Goal: Task Accomplishment & Management: Use online tool/utility

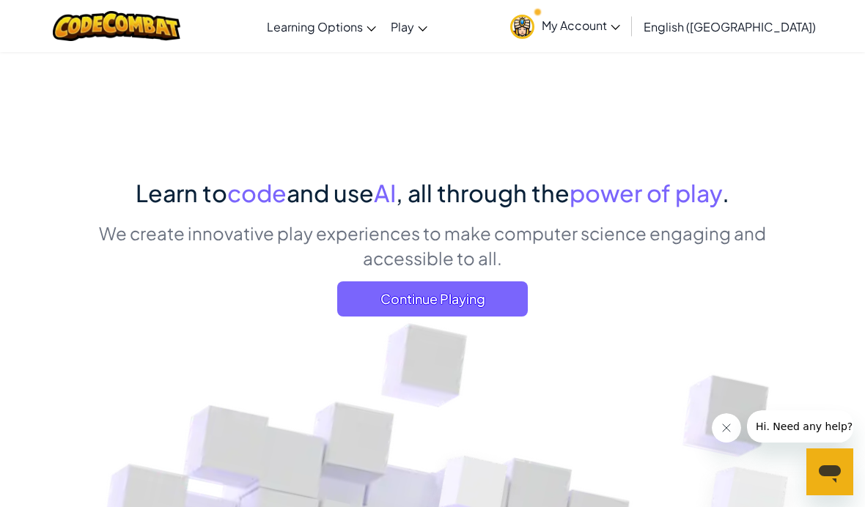
click at [473, 311] on span "Continue Playing" at bounding box center [432, 298] width 191 height 35
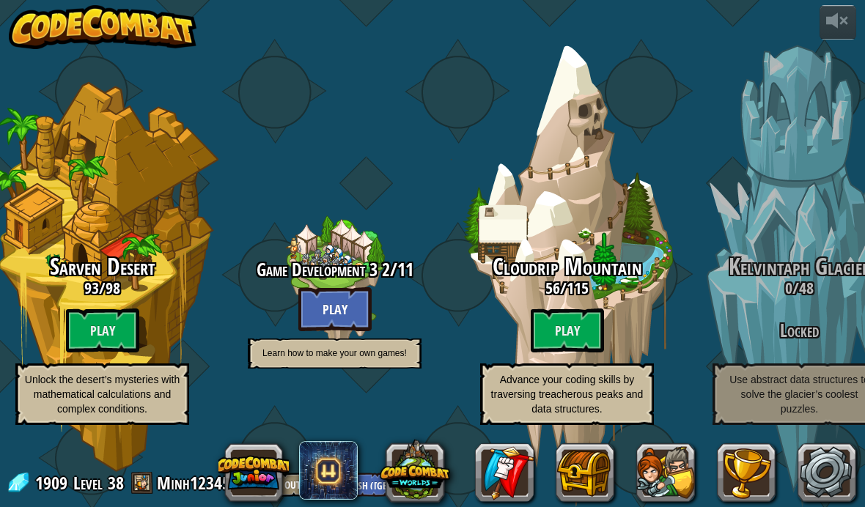
scroll to position [1, 1174]
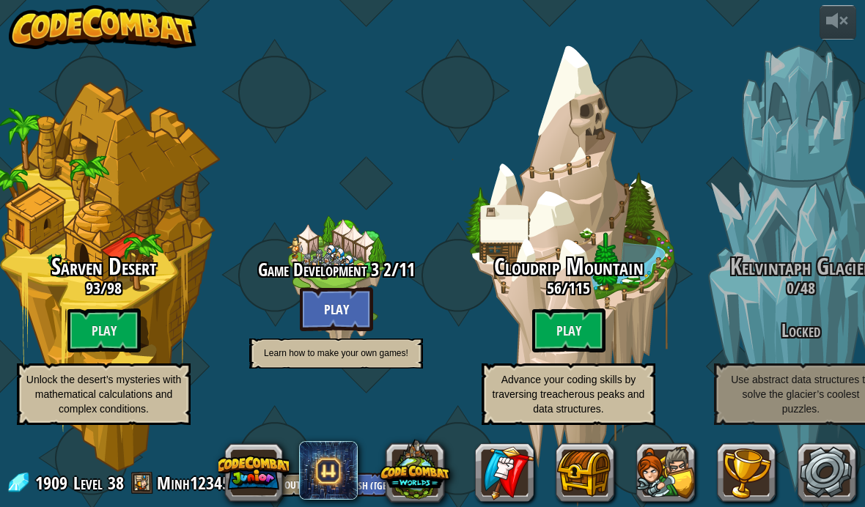
click at [550, 351] on btn "Play" at bounding box center [568, 331] width 73 height 44
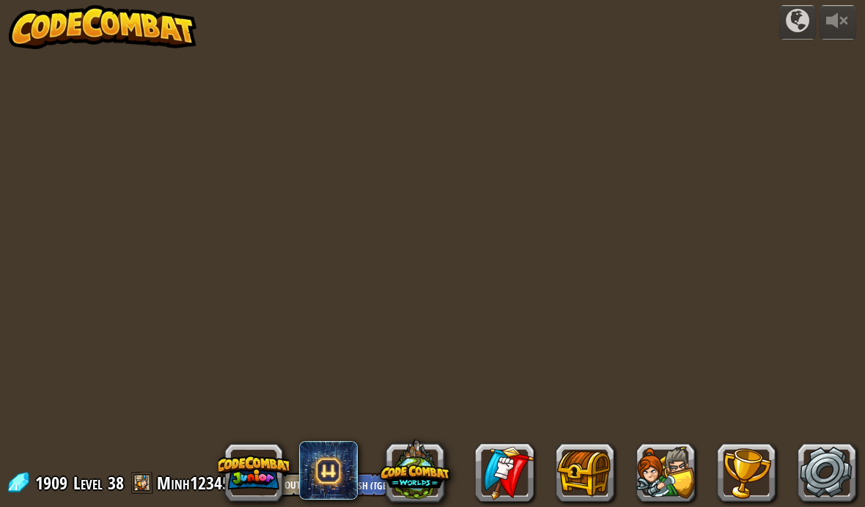
click at [567, 325] on div "powered by 1909 Level 38 Minh123456 Log Out English ([GEOGRAPHIC_DATA]) English…" at bounding box center [432, 253] width 865 height 507
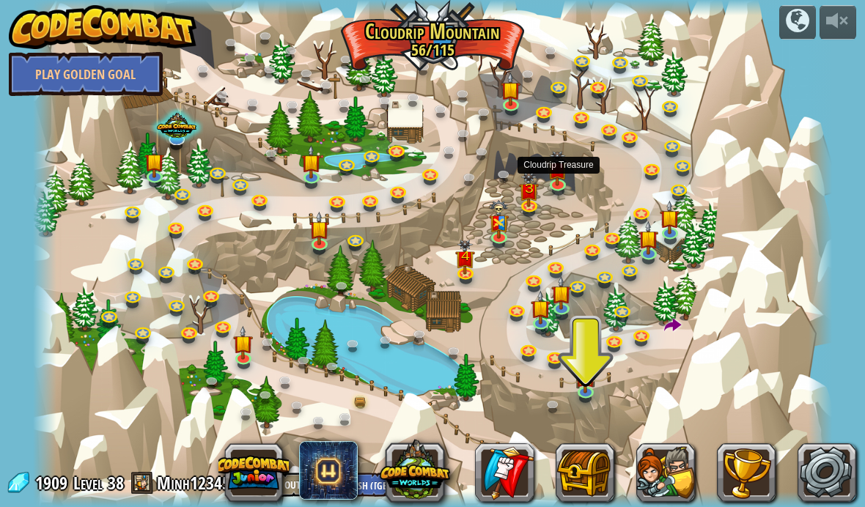
click at [568, 175] on img at bounding box center [558, 168] width 20 height 35
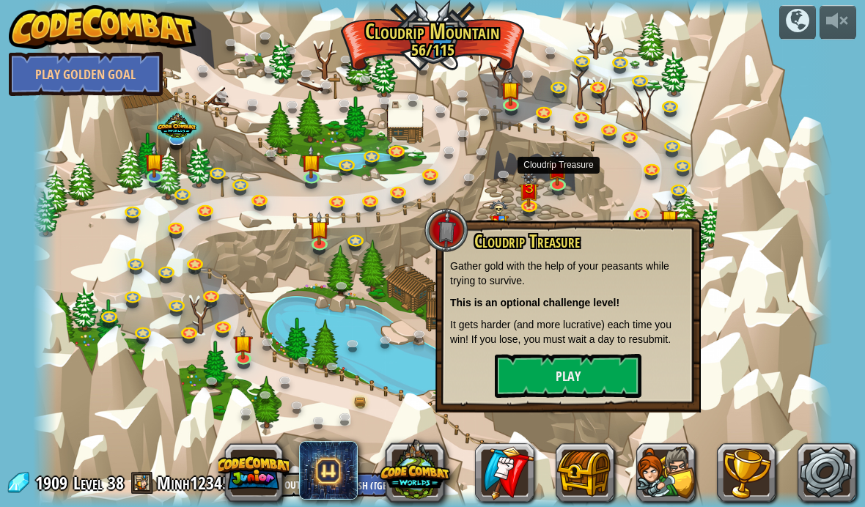
click at [336, 345] on div at bounding box center [433, 253] width 800 height 507
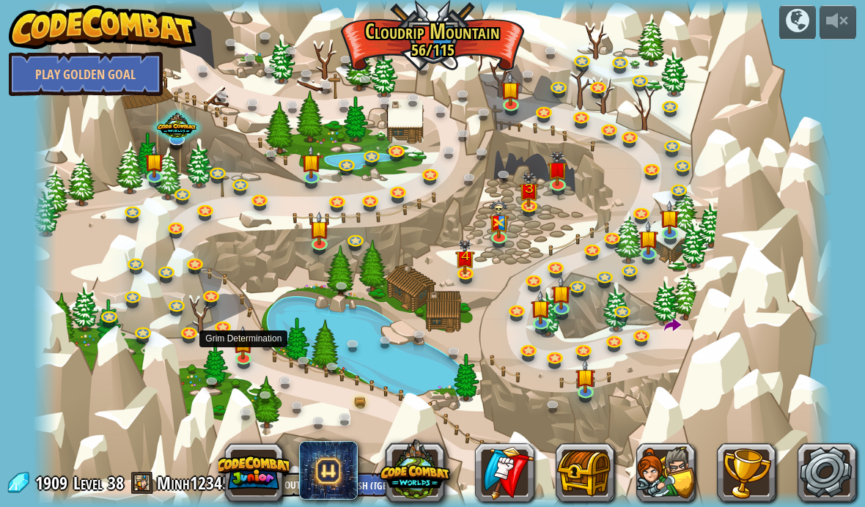
click at [246, 347] on img at bounding box center [244, 343] width 20 height 34
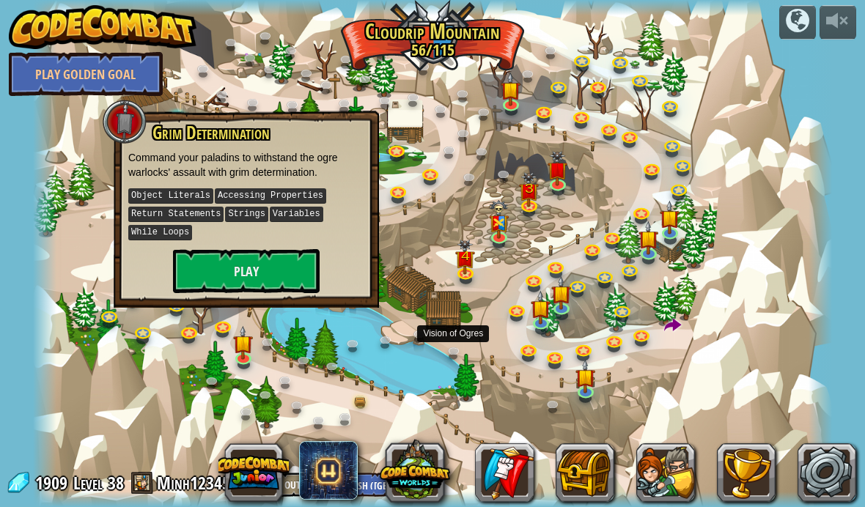
click at [468, 360] on link at bounding box center [456, 354] width 29 height 22
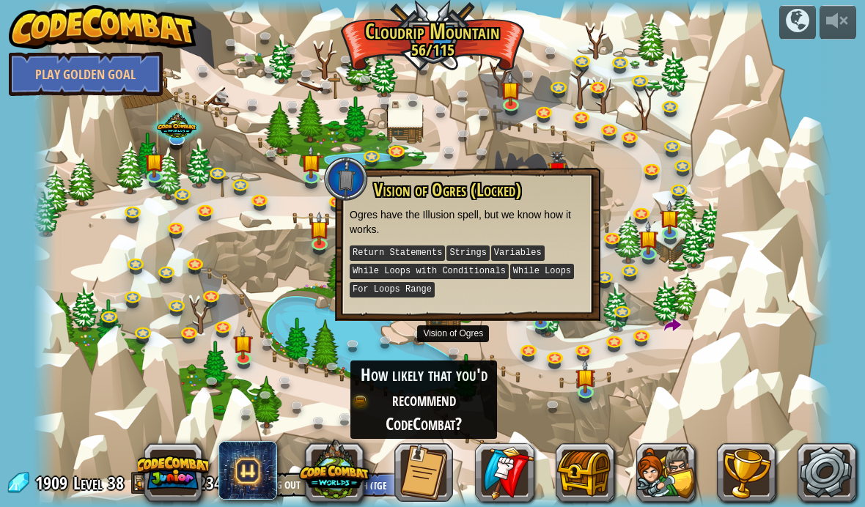
click at [548, 164] on img at bounding box center [558, 168] width 20 height 35
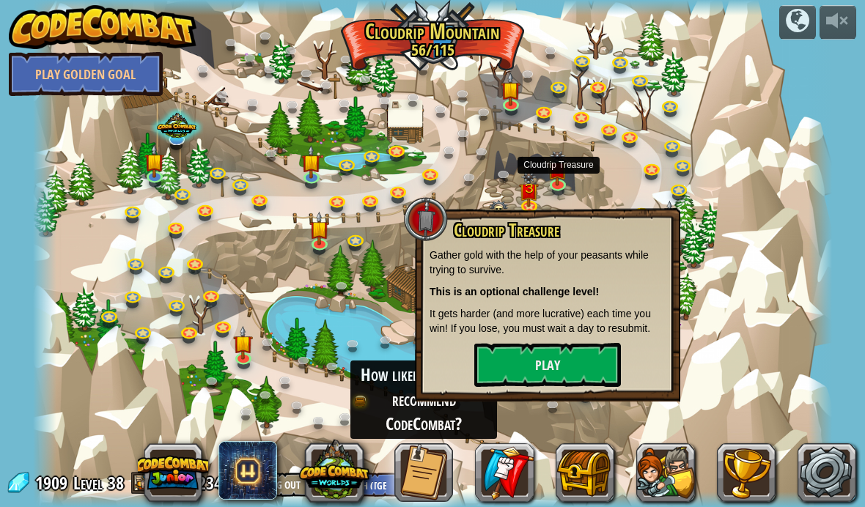
click at [569, 362] on button "Play" at bounding box center [547, 365] width 147 height 44
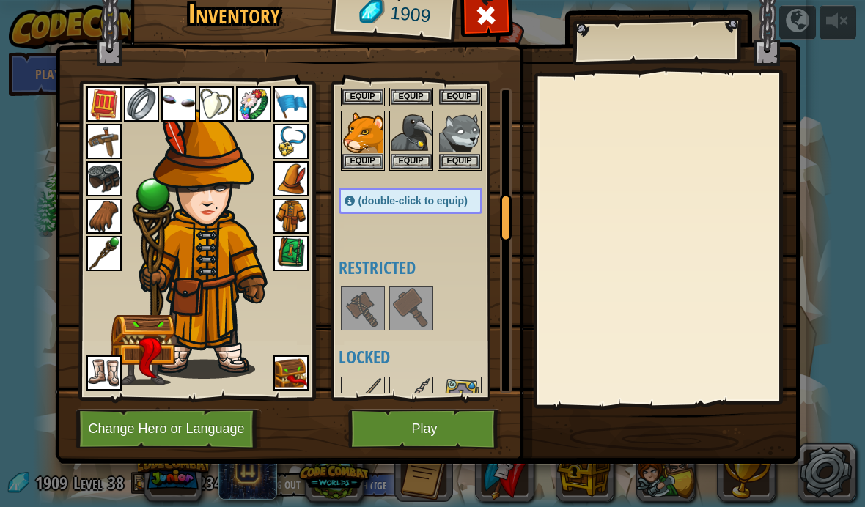
scroll to position [701, 0]
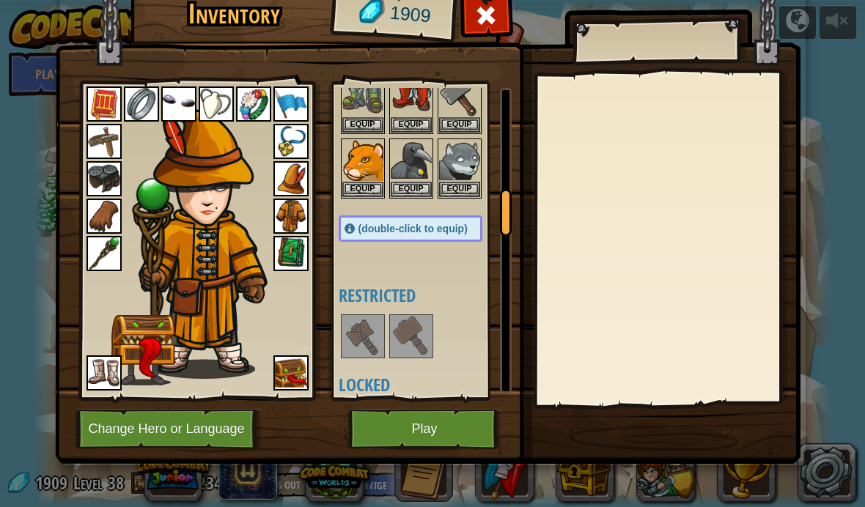
click at [435, 440] on button "Play" at bounding box center [424, 429] width 153 height 40
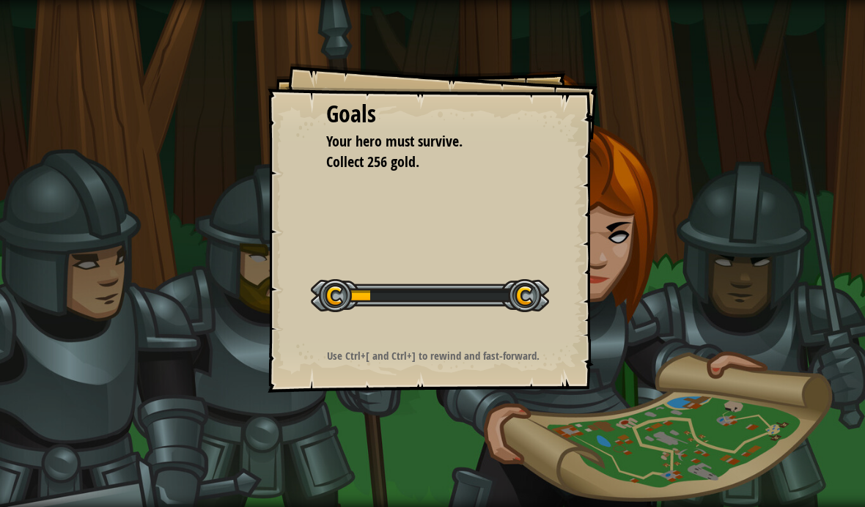
click at [501, 283] on div at bounding box center [430, 295] width 238 height 33
click at [496, 288] on div at bounding box center [430, 295] width 238 height 33
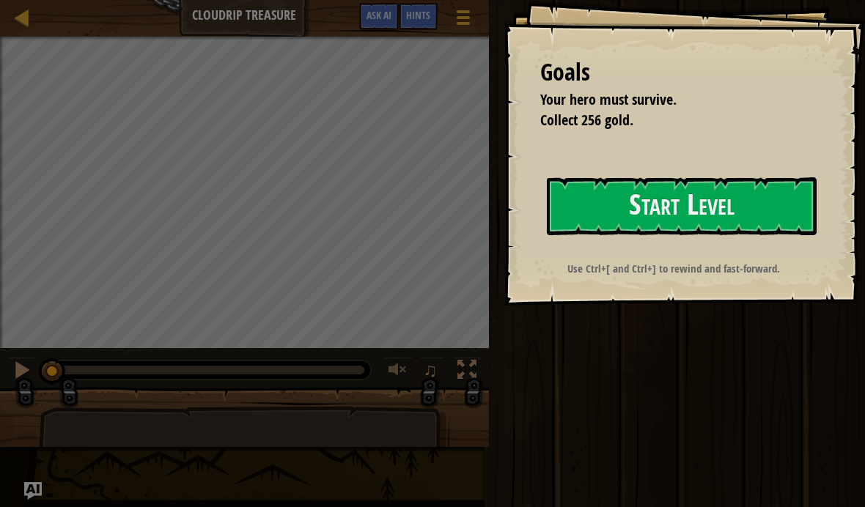
click at [649, 207] on button "Start Level" at bounding box center [682, 206] width 270 height 58
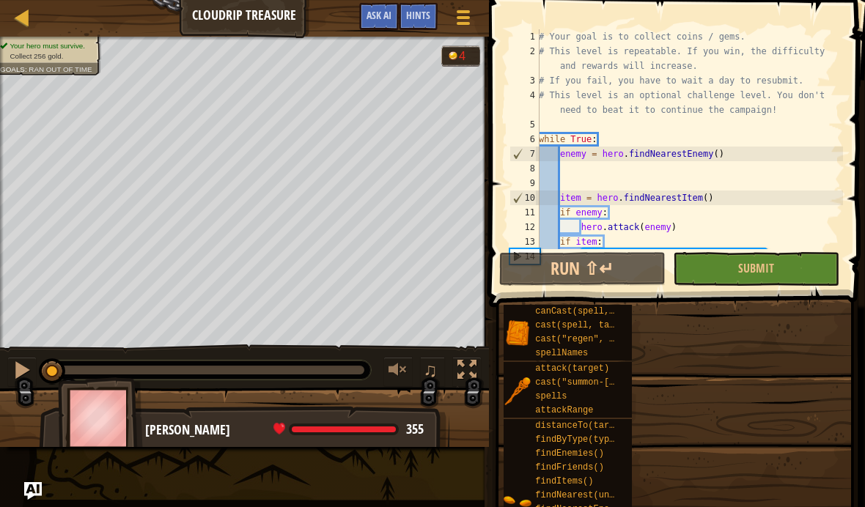
click at [369, 15] on span "Ask AI" at bounding box center [378, 15] width 25 height 14
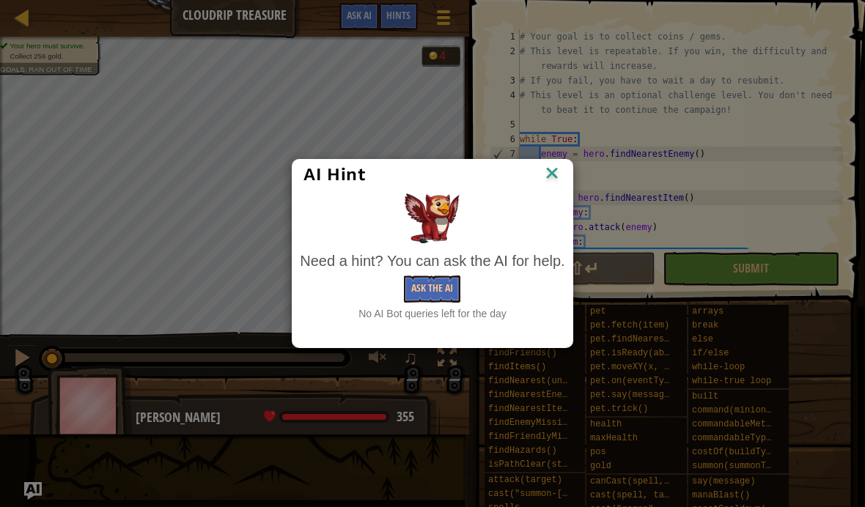
click at [560, 171] on img at bounding box center [551, 174] width 19 height 22
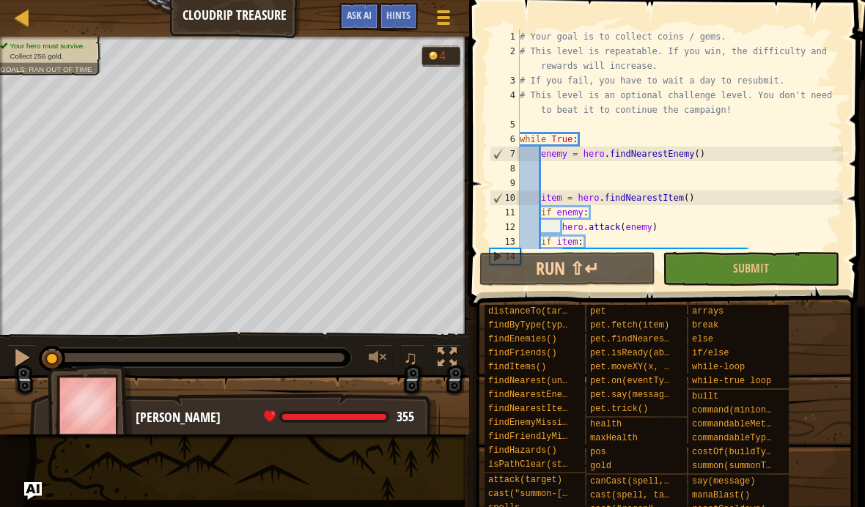
click at [559, 270] on button "Run ⇧↵" at bounding box center [567, 269] width 176 height 34
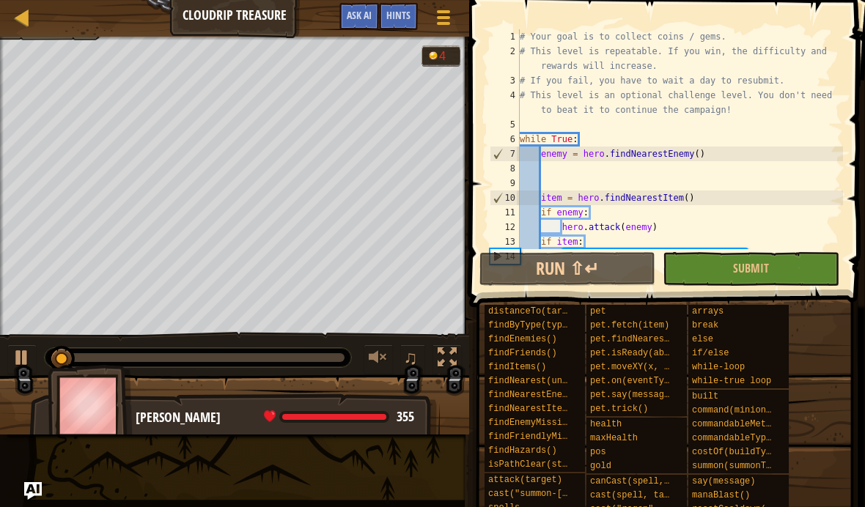
click at [368, 15] on span "Ask AI" at bounding box center [359, 15] width 25 height 14
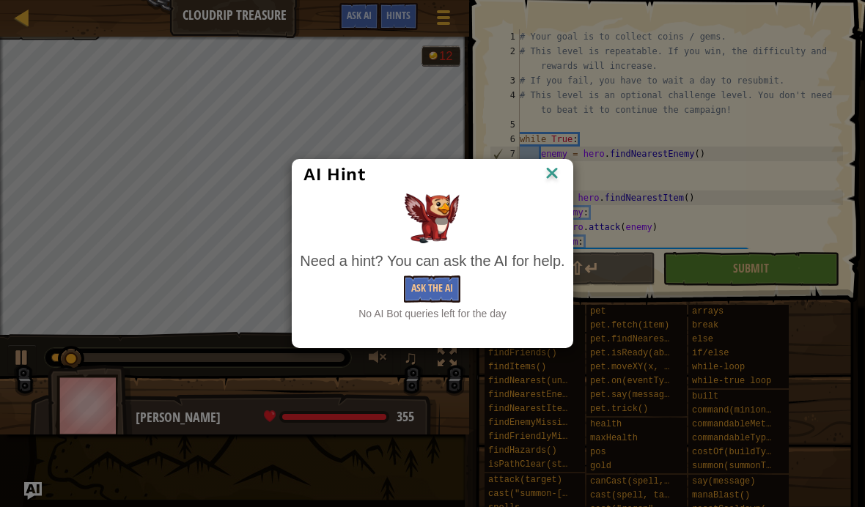
click at [547, 165] on img at bounding box center [551, 174] width 19 height 22
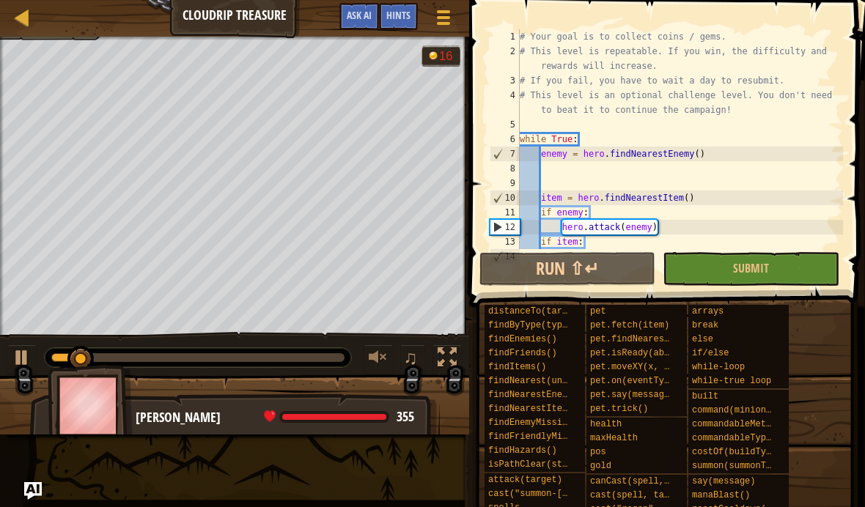
click at [627, 274] on button "Run ⇧↵" at bounding box center [567, 269] width 176 height 34
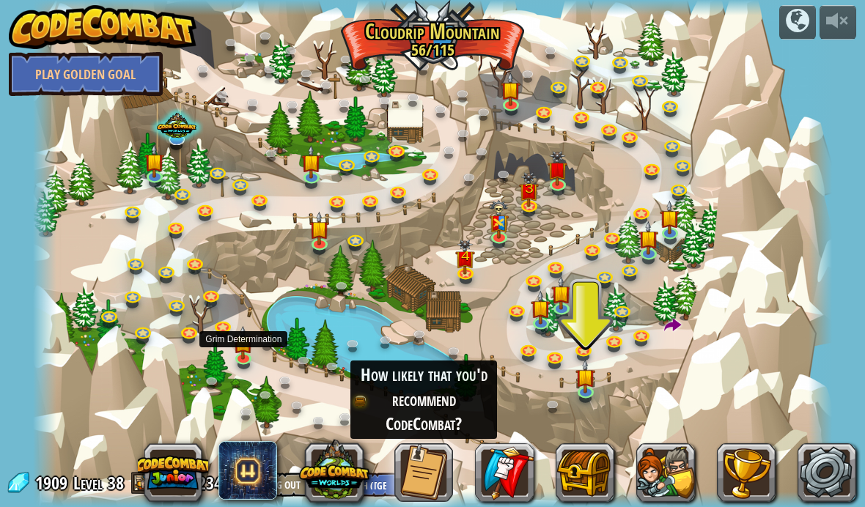
click at [232, 354] on link at bounding box center [244, 360] width 29 height 22
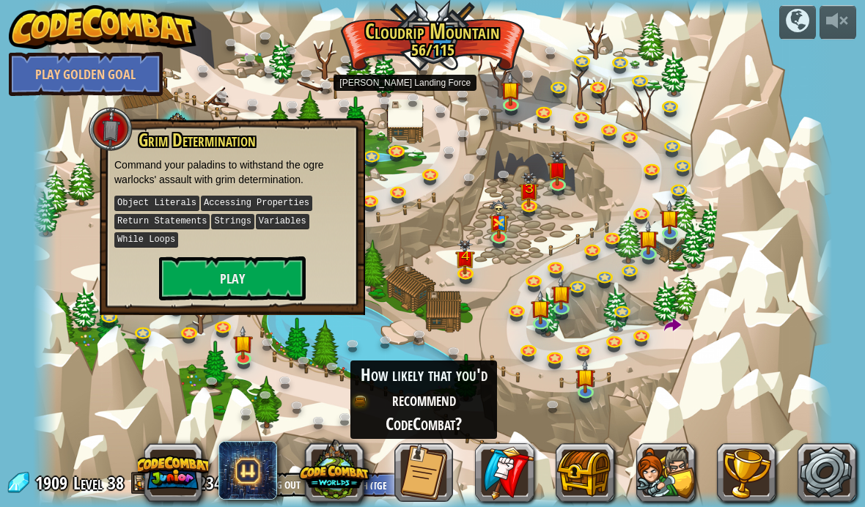
click at [394, 97] on link at bounding box center [387, 103] width 29 height 22
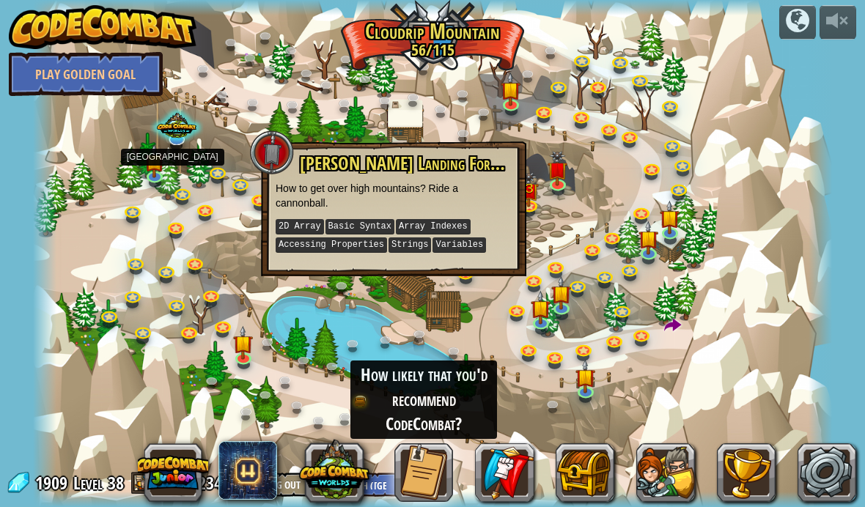
click at [144, 183] on link at bounding box center [155, 178] width 29 height 22
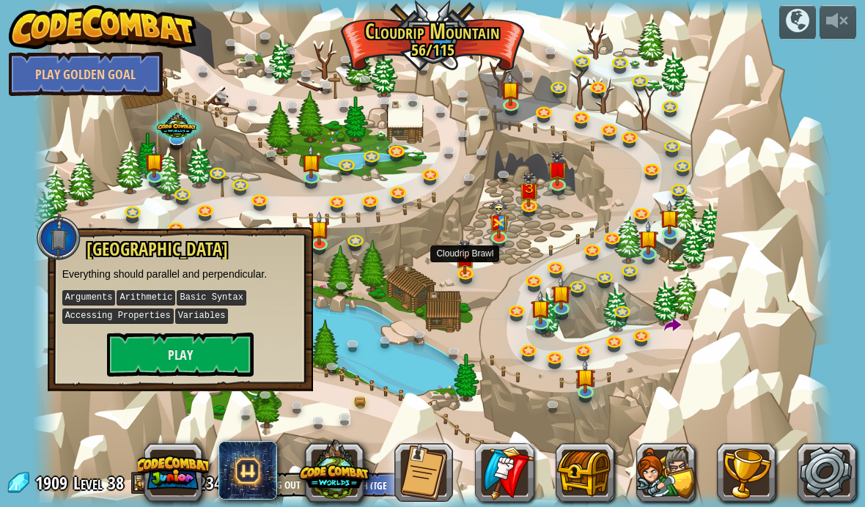
click at [473, 272] on img at bounding box center [466, 257] width 20 height 35
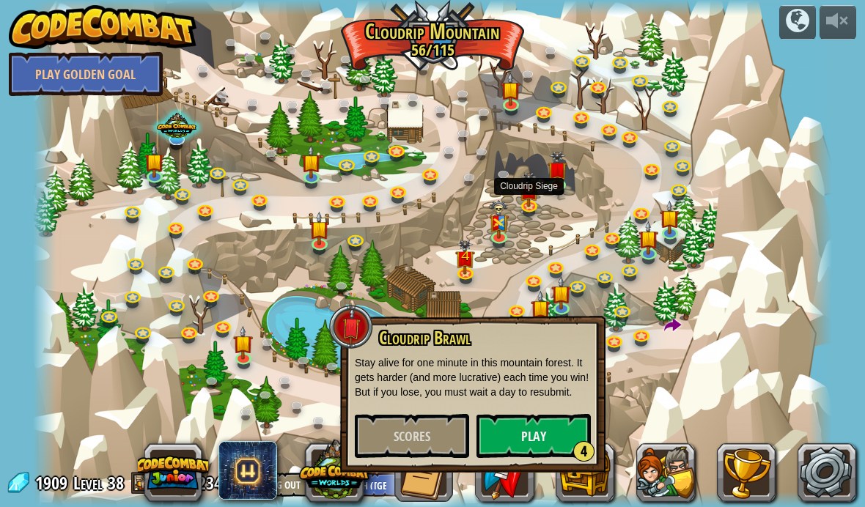
click at [532, 182] on img at bounding box center [529, 189] width 20 height 35
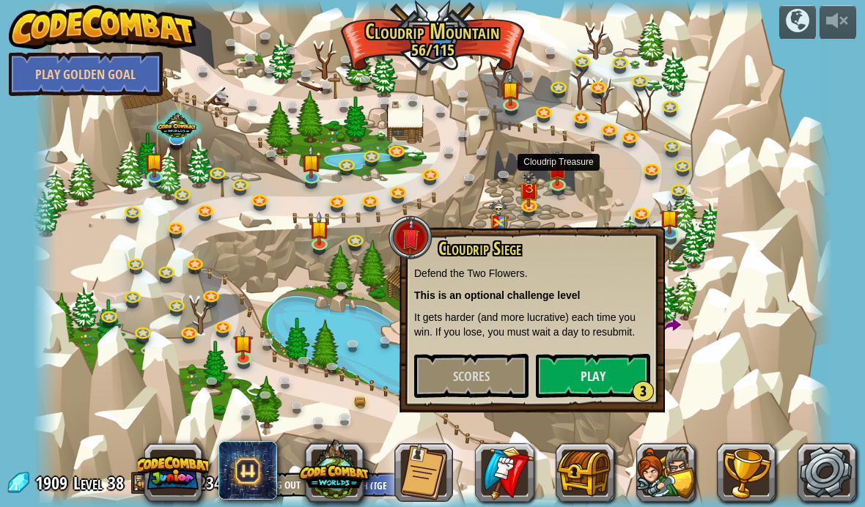
click at [557, 175] on img at bounding box center [558, 168] width 20 height 35
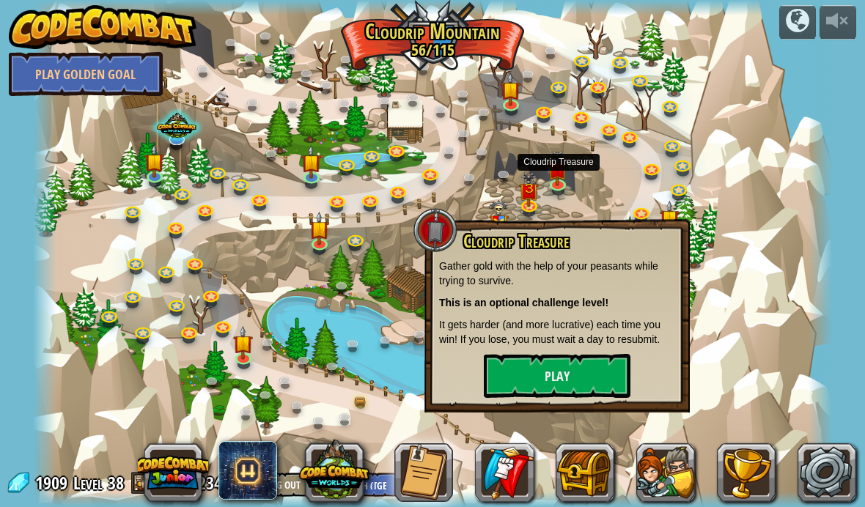
click at [158, 164] on img at bounding box center [155, 161] width 20 height 34
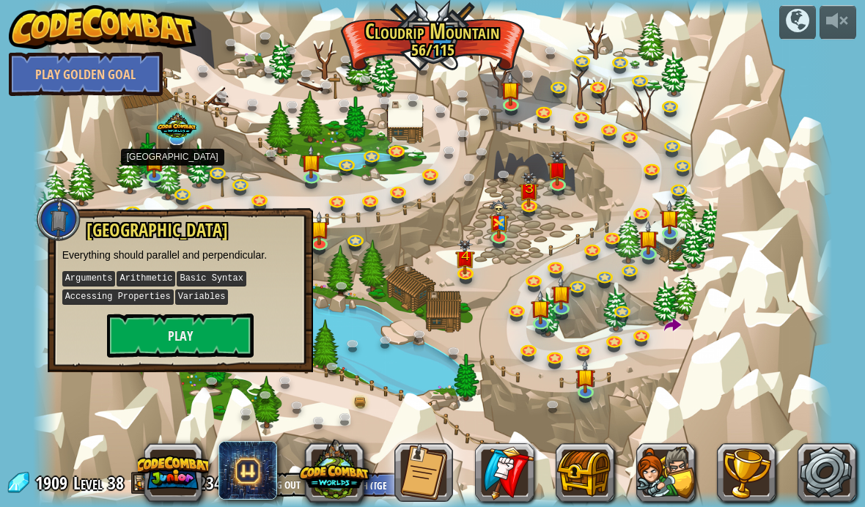
click at [215, 328] on button "Play" at bounding box center [180, 336] width 147 height 44
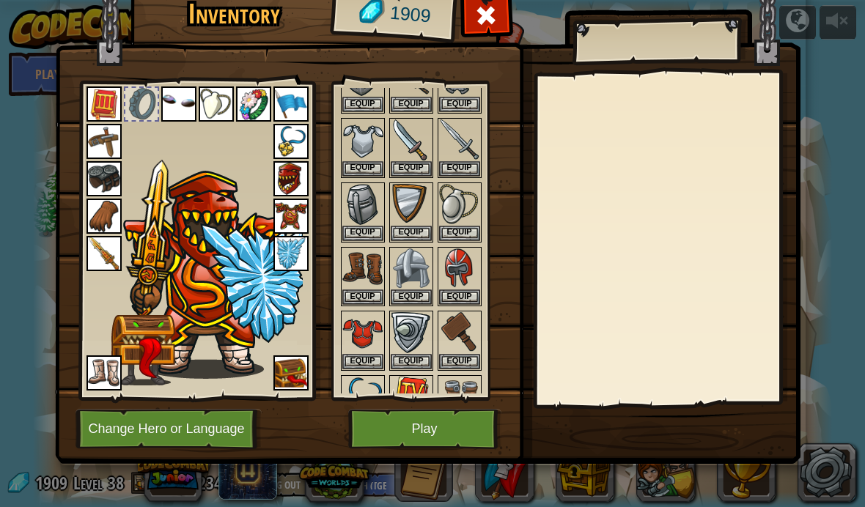
scroll to position [463, 0]
click at [428, 415] on button "Play" at bounding box center [424, 429] width 153 height 40
click at [438, 421] on button "Play" at bounding box center [424, 429] width 153 height 40
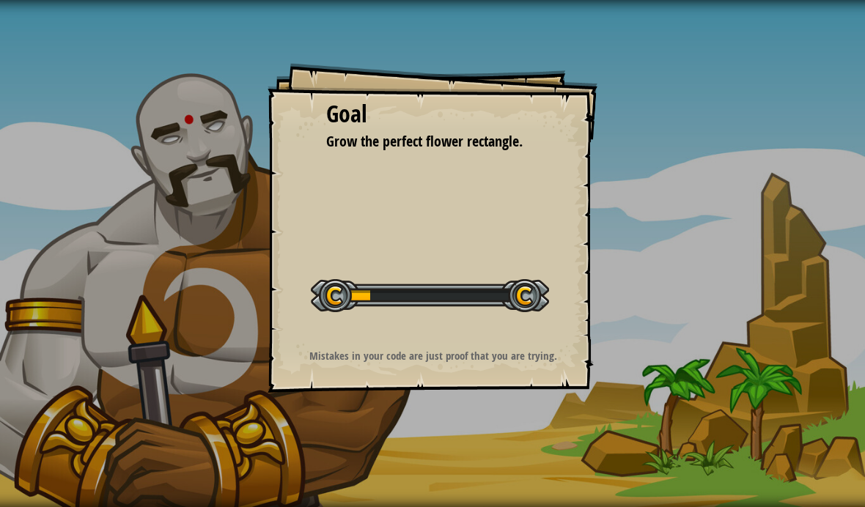
click at [517, 292] on div at bounding box center [430, 295] width 238 height 33
click at [493, 298] on div at bounding box center [430, 295] width 238 height 33
click at [474, 300] on div at bounding box center [430, 295] width 238 height 33
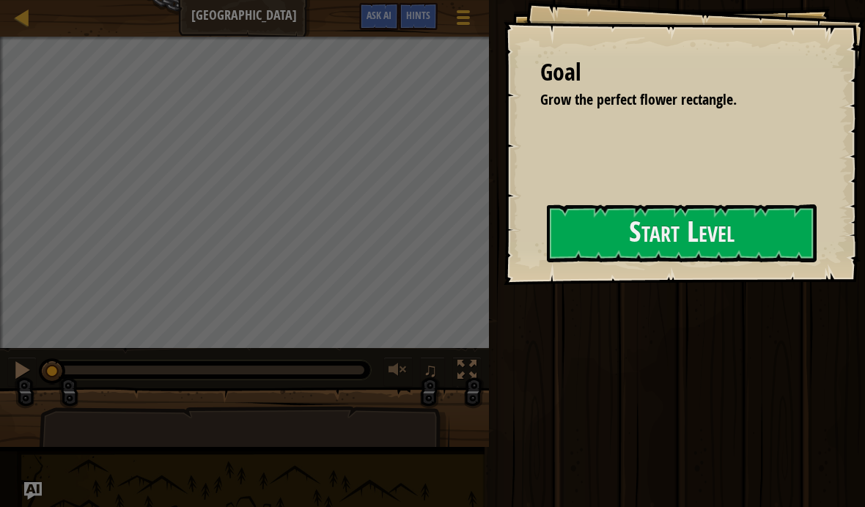
click at [547, 249] on button "Start Level" at bounding box center [682, 233] width 270 height 58
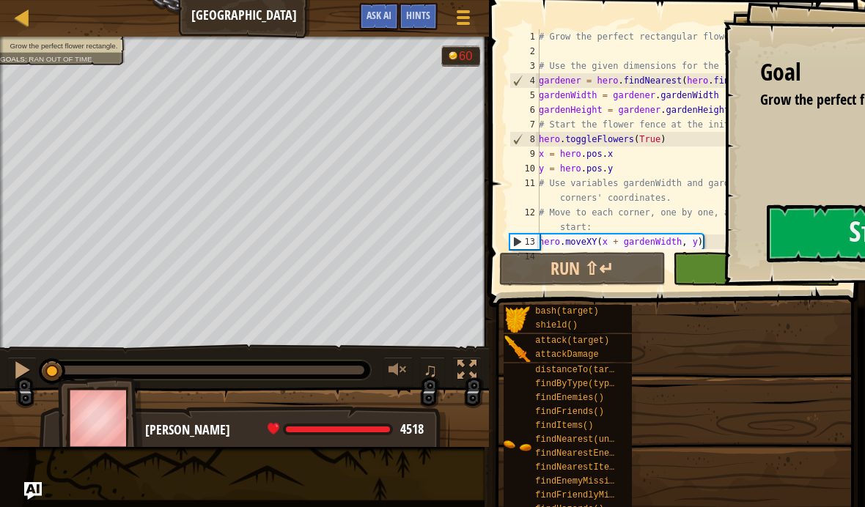
click at [389, 24] on button "Ask AI" at bounding box center [379, 16] width 40 height 27
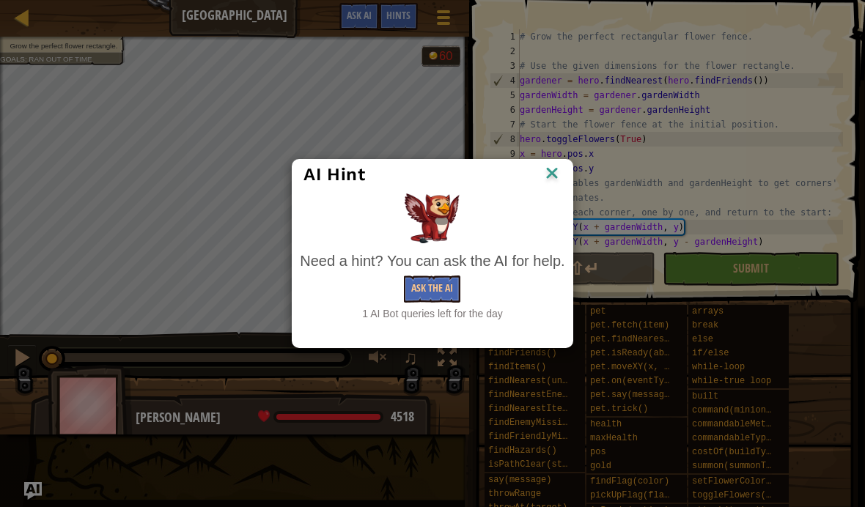
click at [439, 285] on button "Ask the AI" at bounding box center [432, 289] width 56 height 27
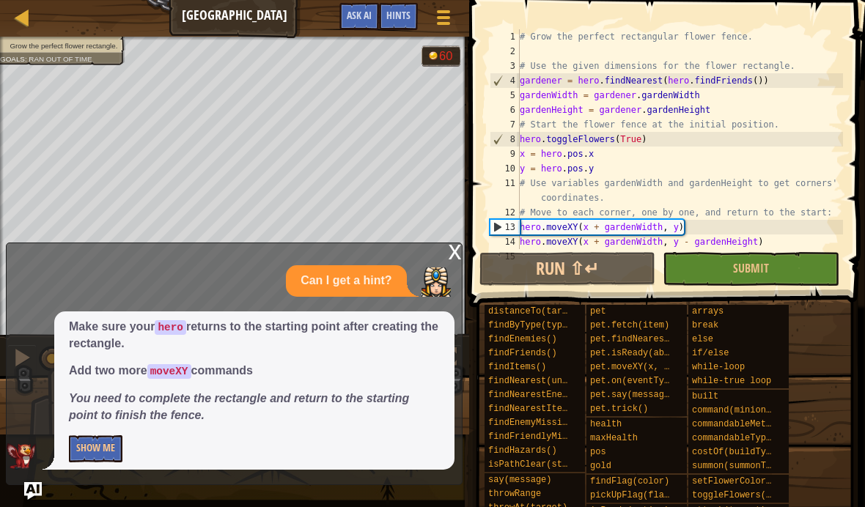
click at [35, 462] on img at bounding box center [21, 456] width 29 height 26
click at [84, 449] on button "Show Me" at bounding box center [96, 448] width 54 height 27
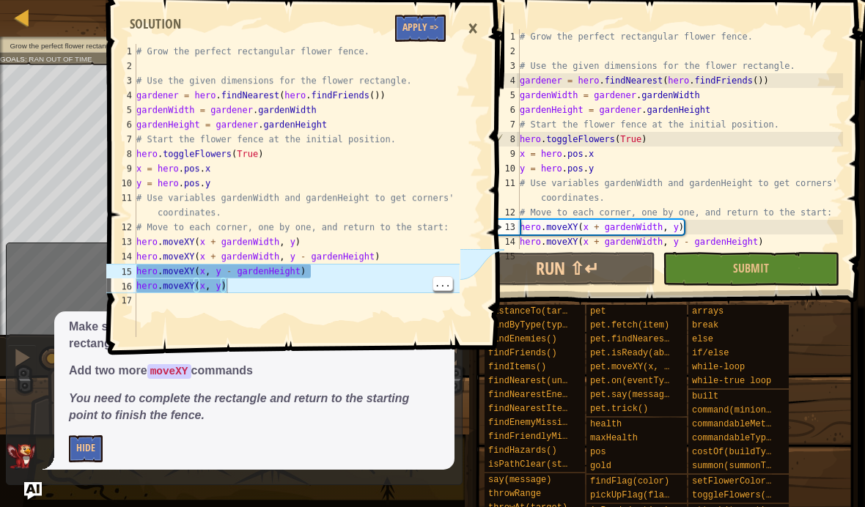
click at [262, 284] on div "# Grow the perfect rectangular flower fence. # Use the given dimensions for the…" at bounding box center [296, 205] width 326 height 322
click at [141, 269] on div "# Grow the perfect rectangular flower fence. # Use the given dimensions for the…" at bounding box center [296, 205] width 326 height 322
click at [139, 273] on div "# Grow the perfect rectangular flower fence. # Use the given dimensions for the…" at bounding box center [296, 205] width 326 height 322
type textarea "hero.moveXY(x, y - gardenHeight) hero.moveXY(x, y)"
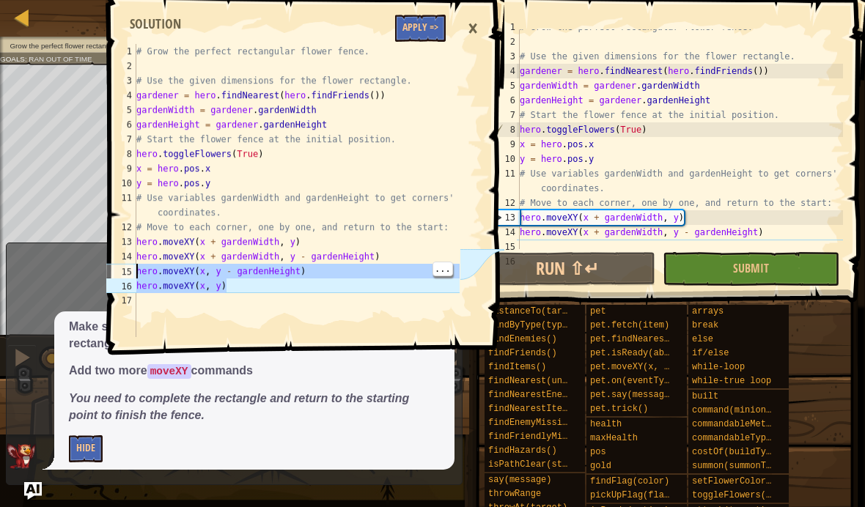
scroll to position [29, 0]
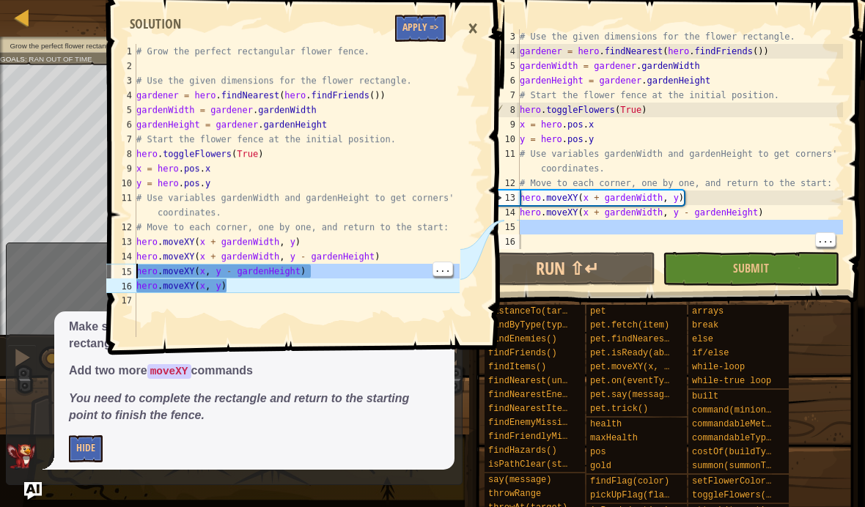
click at [513, 229] on div "15" at bounding box center [505, 227] width 30 height 15
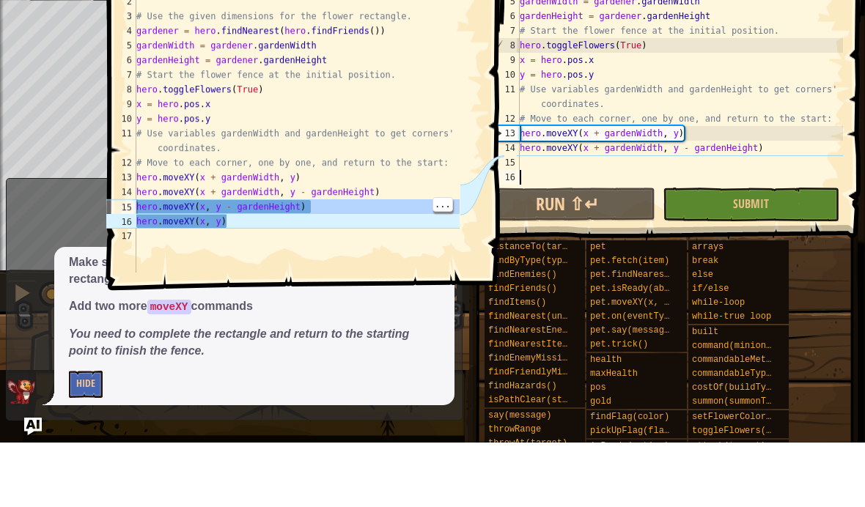
click at [531, 166] on div "# Use the given dimensions for the flower rectangle. gardener = hero . findNear…" at bounding box center [680, 153] width 326 height 249
paste textarea "hero.moveXY(x, y)"
type textarea "hero.moveXY(x, y)"
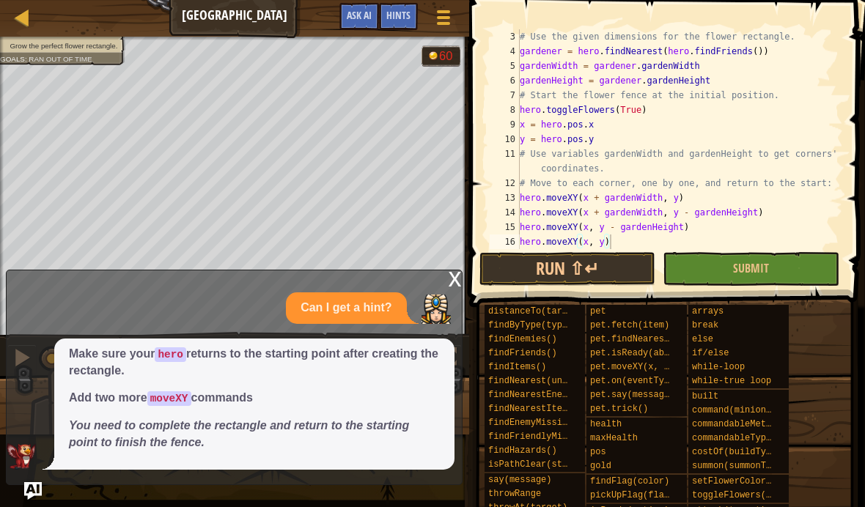
click at [607, 268] on button "Run ⇧↵" at bounding box center [567, 269] width 176 height 34
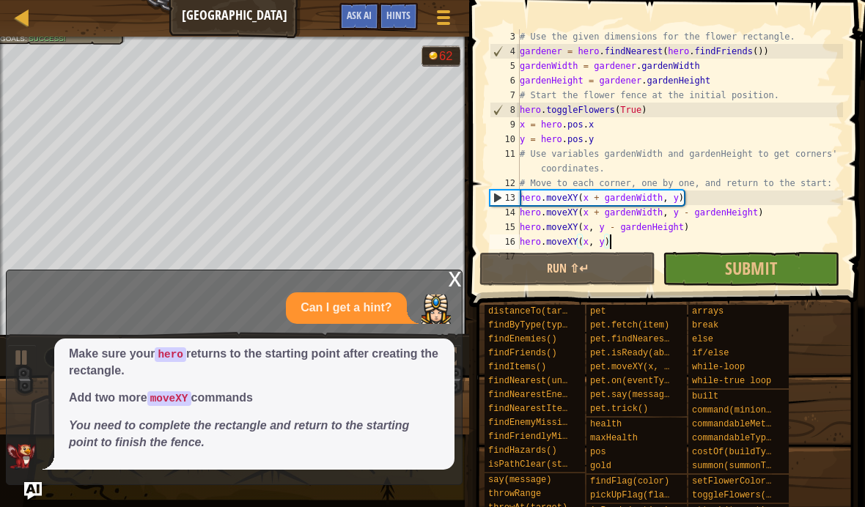
click at [26, 497] on img "Ask AI" at bounding box center [33, 491] width 18 height 18
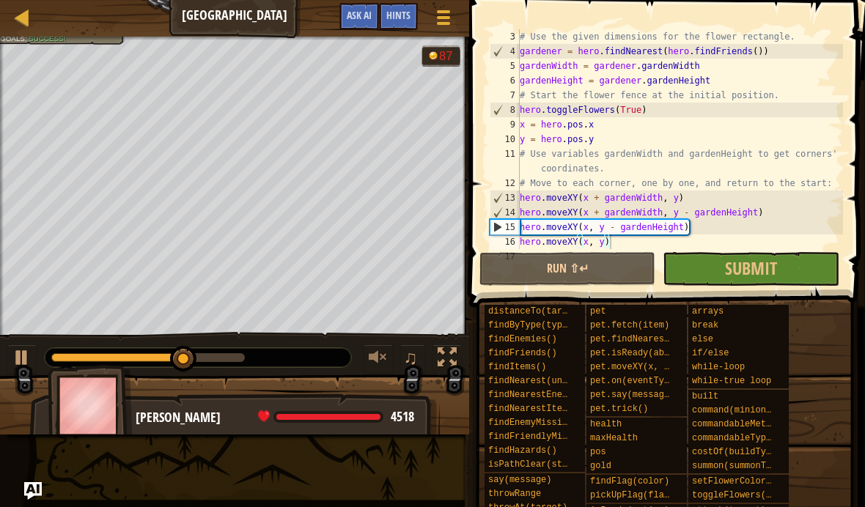
click at [632, 270] on button "Run ⇧↵" at bounding box center [567, 269] width 176 height 34
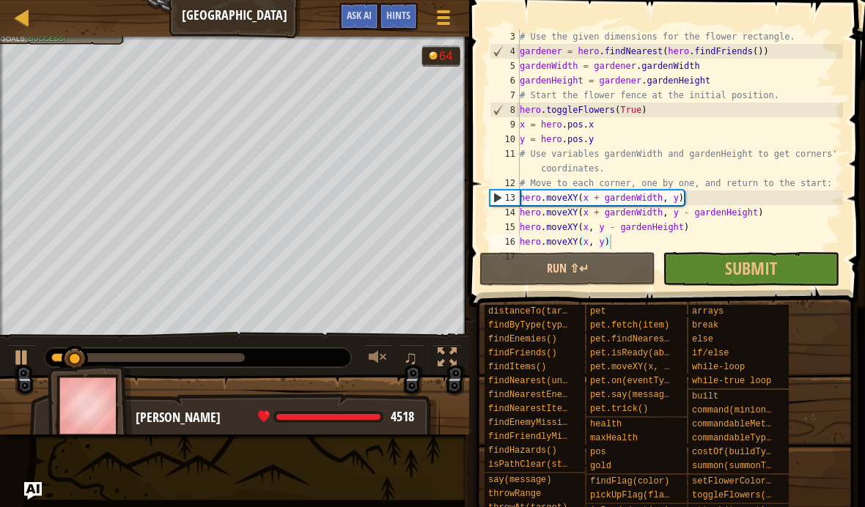
click at [777, 268] on span "Submit" at bounding box center [751, 268] width 52 height 23
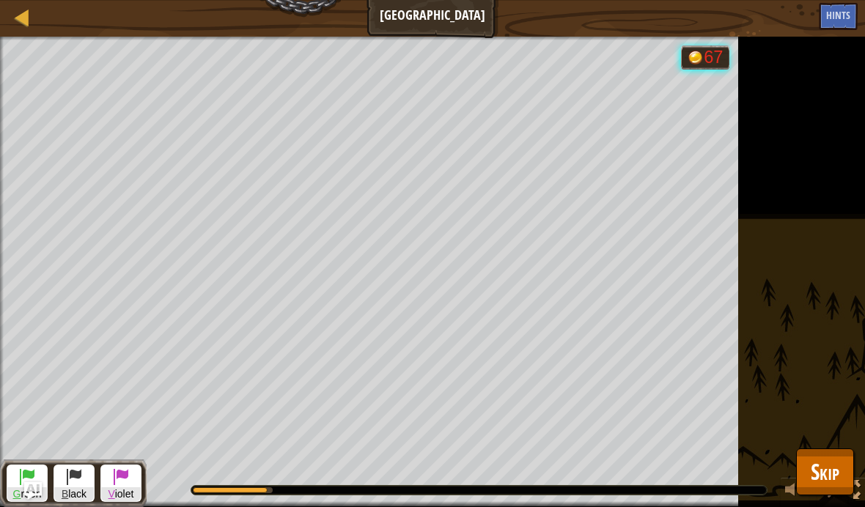
click at [831, 471] on span "Skip" at bounding box center [825, 472] width 29 height 30
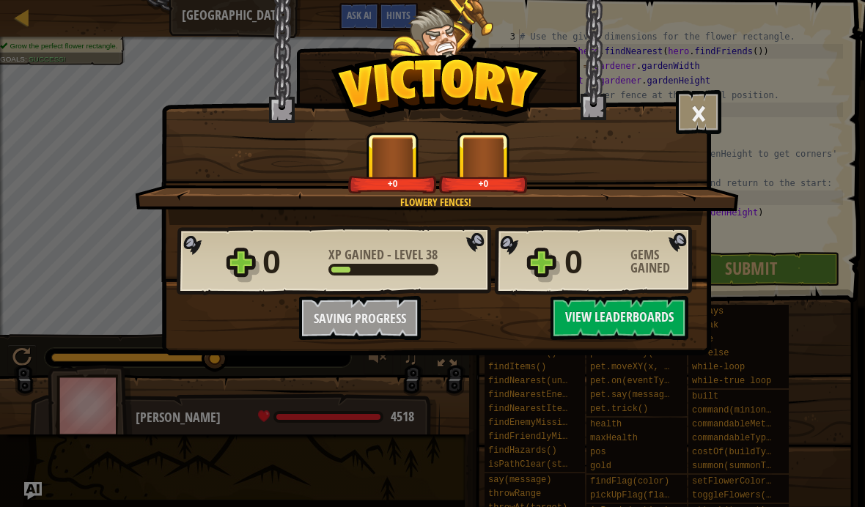
click at [625, 311] on button "View Leaderboards" at bounding box center [619, 318] width 138 height 44
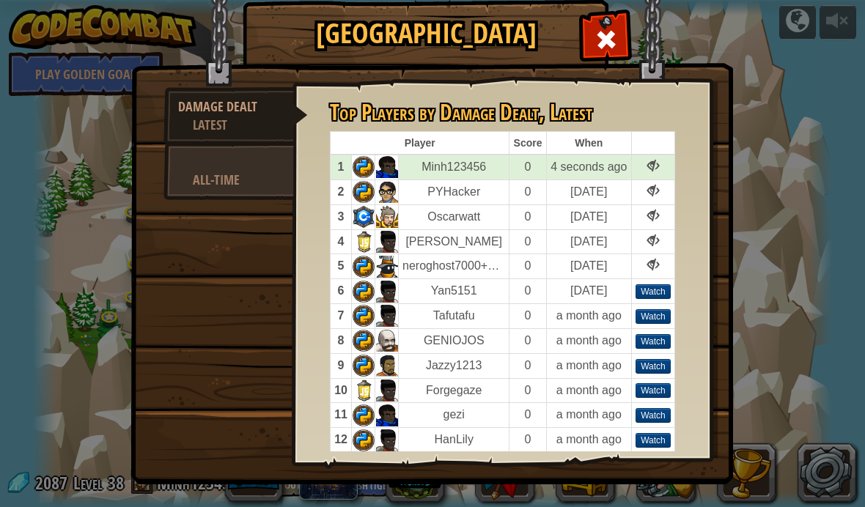
click at [614, 12] on img at bounding box center [431, 222] width 602 height 525
click at [596, 32] on span at bounding box center [605, 39] width 23 height 23
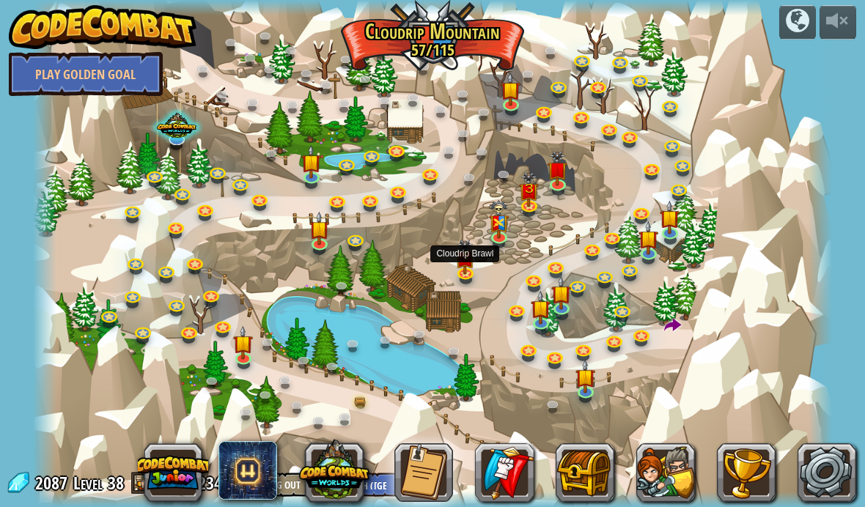
click at [466, 254] on img at bounding box center [466, 257] width 20 height 35
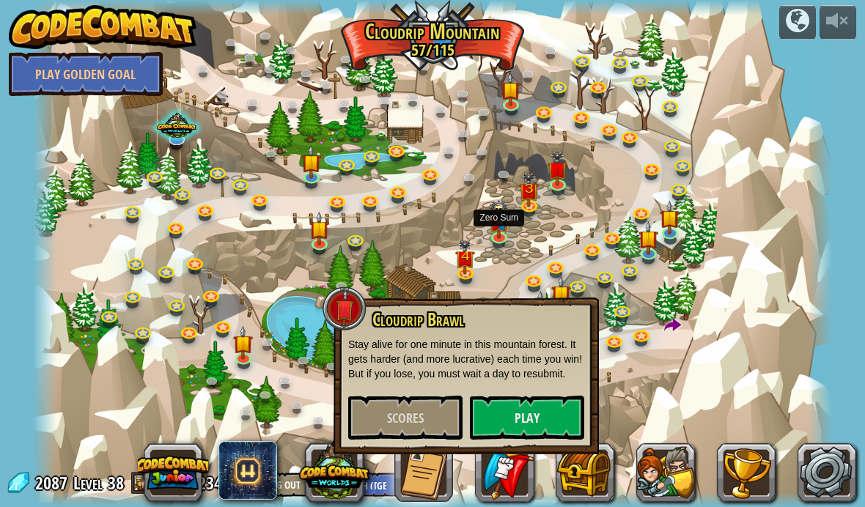
click at [493, 215] on img at bounding box center [499, 219] width 20 height 39
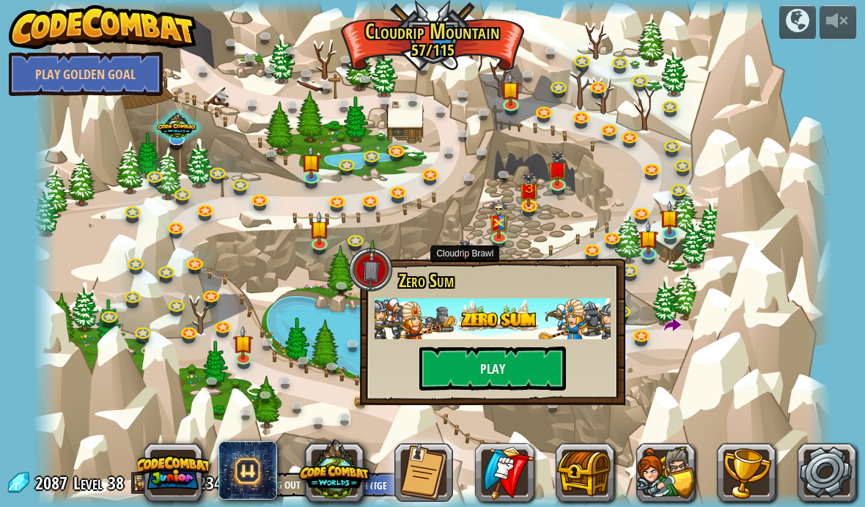
click at [476, 244] on img at bounding box center [466, 257] width 20 height 35
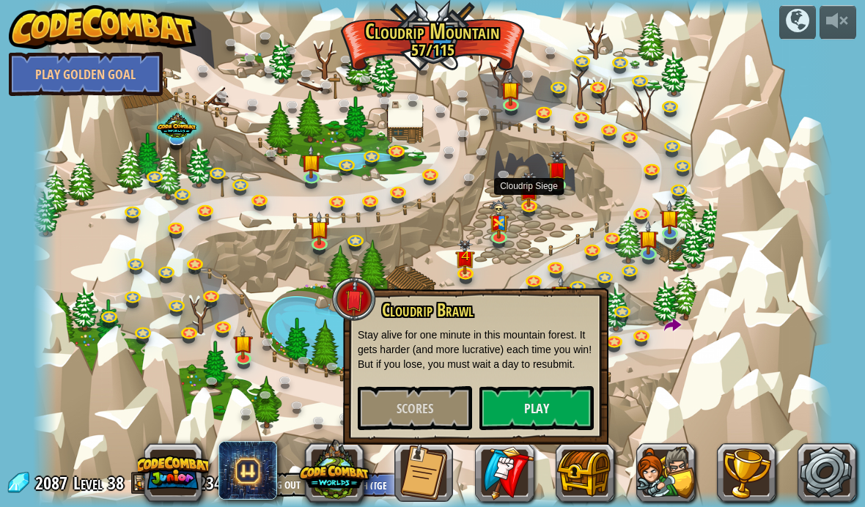
click at [536, 184] on img at bounding box center [529, 189] width 20 height 35
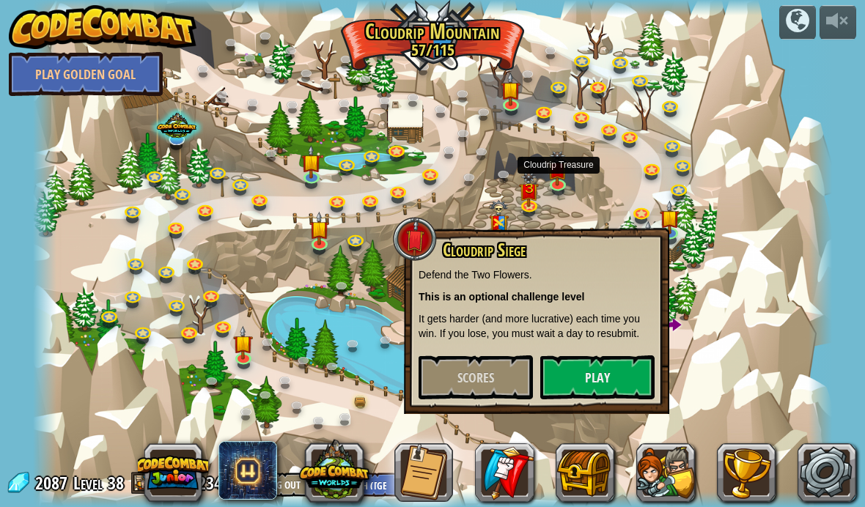
click at [568, 169] on img at bounding box center [558, 168] width 20 height 35
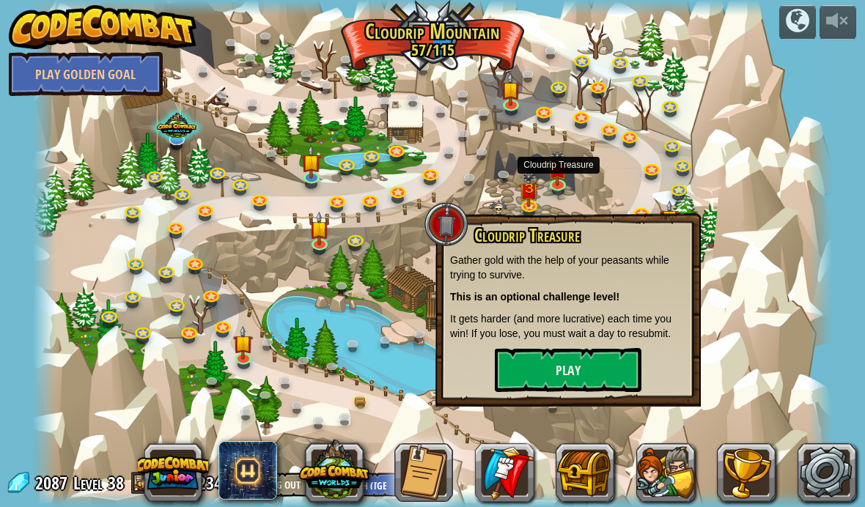
click at [248, 350] on img at bounding box center [244, 343] width 20 height 34
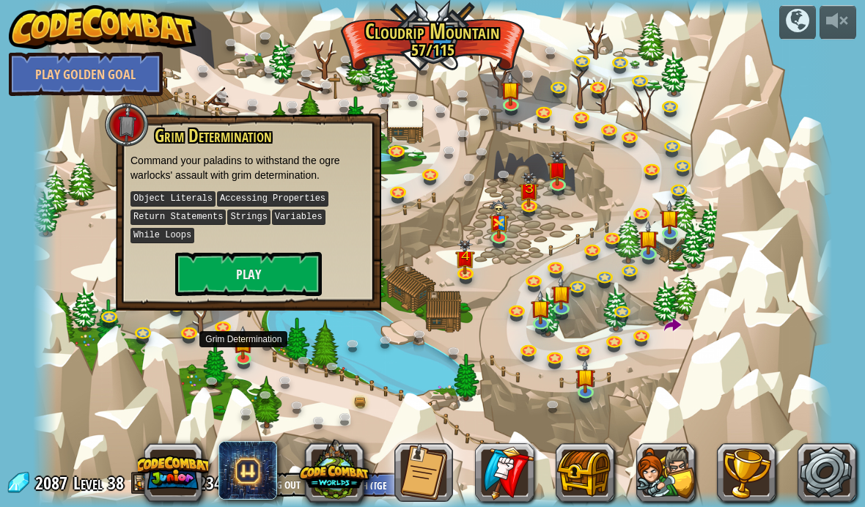
click at [459, 176] on link at bounding box center [471, 180] width 29 height 22
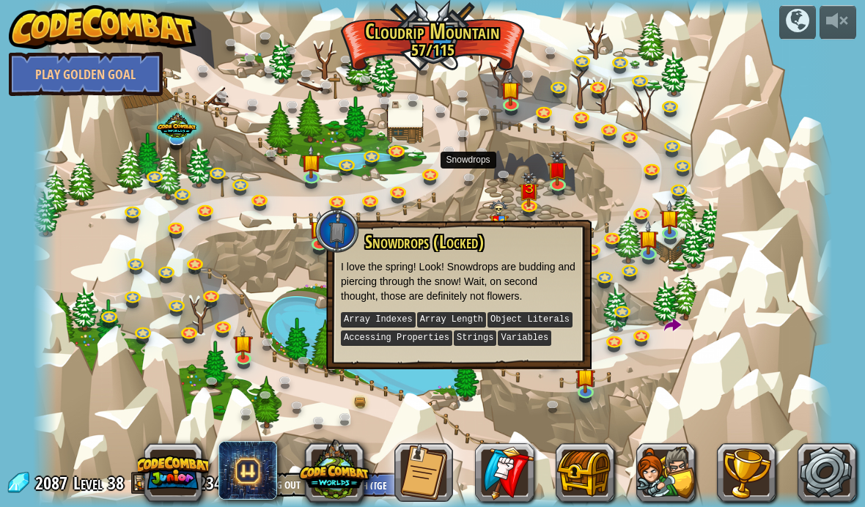
click at [303, 188] on div at bounding box center [433, 253] width 800 height 507
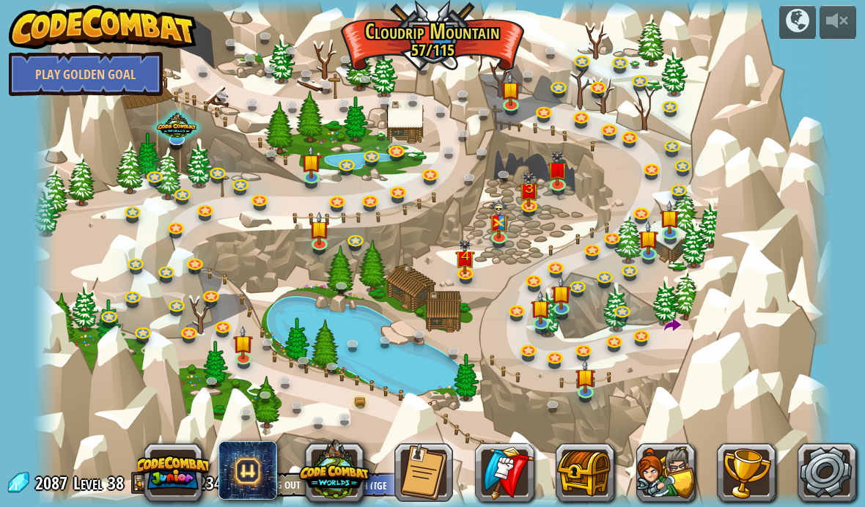
click at [300, 190] on div at bounding box center [433, 253] width 800 height 507
click at [320, 165] on img at bounding box center [311, 162] width 20 height 34
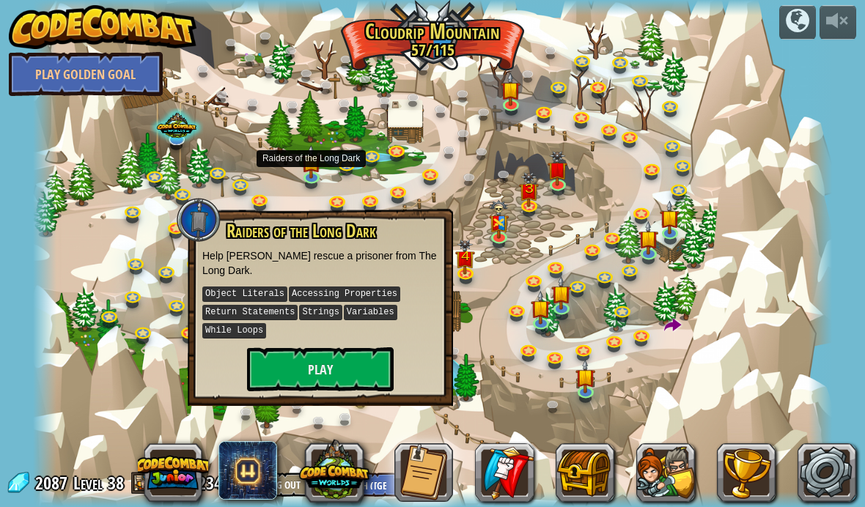
click at [429, 169] on link at bounding box center [431, 176] width 29 height 22
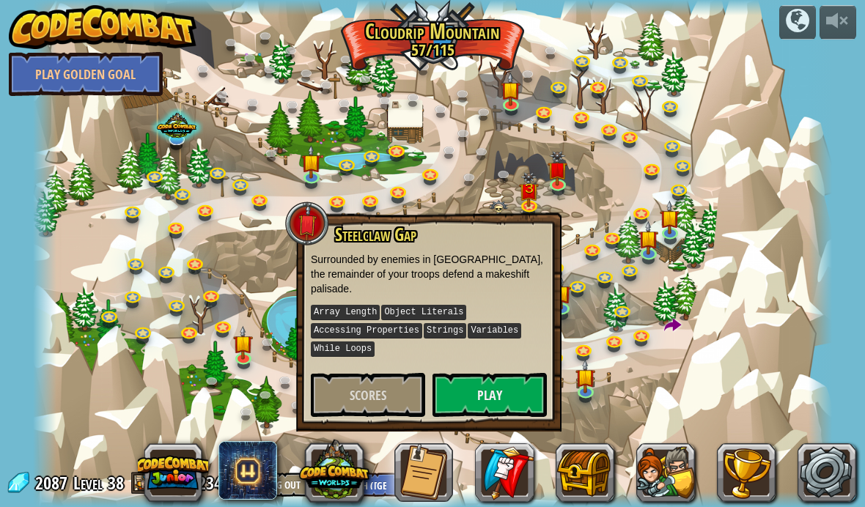
click at [300, 220] on div at bounding box center [307, 224] width 44 height 44
click at [308, 166] on img at bounding box center [311, 162] width 20 height 34
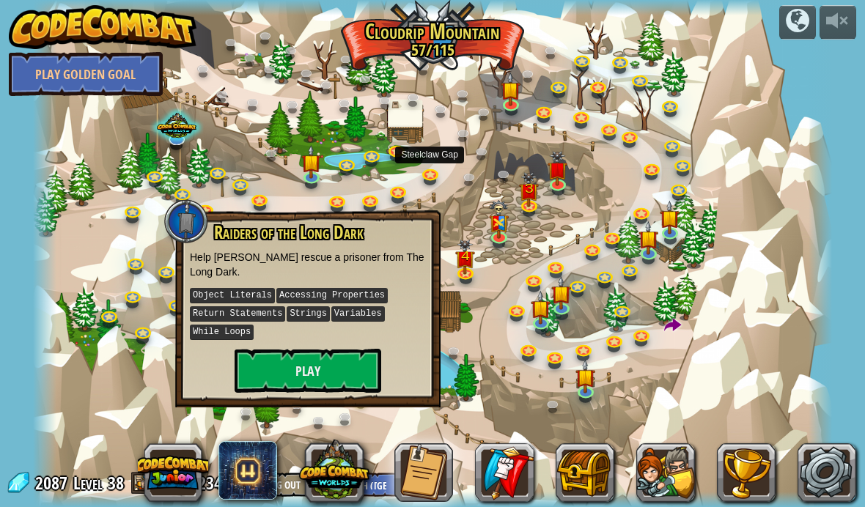
click at [439, 173] on link at bounding box center [431, 176] width 29 height 22
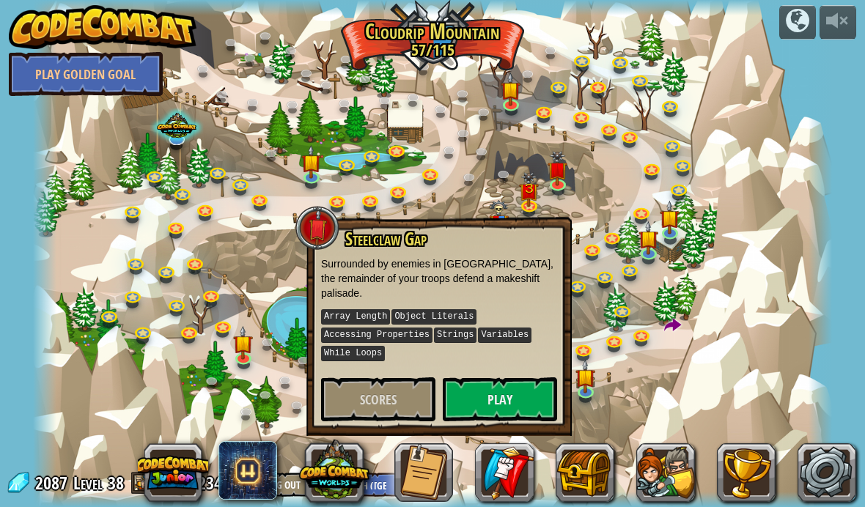
click at [226, 280] on div at bounding box center [433, 253] width 800 height 507
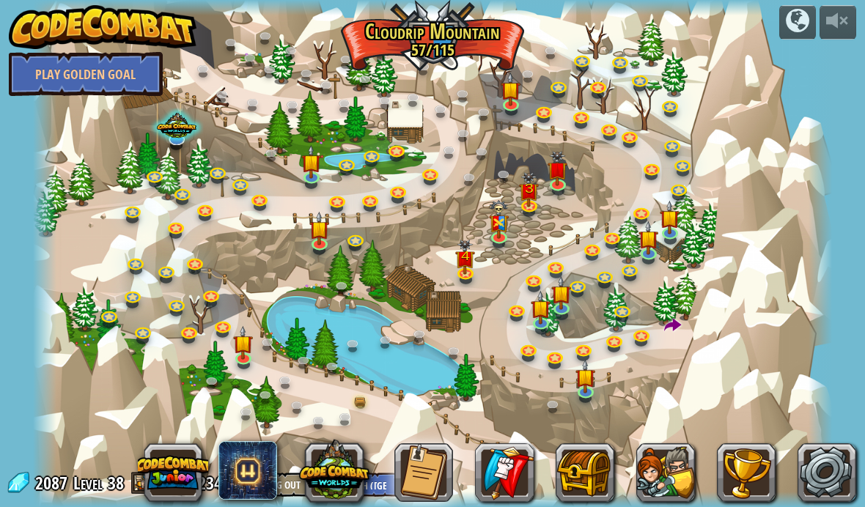
click at [305, 226] on div at bounding box center [433, 253] width 800 height 507
click at [304, 226] on div at bounding box center [433, 253] width 800 height 507
click at [336, 244] on link at bounding box center [320, 246] width 29 height 22
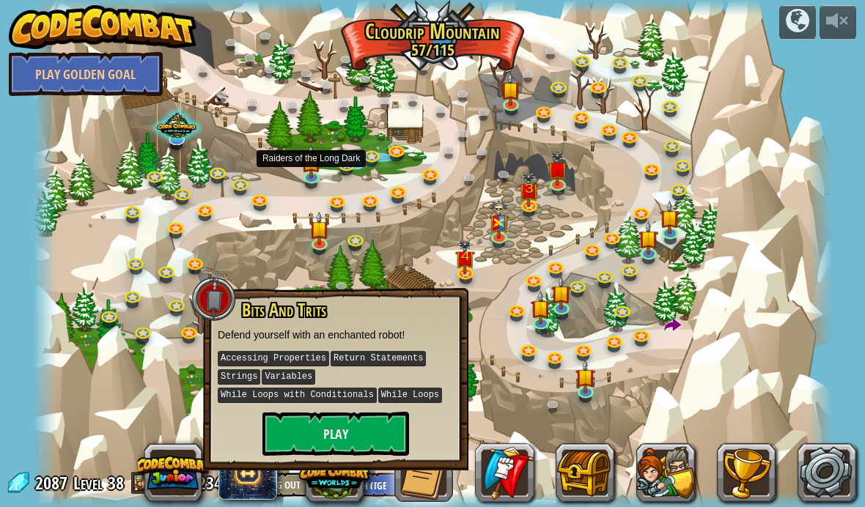
click at [309, 172] on img at bounding box center [311, 162] width 20 height 34
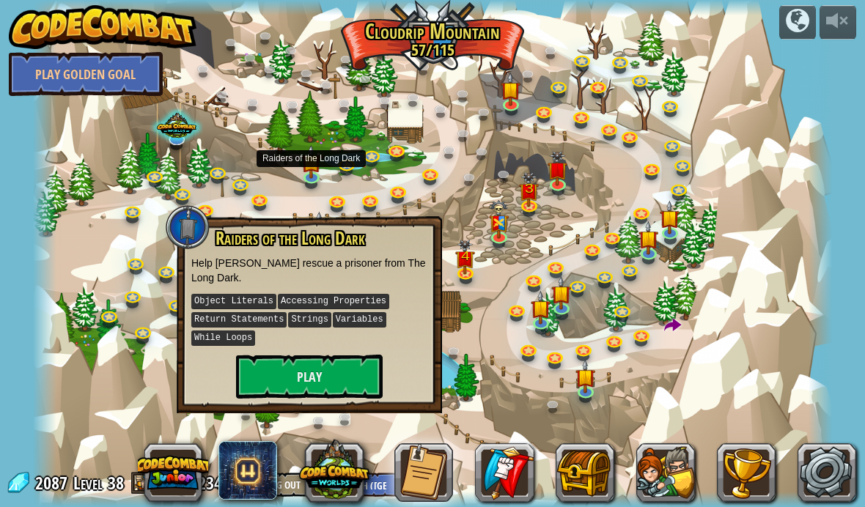
click at [358, 374] on button "Play" at bounding box center [309, 377] width 147 height 44
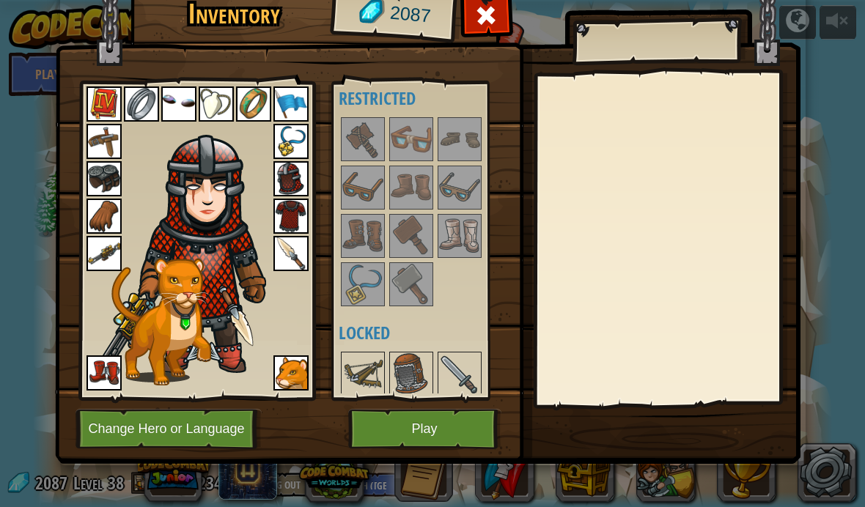
scroll to position [948, 0]
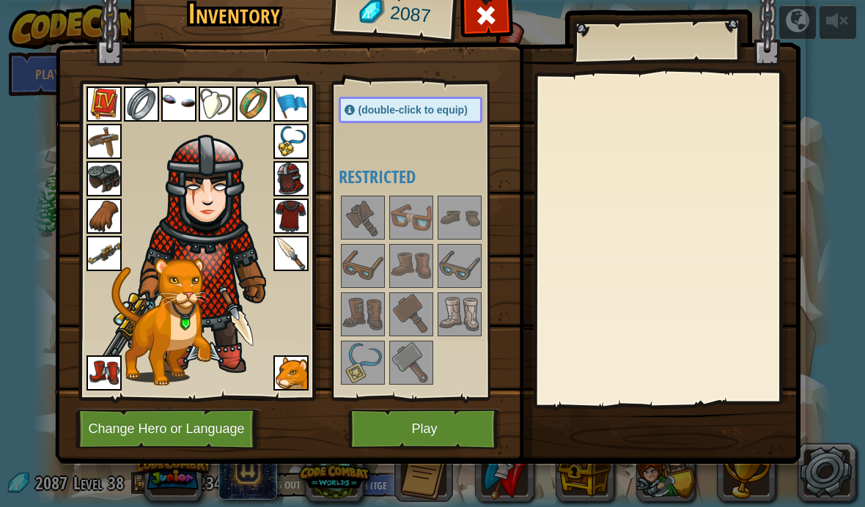
click at [421, 416] on button "Play" at bounding box center [424, 429] width 153 height 40
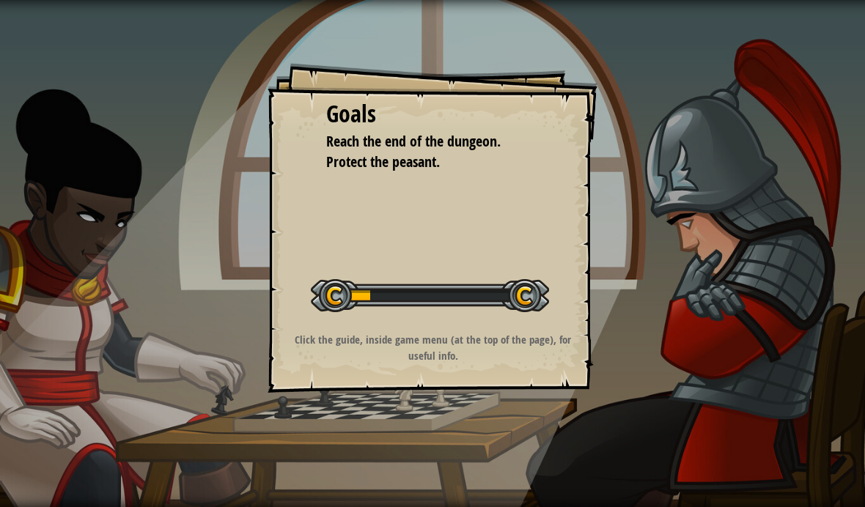
click at [495, 274] on div "Start Level" at bounding box center [430, 294] width 238 height 59
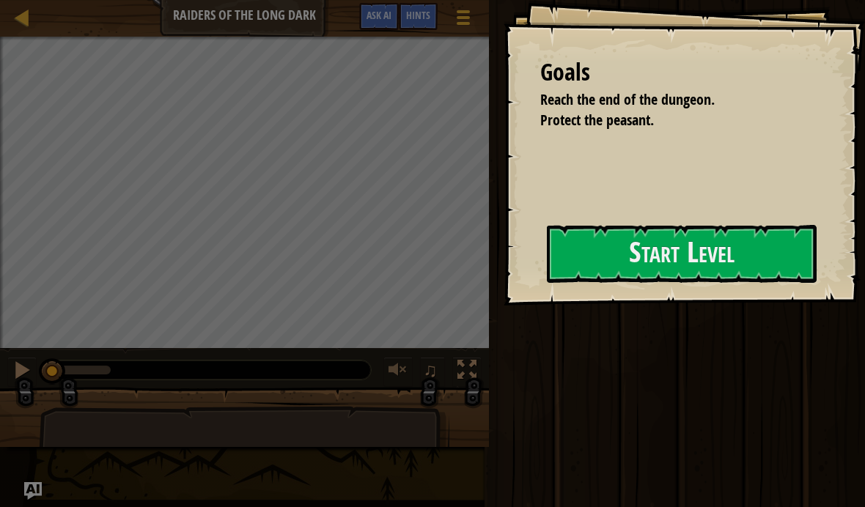
click at [525, 278] on div "Goals Reach the end of the dungeon. Protect the peasant. Start Level Error load…" at bounding box center [683, 153] width 361 height 306
click at [547, 257] on button "Start Level" at bounding box center [682, 254] width 270 height 58
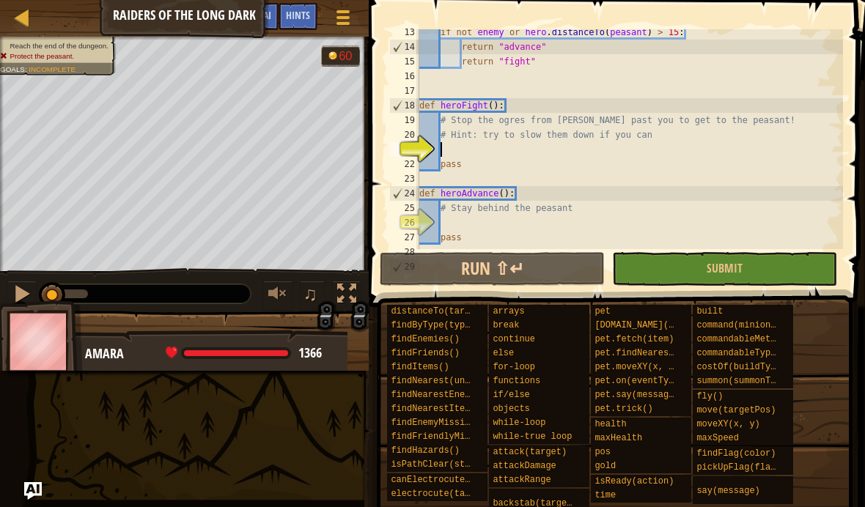
click at [268, 8] on button "Ask AI" at bounding box center [259, 16] width 40 height 27
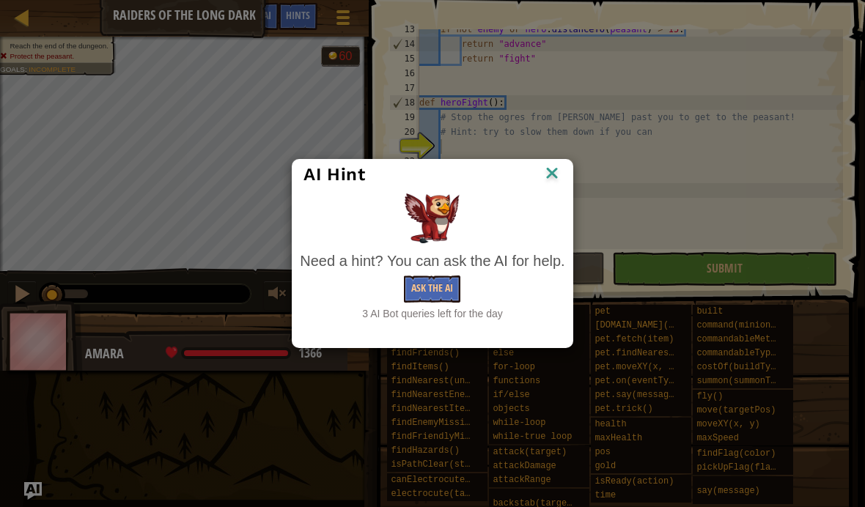
click at [443, 294] on button "Ask the AI" at bounding box center [432, 289] width 56 height 27
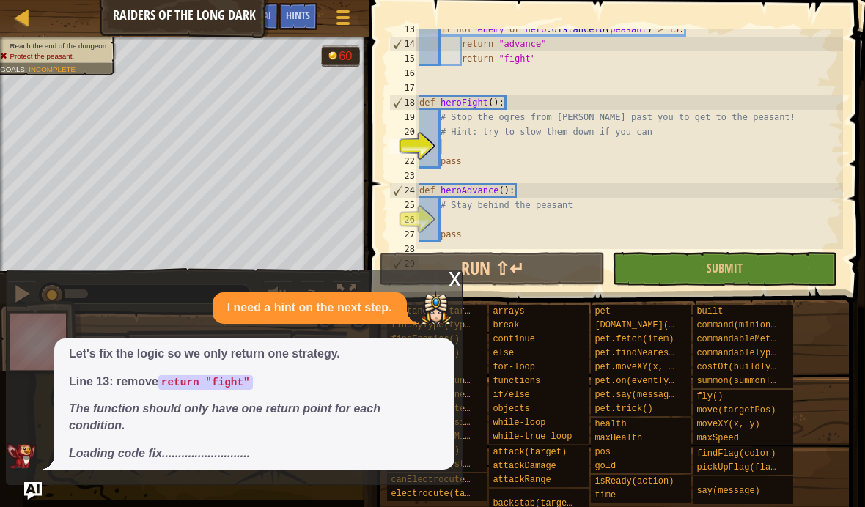
click at [31, 494] on img "Ask AI" at bounding box center [33, 491] width 18 height 18
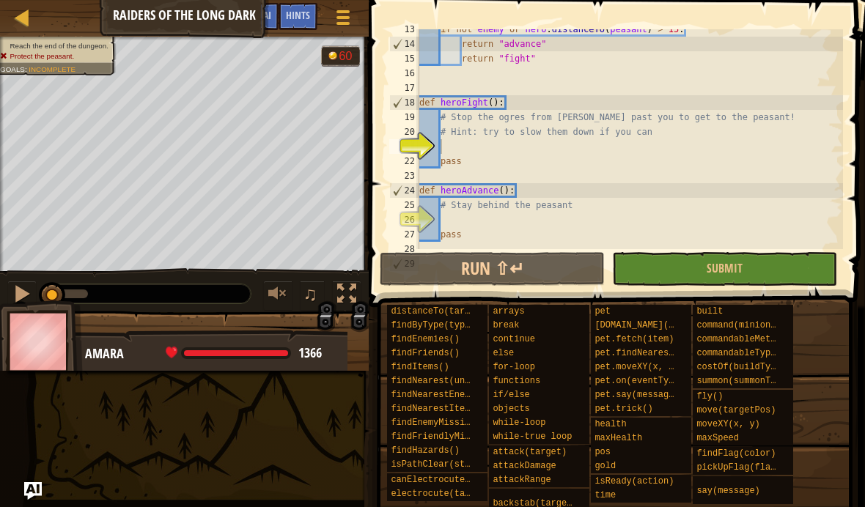
click at [30, 487] on img "Ask AI" at bounding box center [33, 491] width 18 height 18
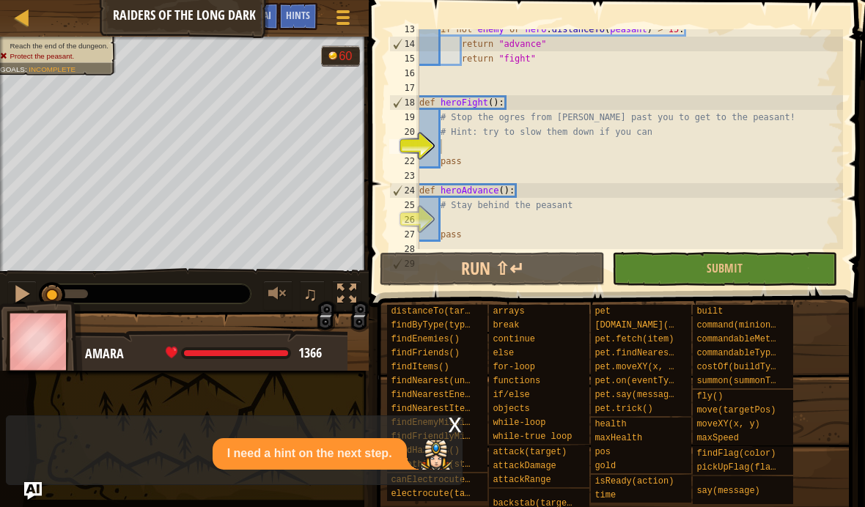
click at [31, 493] on img "Ask AI" at bounding box center [33, 491] width 18 height 18
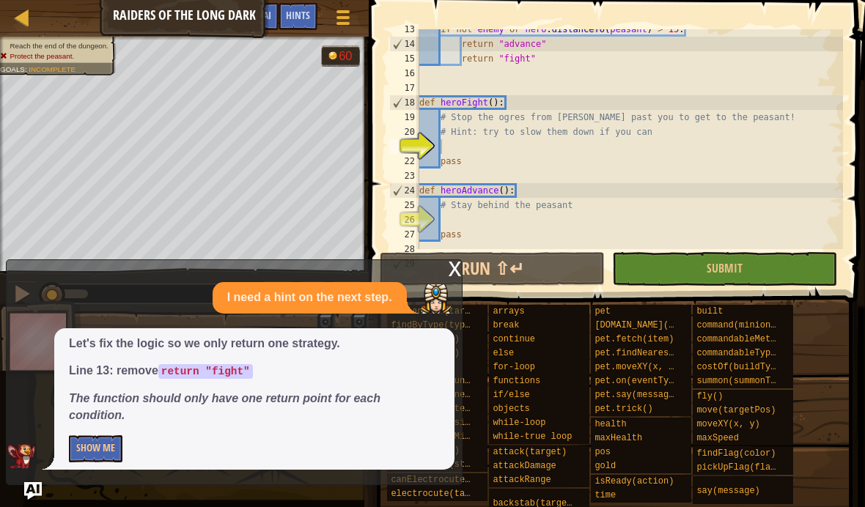
click at [119, 456] on button "Show Me" at bounding box center [96, 448] width 54 height 27
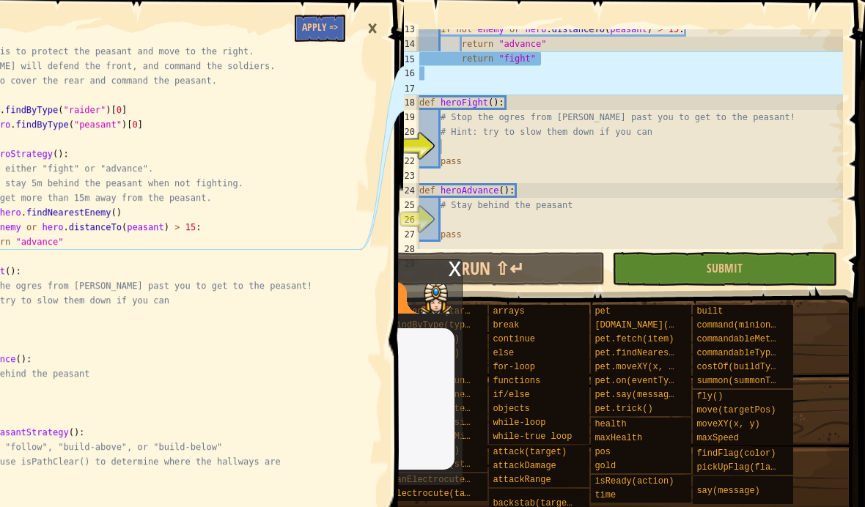
click at [95, 440] on button "Hide" at bounding box center [86, 448] width 34 height 27
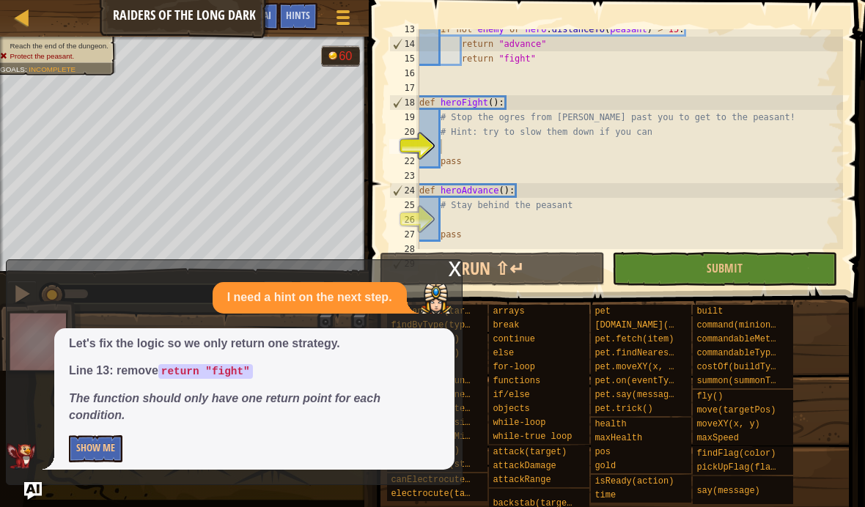
click at [82, 451] on button "Show Me" at bounding box center [96, 448] width 54 height 27
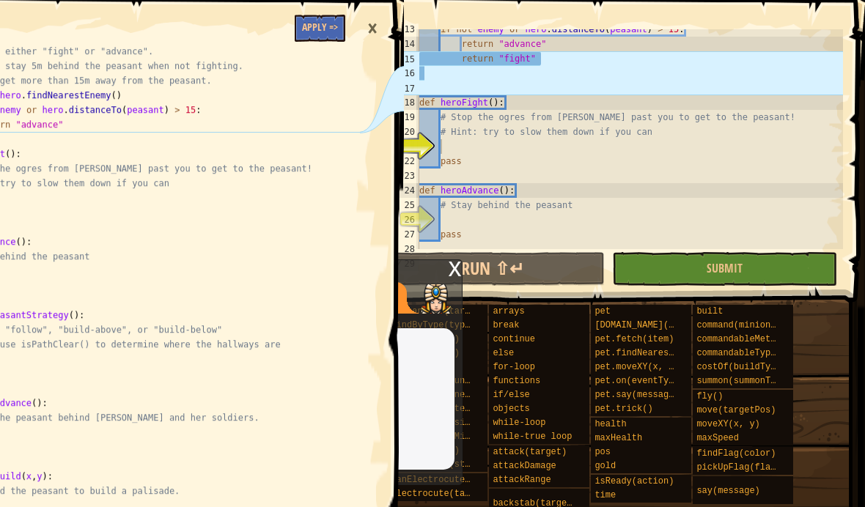
scroll to position [118, 0]
click at [484, 60] on div "if not enemy or hero . distanceTo ( peasant ) > 15 : return "advance" return "f…" at bounding box center [629, 146] width 427 height 249
type textarea "return "fight""
click at [19, 141] on div "# Return either "fight" or "advance". # Try to stay 5m behind the peasant when …" at bounding box center [146, 285] width 427 height 484
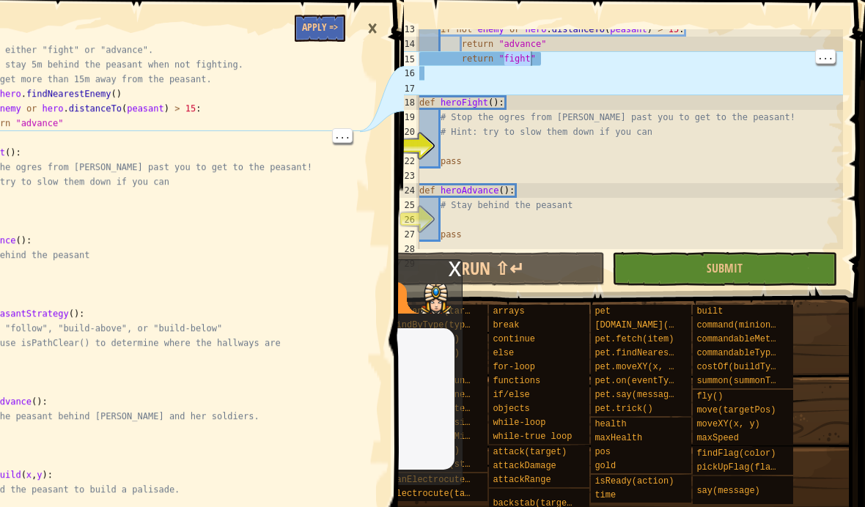
click at [6, 138] on div "# Return either "fight" or "advance". # Try to stay 5m behind the peasant when …" at bounding box center [146, 285] width 427 height 484
type textarea "def heroFight():"
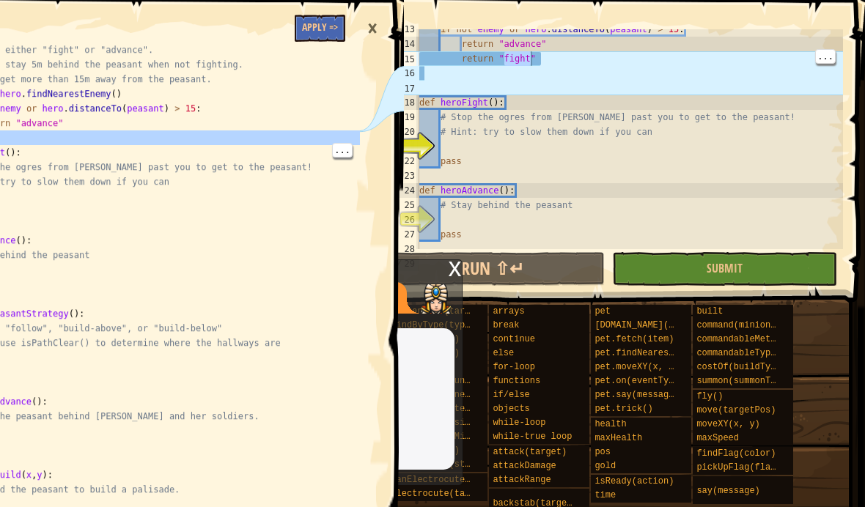
click at [437, 56] on div "if not enemy or hero . distanceTo ( peasant ) > 15 : return "advance" return "f…" at bounding box center [629, 146] width 427 height 249
click at [412, 62] on div "15" at bounding box center [404, 58] width 30 height 15
type textarea "return "fight""
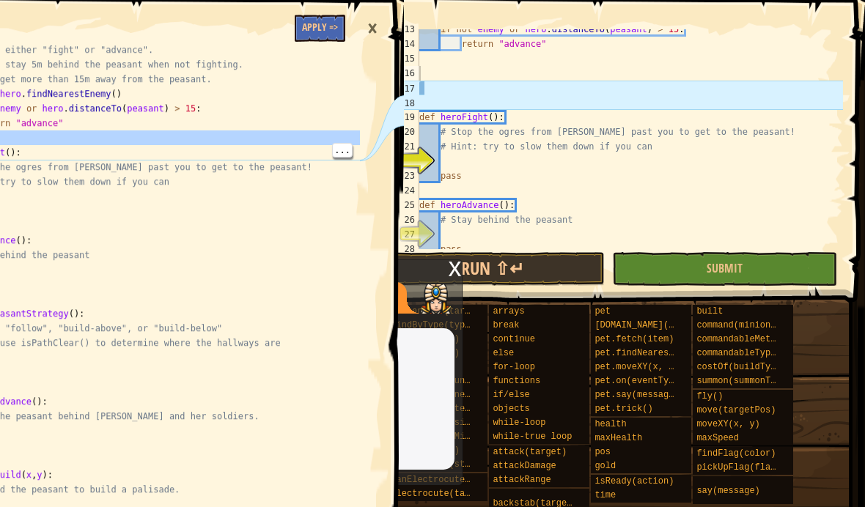
click at [568, 268] on button "Run ⇧↵" at bounding box center [492, 269] width 225 height 34
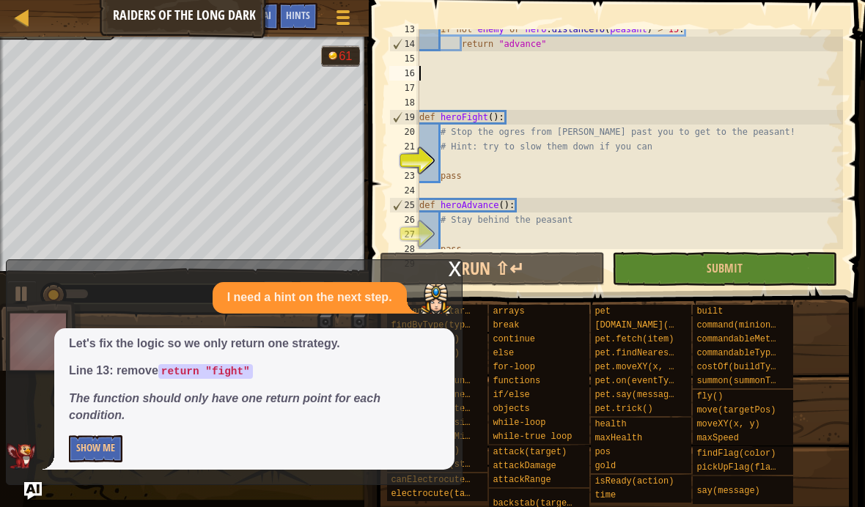
click at [27, 478] on div "x I need a hint on the next step. Let's fix the logic so we only return one str…" at bounding box center [234, 372] width 457 height 226
click at [29, 467] on img at bounding box center [21, 456] width 29 height 26
click at [32, 495] on img "Ask AI" at bounding box center [33, 491] width 18 height 18
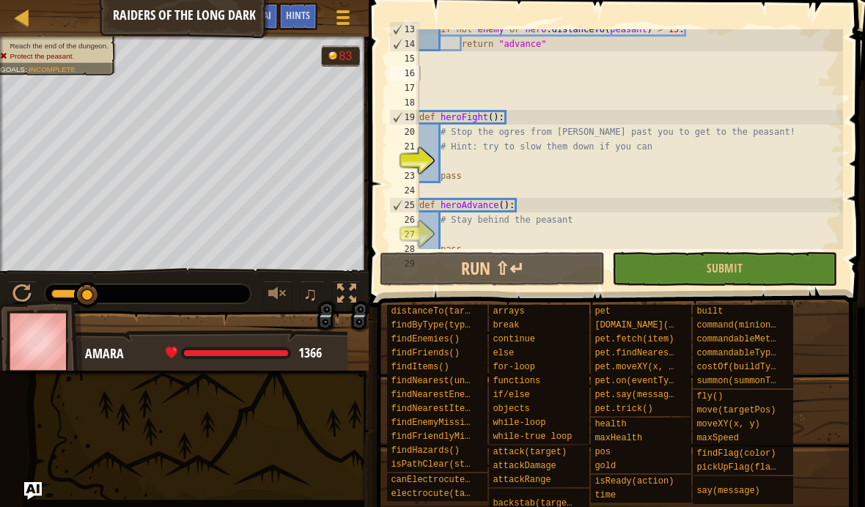
click at [552, 256] on button "Run ⇧↵" at bounding box center [492, 269] width 225 height 34
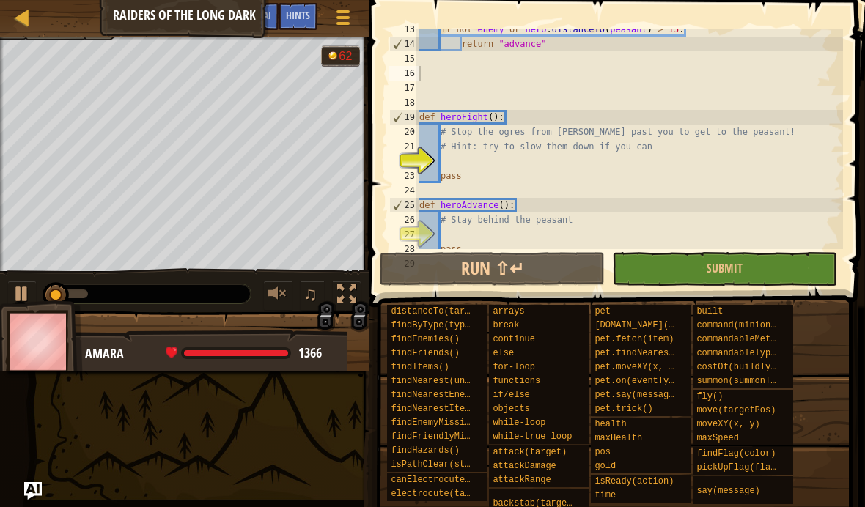
click at [355, 4] on button "Game Menu" at bounding box center [343, 20] width 37 height 34
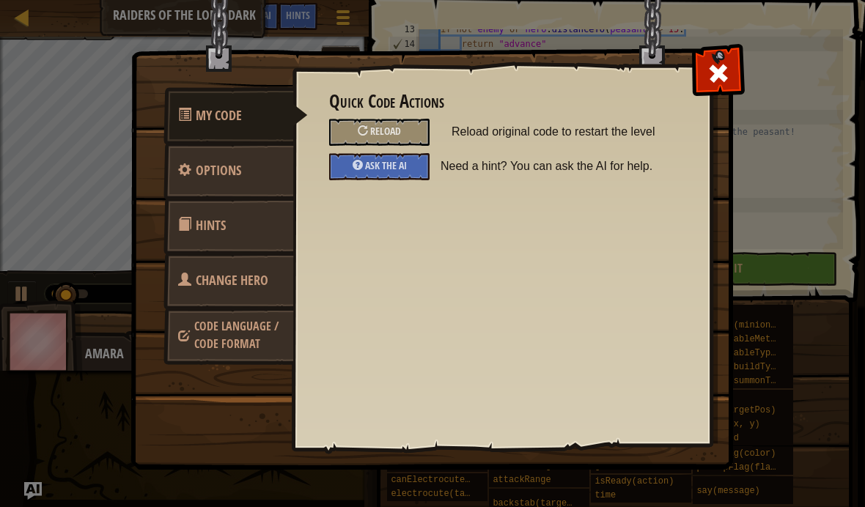
click at [400, 159] on span "Ask the AI" at bounding box center [386, 165] width 42 height 14
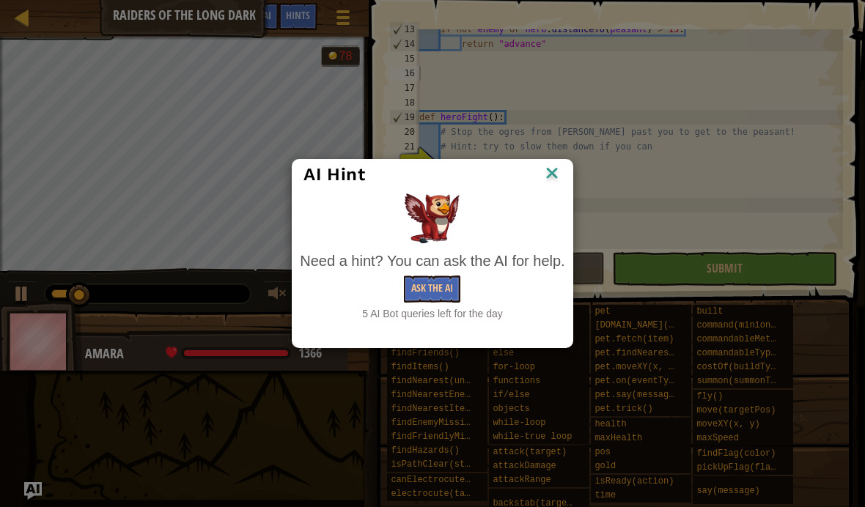
click at [440, 281] on button "Ask the AI" at bounding box center [432, 289] width 56 height 27
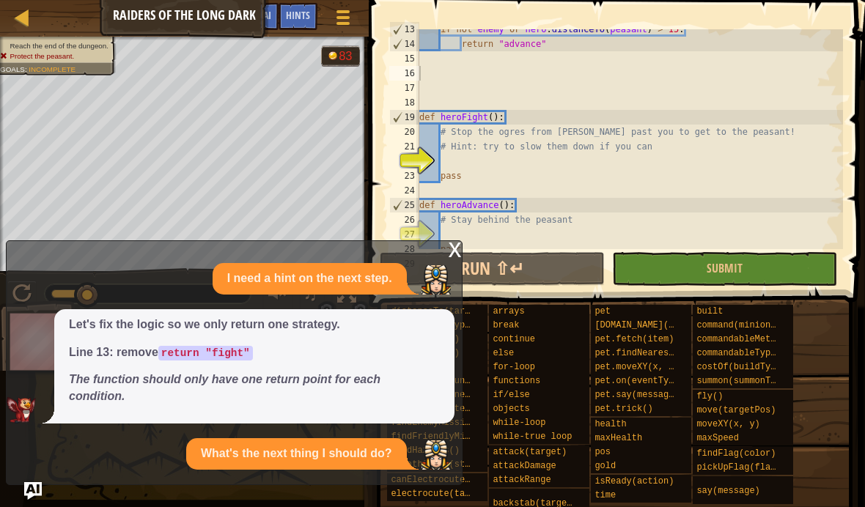
click at [86, 431] on div "I need a hint on the next step. Let's fix the logic so we only return one strat…" at bounding box center [231, 366] width 448 height 207
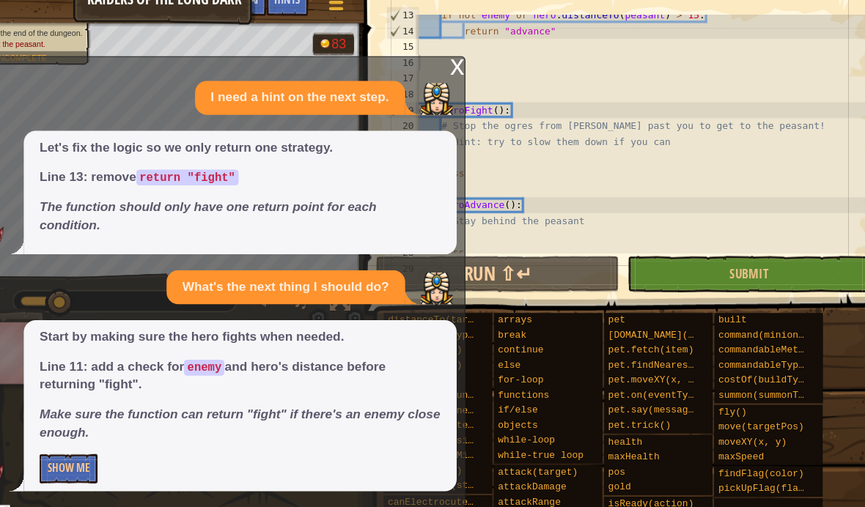
click at [71, 435] on button "Show Me" at bounding box center [96, 448] width 54 height 27
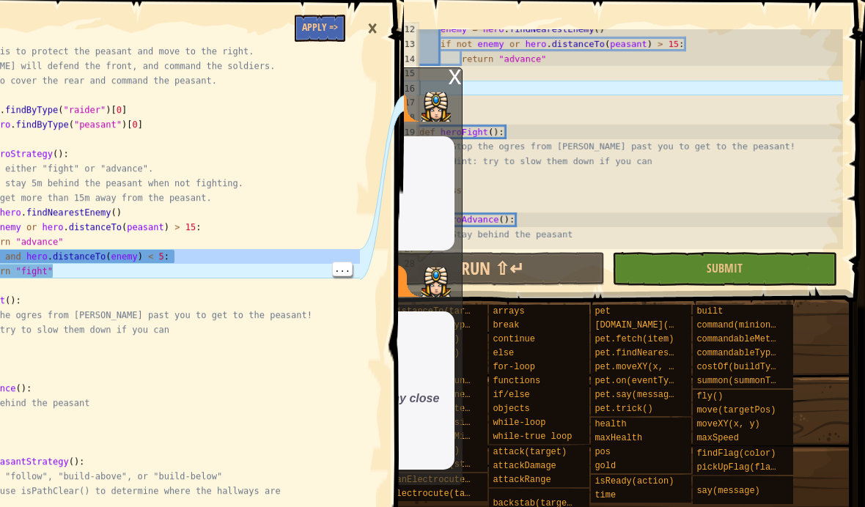
scroll to position [166, 0]
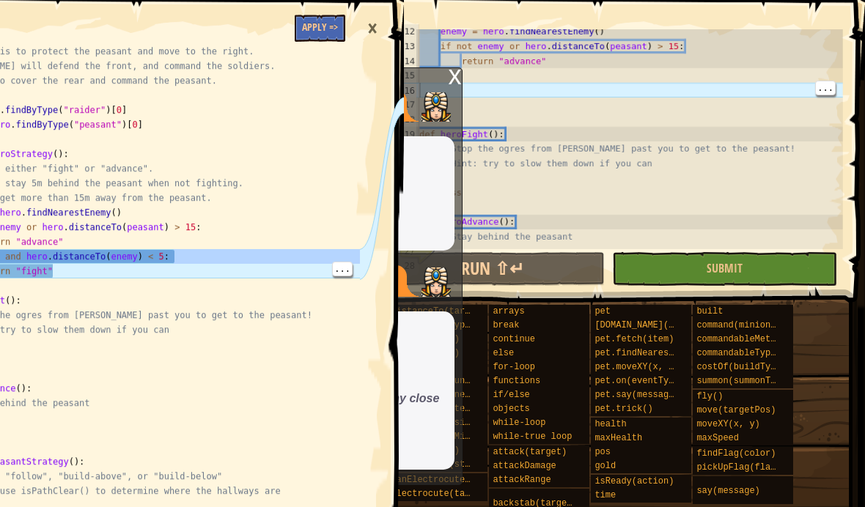
click at [541, 97] on div "enemy = hero . findNearestEnemy ( ) if not enemy or hero . distanceTo ( peasant…" at bounding box center [629, 148] width 427 height 249
click at [539, 87] on div "enemy = hero . findNearestEnemy ( ) if not enemy or hero . distanceTo ( peasant…" at bounding box center [629, 148] width 427 height 249
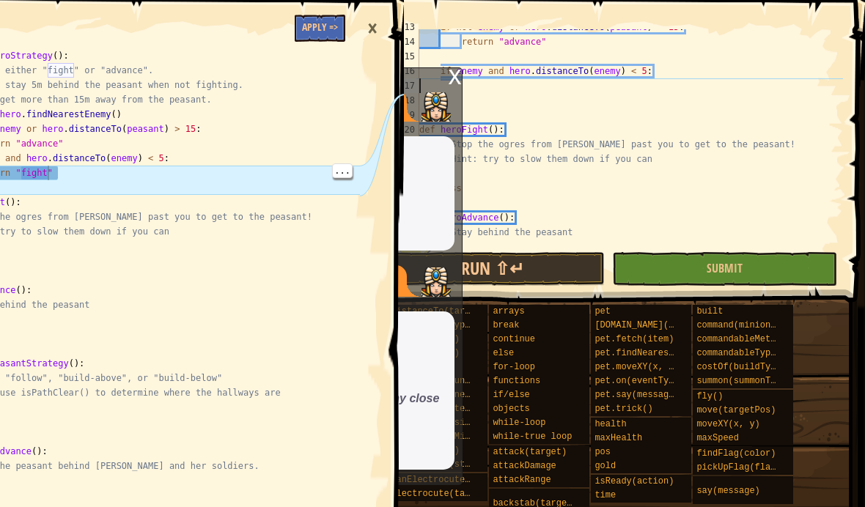
scroll to position [179, 0]
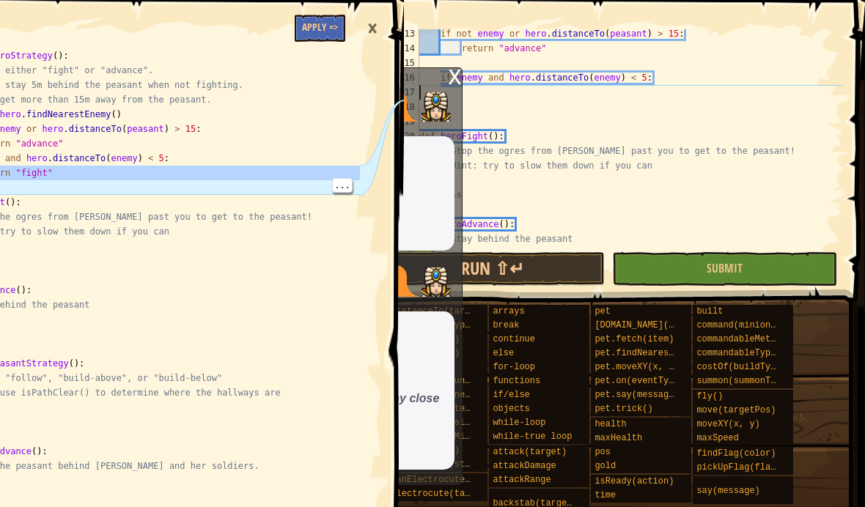
type textarea "return "fight""
click at [474, 103] on div "if not enemy or hero . distanceTo ( peasant ) > 15 : return "advance" if enemy …" at bounding box center [629, 150] width 427 height 249
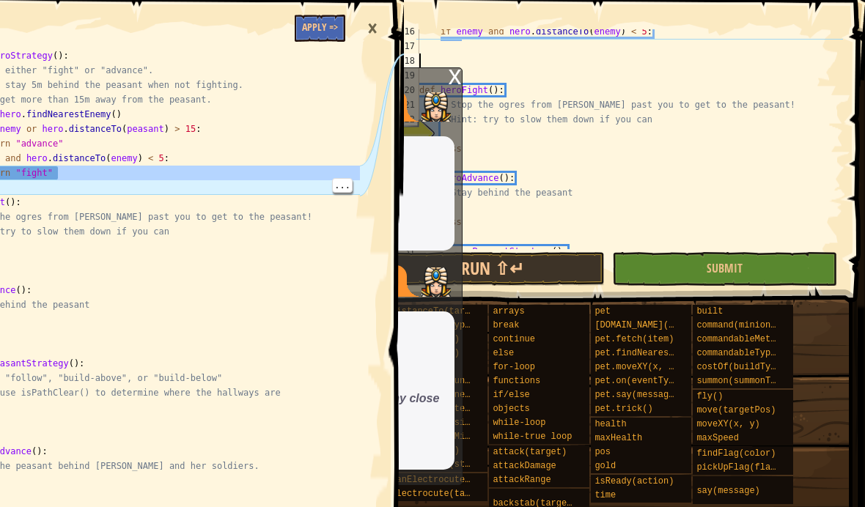
scroll to position [224, 0]
click at [424, 54] on div "if enemy and hero . distanceTo ( enemy ) < 5 : def heroFight ( ) : # Stop the o…" at bounding box center [629, 148] width 427 height 249
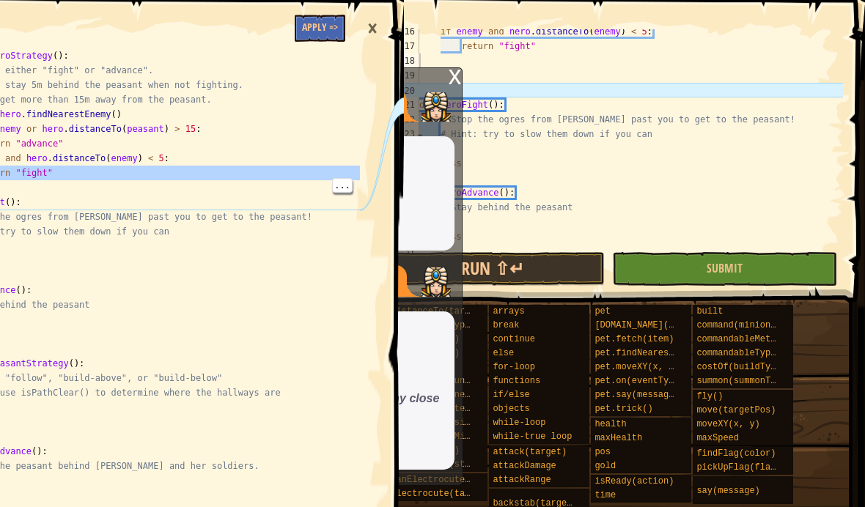
click at [582, 273] on button "Run ⇧↵" at bounding box center [492, 269] width 225 height 34
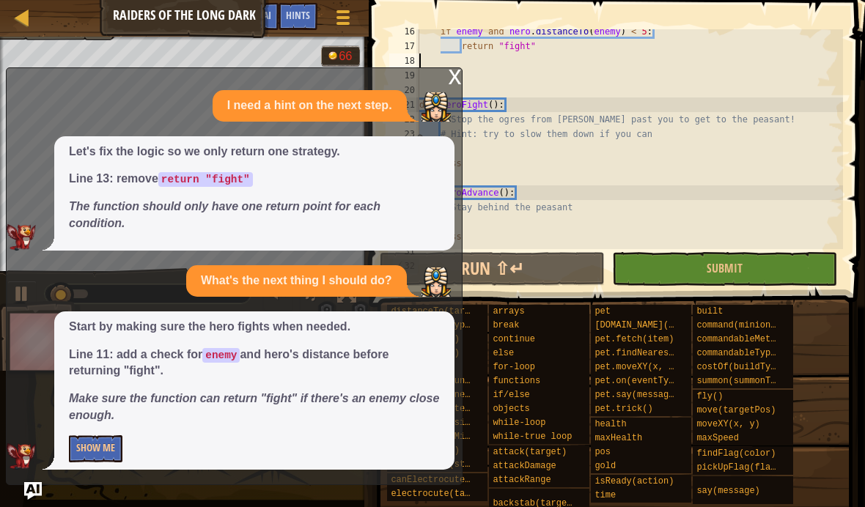
click at [38, 493] on img "Ask AI" at bounding box center [33, 491] width 18 height 18
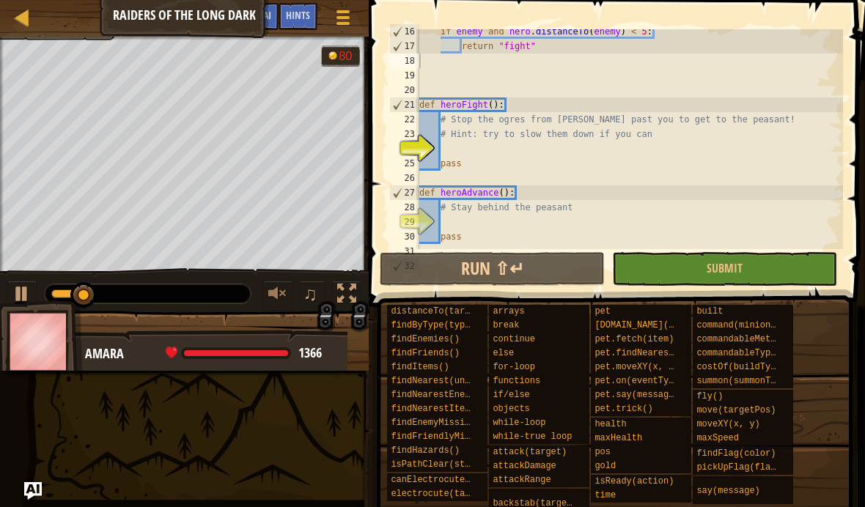
click at [272, 18] on button "Ask AI" at bounding box center [259, 16] width 40 height 27
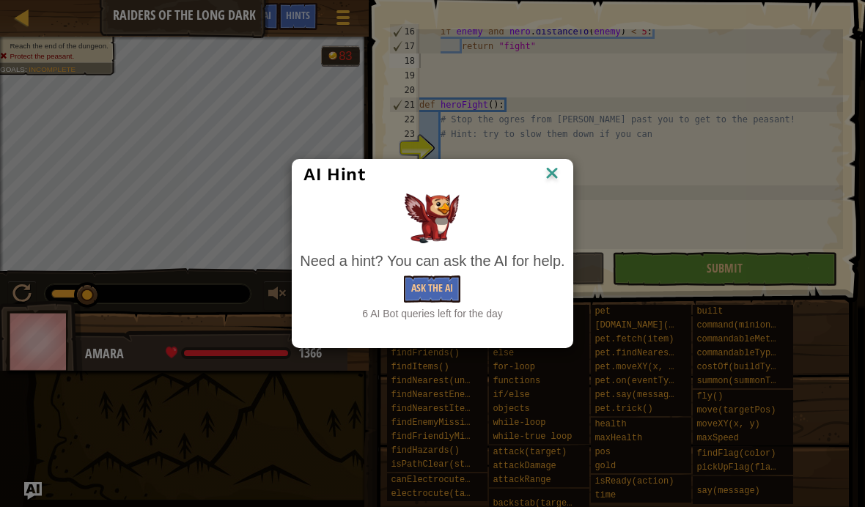
click at [438, 295] on button "Ask the AI" at bounding box center [432, 289] width 56 height 27
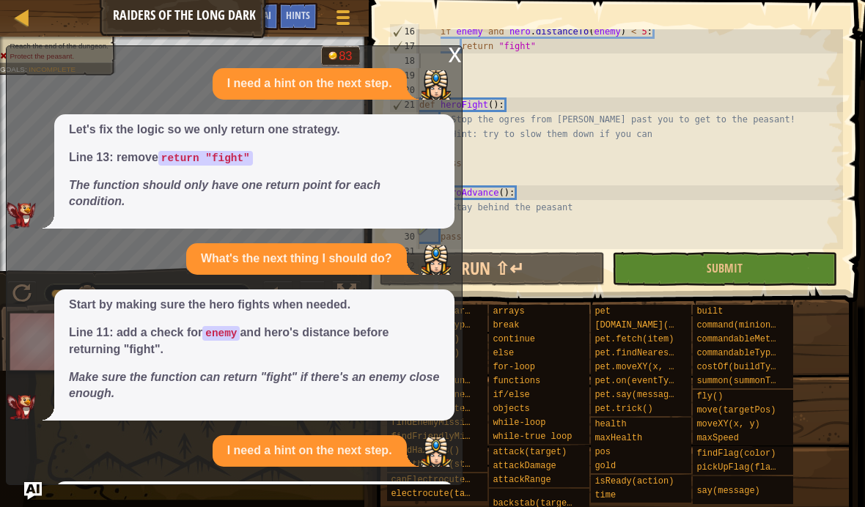
scroll to position [128, 0]
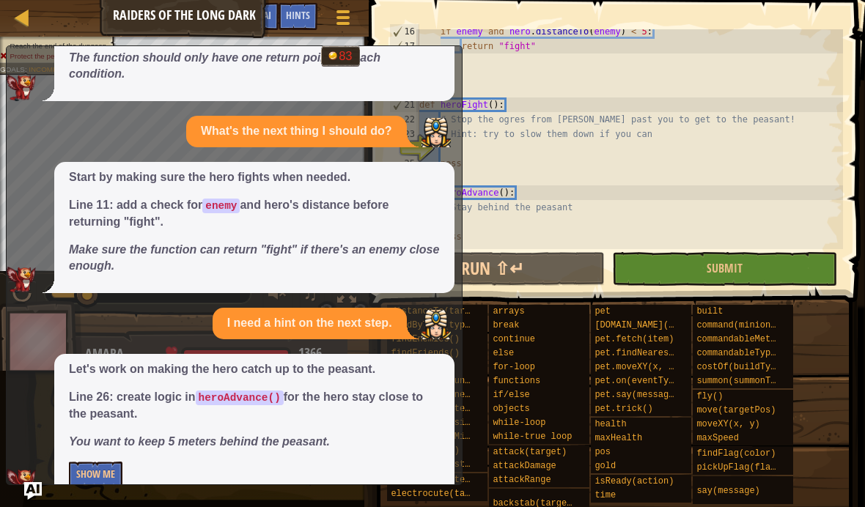
click at [85, 462] on button "Show Me" at bounding box center [96, 475] width 54 height 27
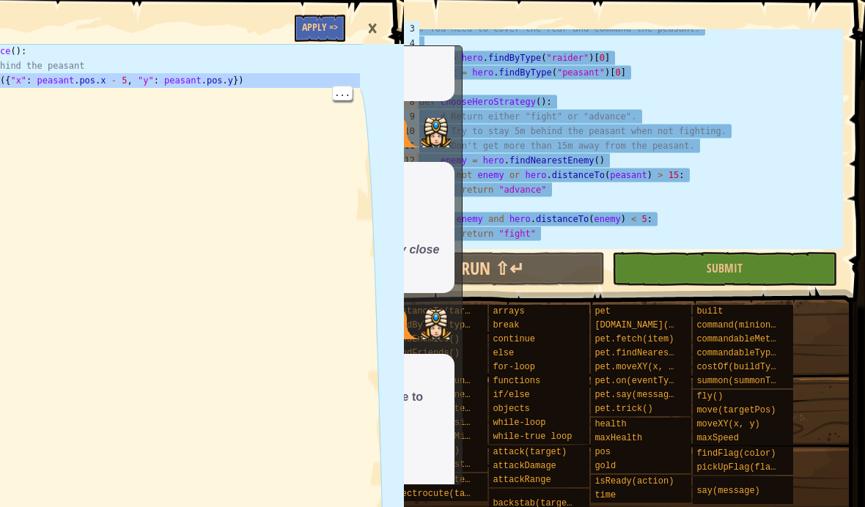
scroll to position [0, 0]
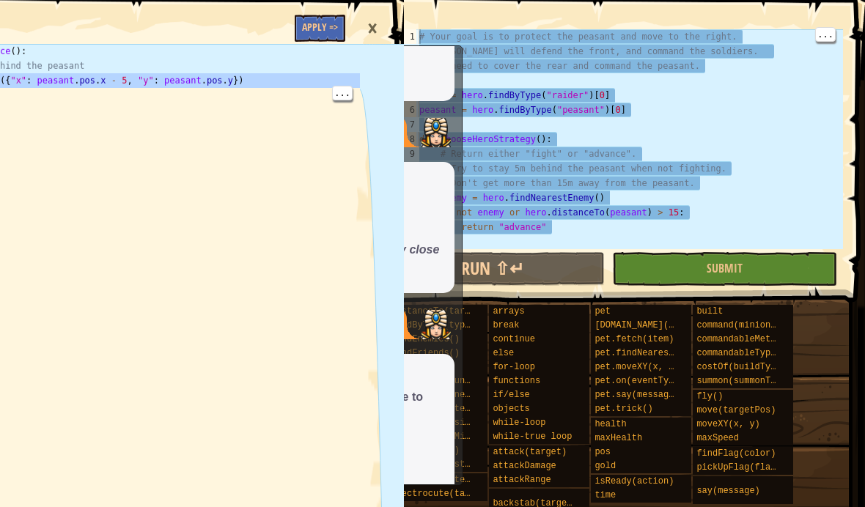
click at [425, 35] on div "# Your goal is to protect the peasant and move to the right. # [PERSON_NAME] wi…" at bounding box center [629, 153] width 427 height 249
click at [413, 40] on div "1" at bounding box center [404, 36] width 30 height 15
click at [418, 34] on div "1" at bounding box center [404, 36] width 30 height 15
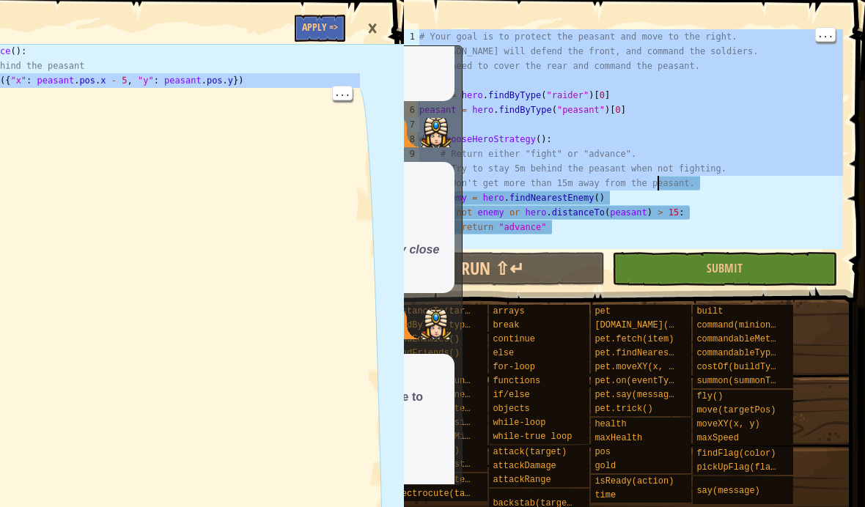
type textarea "return "fight""
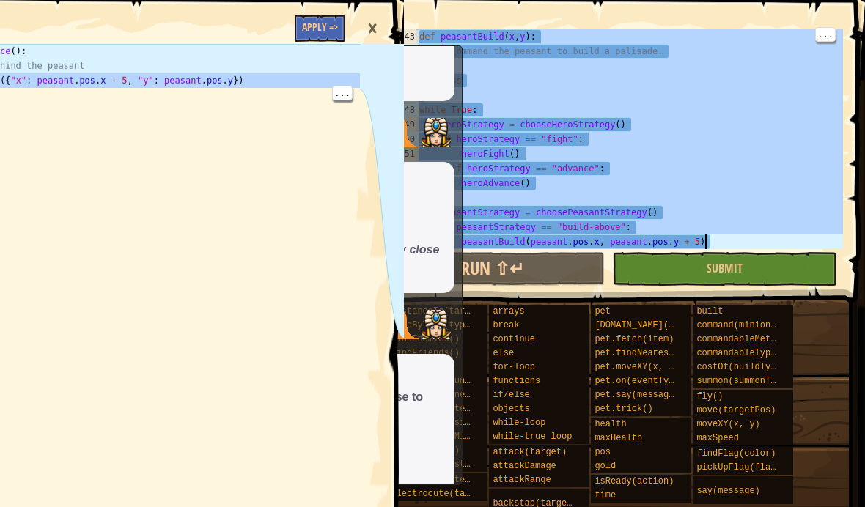
type textarea "peasantAdvance()"
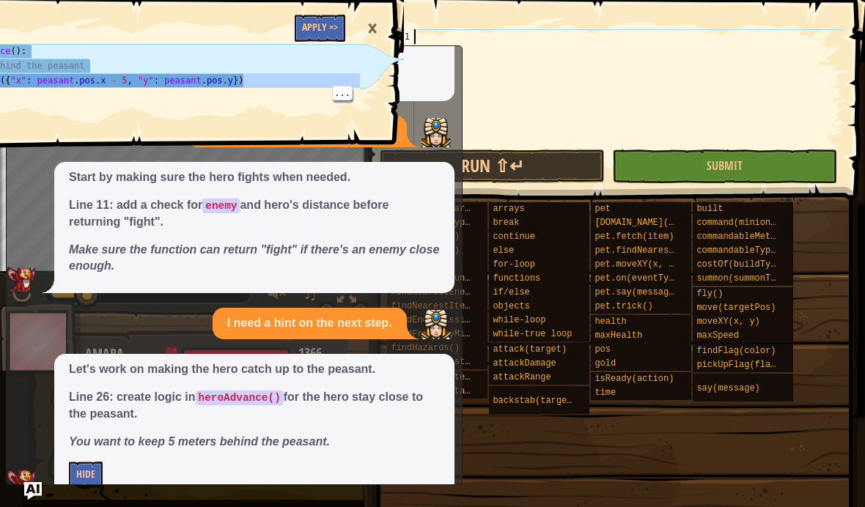
click at [86, 38] on span at bounding box center [157, 53] width 508 height 193
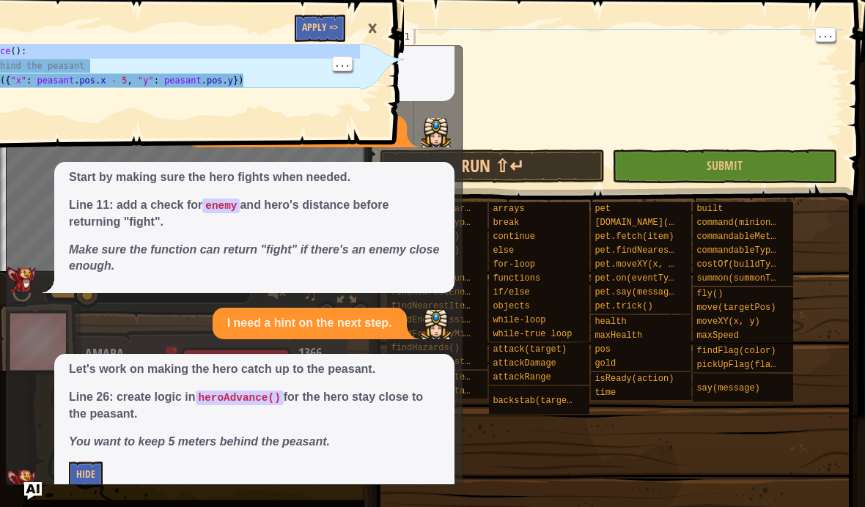
click at [460, 31] on div at bounding box center [627, 102] width 432 height 147
click at [225, 81] on div "def heroAdvance ( ) : # Stay behind the peasant hero . move ({ "x" : peasant . …" at bounding box center [144, 102] width 432 height 117
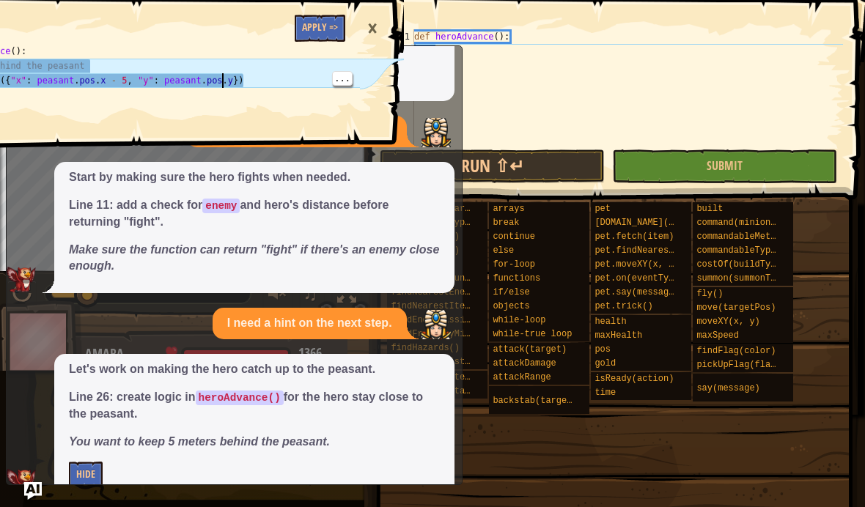
type textarea "hero.move({"x": peasant.pos.x - 5, "y": peasant.pos.y})"
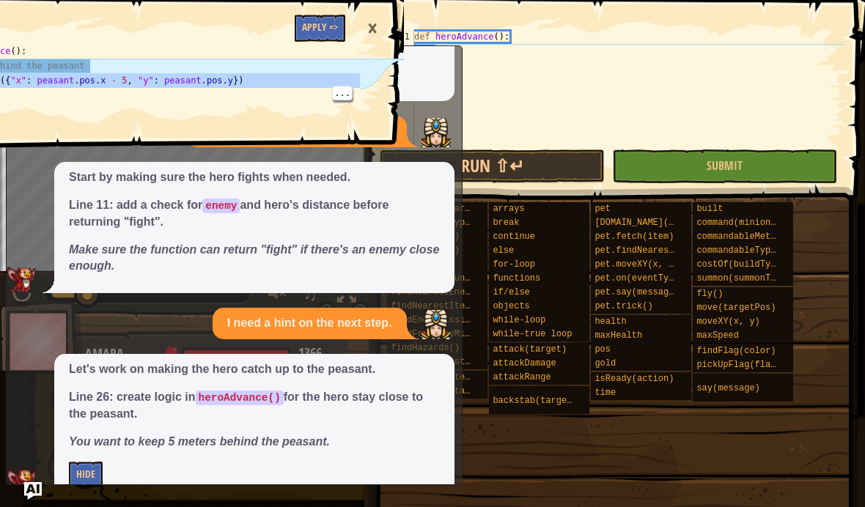
click at [33, 495] on div "hero.move({"x": peasant.pos.x - 5, "y": peasant.pos.y}) 1 2 3 4 def heroAdvance…" at bounding box center [153, 253] width 501 height 507
click at [37, 486] on div "hero.move({"x": peasant.pos.x - 5, "y": peasant.pos.y}) 1 2 3 4 def heroAdvance…" at bounding box center [153, 253] width 501 height 507
click at [378, 33] on div "×" at bounding box center [372, 29] width 25 height 34
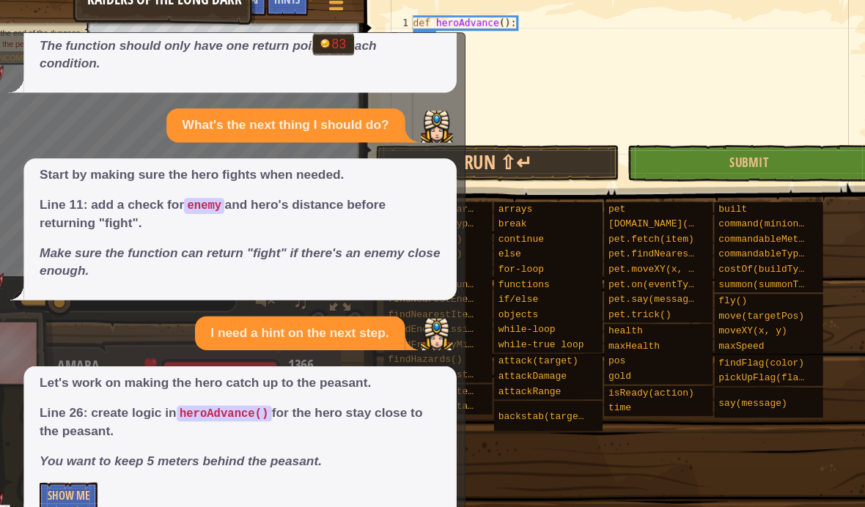
click at [69, 462] on button "Show Me" at bounding box center [96, 475] width 54 height 27
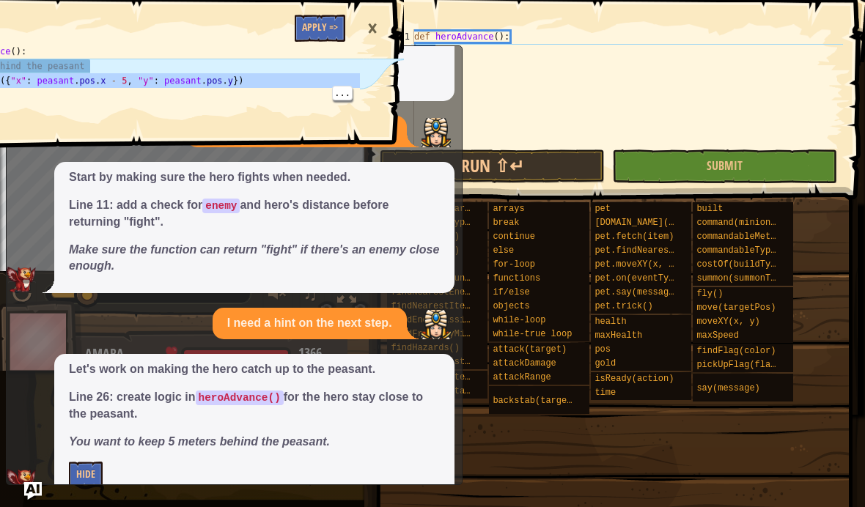
click at [37, 495] on div "hero.move({"x": peasant.pos.x - 5, "y": peasant.pos.y}) 1 2 3 4 def heroAdvance…" at bounding box center [153, 253] width 501 height 507
click at [380, 32] on div "×" at bounding box center [372, 29] width 25 height 34
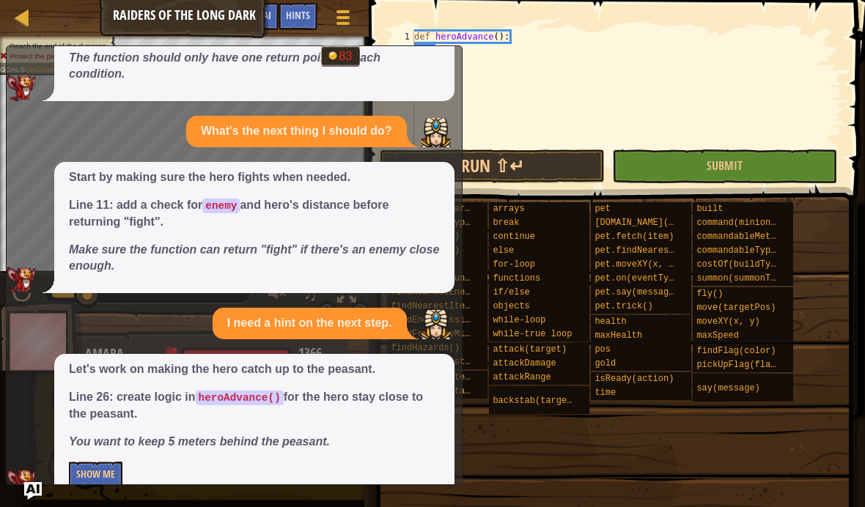
click at [37, 492] on img "Ask AI" at bounding box center [33, 491] width 18 height 18
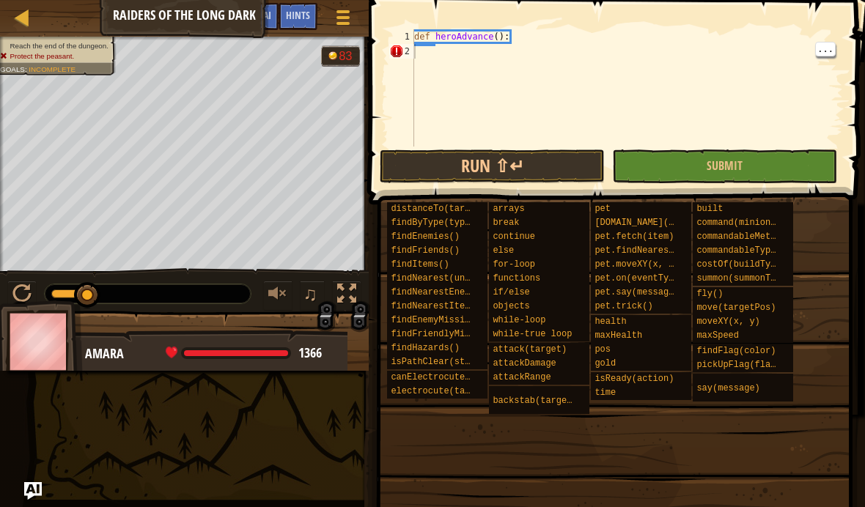
click at [443, 52] on div "def heroAdvance ( ) :" at bounding box center [627, 102] width 432 height 147
click at [448, 50] on div "def heroAdvance ( ) :" at bounding box center [627, 102] width 432 height 147
click at [558, 158] on button "Run ⇧↵" at bounding box center [492, 167] width 225 height 34
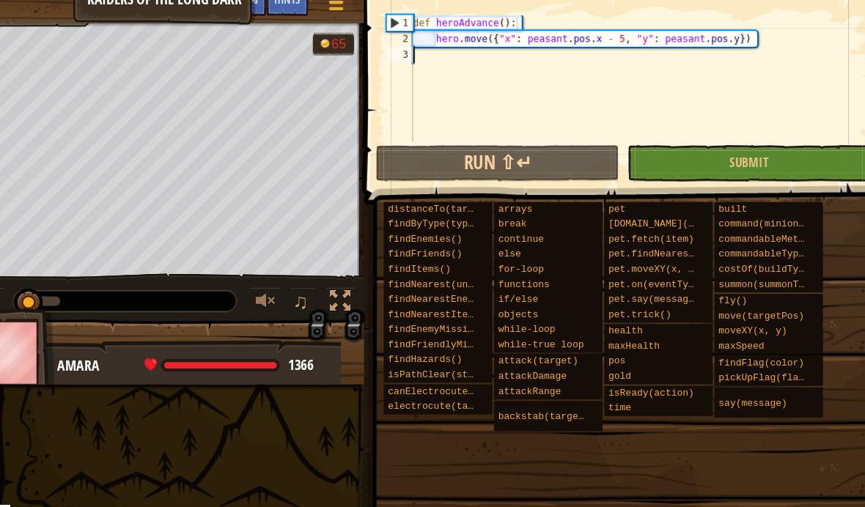
click at [534, 158] on button "Run ⇧↵" at bounding box center [492, 167] width 225 height 34
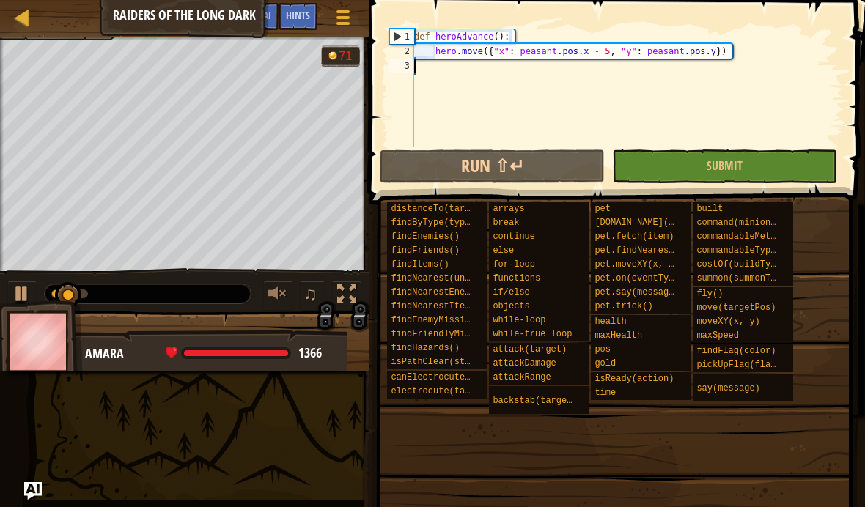
click at [265, 16] on span "Ask AI" at bounding box center [258, 15] width 25 height 14
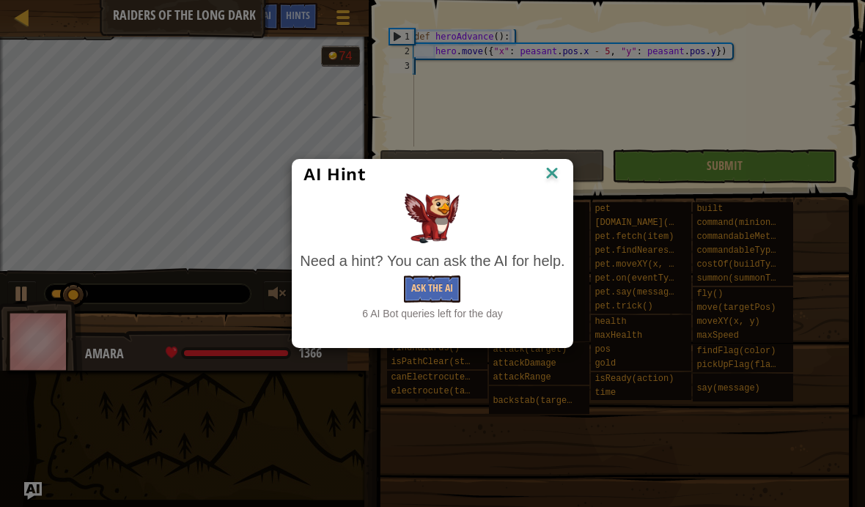
click at [434, 290] on button "Ask the AI" at bounding box center [432, 289] width 56 height 27
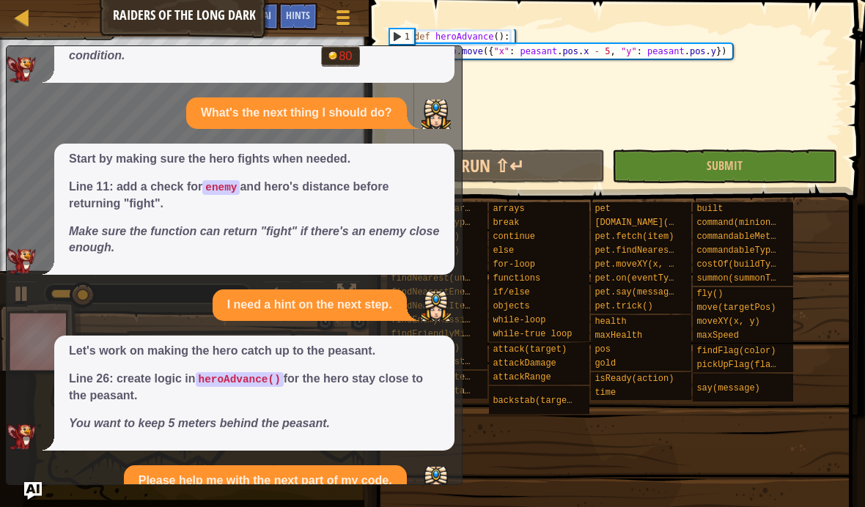
scroll to position [300, 0]
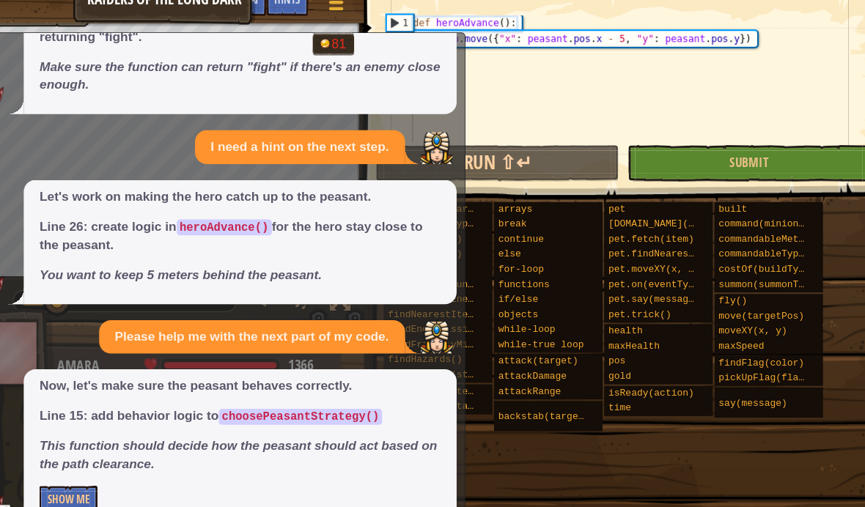
click at [82, 465] on button "Show Me" at bounding box center [96, 478] width 54 height 27
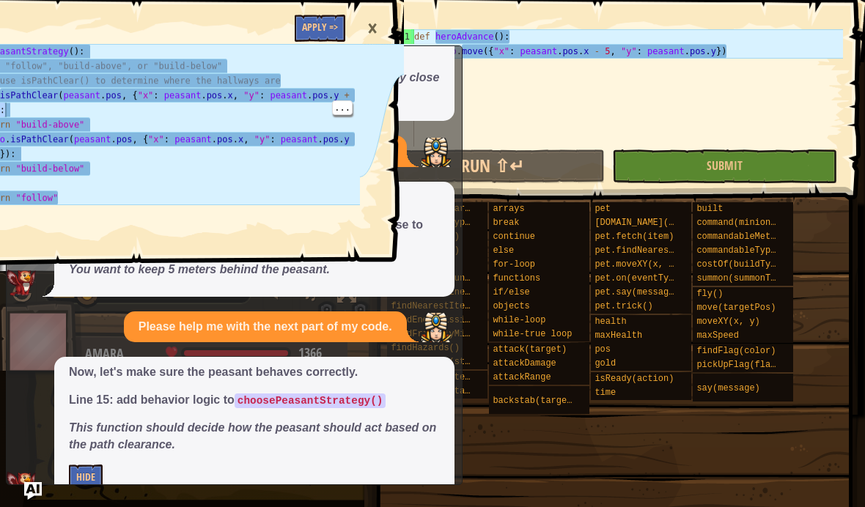
type textarea "if hero.isPathClear(peasant.pos, {"x": peasant.pos.x, "y": peasant.pos.y + 10}):"
click at [525, 81] on div "def heroAdvance ( ) : hero . move ({ "x" : peasant . pos . x - 5 , "y" : peasan…" at bounding box center [627, 102] width 432 height 147
click at [370, 29] on div "×" at bounding box center [372, 29] width 25 height 34
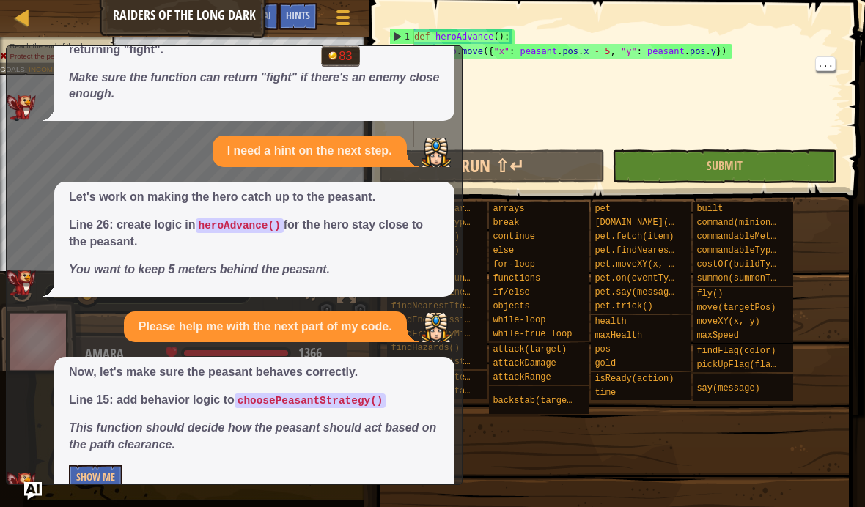
click at [32, 495] on img "Ask AI" at bounding box center [33, 491] width 18 height 18
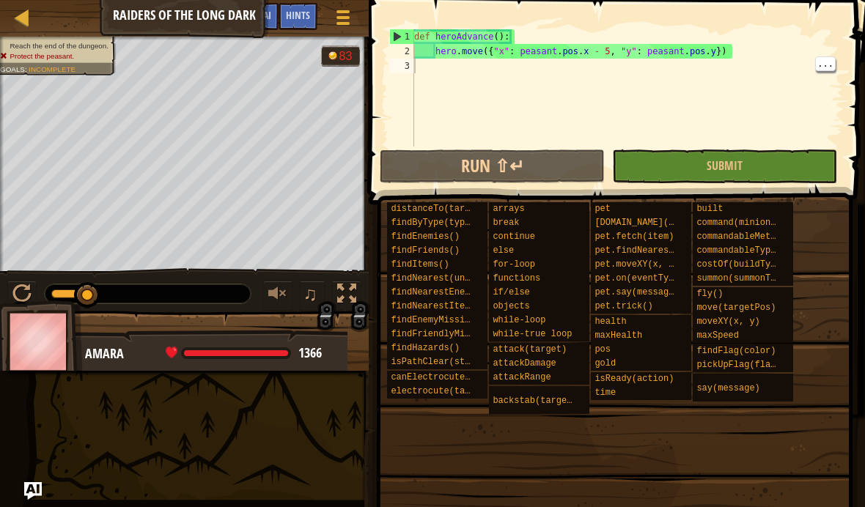
click at [432, 71] on div "def heroAdvance ( ) : hero . move ({ "x" : peasant . pos . x - 5 , "y" : peasan…" at bounding box center [627, 102] width 432 height 147
click at [438, 66] on div "def heroAdvance ( ) : hero . move ({ "x" : peasant . pos . x - 5 , "y" : peasan…" at bounding box center [627, 102] width 432 height 147
paste textarea "}):"
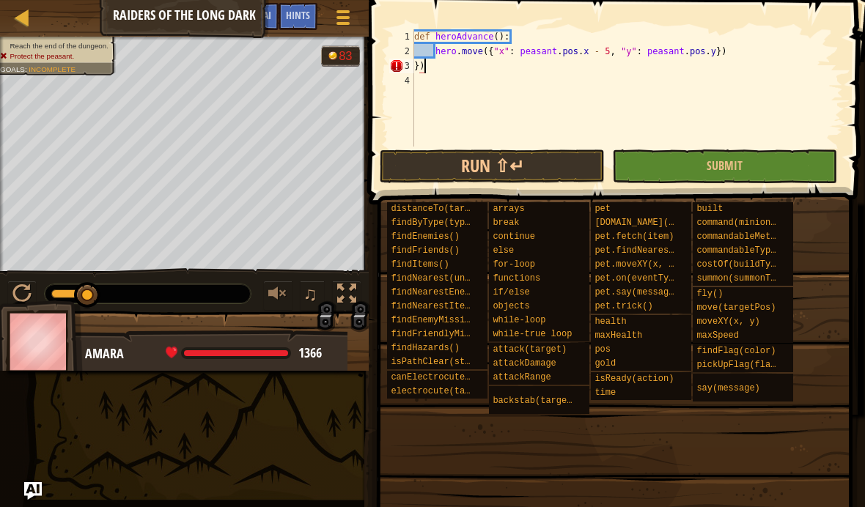
type textarea "}"
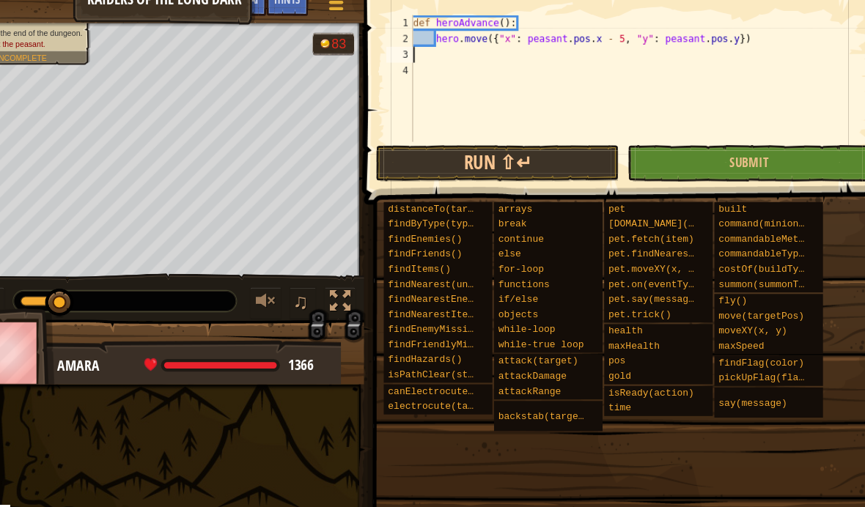
click at [522, 150] on button "Run ⇧↵" at bounding box center [492, 167] width 225 height 34
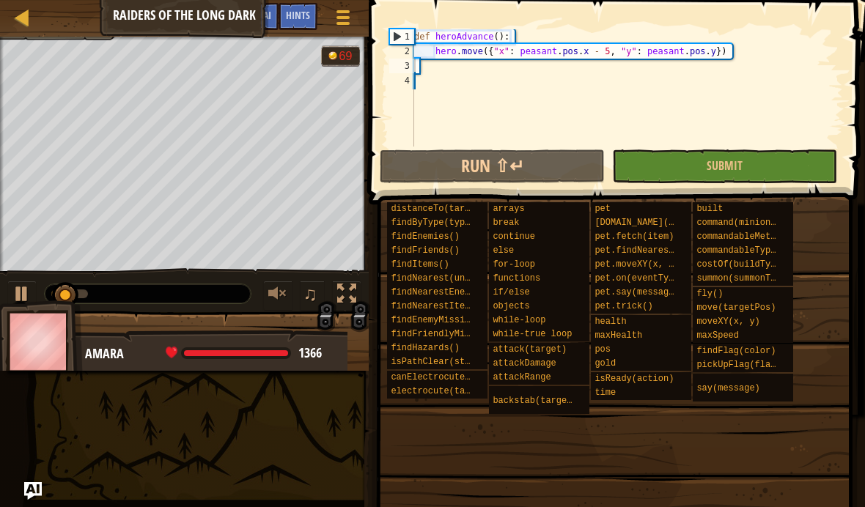
click at [342, 21] on div at bounding box center [342, 17] width 19 height 21
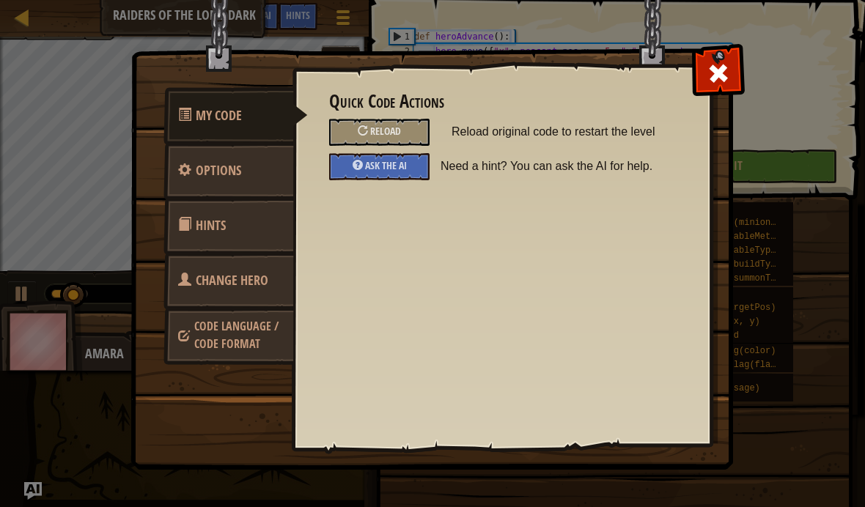
click at [723, 73] on span at bounding box center [718, 73] width 23 height 23
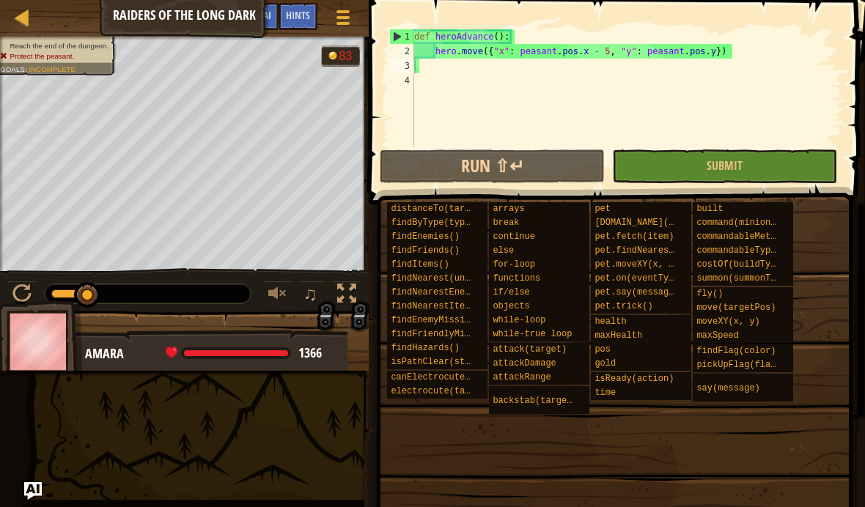
click at [37, 497] on img "Ask AI" at bounding box center [33, 491] width 18 height 18
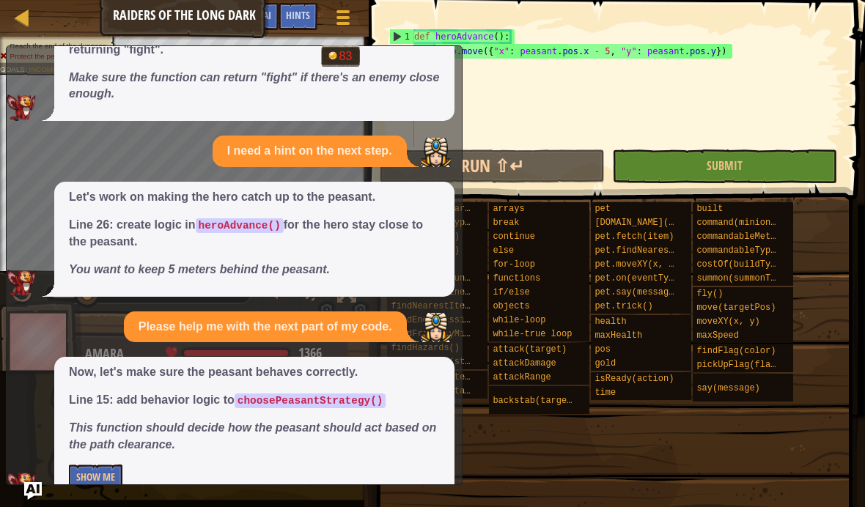
click at [106, 465] on button "Show Me" at bounding box center [96, 478] width 54 height 27
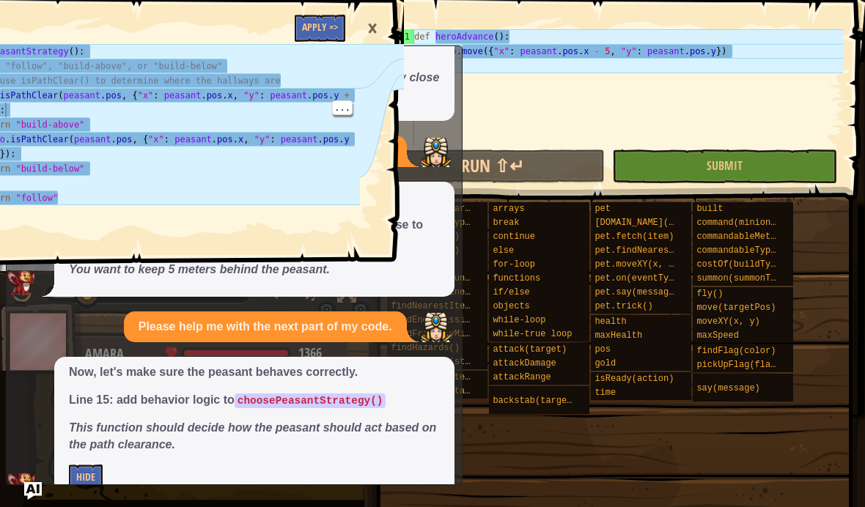
click at [268, 117] on div "def choosePeasantStrategy ( ) : # Return "follow", "build-above", or "build-bel…" at bounding box center [146, 161] width 427 height 235
click at [240, 117] on div "def choosePeasantStrategy ( ) : # Return "follow", "build-above", or "build-bel…" at bounding box center [146, 161] width 427 height 235
click at [108, 113] on div "def choosePeasantStrategy ( ) : # Return "follow", "build-above", or "build-bel…" at bounding box center [146, 161] width 427 height 235
type textarea "if hero.isPathClear(peasant.pos, {"x": peasant.pos.x, "y": peasant.pos.y + 10}):"
click at [277, 116] on div "def choosePeasantStrategy ( ) : # Return "follow", "build-above", or "build-bel…" at bounding box center [146, 161] width 427 height 235
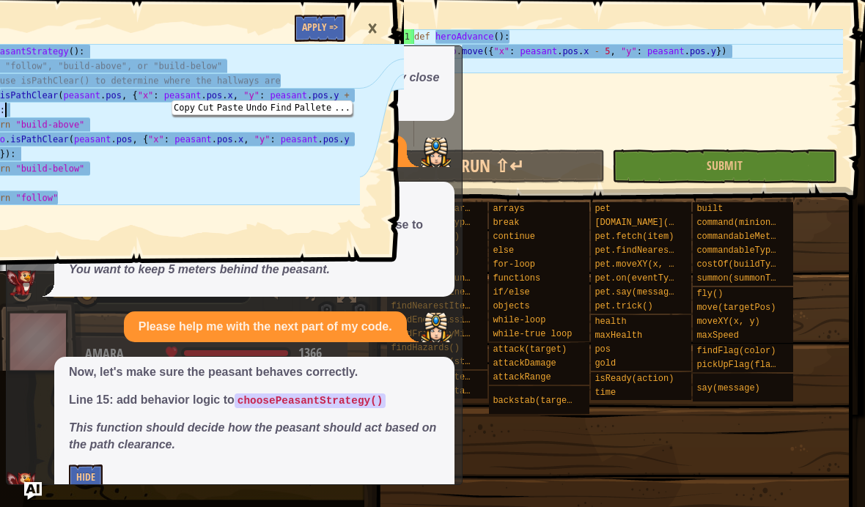
click at [180, 115] on div "def choosePeasantStrategy ( ) : # Return "follow", "build-above", or "build-bel…" at bounding box center [146, 161] width 427 height 235
click at [547, 62] on div "def heroAdvance ( ) : hero . move ({ "x" : peasant . pos . x - 5 , "y" : peasan…" at bounding box center [627, 102] width 432 height 147
paste textarea "}):"
type textarea "}):"
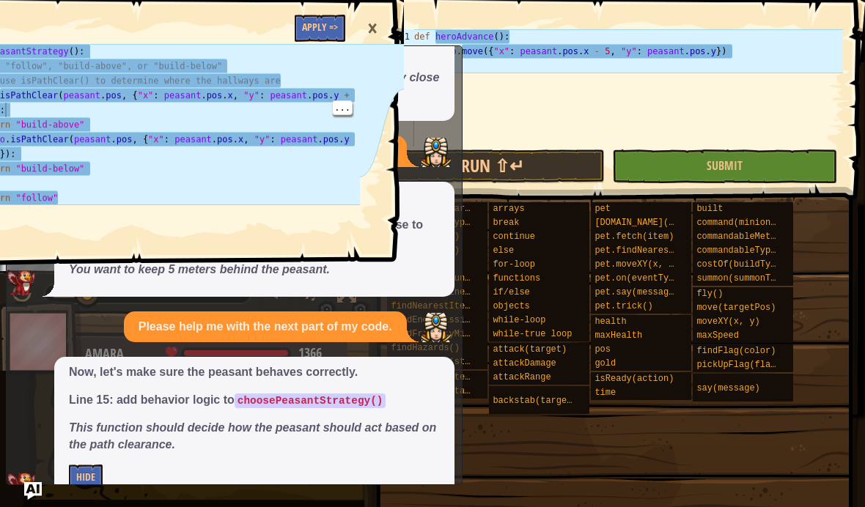
click at [561, 171] on button "Run ⇧↵" at bounding box center [492, 167] width 225 height 34
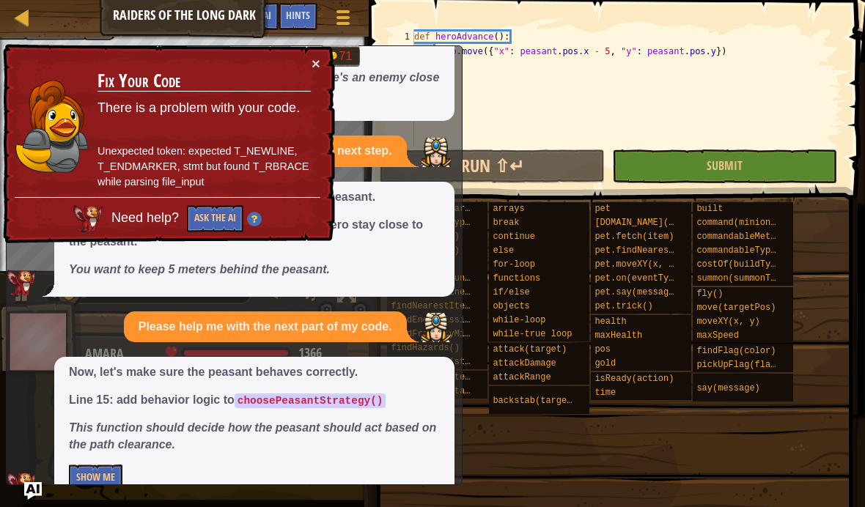
click at [40, 496] on img "Ask AI" at bounding box center [33, 491] width 18 height 18
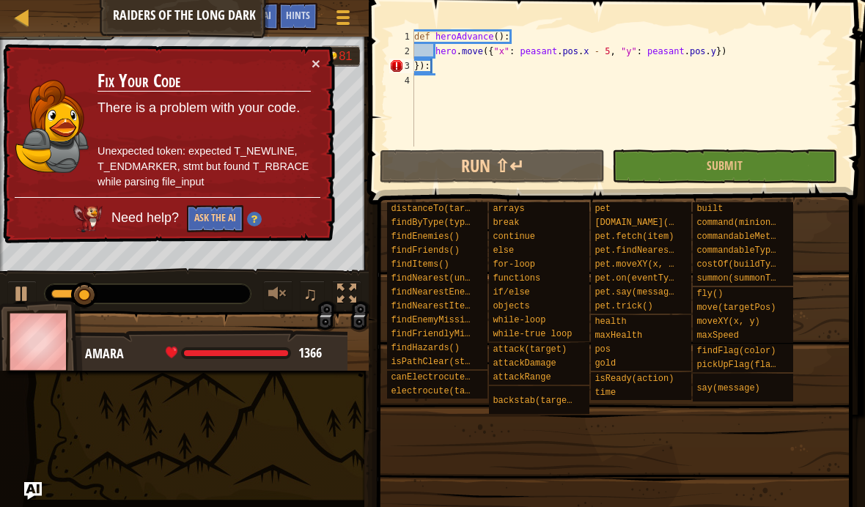
click at [34, 494] on img "Ask AI" at bounding box center [33, 491] width 18 height 18
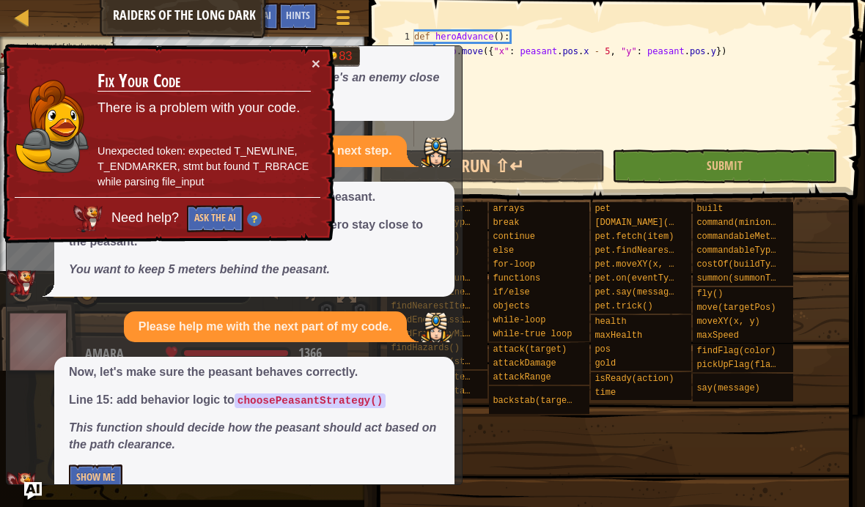
click at [79, 465] on button "Show Me" at bounding box center [96, 478] width 54 height 27
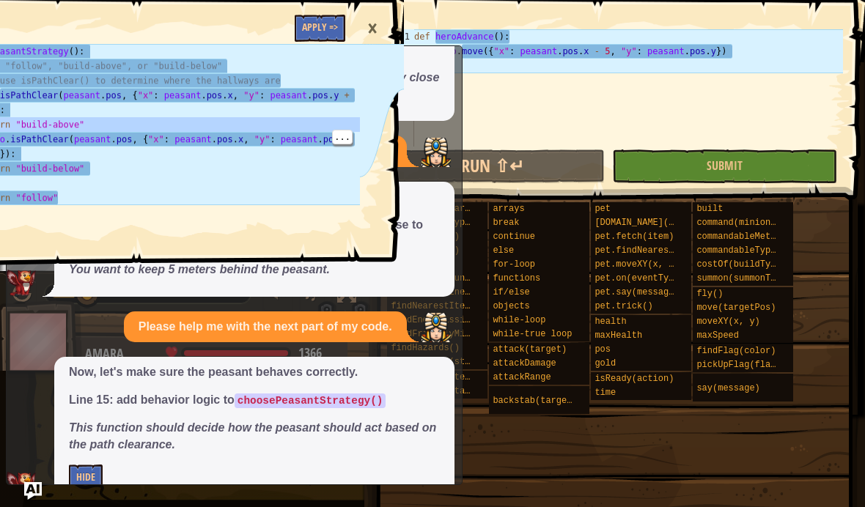
type textarea "return "build-above" elif hero.isPathClear(peasant.pos, {"x": peasant.pos.x, "y…"
click at [390, 28] on span at bounding box center [157, 112] width 508 height 310
click at [372, 29] on div "×" at bounding box center [372, 29] width 25 height 34
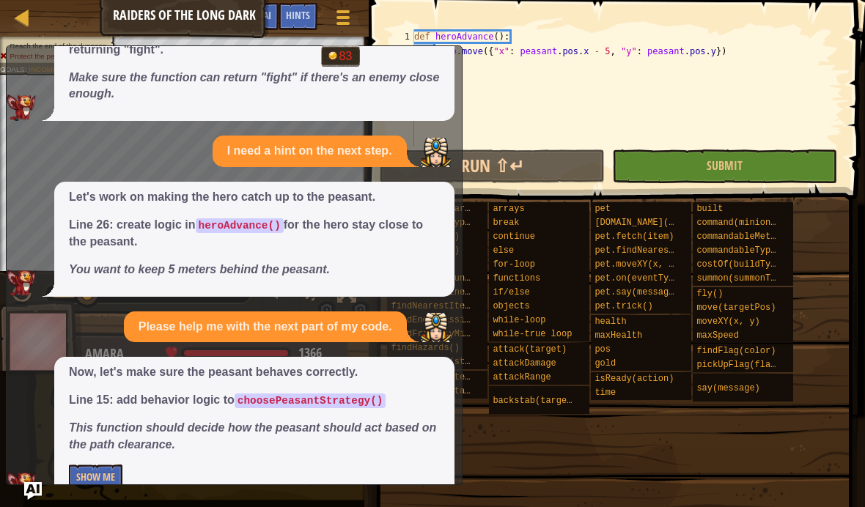
click at [37, 500] on img "Ask AI" at bounding box center [33, 491] width 18 height 18
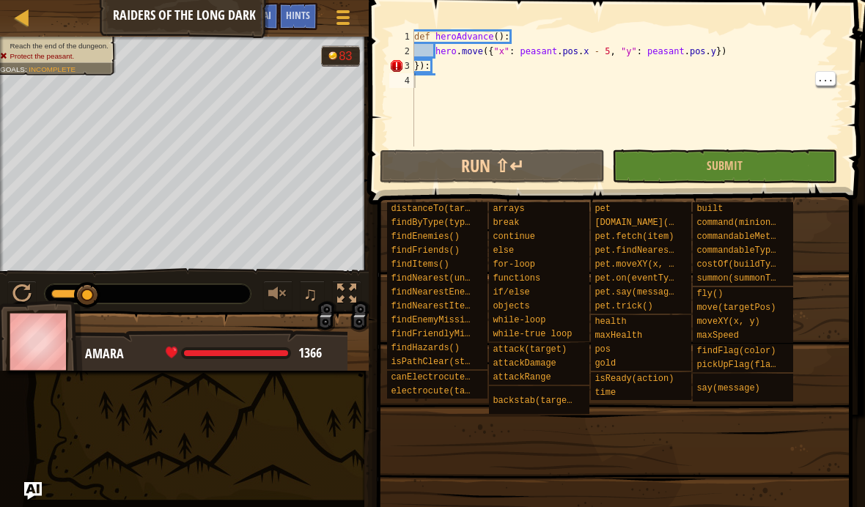
click at [441, 81] on div "def heroAdvance ( ) : hero . move ({ "x" : peasant . pos . x - 5 , "y" : peasan…" at bounding box center [627, 102] width 432 height 147
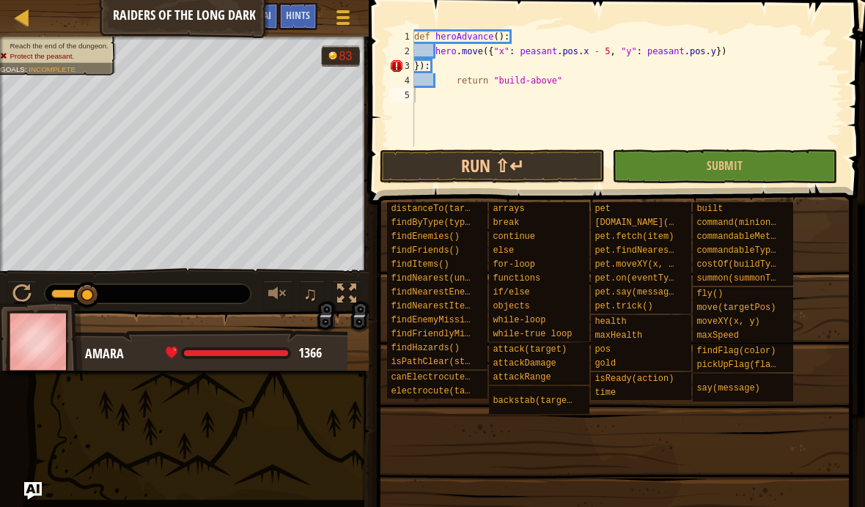
click at [552, 170] on button "Run ⇧↵" at bounding box center [492, 167] width 225 height 34
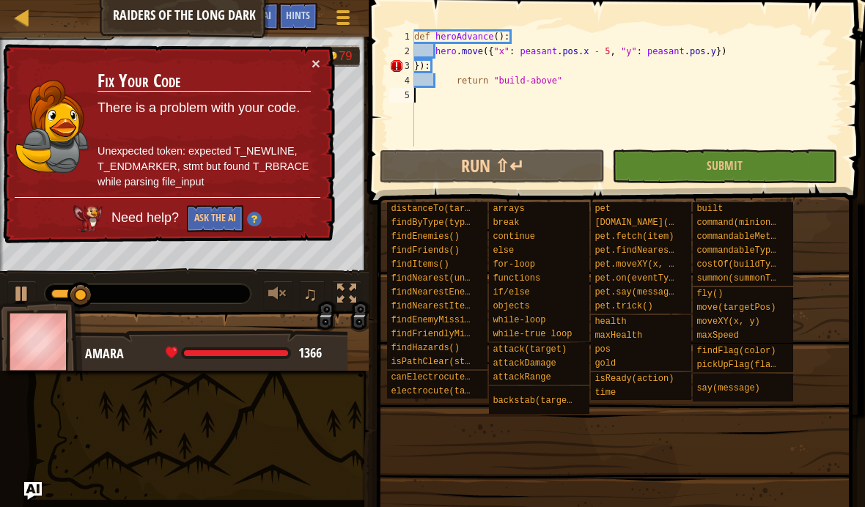
click at [38, 497] on img "Ask AI" at bounding box center [33, 491] width 18 height 18
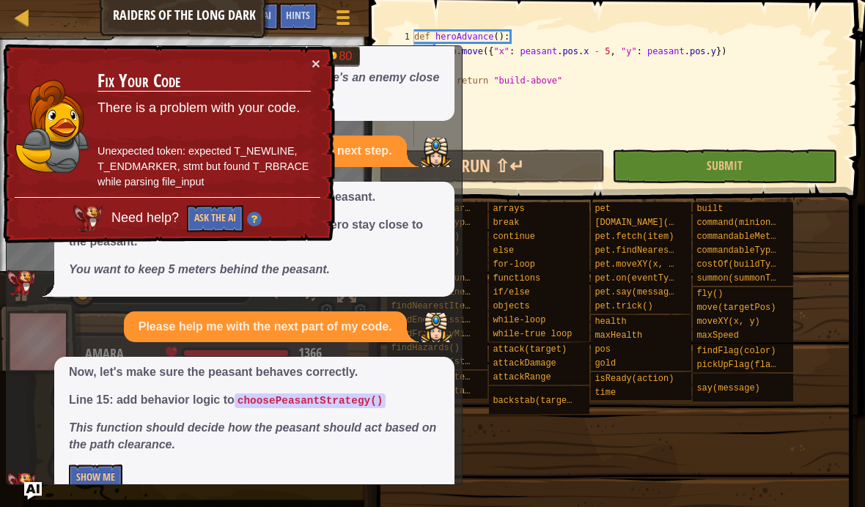
click at [317, 64] on button "×" at bounding box center [315, 63] width 9 height 15
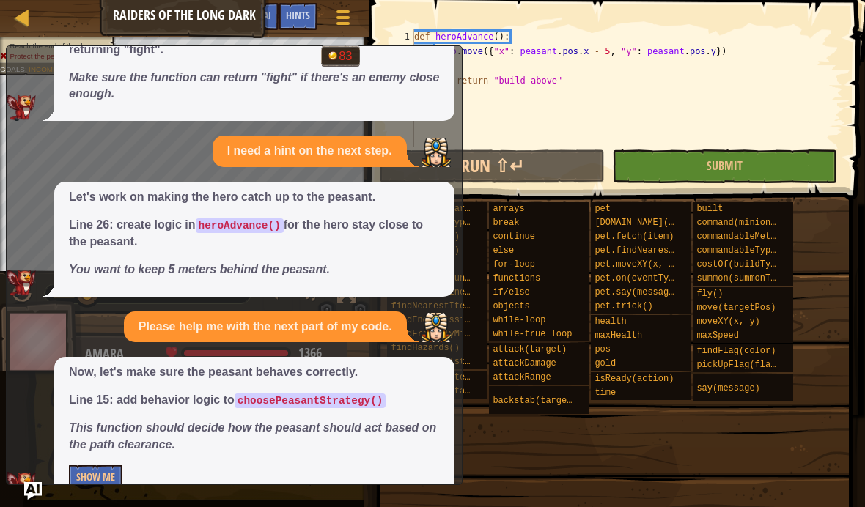
click at [76, 465] on button "Show Me" at bounding box center [96, 478] width 54 height 27
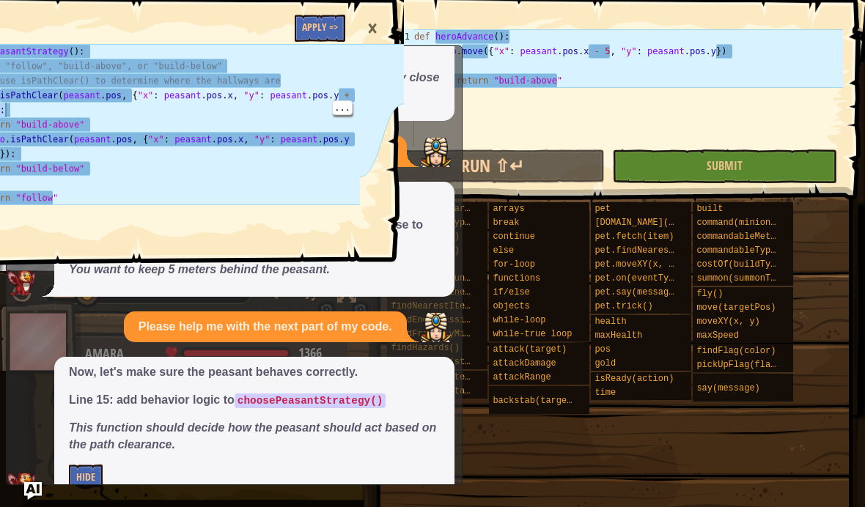
click at [373, 26] on div "×" at bounding box center [372, 29] width 25 height 34
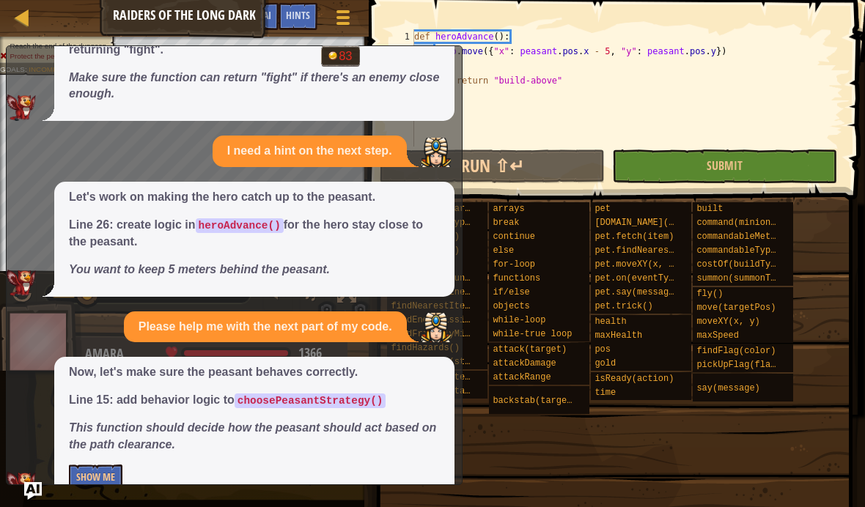
click at [28, 495] on img "Ask AI" at bounding box center [33, 491] width 18 height 18
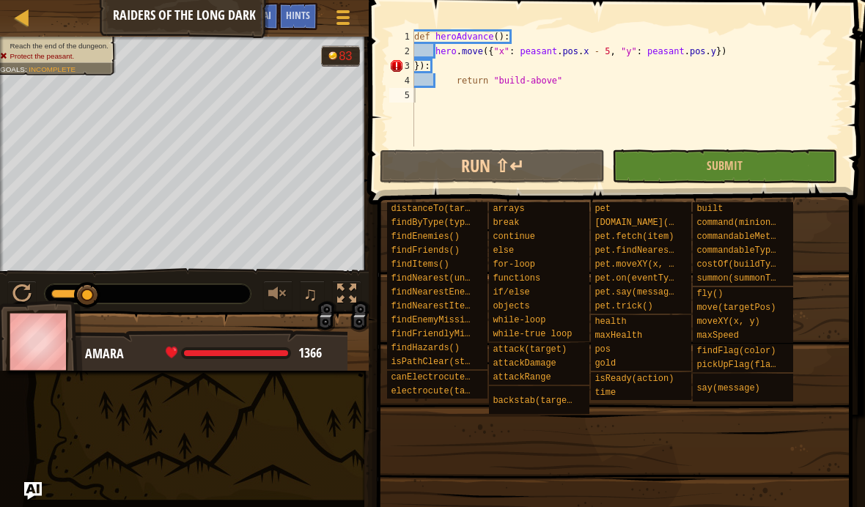
click at [32, 495] on img "Ask AI" at bounding box center [33, 491] width 18 height 18
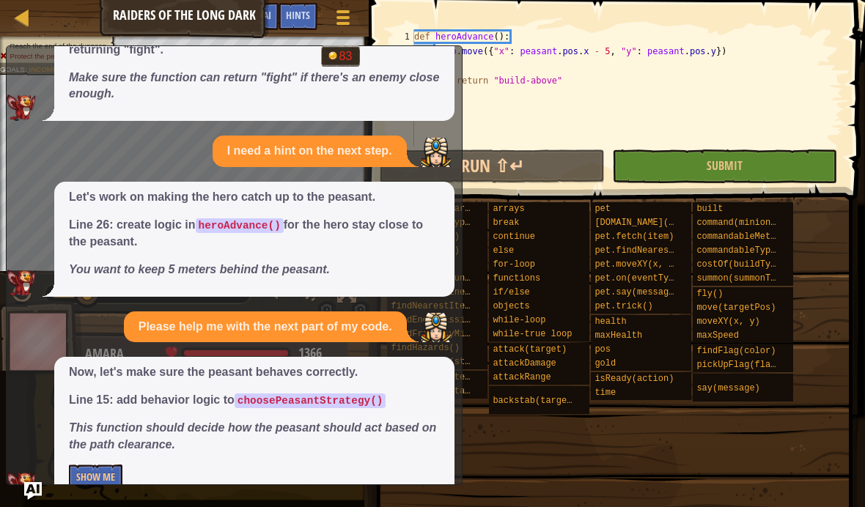
click at [86, 465] on button "Show Me" at bounding box center [96, 478] width 54 height 27
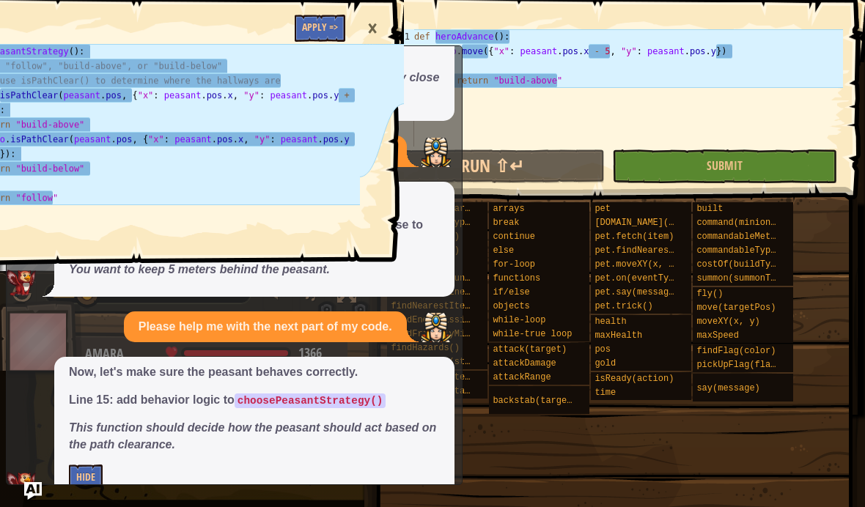
click at [460, 57] on div "x I need a hint on the next step. Let's fix the logic so we only return one str…" at bounding box center [234, 265] width 457 height 440
click at [30, 494] on div "return "build-above" elif hero.isPathClear(peasant.pos, {"x": peasant.pos.x, "y…" at bounding box center [153, 253] width 501 height 507
click at [34, 495] on div "return "build-above" elif hero.isPathClear(peasant.pos, {"x": peasant.pos.x, "y…" at bounding box center [153, 253] width 501 height 507
click at [32, 495] on div "return "build-above" elif hero.isPathClear(peasant.pos, {"x": peasant.pos.x, "y…" at bounding box center [153, 253] width 501 height 507
click at [34, 491] on div "return "build-above" elif hero.isPathClear(peasant.pos, {"x": peasant.pos.x, "y…" at bounding box center [153, 253] width 501 height 507
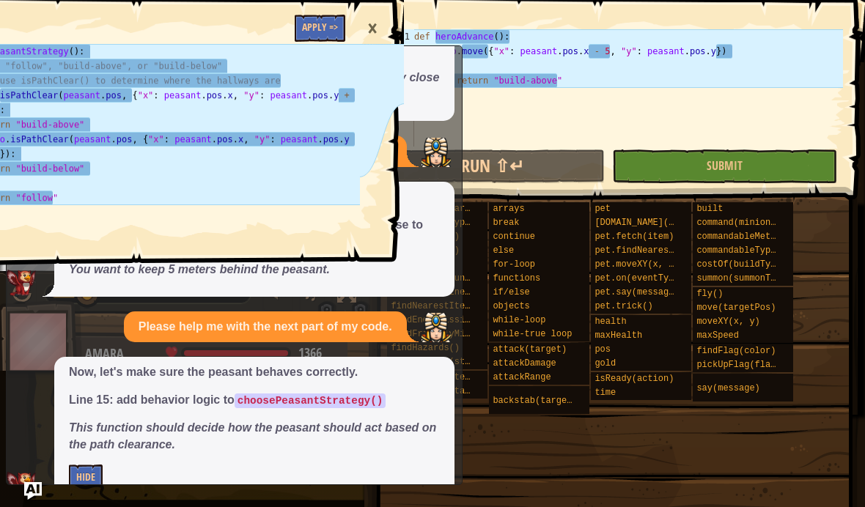
click at [32, 490] on div "return "build-above" elif hero.isPathClear(peasant.pos, {"x": peasant.pos.x, "y…" at bounding box center [153, 253] width 501 height 507
click at [29, 487] on div "return "build-above" elif hero.isPathClear(peasant.pos, {"x": peasant.pos.x, "y…" at bounding box center [153, 253] width 501 height 507
click at [26, 479] on div "return "build-above" elif hero.isPathClear(peasant.pos, {"x": peasant.pos.x, "y…" at bounding box center [153, 253] width 501 height 507
click at [19, 110] on div "def choosePeasantStrategy ( ) : # Return "follow", "build-above", or "build-bel…" at bounding box center [146, 161] width 427 height 235
click at [42, 112] on div "def choosePeasantStrategy ( ) : # Return "follow", "build-above", or "build-bel…" at bounding box center [146, 161] width 427 height 235
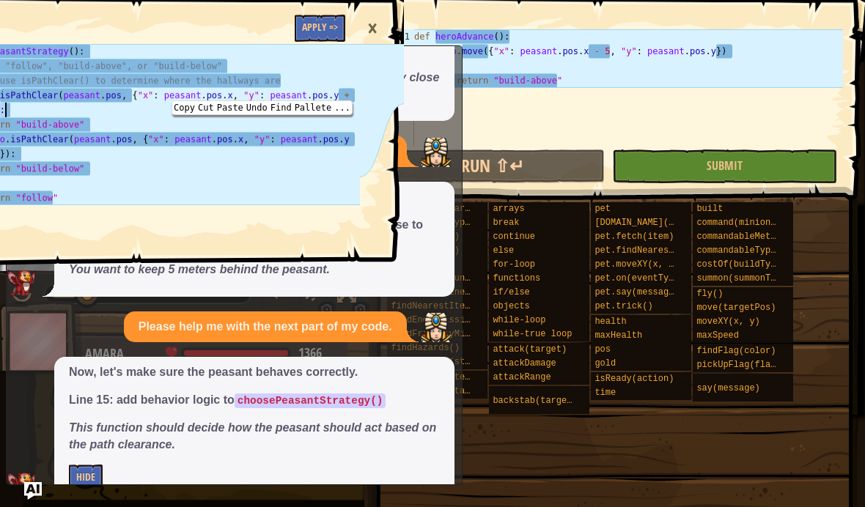
click at [360, 84] on div "def choosePeasantStrategy ( ) : # Return "follow", "build-above", or "build-bel…" at bounding box center [146, 161] width 427 height 235
click at [358, 93] on div "def choosePeasantStrategy ( ) : # Return "follow", "build-above", or "build-bel…" at bounding box center [146, 161] width 427 height 235
click at [340, 97] on div "def choosePeasantStrategy ( ) : # Return "follow", "build-above", or "build-bel…" at bounding box center [146, 161] width 427 height 235
click at [377, 96] on icon at bounding box center [381, 111] width 45 height 133
click at [370, 98] on icon at bounding box center [381, 111] width 45 height 133
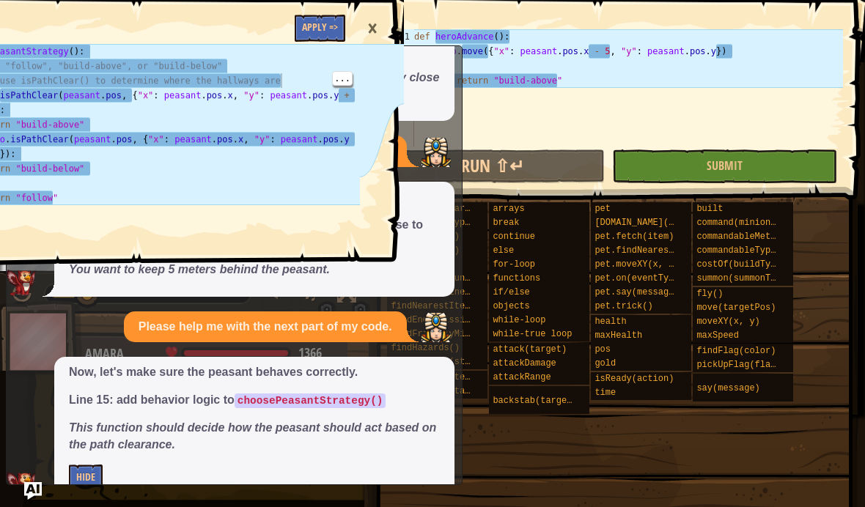
click at [340, 100] on div "def choosePeasantStrategy ( ) : # Return "follow", "build-above", or "build-bel…" at bounding box center [146, 161] width 427 height 235
type textarea "if hero.isPathClear(peasant.pos, {"x": peasant.pos.x, "y": peasant.pos.y + 10}):"
click at [373, 28] on div "×" at bounding box center [372, 29] width 25 height 34
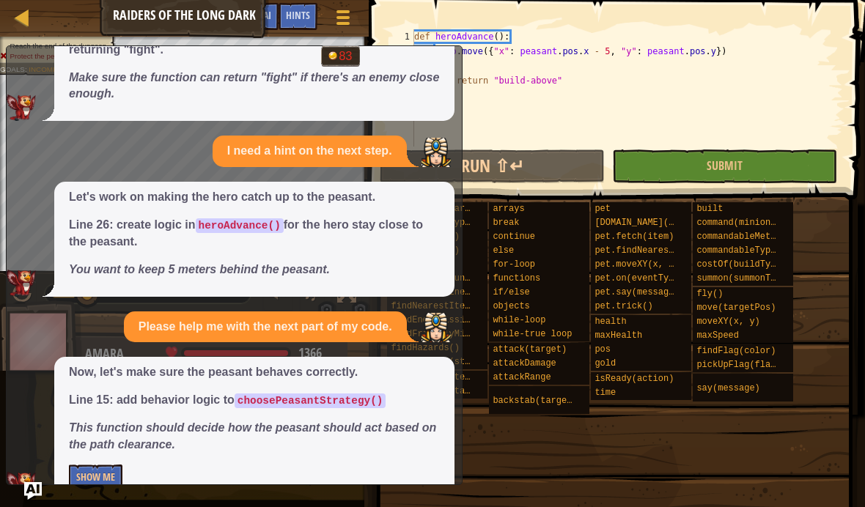
click at [78, 465] on button "Show Me" at bounding box center [96, 478] width 54 height 27
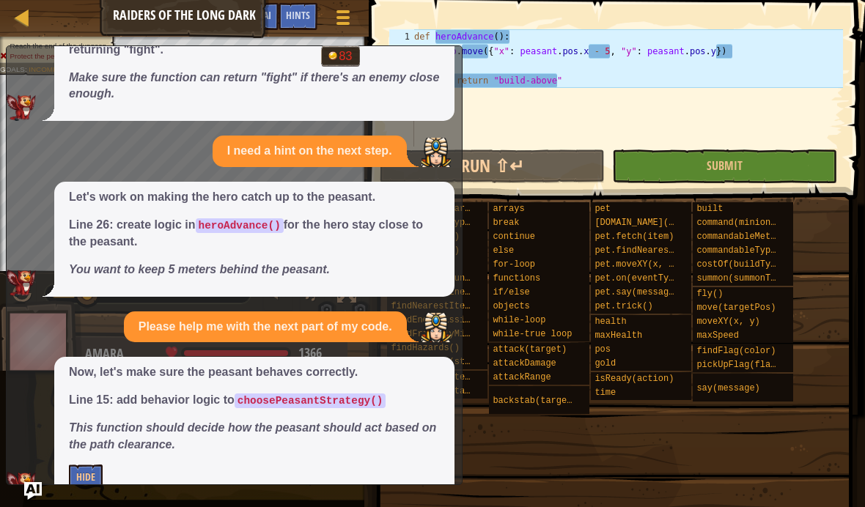
click at [83, 454] on div "if hero.isPathClear(peasant.pos, {"x": peasant.pos.x, "y": peasant.pos.y + 10})…" at bounding box center [153, 253] width 501 height 507
click at [81, 449] on div "if hero.isPathClear(peasant.pos, {"x": peasant.pos.x, "y": peasant.pos.y + 10})…" at bounding box center [153, 253] width 501 height 507
click at [84, 450] on div "if hero.isPathClear(peasant.pos, {"x": peasant.pos.x, "y": peasant.pos.y + 10})…" at bounding box center [153, 253] width 501 height 507
click at [24, 486] on div "if hero.isPathClear(peasant.pos, {"x": peasant.pos.x, "y": peasant.pos.y + 10})…" at bounding box center [153, 253] width 501 height 507
click at [29, 487] on div "if hero.isPathClear(peasant.pos, {"x": peasant.pos.x, "y": peasant.pos.y + 10})…" at bounding box center [153, 253] width 501 height 507
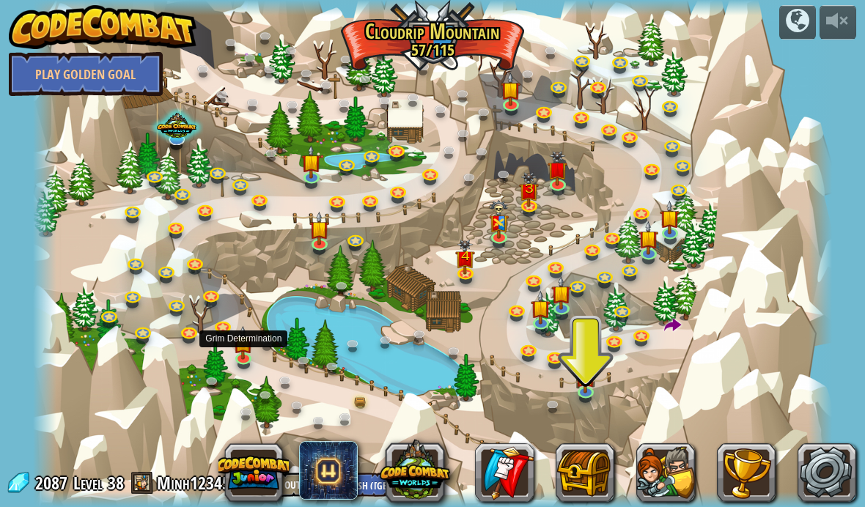
click at [234, 346] on img at bounding box center [244, 343] width 20 height 34
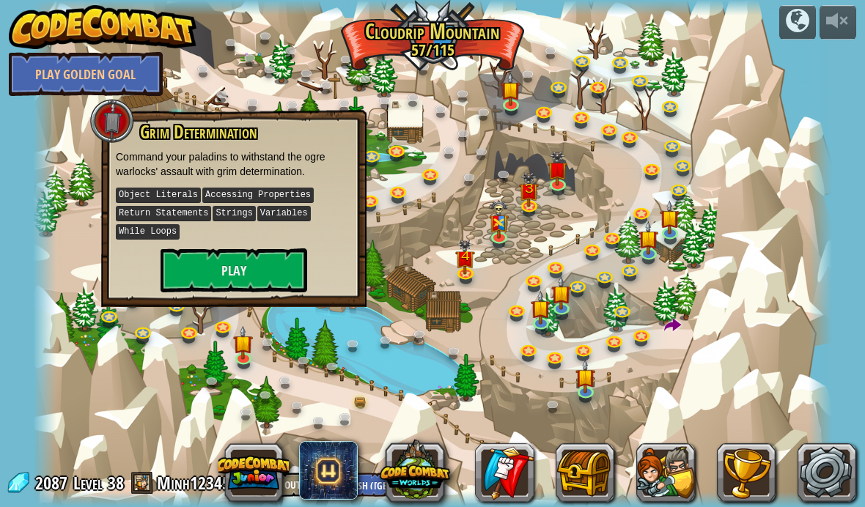
click at [462, 221] on div at bounding box center [433, 253] width 800 height 507
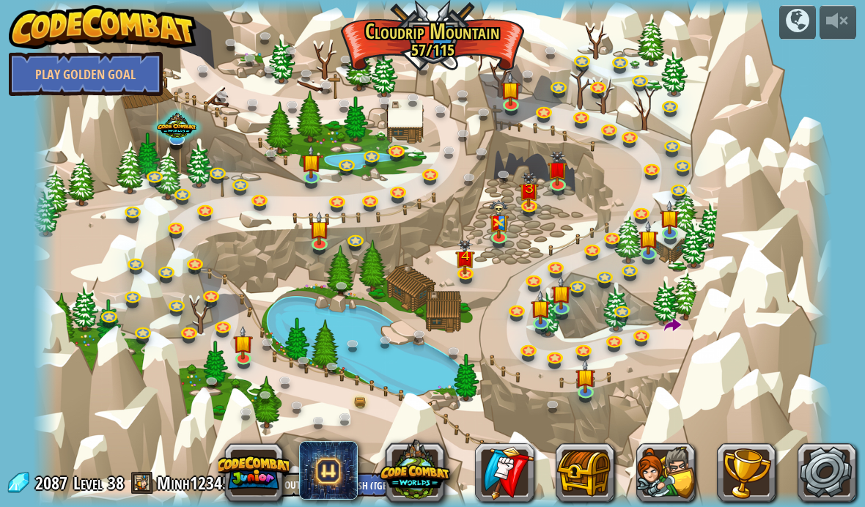
click at [320, 238] on img at bounding box center [319, 229] width 20 height 34
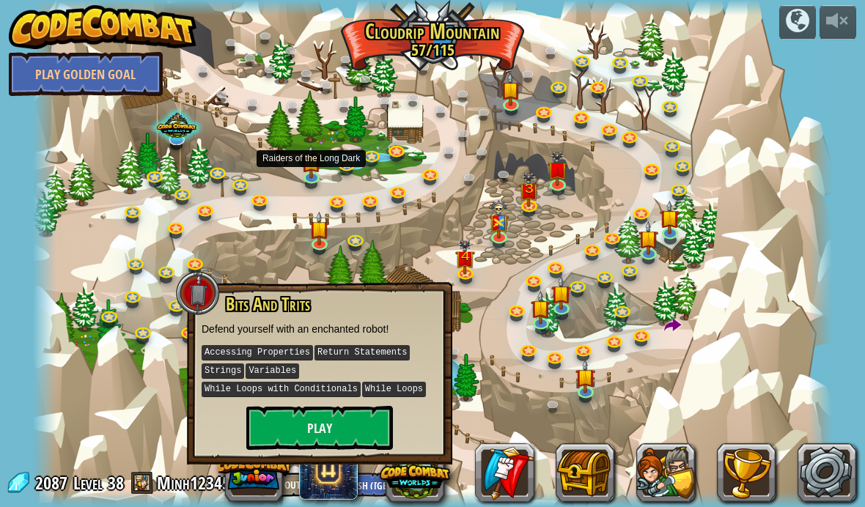
click at [309, 171] on img at bounding box center [311, 162] width 20 height 34
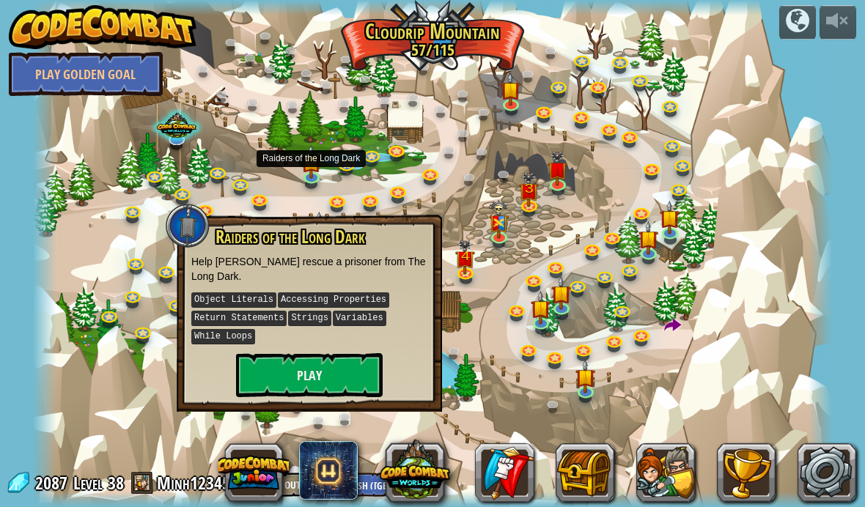
click at [517, 94] on img at bounding box center [511, 89] width 20 height 34
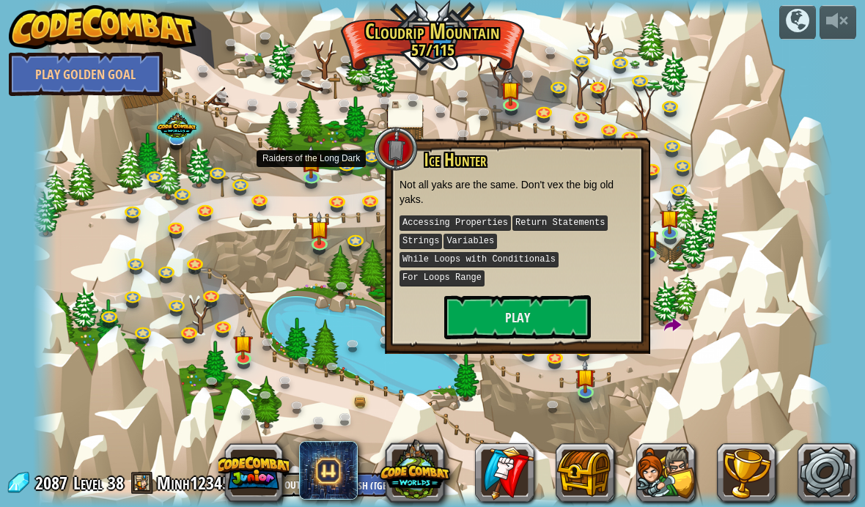
click at [308, 170] on img at bounding box center [311, 162] width 20 height 34
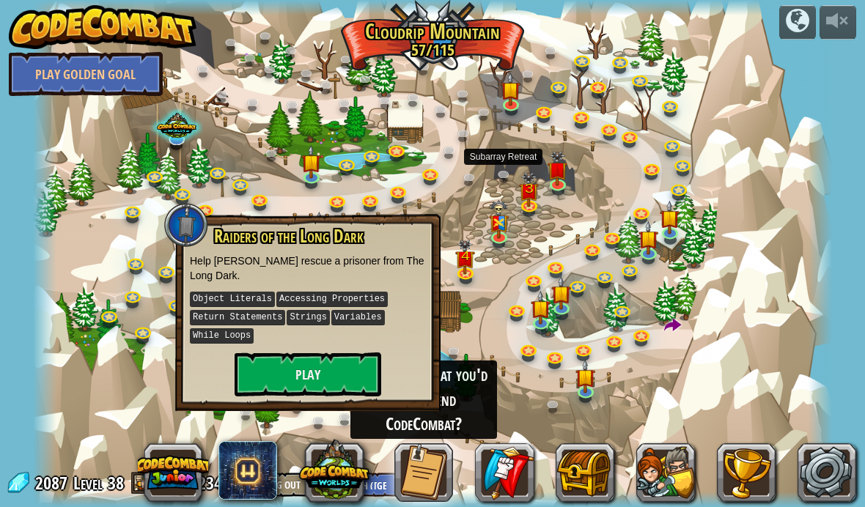
click at [493, 180] on link at bounding box center [506, 177] width 29 height 22
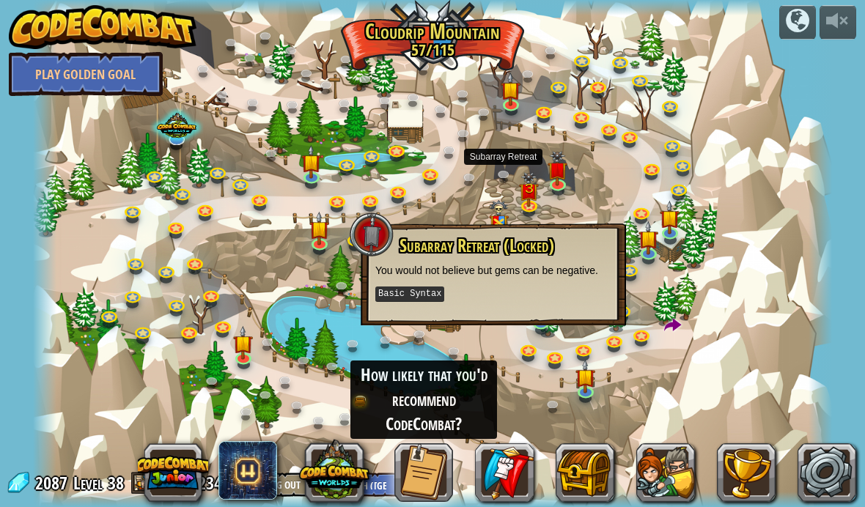
click at [327, 242] on img at bounding box center [319, 229] width 20 height 34
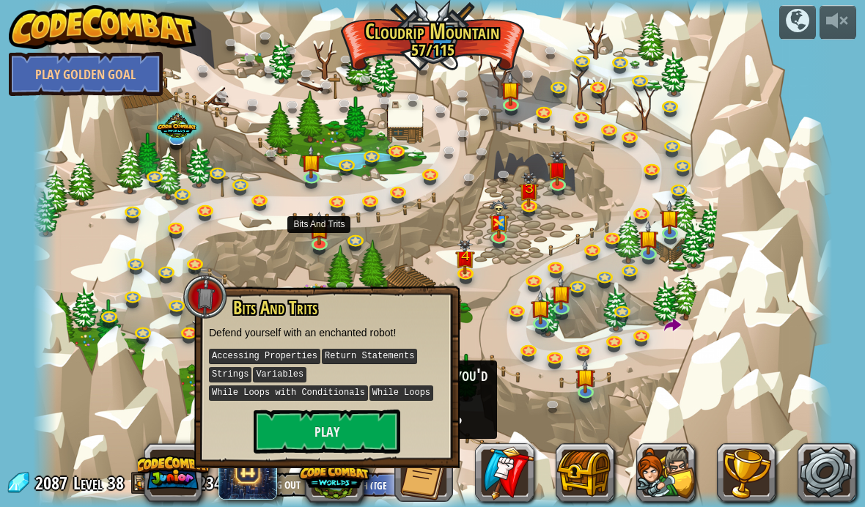
click at [347, 420] on button "Play" at bounding box center [327, 432] width 147 height 44
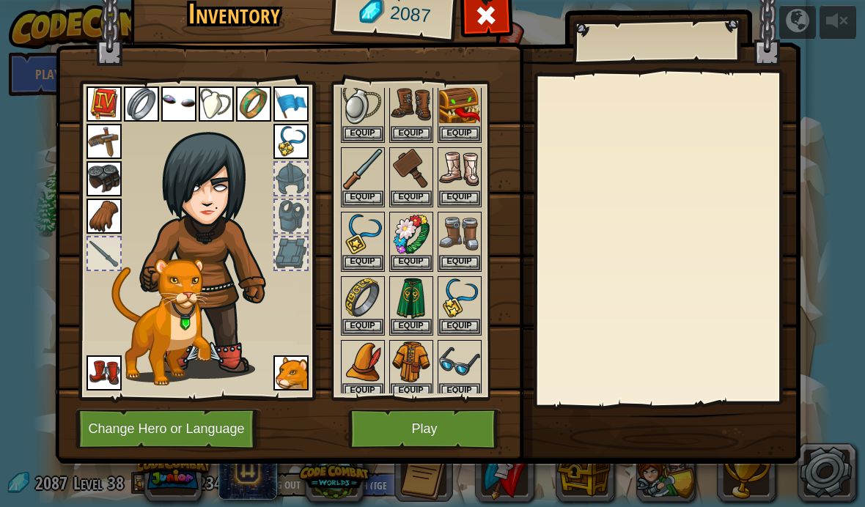
click at [462, 192] on button "Equip" at bounding box center [459, 198] width 41 height 15
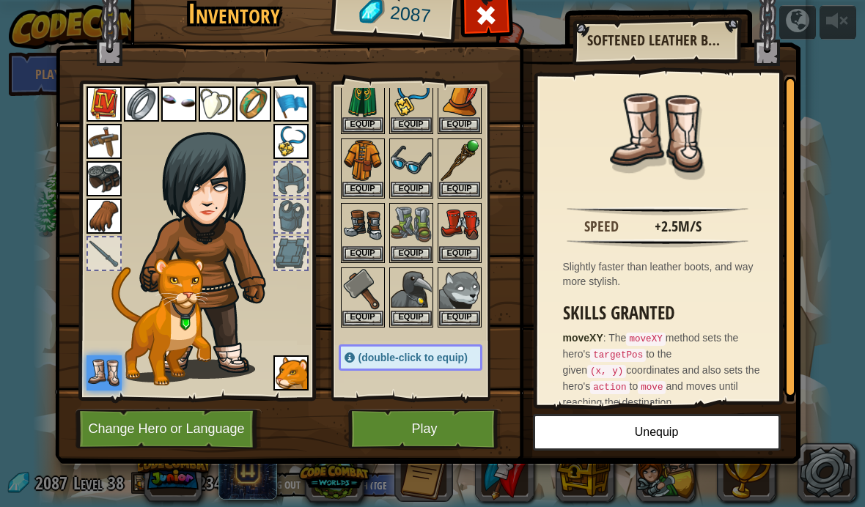
scroll to position [635, 0]
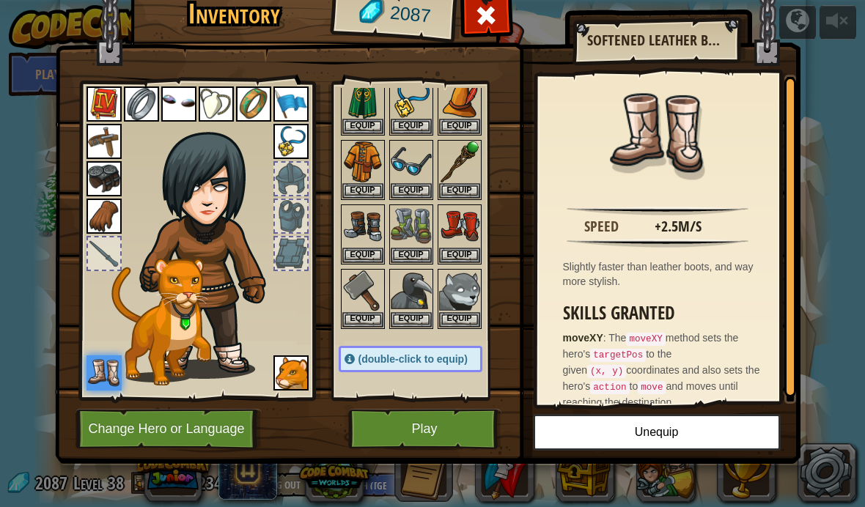
click at [363, 191] on button "Equip" at bounding box center [362, 190] width 41 height 15
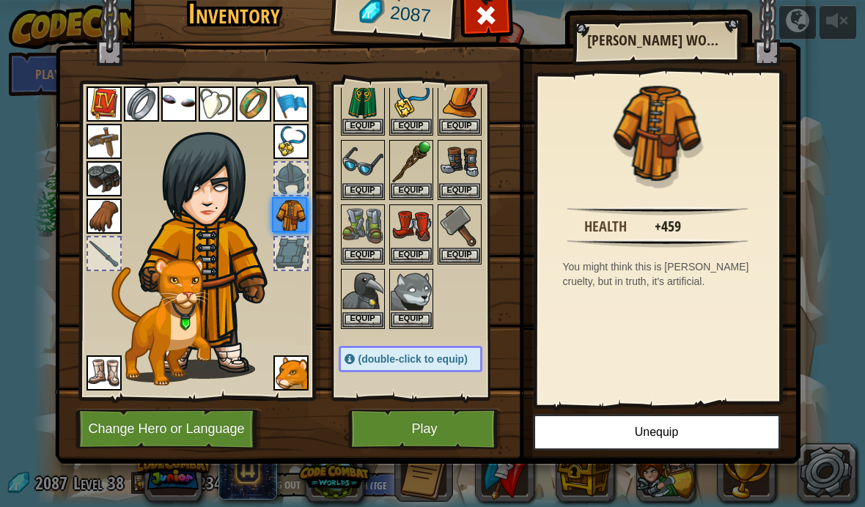
click at [462, 123] on button "Equip" at bounding box center [459, 126] width 41 height 15
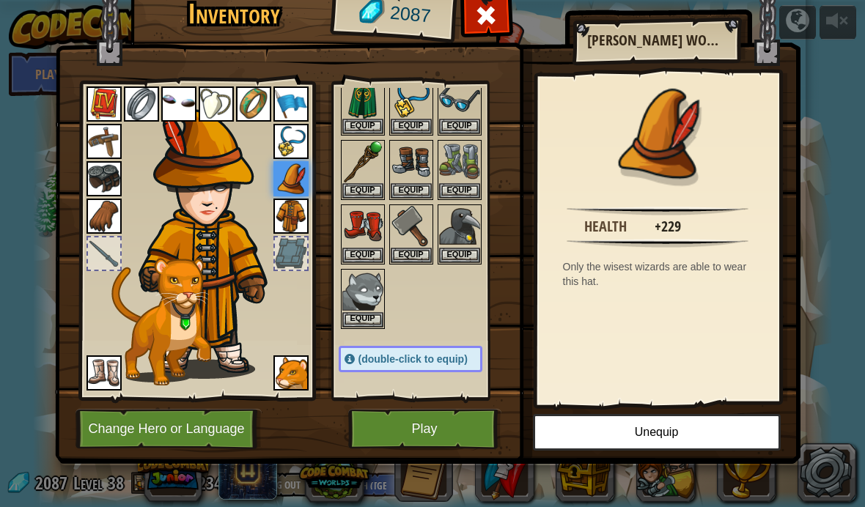
click at [364, 183] on button "Equip" at bounding box center [362, 190] width 41 height 15
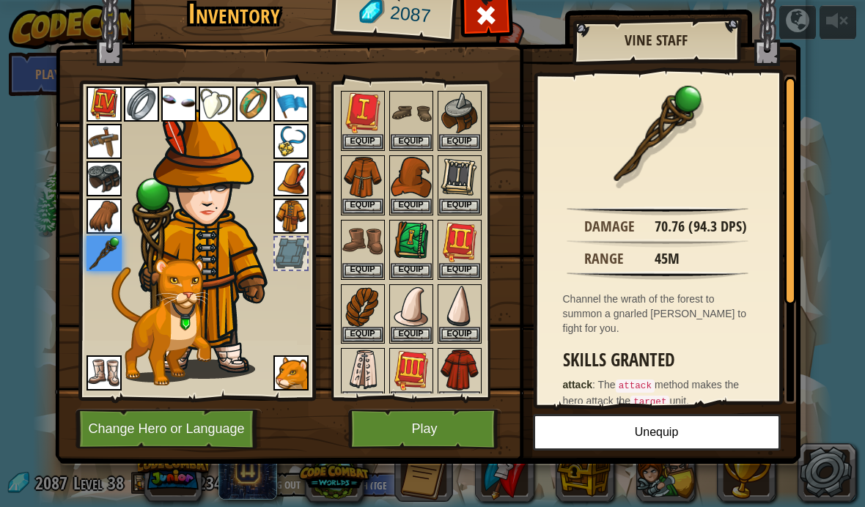
scroll to position [106, 0]
click at [413, 270] on button "Equip" at bounding box center [411, 269] width 41 height 15
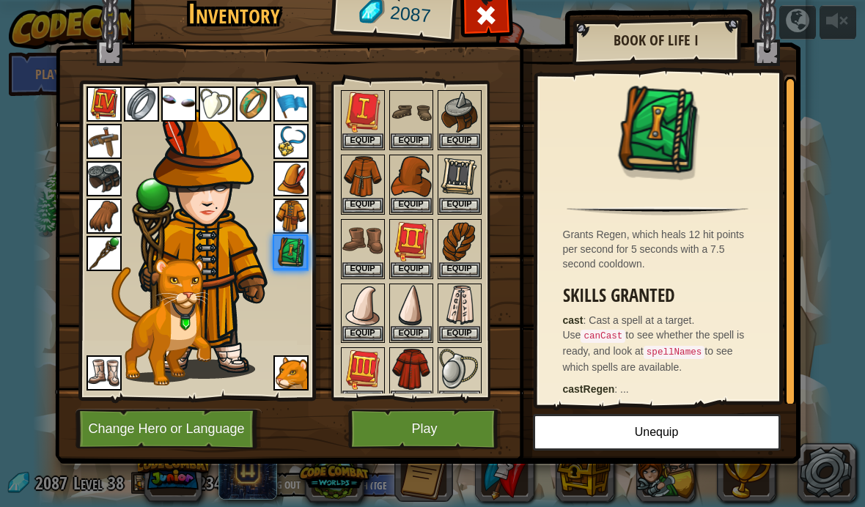
click at [420, 432] on button "Play" at bounding box center [424, 429] width 153 height 40
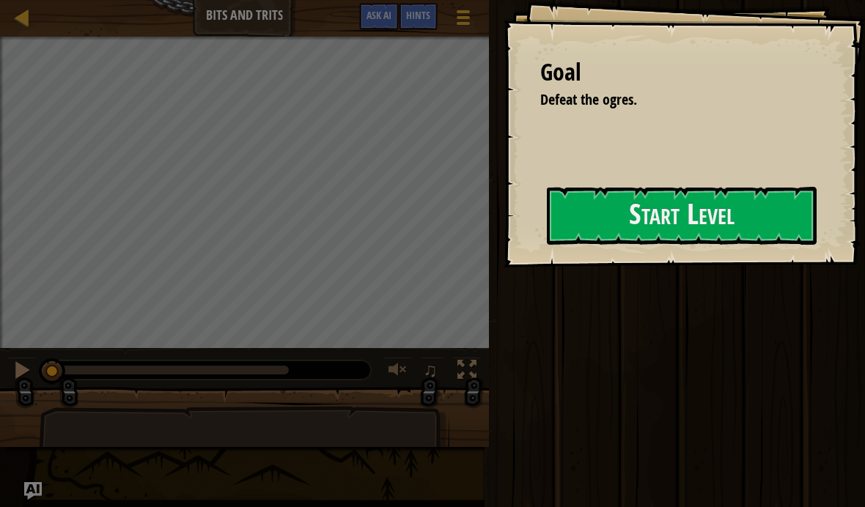
click at [657, 221] on button "Start Level" at bounding box center [682, 216] width 270 height 58
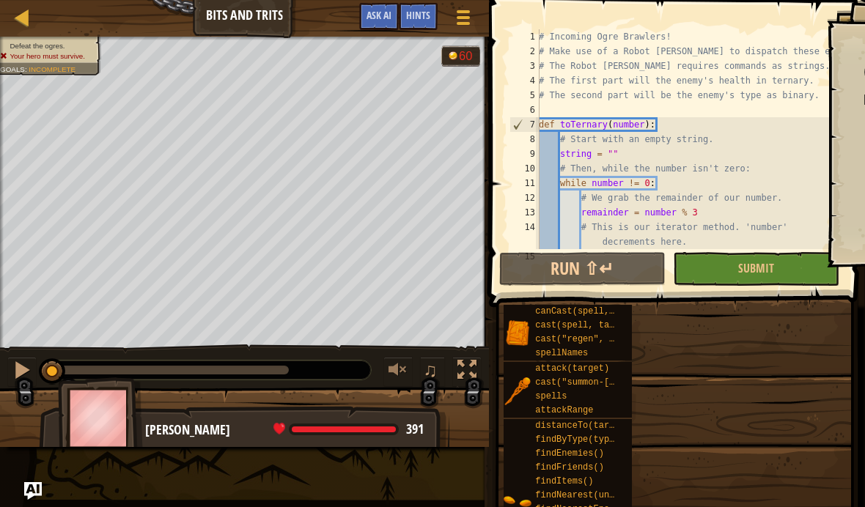
click at [376, 21] on span "Ask AI" at bounding box center [378, 15] width 25 height 14
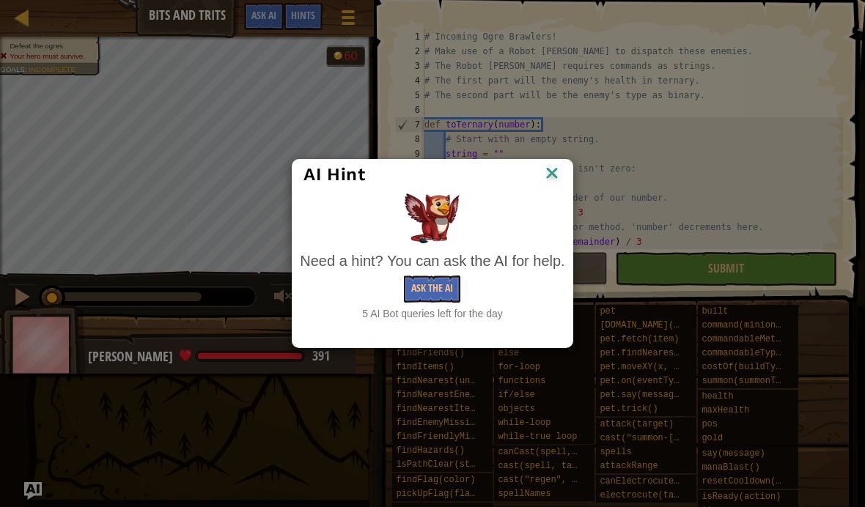
click at [441, 287] on button "Ask the AI" at bounding box center [432, 289] width 56 height 27
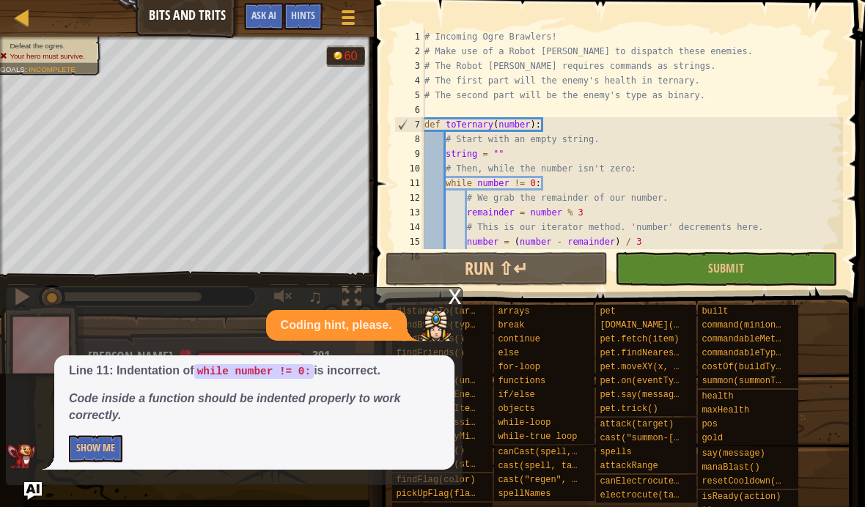
click at [99, 457] on button "Show Me" at bounding box center [96, 448] width 54 height 27
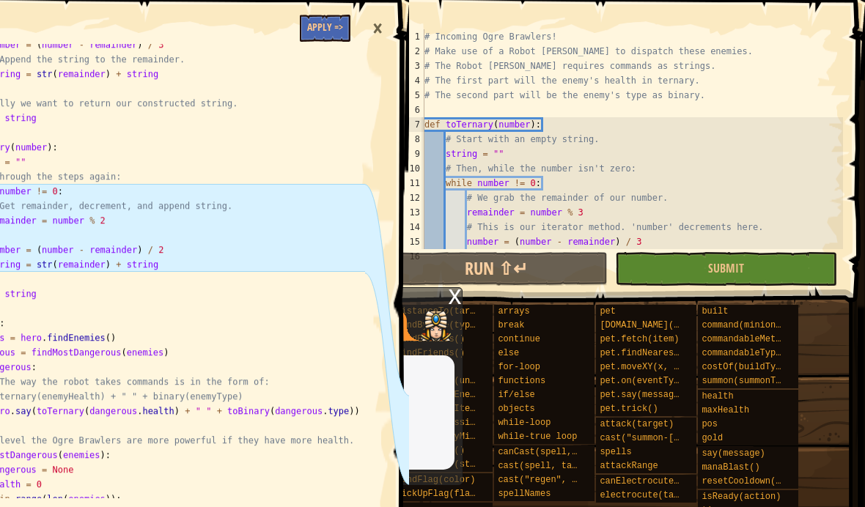
scroll to position [308, 0]
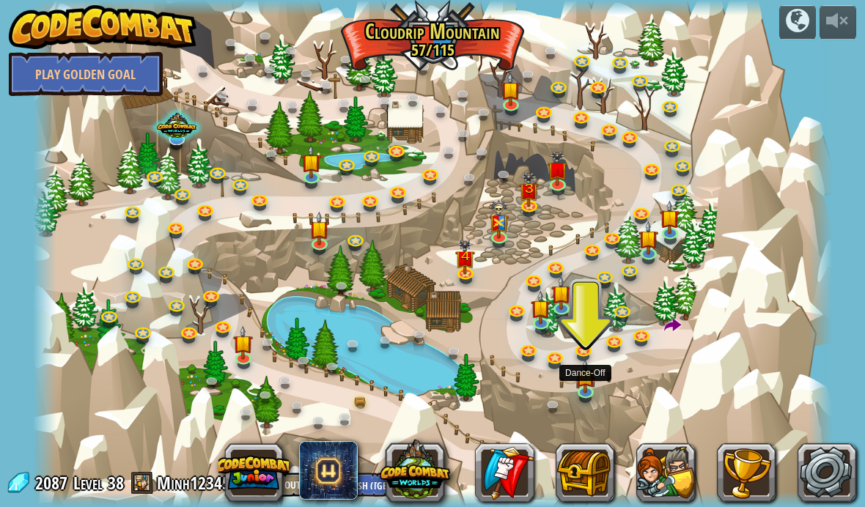
click at [579, 367] on img at bounding box center [585, 377] width 20 height 34
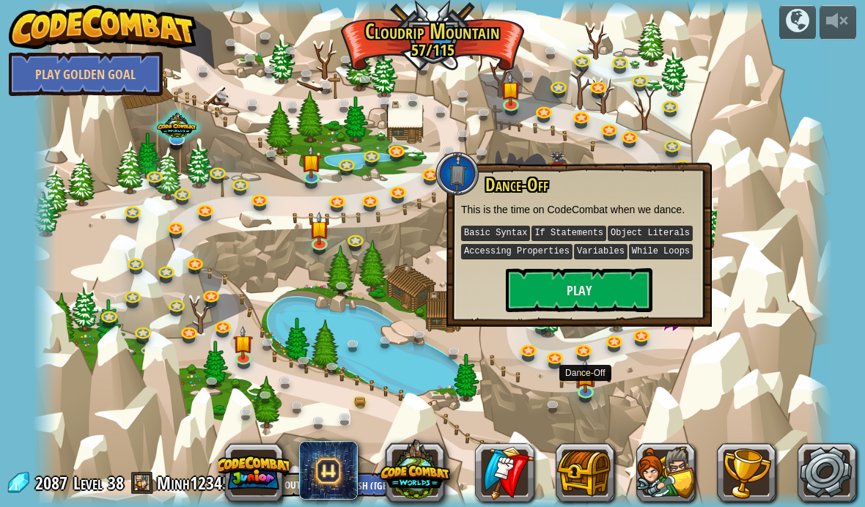
click at [664, 349] on div at bounding box center [433, 253] width 800 height 507
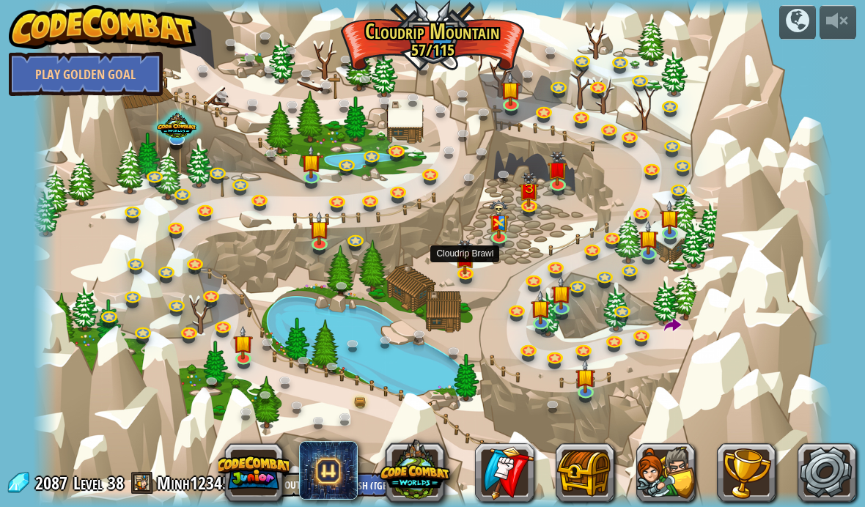
click at [473, 272] on img at bounding box center [466, 257] width 20 height 35
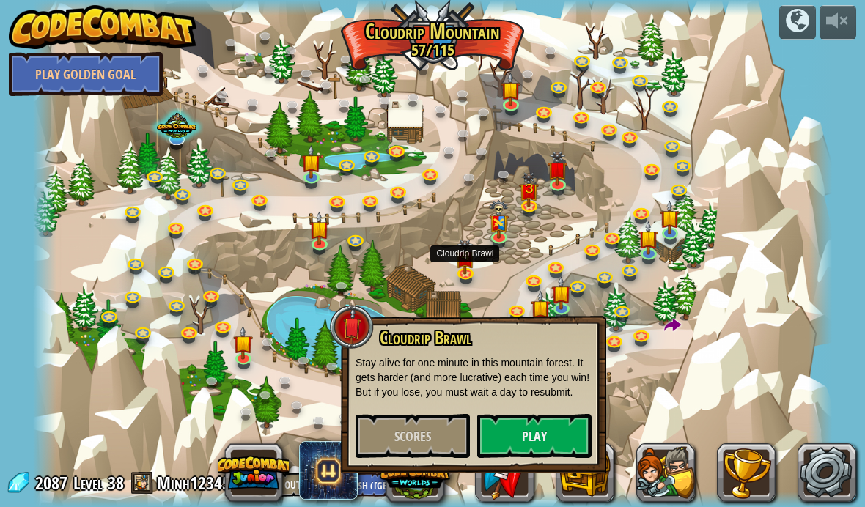
click at [535, 210] on link at bounding box center [530, 207] width 29 height 22
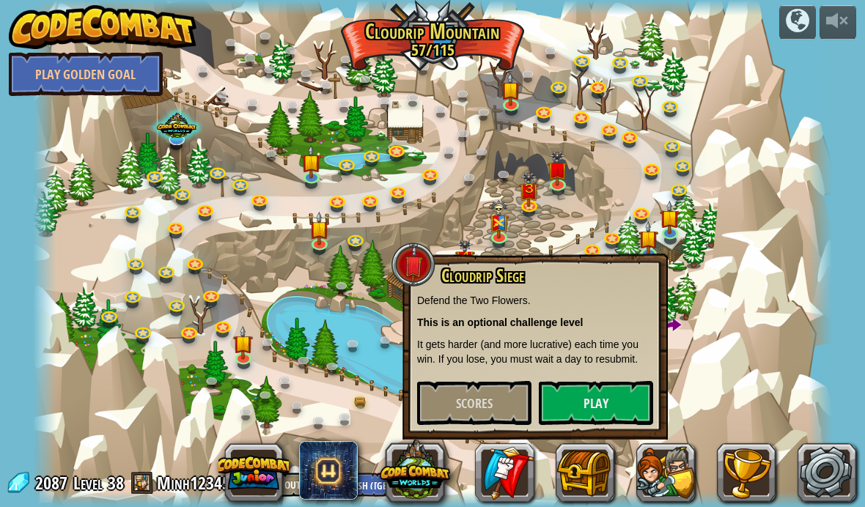
click at [495, 103] on div at bounding box center [433, 253] width 800 height 507
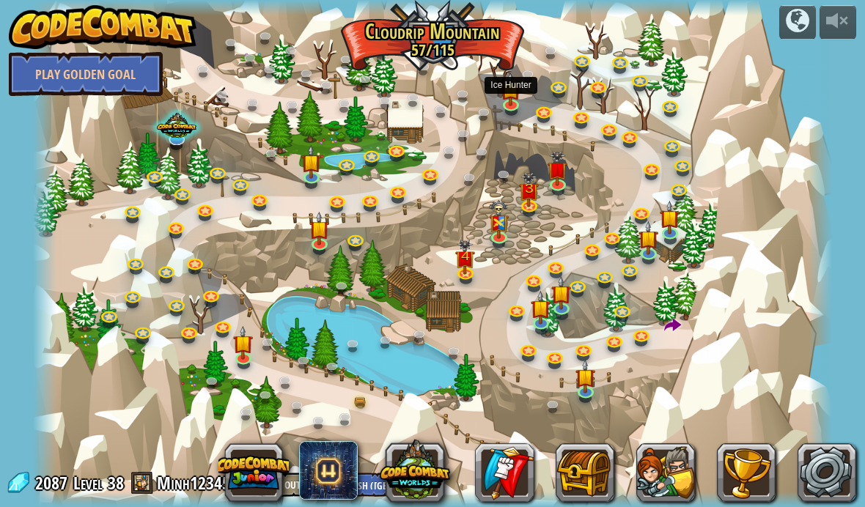
click at [508, 100] on img at bounding box center [511, 89] width 20 height 34
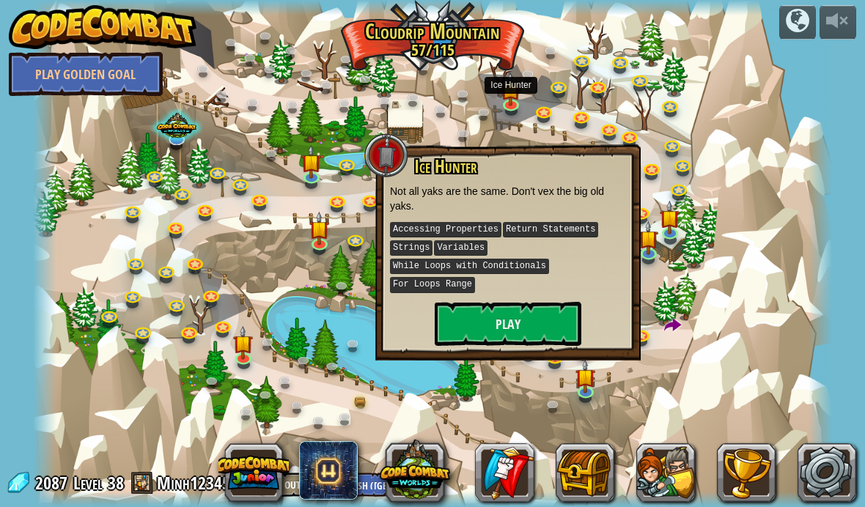
click at [520, 321] on button "Play" at bounding box center [508, 324] width 147 height 44
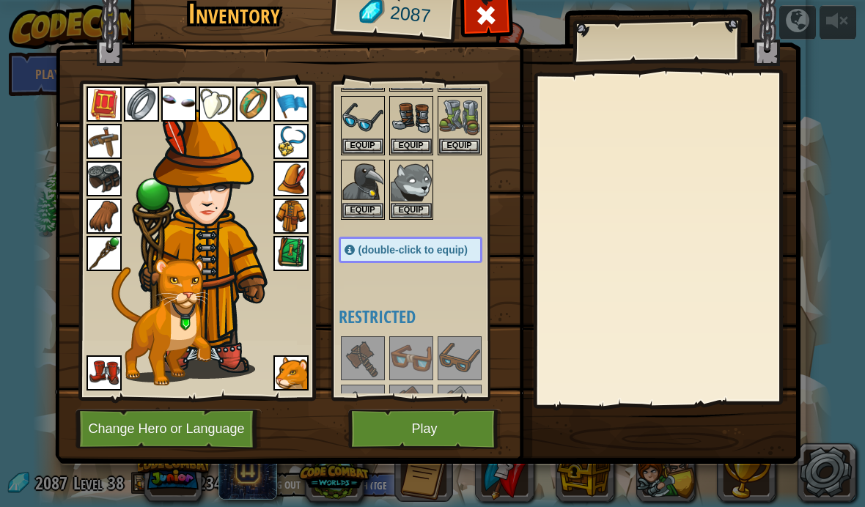
click at [417, 450] on img at bounding box center [427, 198] width 745 height 532
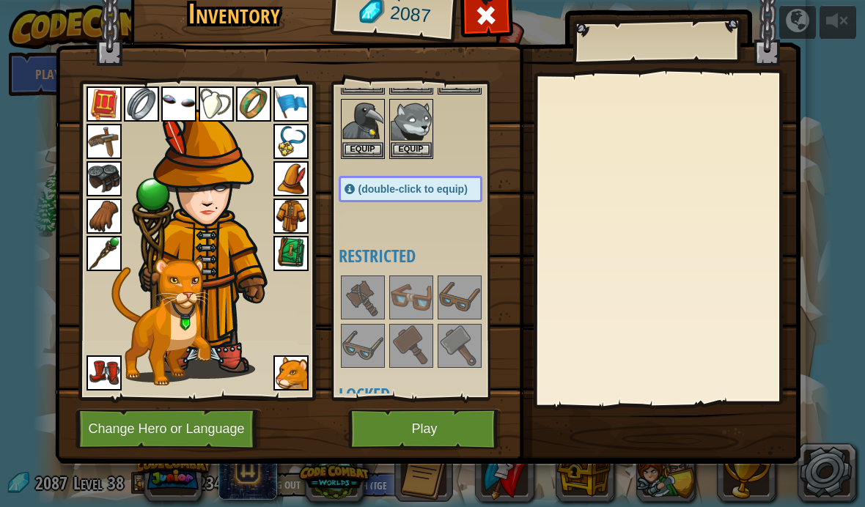
scroll to position [685, 0]
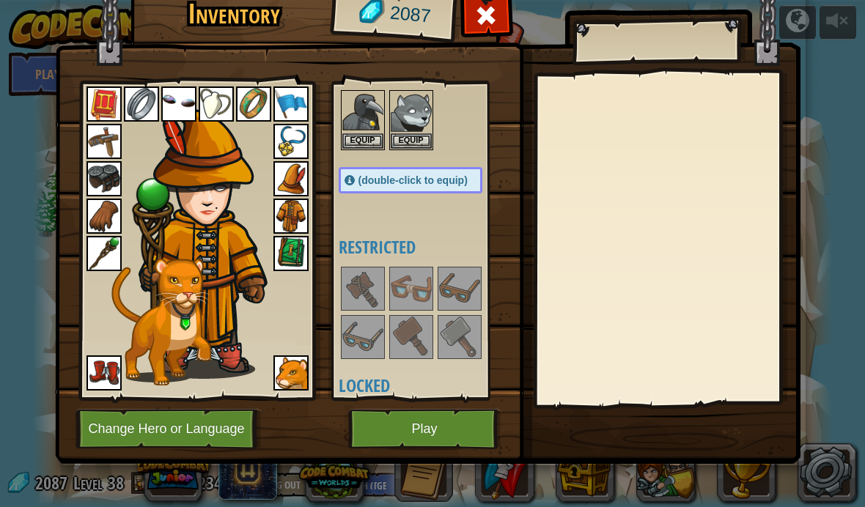
click at [418, 441] on button "Play" at bounding box center [424, 429] width 153 height 40
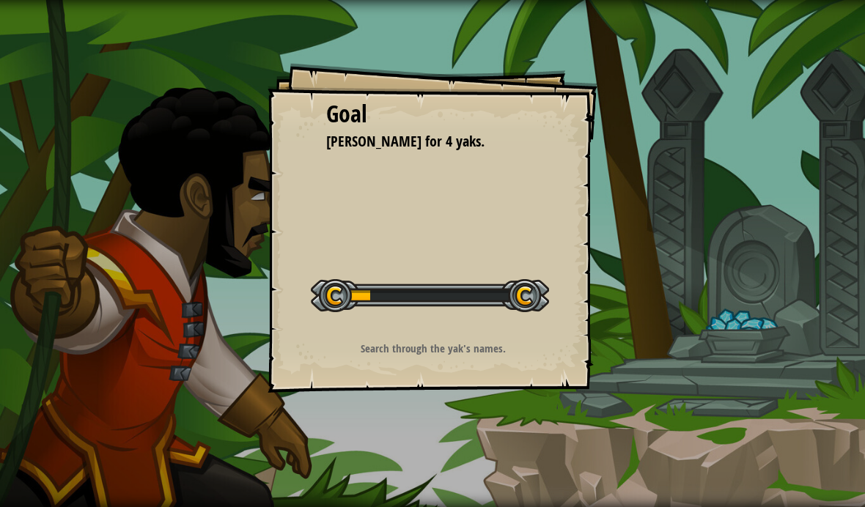
click at [501, 279] on div "Start Level" at bounding box center [430, 294] width 238 height 59
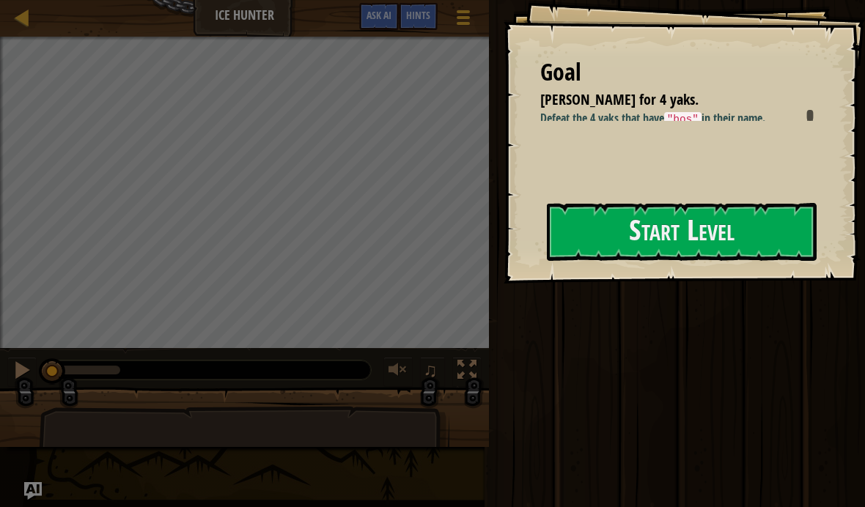
click at [568, 258] on button "Start Level" at bounding box center [682, 232] width 270 height 58
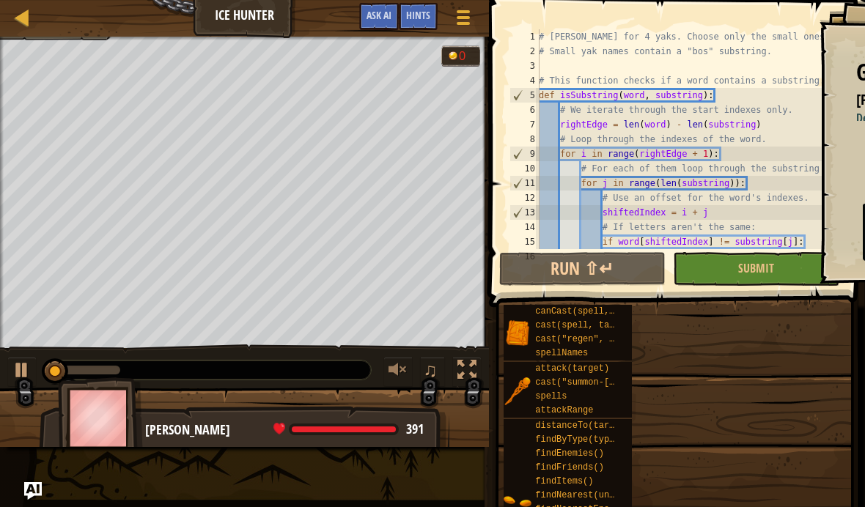
click at [371, 23] on button "Ask AI" at bounding box center [379, 16] width 40 height 27
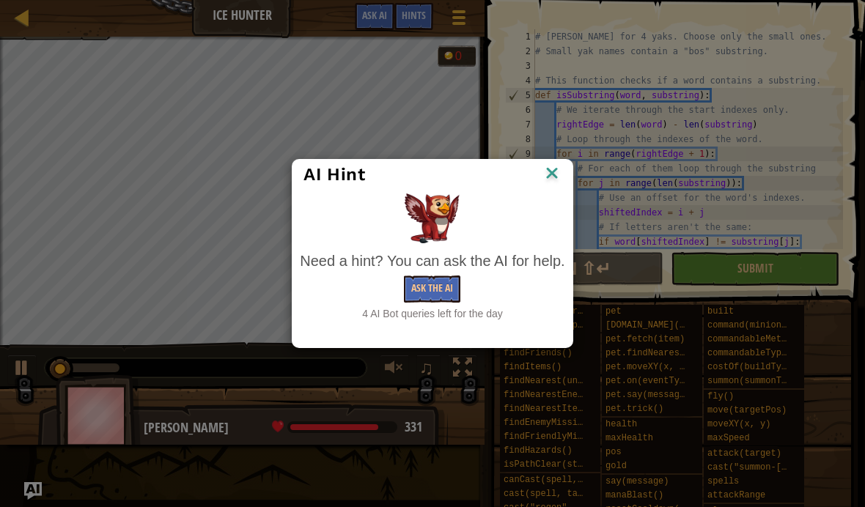
click at [443, 291] on button "Ask the AI" at bounding box center [432, 289] width 56 height 27
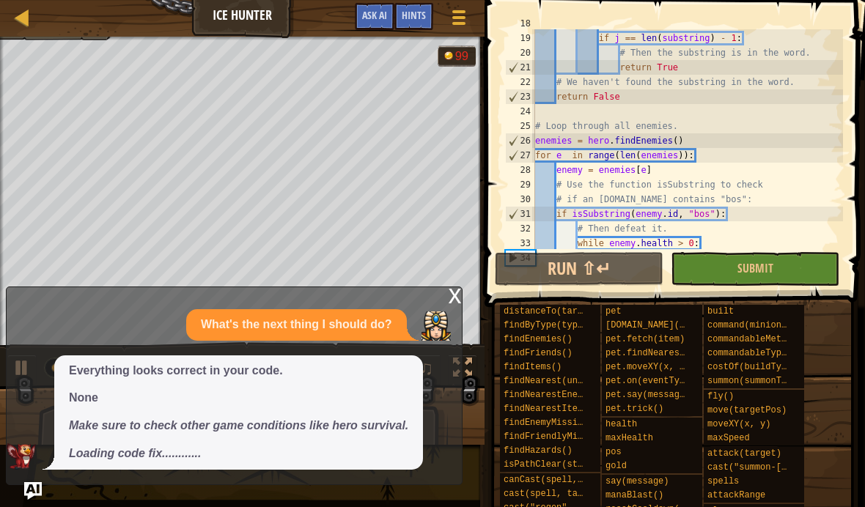
scroll to position [262, 0]
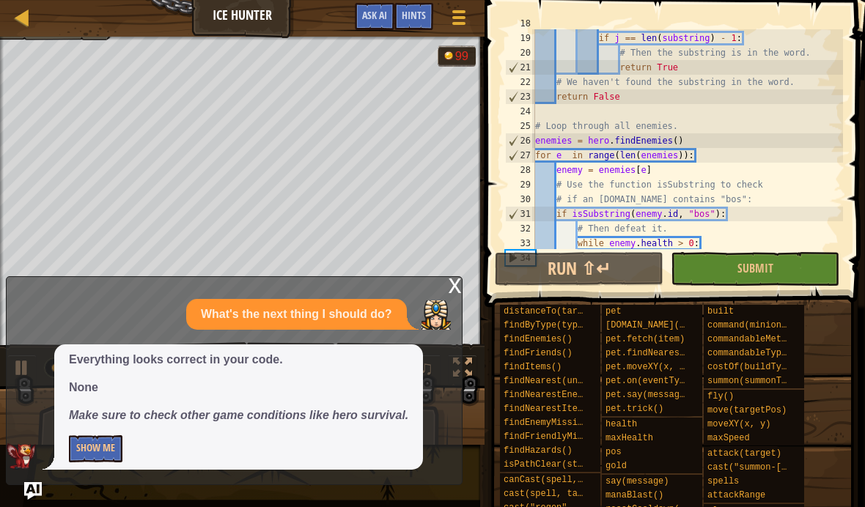
click at [83, 448] on button "Show Me" at bounding box center [96, 448] width 54 height 27
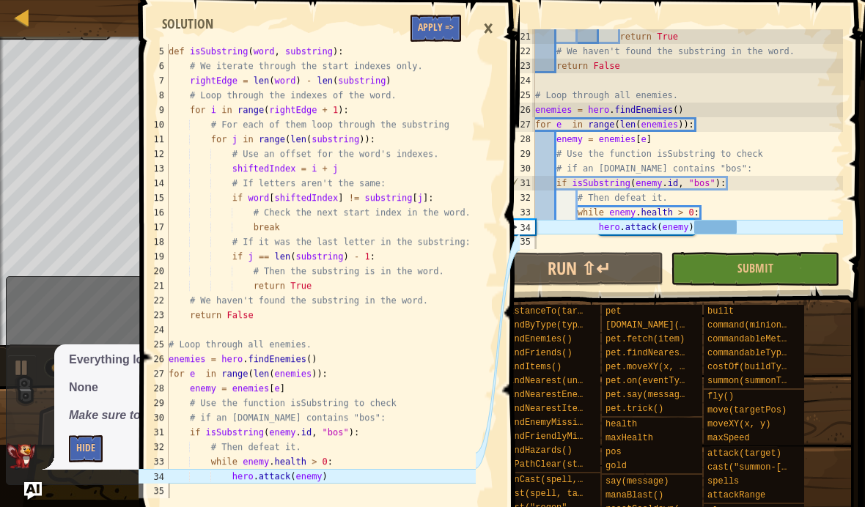
scroll to position [59, 0]
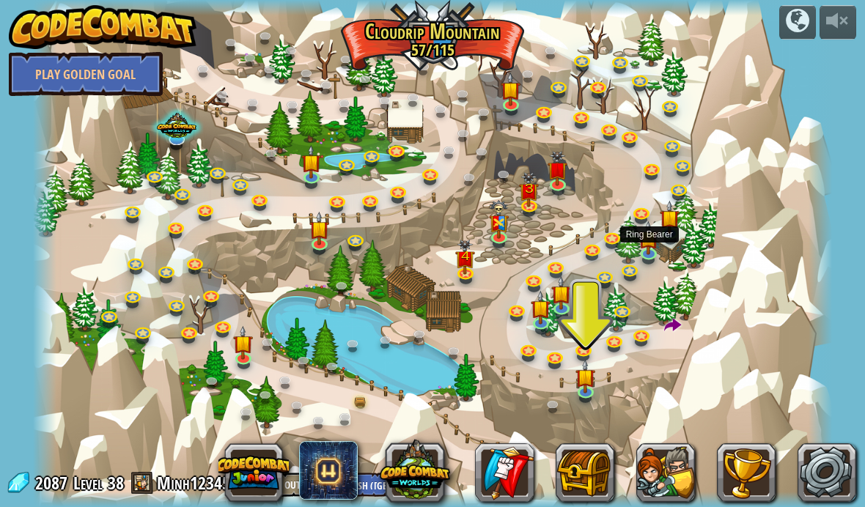
click at [649, 242] on img at bounding box center [649, 238] width 20 height 34
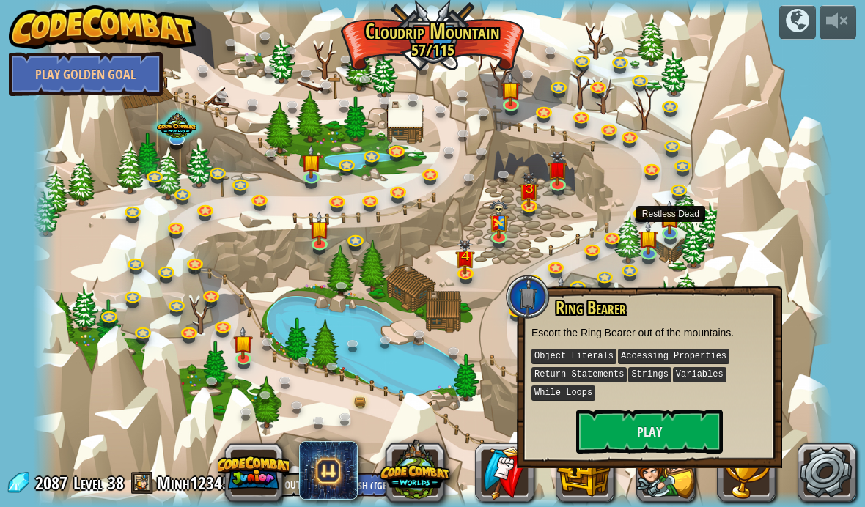
click at [670, 212] on img at bounding box center [670, 218] width 20 height 34
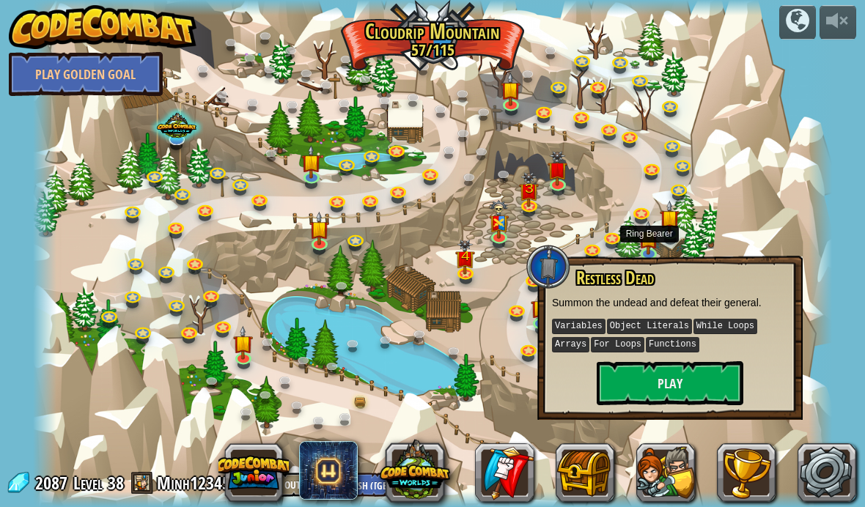
click at [652, 249] on img at bounding box center [649, 238] width 20 height 34
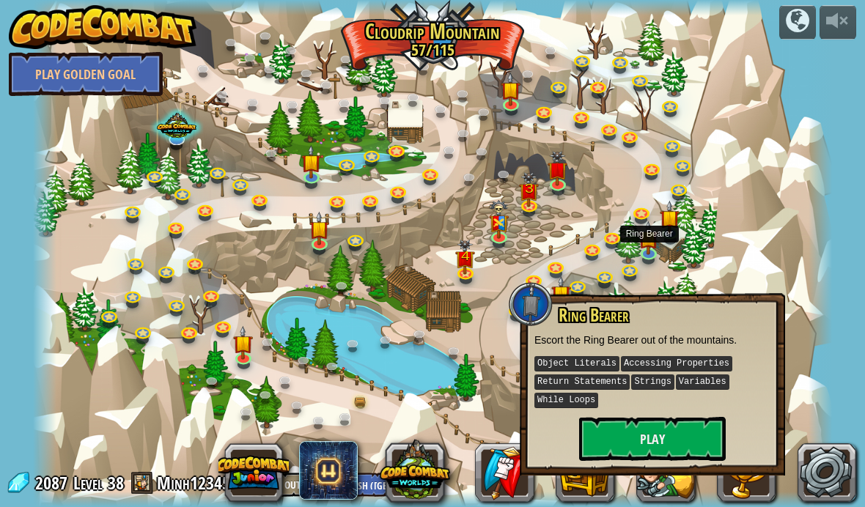
click at [655, 419] on button "Play" at bounding box center [652, 439] width 147 height 44
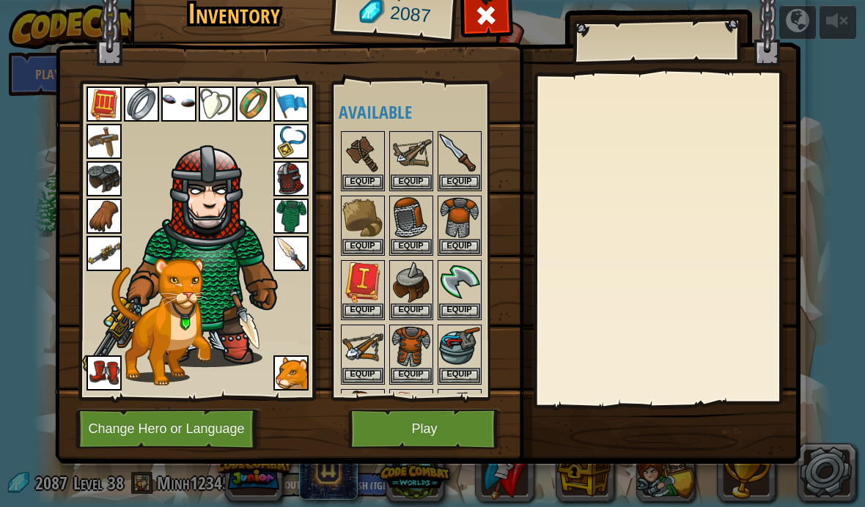
click at [461, 11] on img at bounding box center [427, 198] width 745 height 532
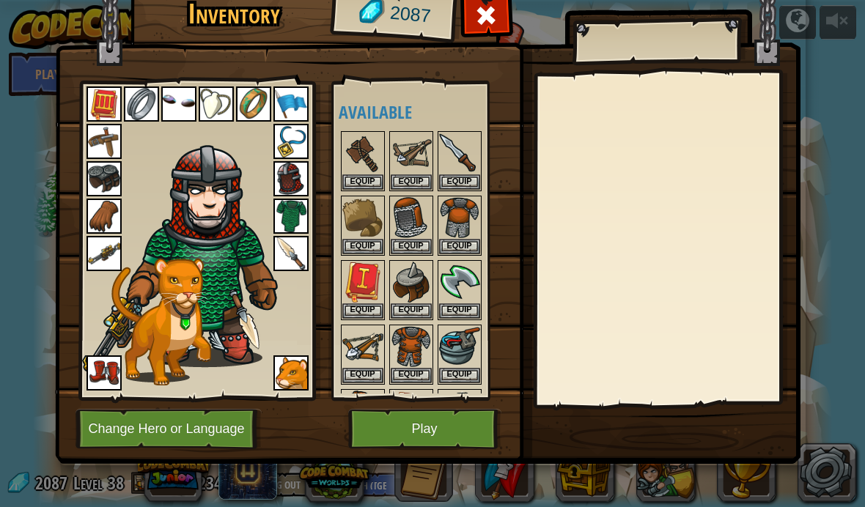
click at [489, 19] on span at bounding box center [485, 15] width 23 height 23
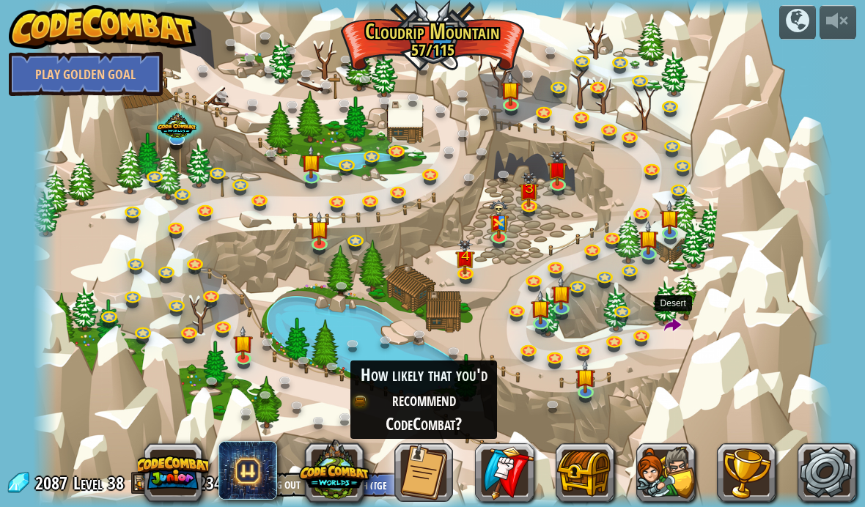
click at [676, 320] on span at bounding box center [673, 326] width 18 height 18
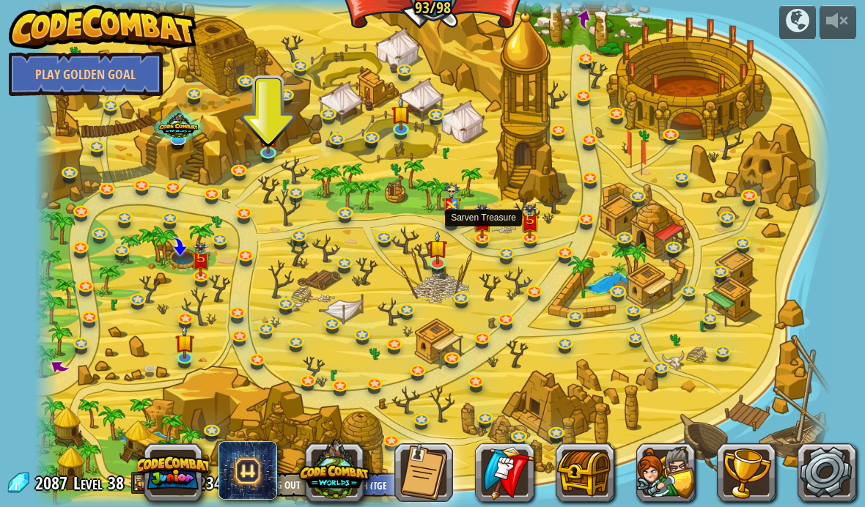
click at [487, 211] on img at bounding box center [483, 221] width 20 height 35
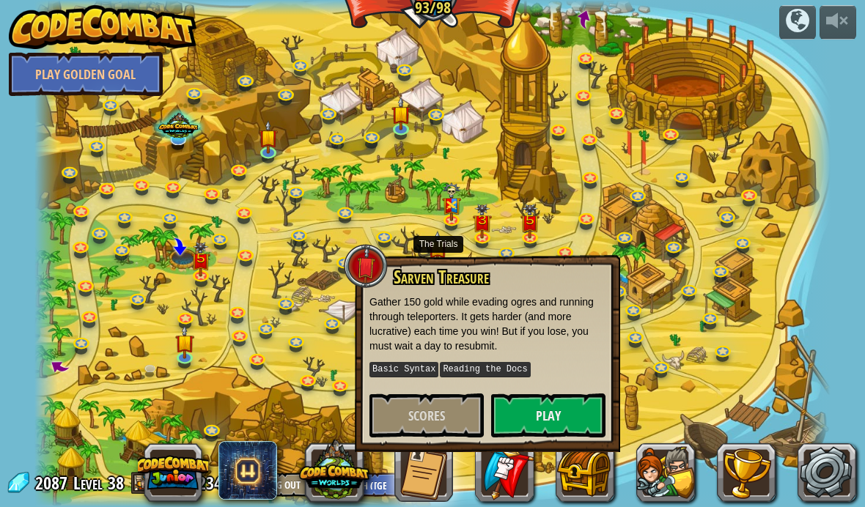
click at [448, 242] on img at bounding box center [438, 248] width 20 height 34
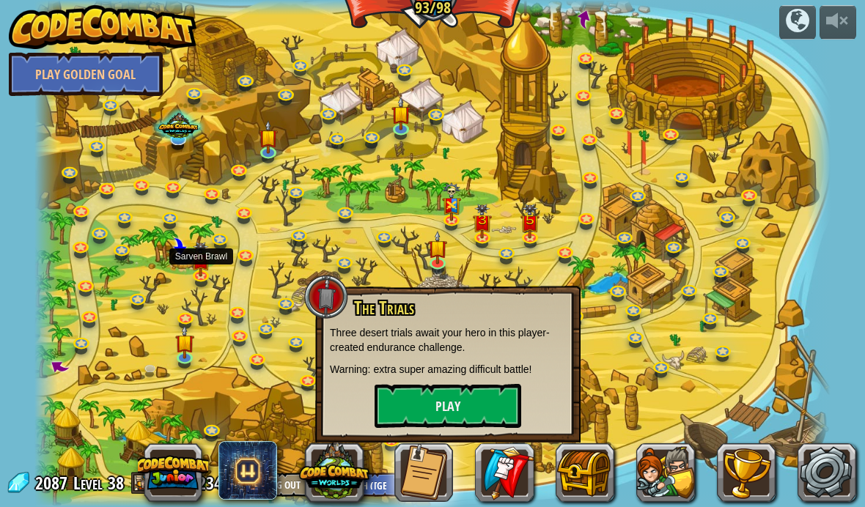
click at [205, 260] on img at bounding box center [201, 260] width 20 height 35
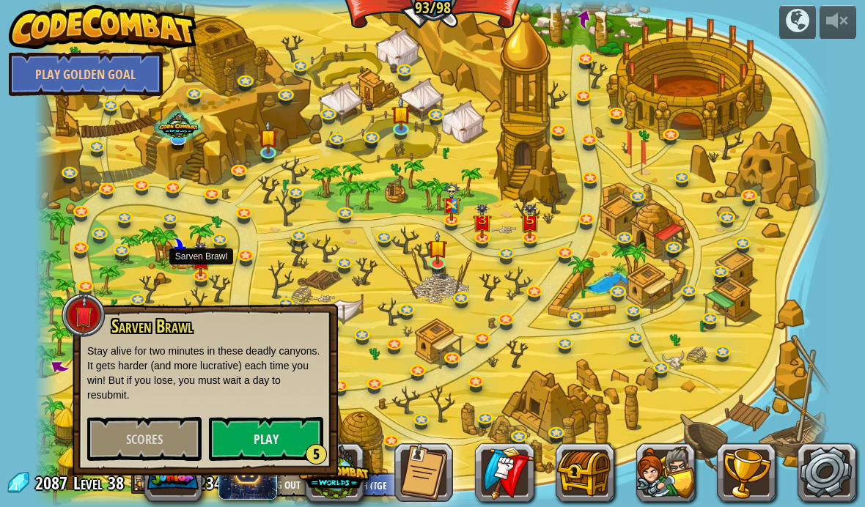
click at [407, 114] on img at bounding box center [401, 114] width 20 height 34
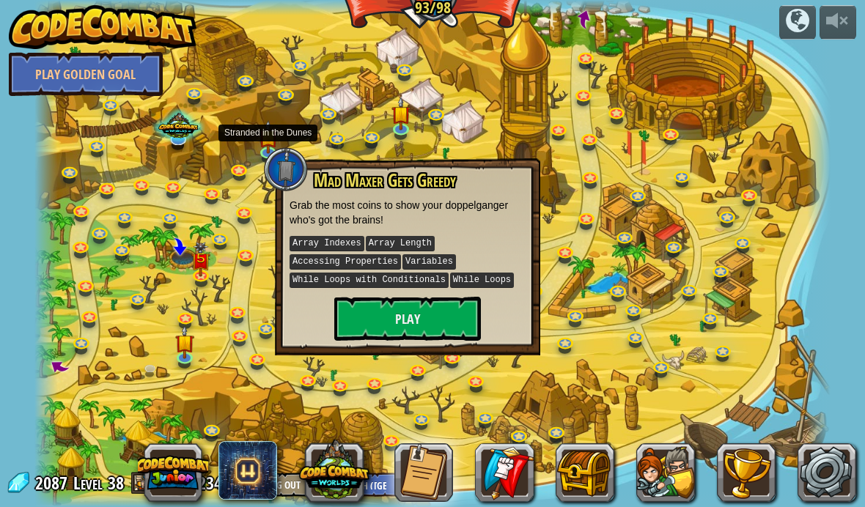
click at [279, 127] on img at bounding box center [269, 137] width 20 height 34
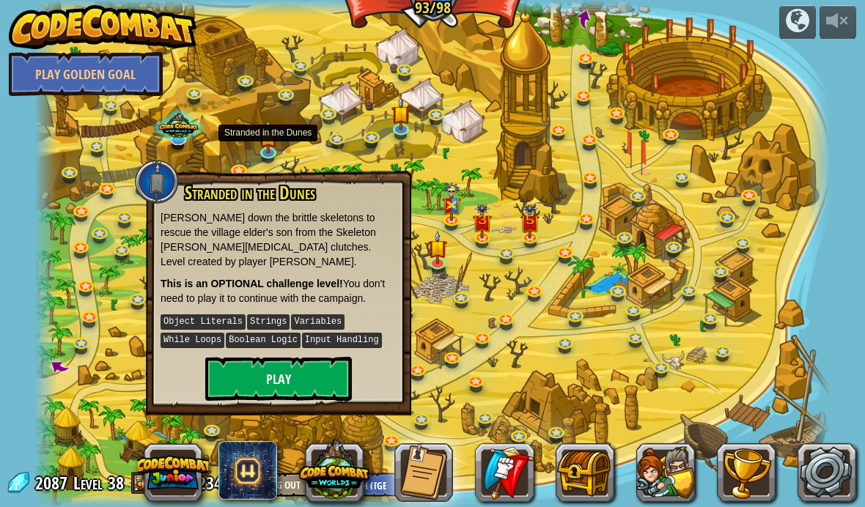
click at [68, 342] on link at bounding box center [82, 345] width 29 height 22
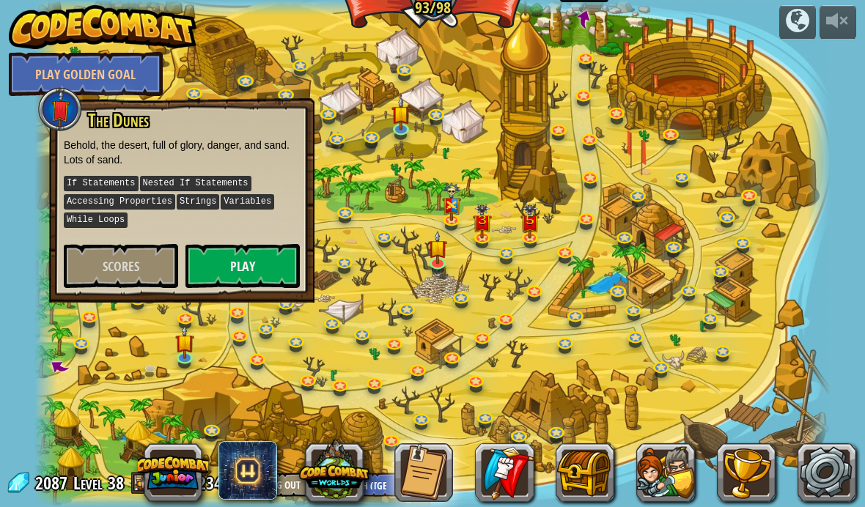
click at [583, 14] on span at bounding box center [584, 19] width 22 height 22
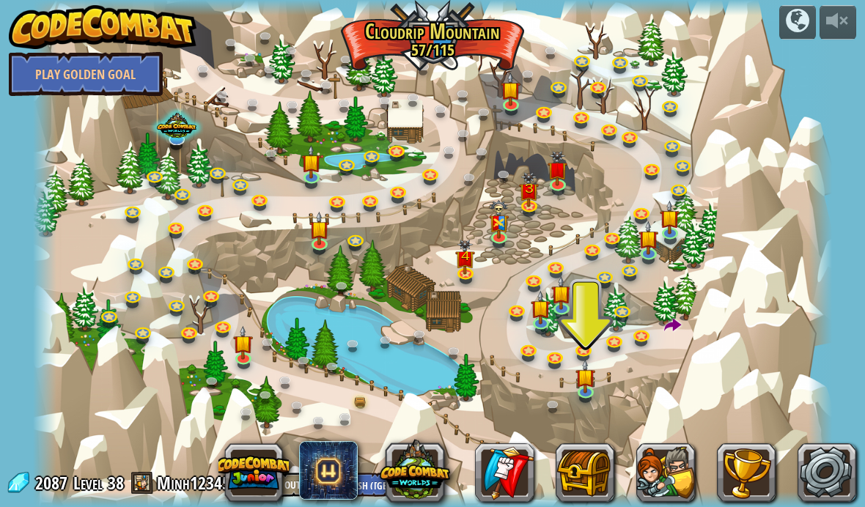
click at [549, 310] on img at bounding box center [541, 308] width 20 height 34
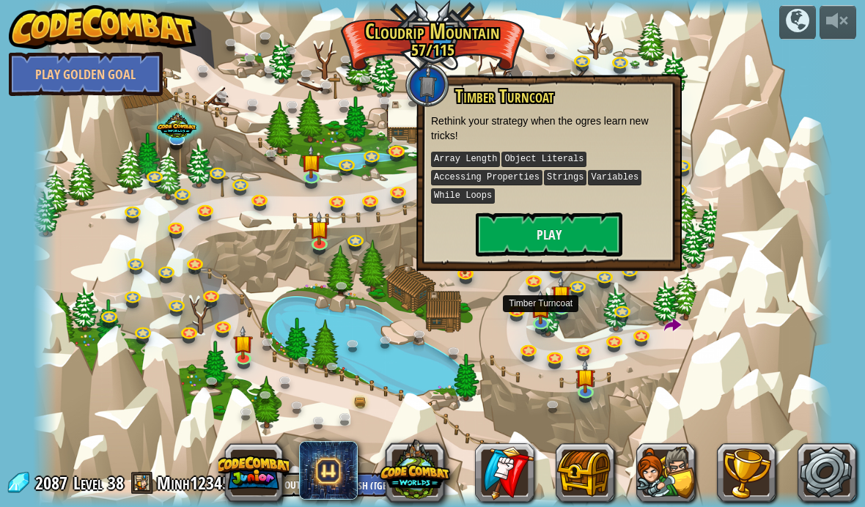
click at [569, 235] on button "Play" at bounding box center [549, 235] width 147 height 44
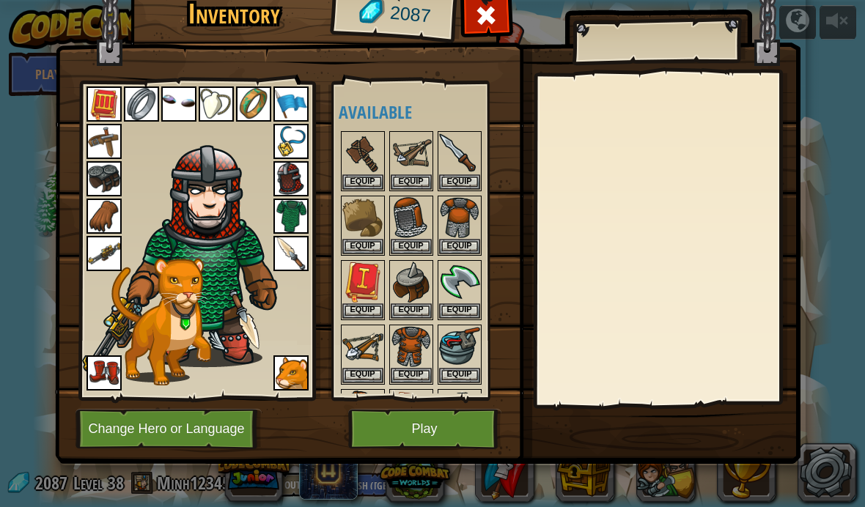
click at [415, 432] on button "Play" at bounding box center [424, 429] width 153 height 40
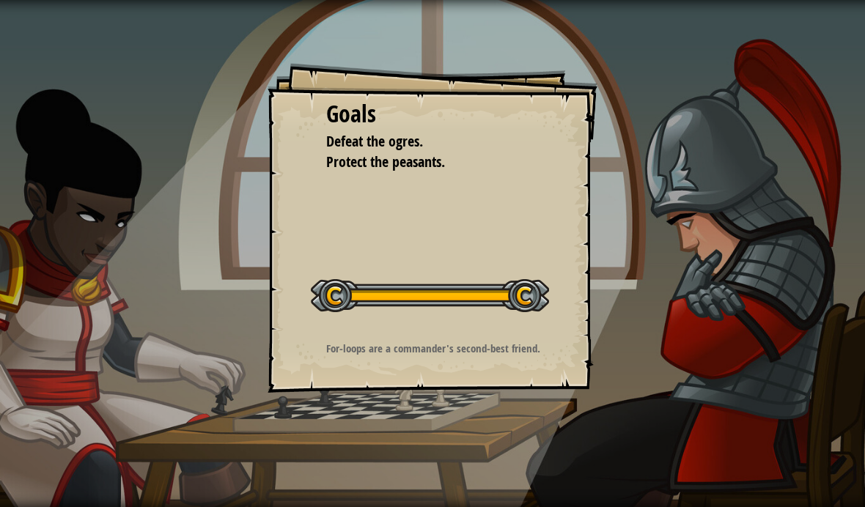
click at [0, 0] on button "Start Level" at bounding box center [0, 0] width 0 height 0
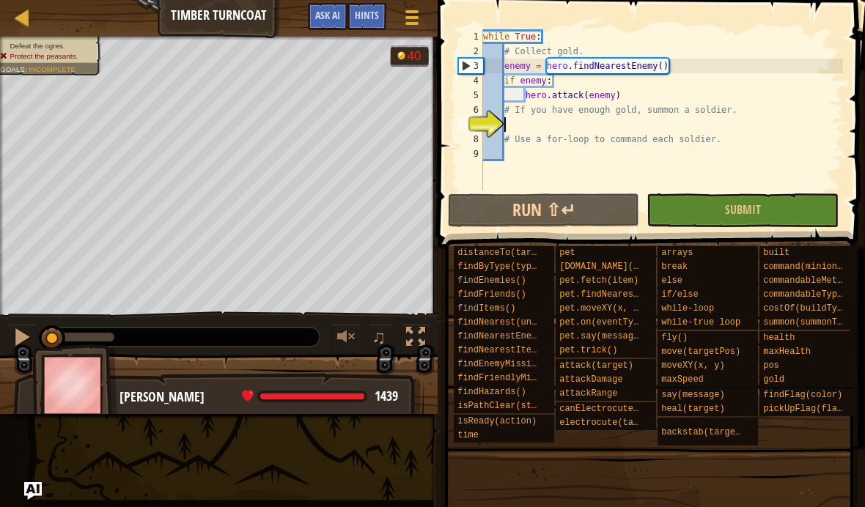
click at [337, 22] on span "Ask AI" at bounding box center [327, 15] width 25 height 14
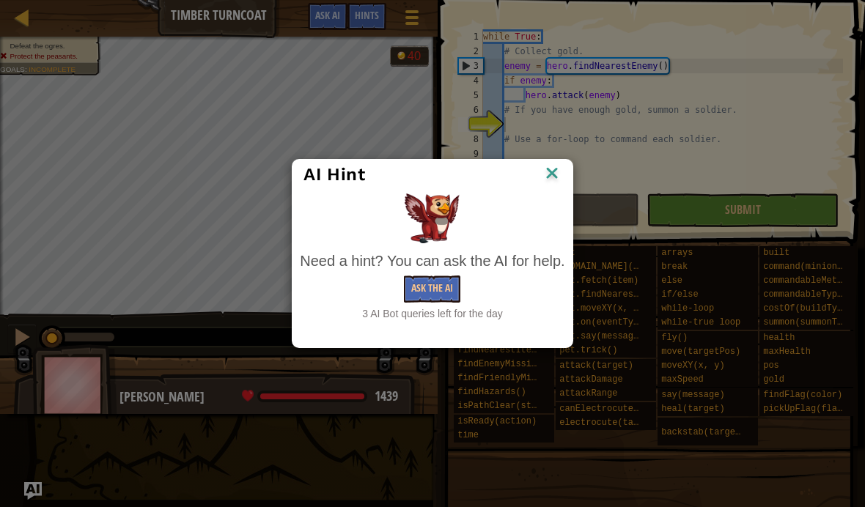
click at [435, 283] on button "Ask the AI" at bounding box center [432, 289] width 56 height 27
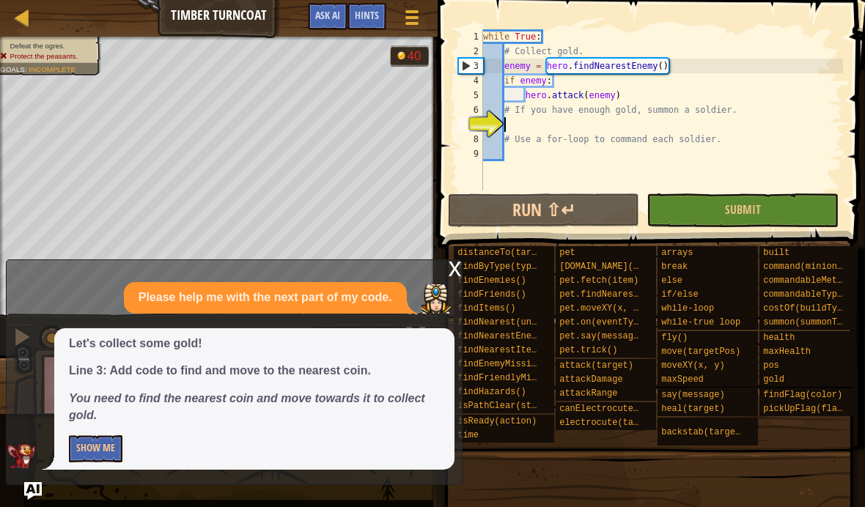
click at [84, 455] on button "Show Me" at bounding box center [96, 448] width 54 height 27
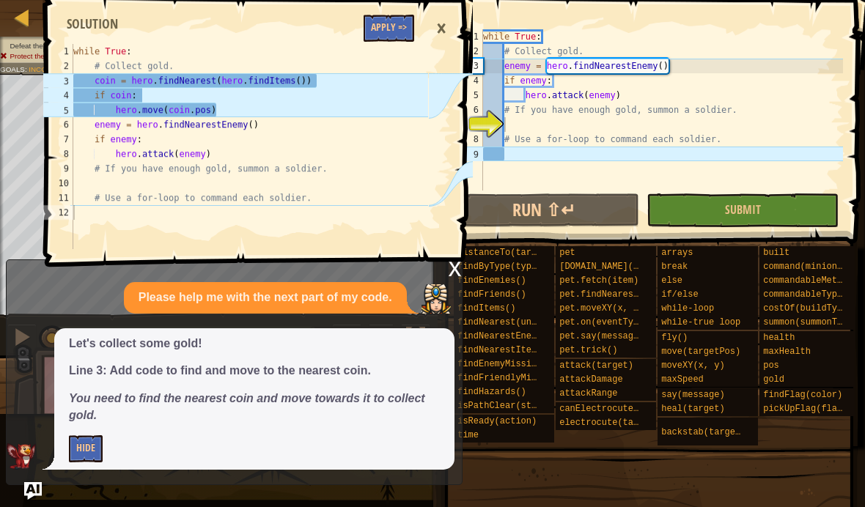
click at [65, 84] on div "3" at bounding box center [58, 80] width 30 height 15
click at [73, 77] on div "3" at bounding box center [58, 80] width 30 height 15
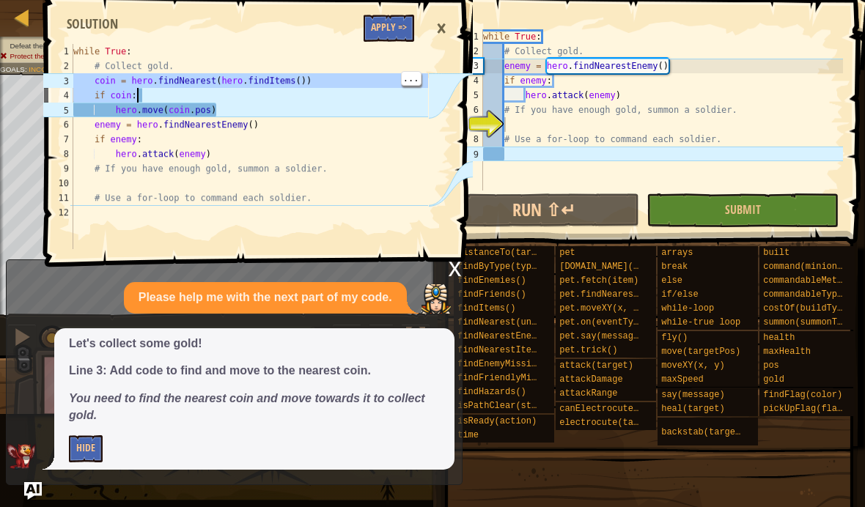
type textarea "if coin: hero.move(coin.pos)"
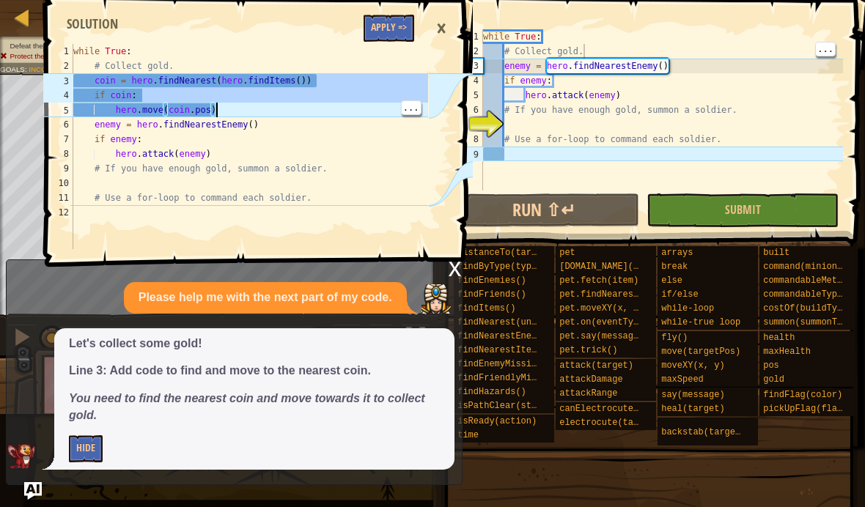
click at [613, 50] on div "while True : # Collect gold. enemy = hero . findNearestEnemy ( ) if enemy : her…" at bounding box center [661, 124] width 363 height 191
type textarea "# Collect gold."
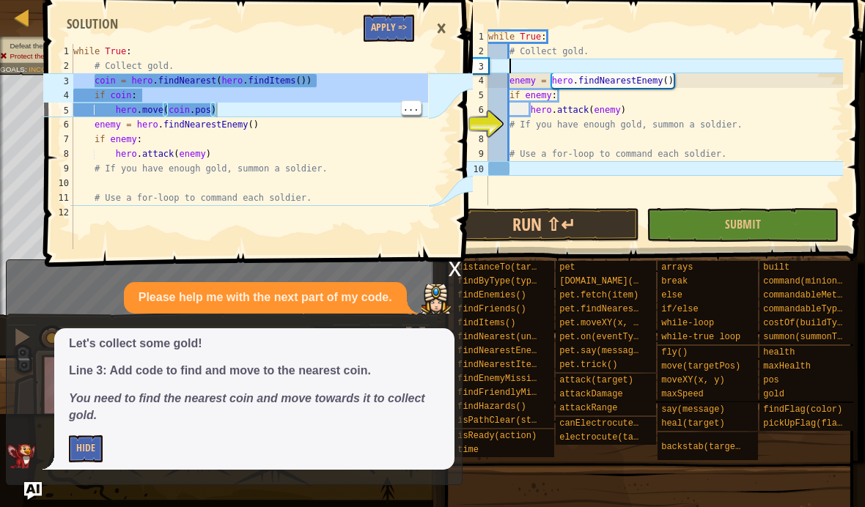
paste textarea "hero.move(coin.pos)"
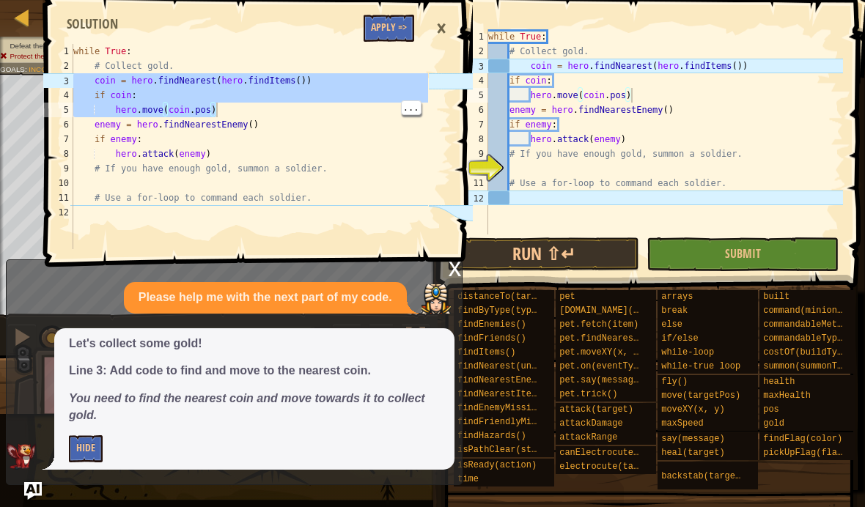
click at [605, 251] on button "Run ⇧↵" at bounding box center [543, 254] width 191 height 34
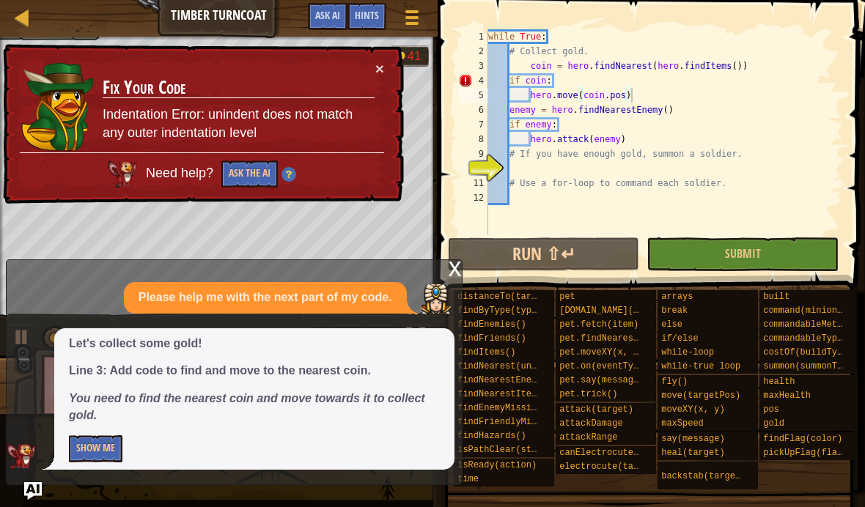
click at [33, 469] on img at bounding box center [21, 456] width 29 height 26
click at [121, 432] on div "Let's collect some gold! Line 3: Add code to find and move to the nearest coin.…" at bounding box center [254, 398] width 400 height 141
click at [87, 449] on button "Show Me" at bounding box center [96, 448] width 54 height 27
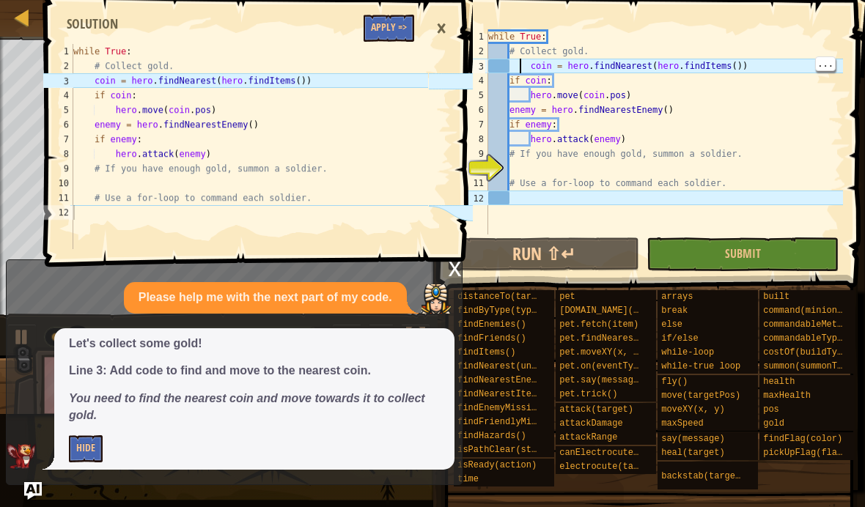
click at [526, 70] on div "while True : # Collect gold. coin = hero . findNearest ( hero . findItems ( )) …" at bounding box center [664, 146] width 358 height 235
click at [530, 69] on div "while True : # Collect gold. coin = hero . findNearest ( hero . findItems ( )) …" at bounding box center [664, 146] width 358 height 235
type textarea "coin = hero.findNearest(hero.findItems())"
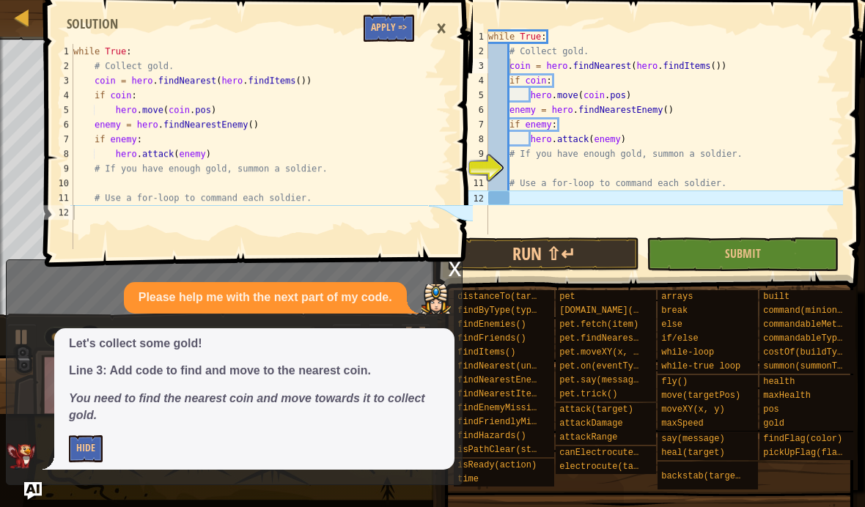
click at [605, 265] on button "Run ⇧↵" at bounding box center [543, 254] width 191 height 34
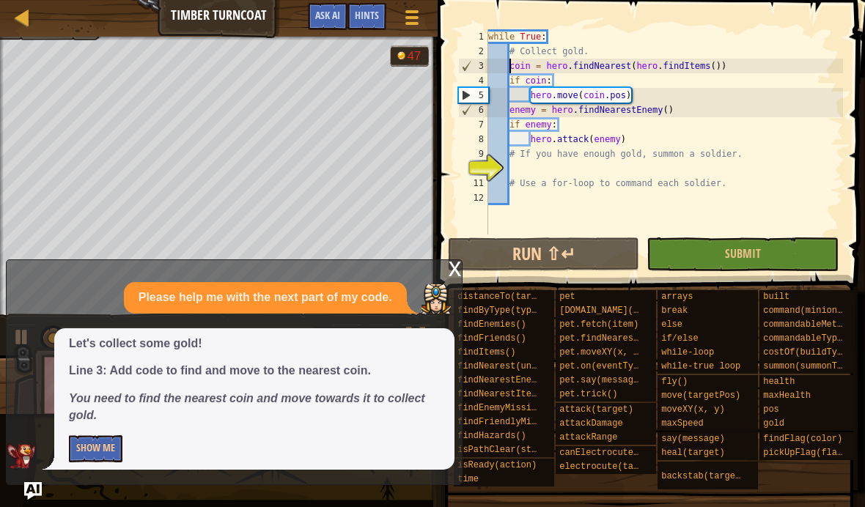
click at [37, 486] on img "Ask AI" at bounding box center [33, 491] width 18 height 18
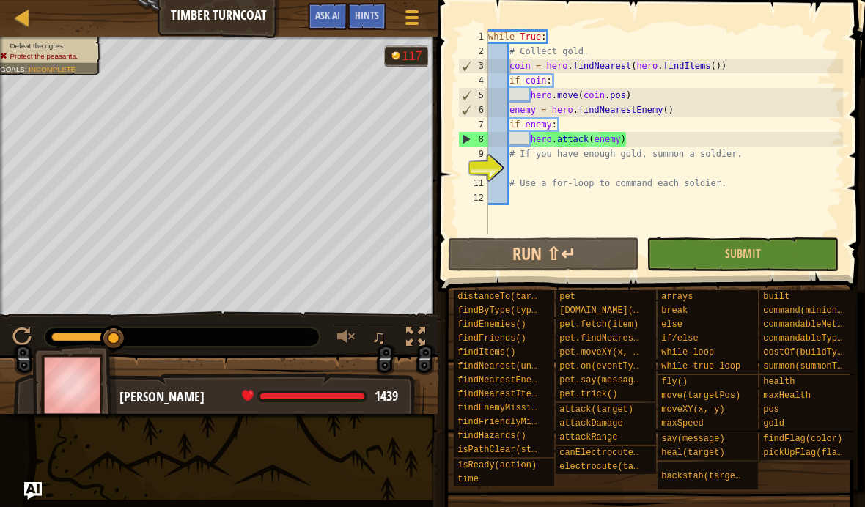
click at [336, 14] on span "Ask AI" at bounding box center [327, 15] width 25 height 14
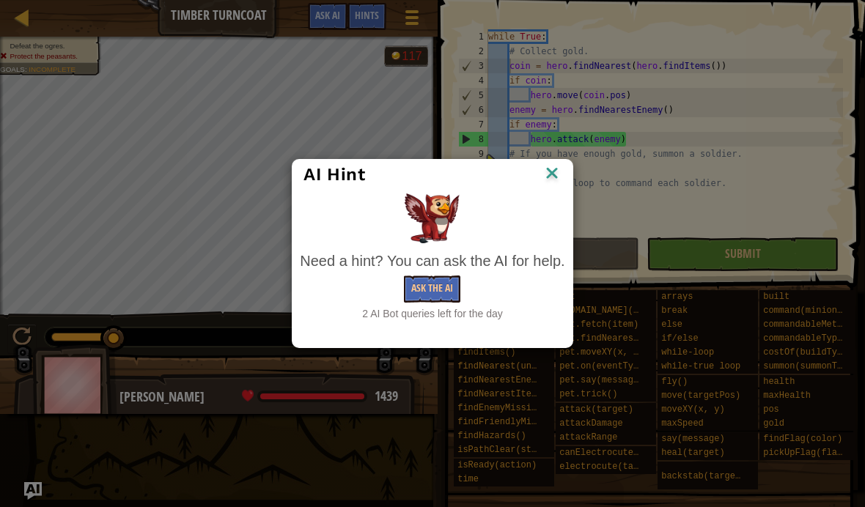
click at [433, 287] on button "Ask the AI" at bounding box center [432, 289] width 56 height 27
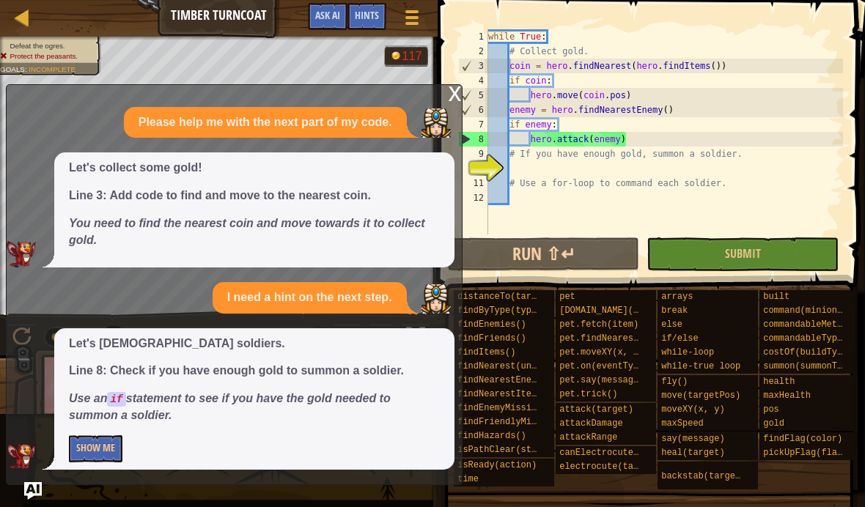
click at [90, 459] on button "Show Me" at bounding box center [96, 448] width 54 height 27
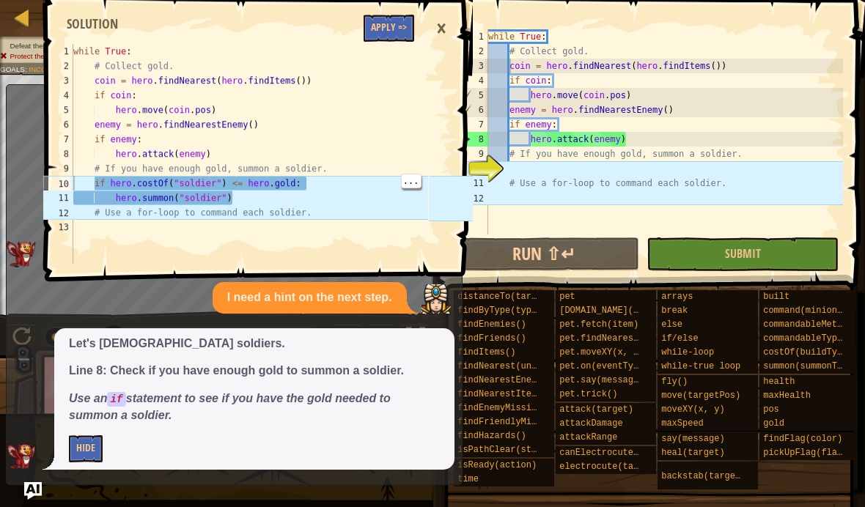
click at [75, 179] on div "while True : # Collect gold. coin = hero . findNearest ( hero . findItems ( )) …" at bounding box center [249, 168] width 358 height 249
type textarea "if hero.costOf("soldier") <= [DOMAIN_NAME]: hero.[PERSON_NAME]("soldier")"
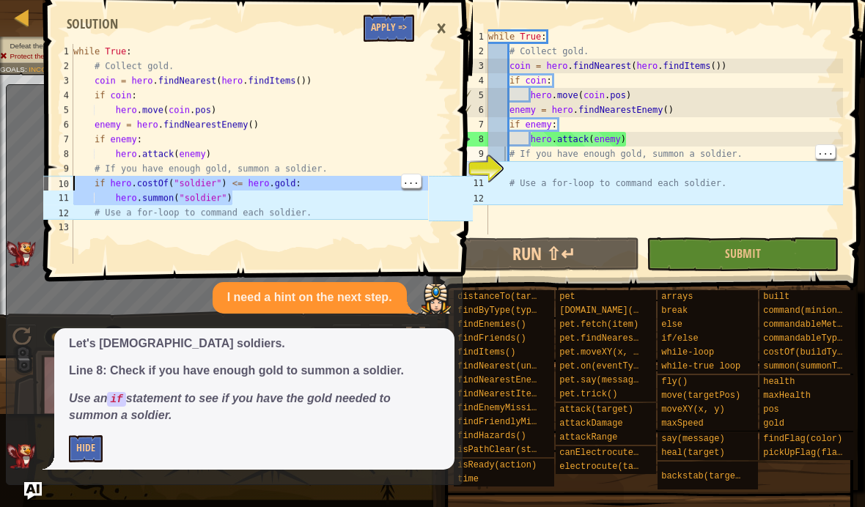
click at [484, 171] on div "10" at bounding box center [473, 168] width 30 height 15
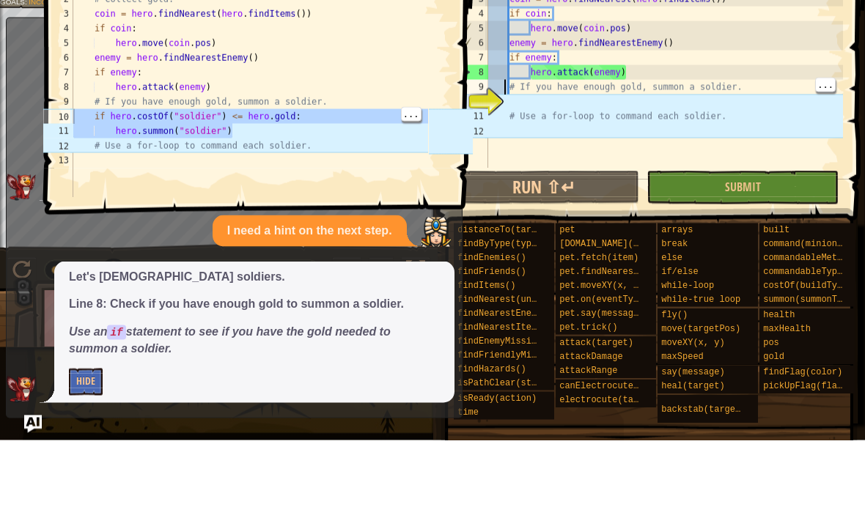
click at [482, 176] on div "11" at bounding box center [473, 183] width 30 height 15
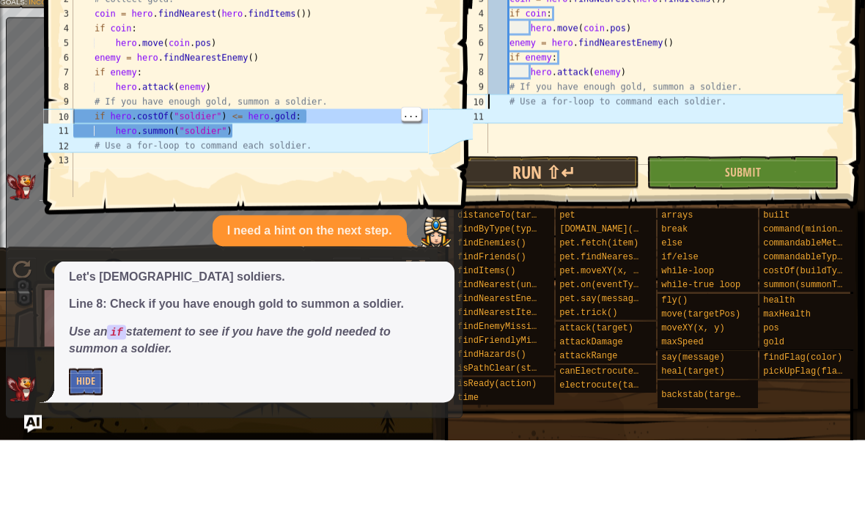
paste textarea "hero.[PERSON_NAME]("soldier")"
type textarea "hero.summon("soldier") # Use a for-loop to command each soldier."
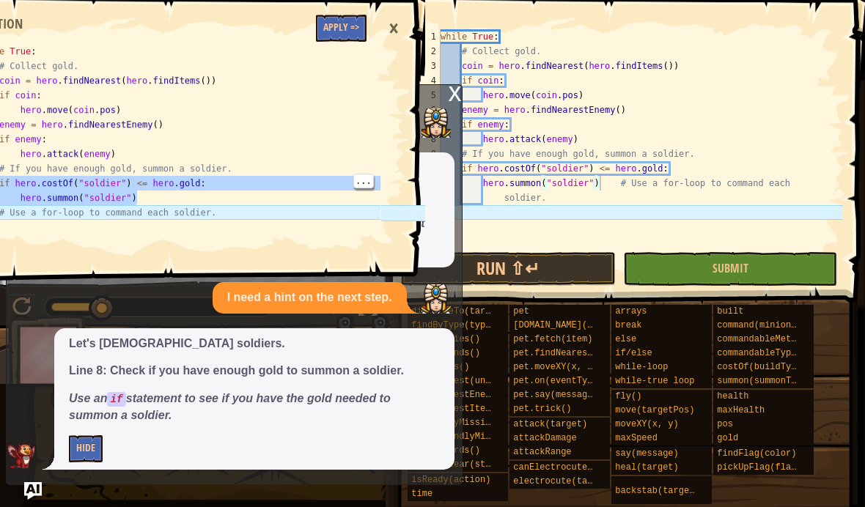
click at [600, 264] on button "Run ⇧↵" at bounding box center [508, 269] width 215 height 34
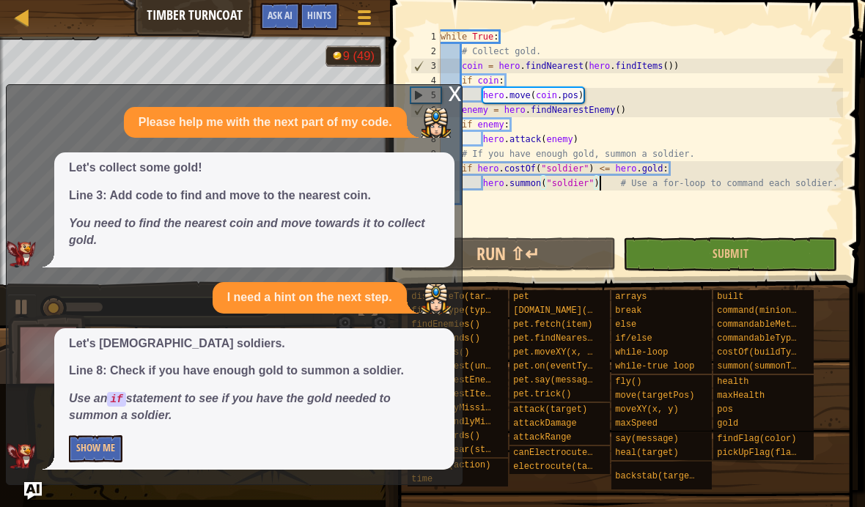
click at [34, 477] on div "x Please help me with the next part of my code. Let's collect some gold! Line 3…" at bounding box center [234, 284] width 457 height 401
click at [41, 494] on img "Ask AI" at bounding box center [33, 491] width 18 height 18
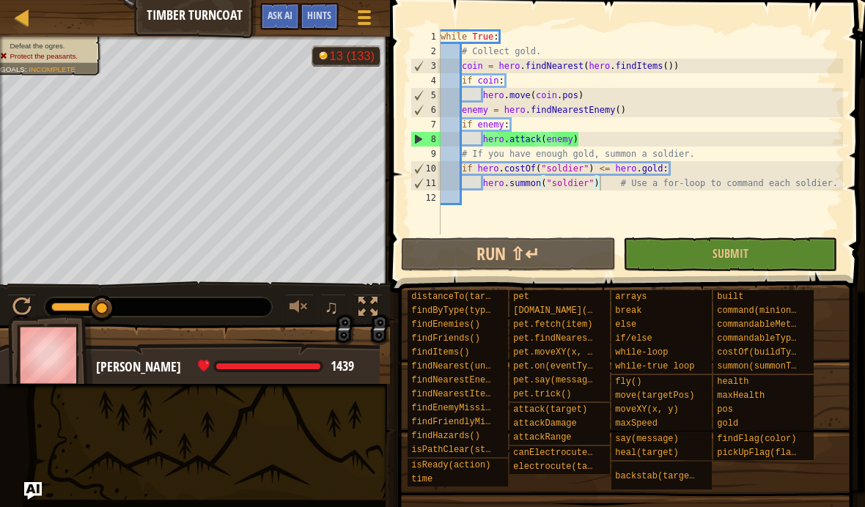
click at [284, 16] on span "Ask AI" at bounding box center [280, 15] width 25 height 14
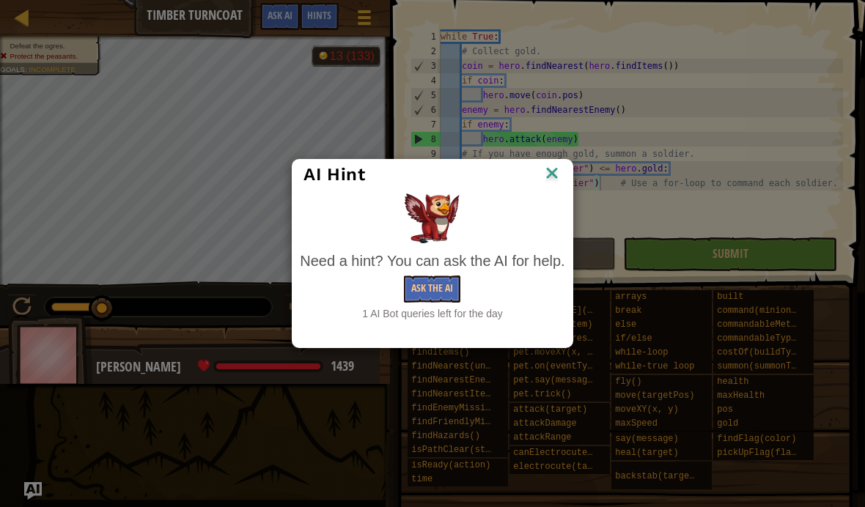
click at [431, 291] on button "Ask the AI" at bounding box center [432, 289] width 56 height 27
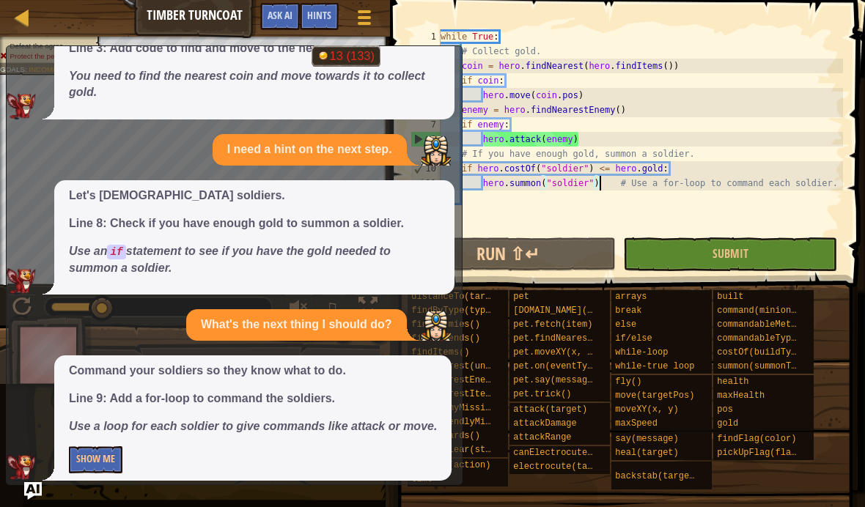
scroll to position [111, 0]
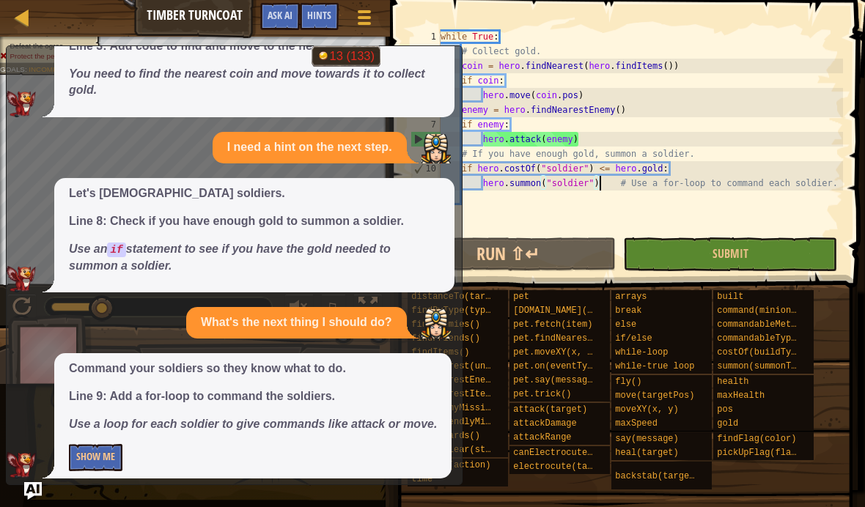
click at [77, 455] on button "Show Me" at bounding box center [96, 457] width 54 height 27
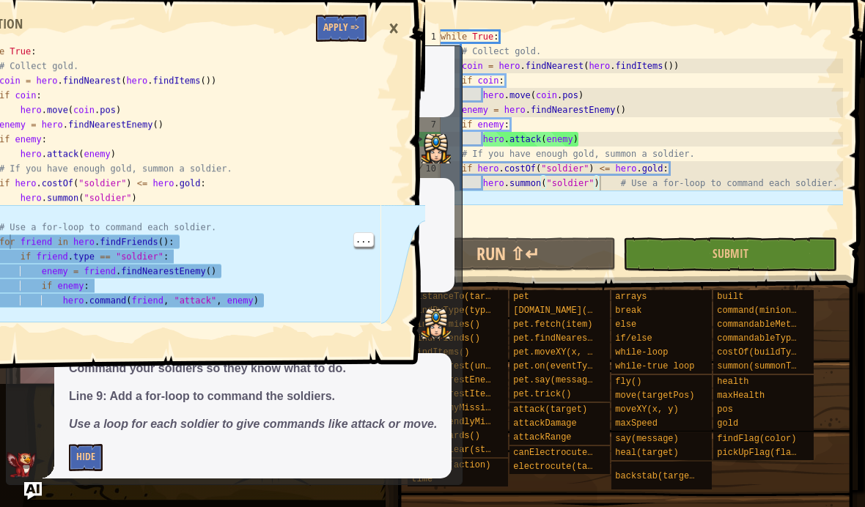
click at [8, 246] on div "while True : # Collect gold. coin = hero . findNearest ( hero . findItems ( )) …" at bounding box center [177, 212] width 405 height 337
click at [4, 241] on div "while True : # Collect gold. coin = hero . findNearest ( hero . findItems ( )) …" at bounding box center [177, 212] width 405 height 337
click at [8, 236] on div "while True : # Collect gold. coin = hero . findNearest ( hero . findItems ( )) …" at bounding box center [177, 212] width 405 height 337
type textarea "for friend in hero.findFriends(): if friend.type == "soldier":"
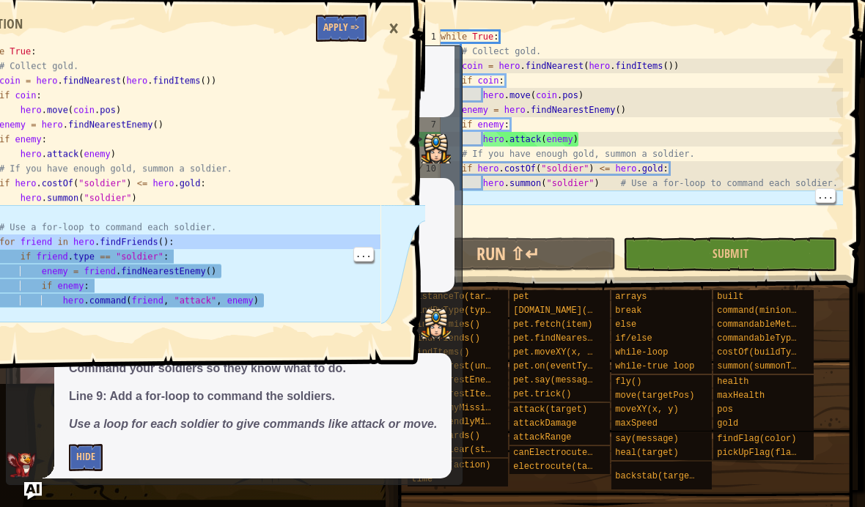
click at [388, 32] on div "×" at bounding box center [393, 29] width 25 height 34
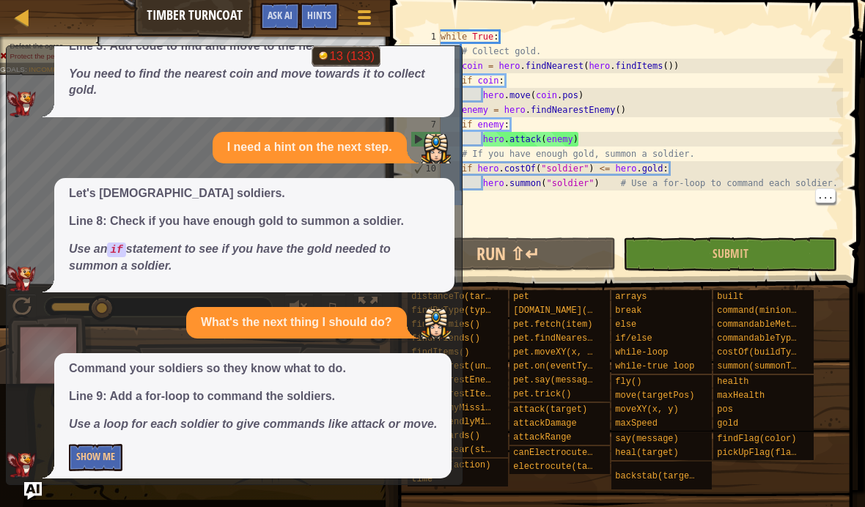
click at [34, 495] on img "Ask AI" at bounding box center [33, 491] width 18 height 18
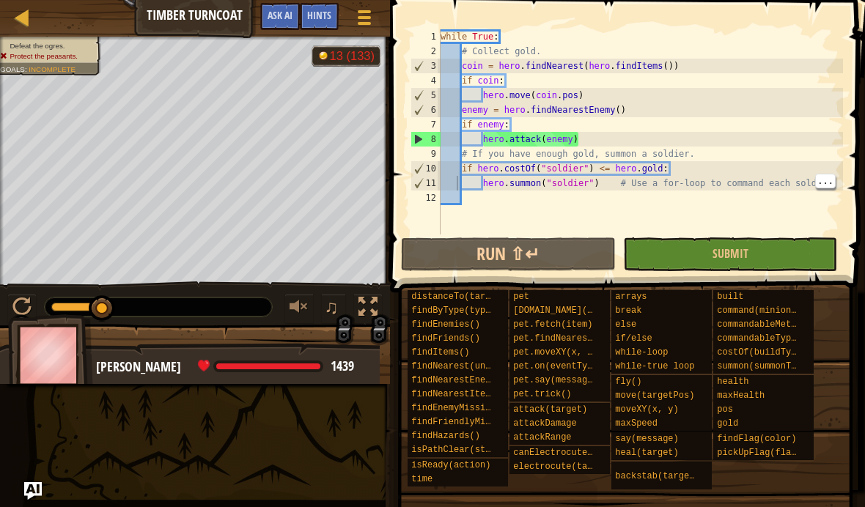
click at [455, 190] on div "while True : # Collect gold. coin = hero . findNearest ( hero . findItems ( )) …" at bounding box center [640, 146] width 405 height 235
click at [449, 202] on div "while True : # Collect gold. coin = hero . findNearest ( hero . findItems ( )) …" at bounding box center [640, 146] width 405 height 235
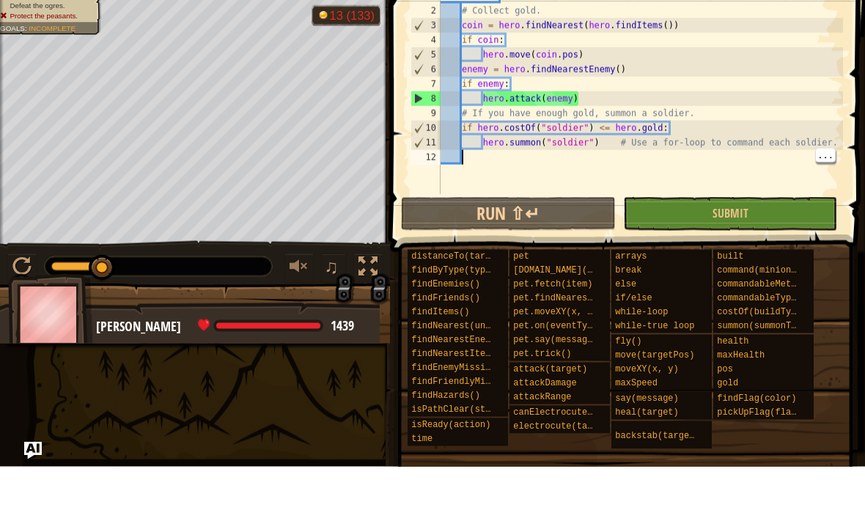
click at [473, 155] on div "while True : # Collect gold. coin = hero . findNearest ( hero . findItems ( )) …" at bounding box center [640, 146] width 405 height 235
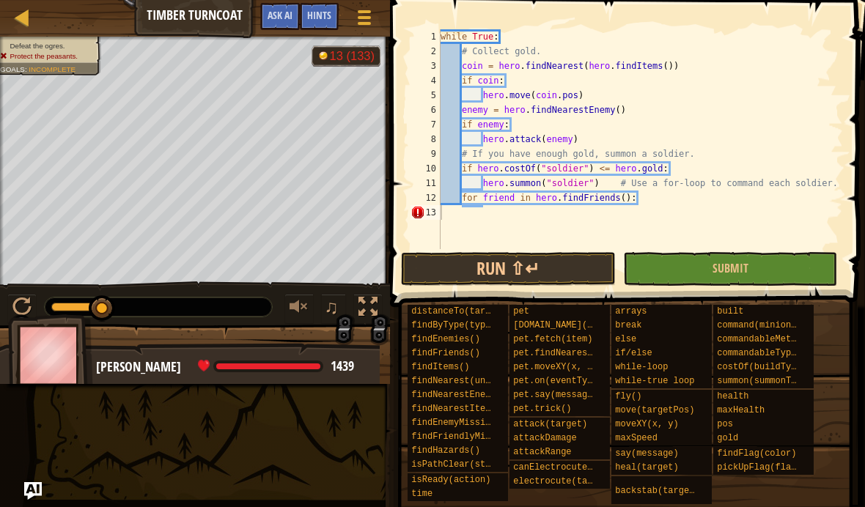
click at [37, 494] on img "Ask AI" at bounding box center [33, 491] width 18 height 18
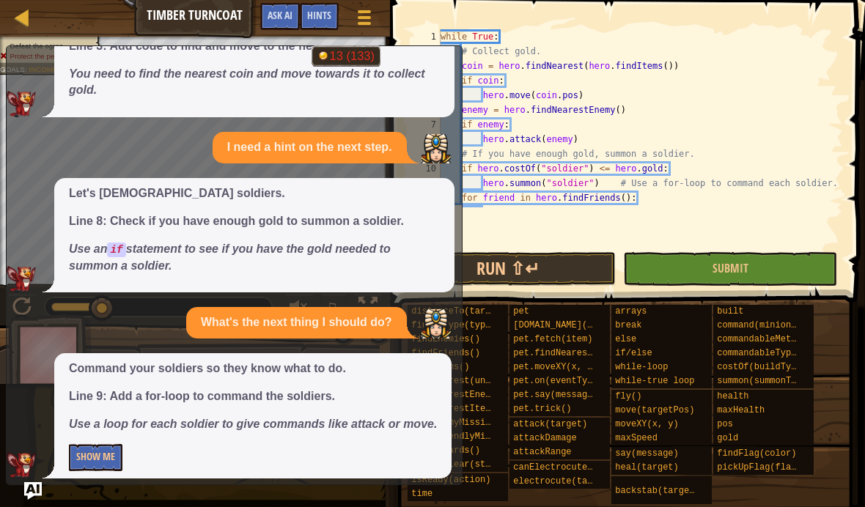
click at [89, 450] on button "Show Me" at bounding box center [96, 457] width 54 height 27
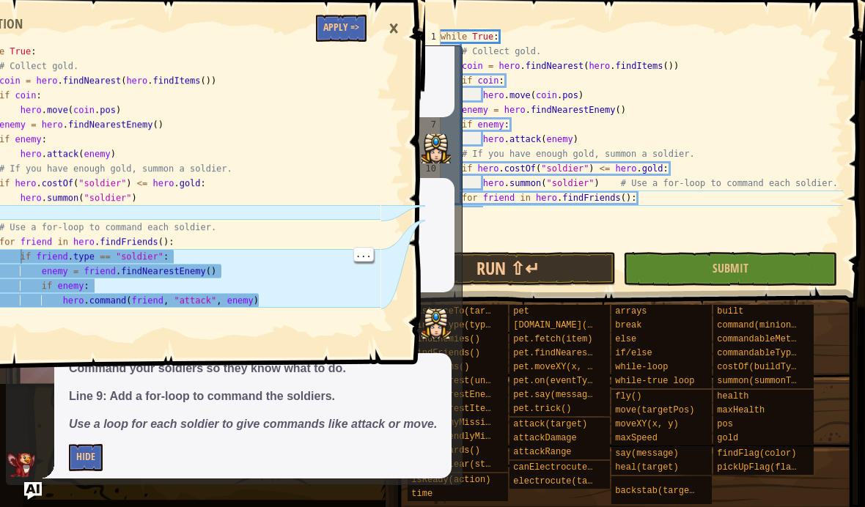
click at [23, 260] on div "while True : # Collect gold. coin = hero . findNearest ( hero . findItems ( )) …" at bounding box center [177, 212] width 405 height 337
type textarea "if friend.type == "soldier": enemy = friend.findNearestEnemy()"
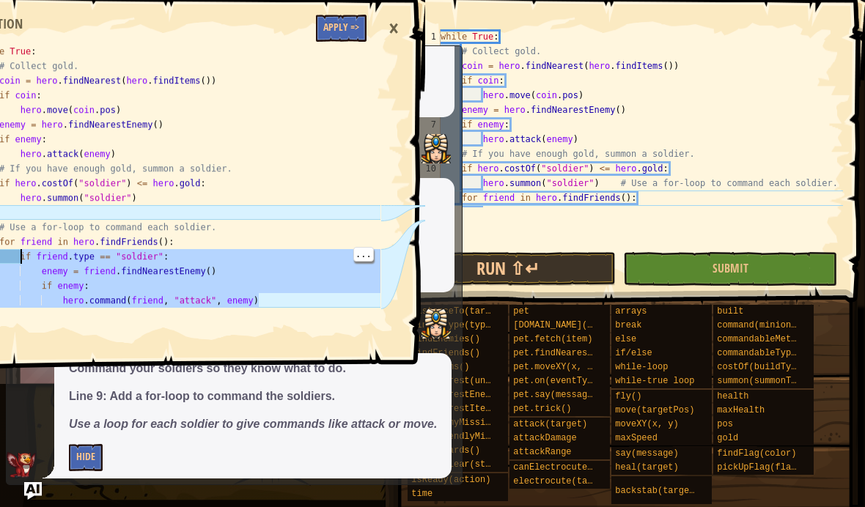
click at [391, 32] on div "×" at bounding box center [393, 29] width 25 height 34
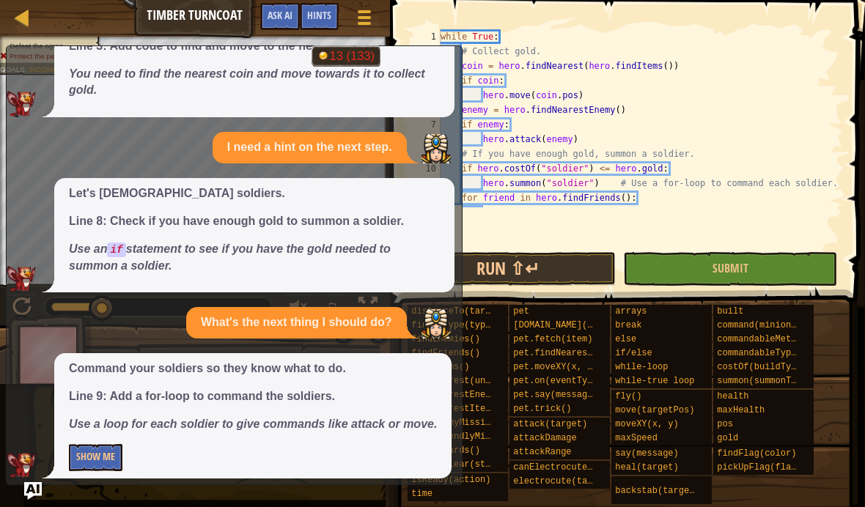
click at [35, 498] on img "Ask AI" at bounding box center [33, 491] width 18 height 18
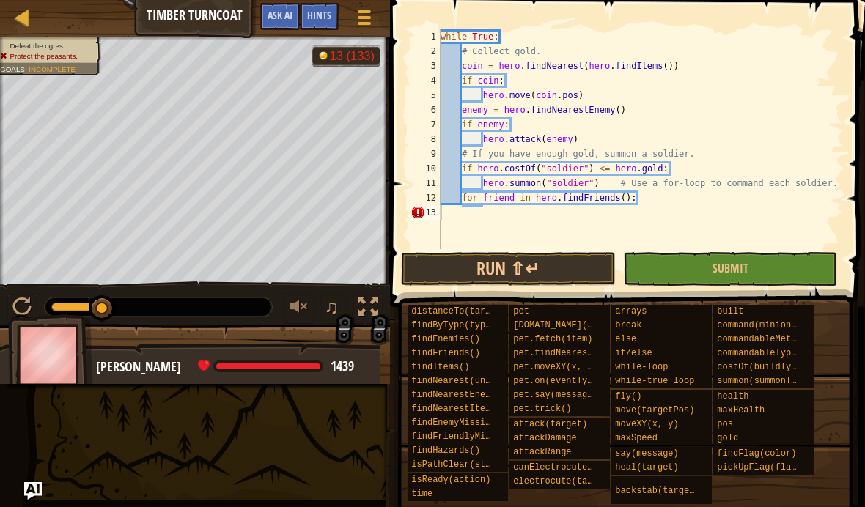
click at [39, 498] on img "Ask AI" at bounding box center [33, 491] width 18 height 18
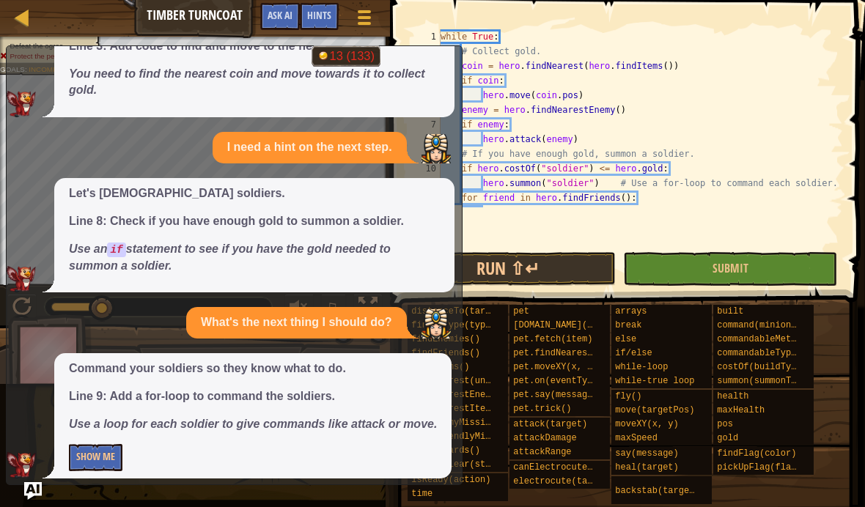
click at [455, 215] on div "x Please help me with the next part of my code. Let's collect some gold! Line 3…" at bounding box center [234, 265] width 457 height 440
click at [37, 498] on img "Ask AI" at bounding box center [33, 491] width 18 height 18
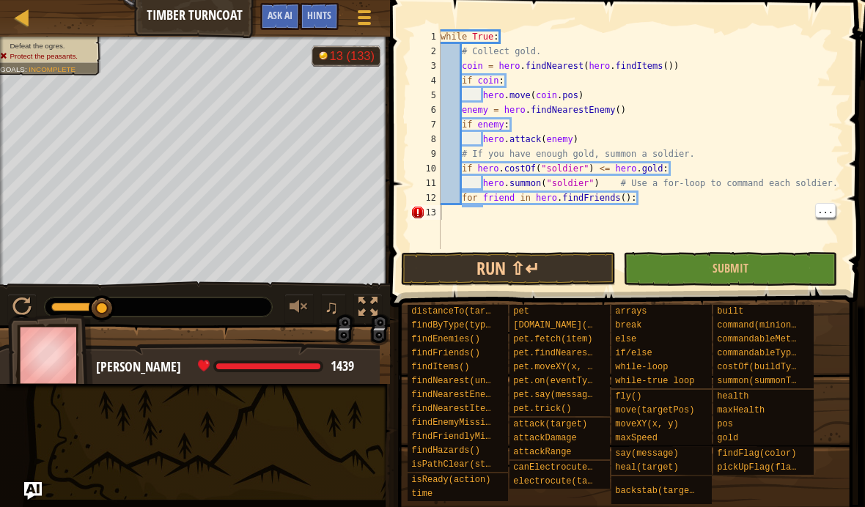
click at [460, 215] on div "while True : # Collect gold. coin = hero . findNearest ( hero . findItems ( )) …" at bounding box center [640, 153] width 405 height 249
paste textarea "hero.command(friend, "attack", enemy)"
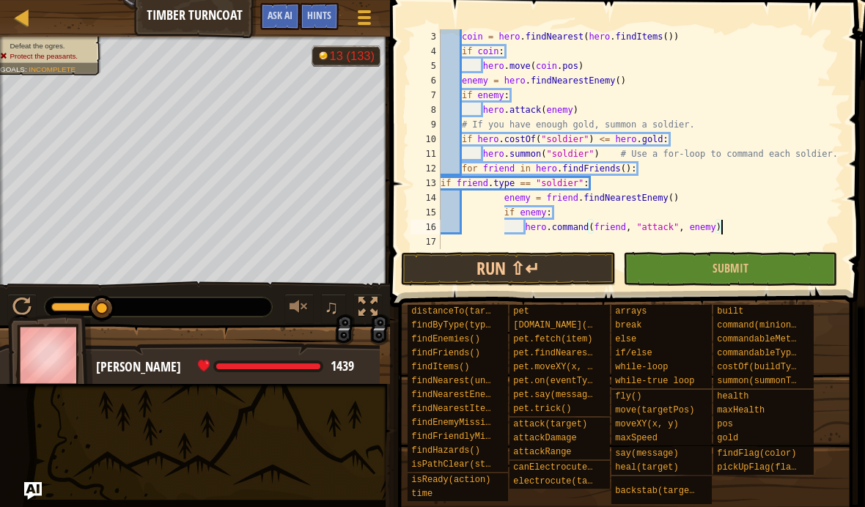
scroll to position [29, 0]
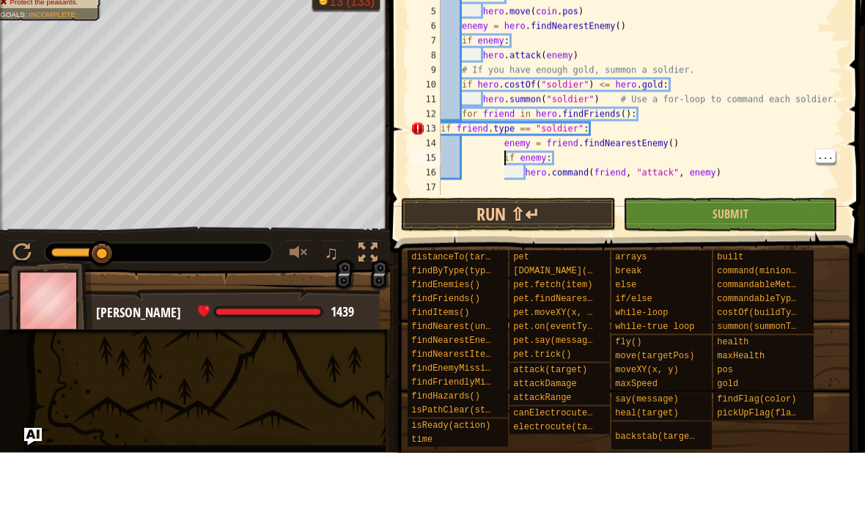
click at [506, 141] on div "coin = hero . findNearest ( hero . findItems ( )) if coin : hero . move ( coin …" at bounding box center [640, 153] width 405 height 249
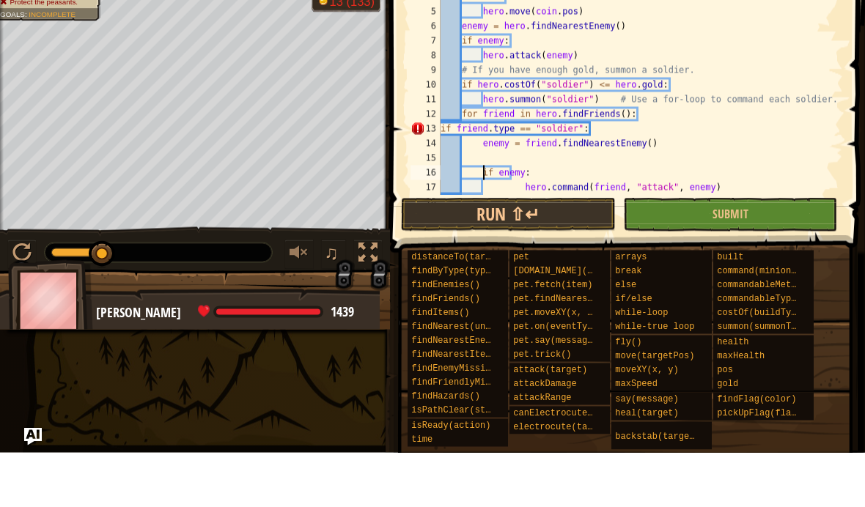
scroll to position [43, 0]
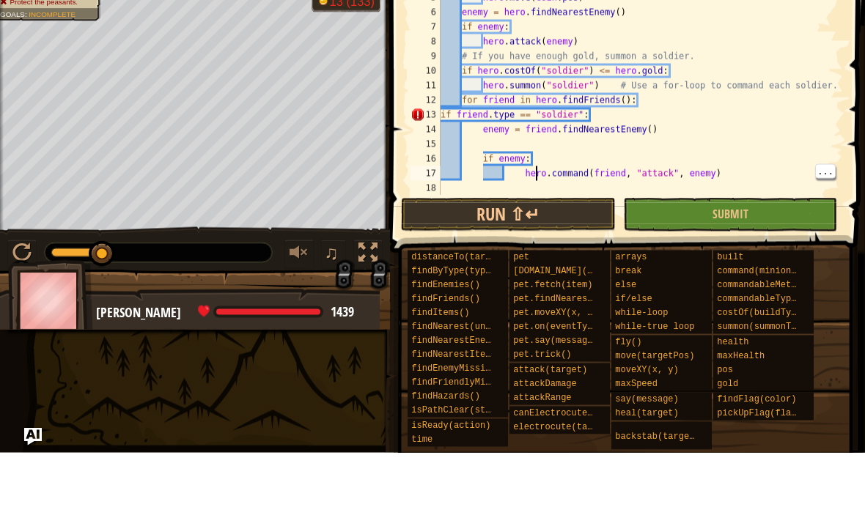
click at [525, 171] on div "coin = hero . findNearest ( hero . findItems ( )) if coin : hero . move ( coin …" at bounding box center [640, 139] width 405 height 249
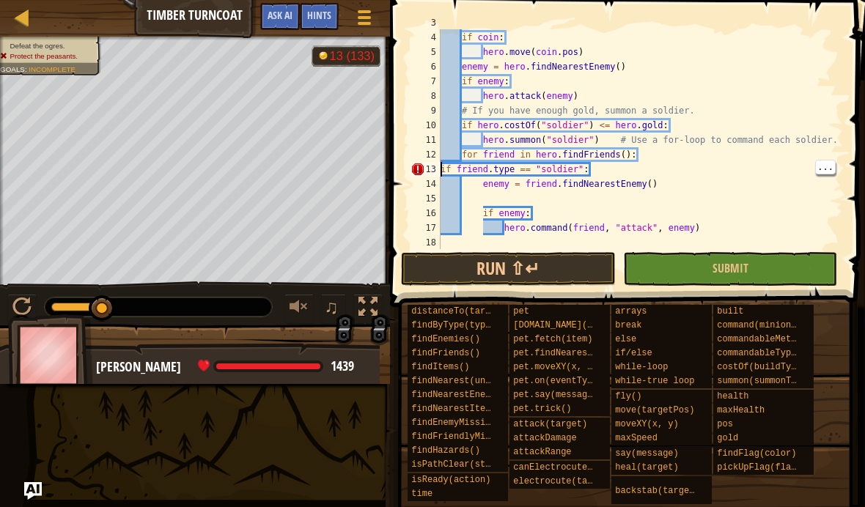
click at [440, 168] on div "coin = hero . findNearest ( hero . findItems ( )) if coin : hero . move ( coin …" at bounding box center [640, 139] width 405 height 249
type textarea "if friend.type == "soldier":"
click at [566, 269] on button "Run ⇧↵" at bounding box center [508, 269] width 215 height 34
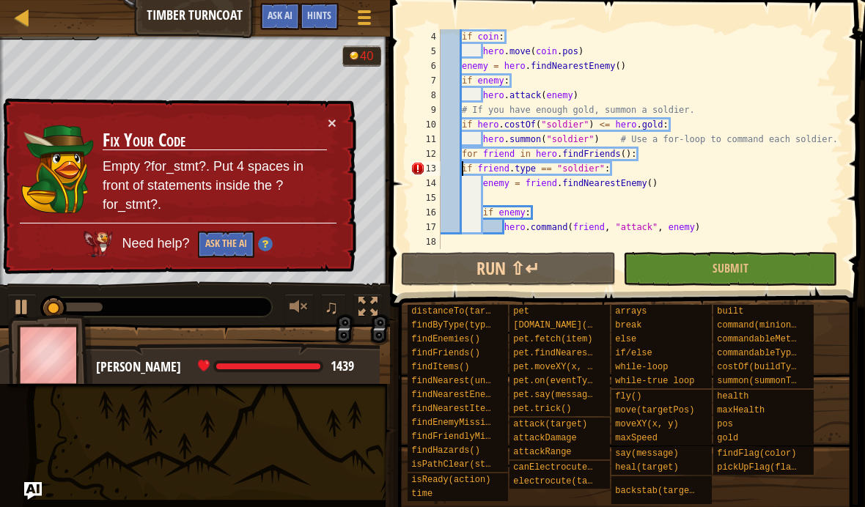
click at [29, 487] on img "Ask AI" at bounding box center [33, 491] width 18 height 18
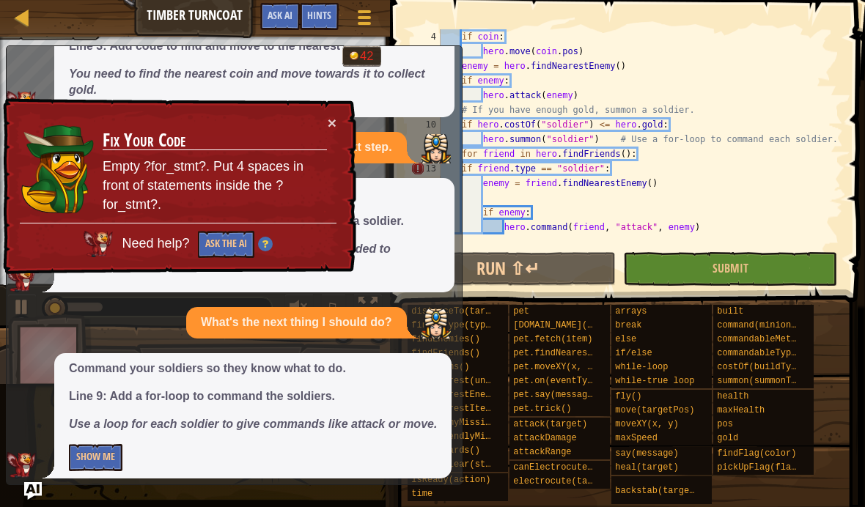
click at [78, 450] on button "Show Me" at bounding box center [96, 457] width 54 height 27
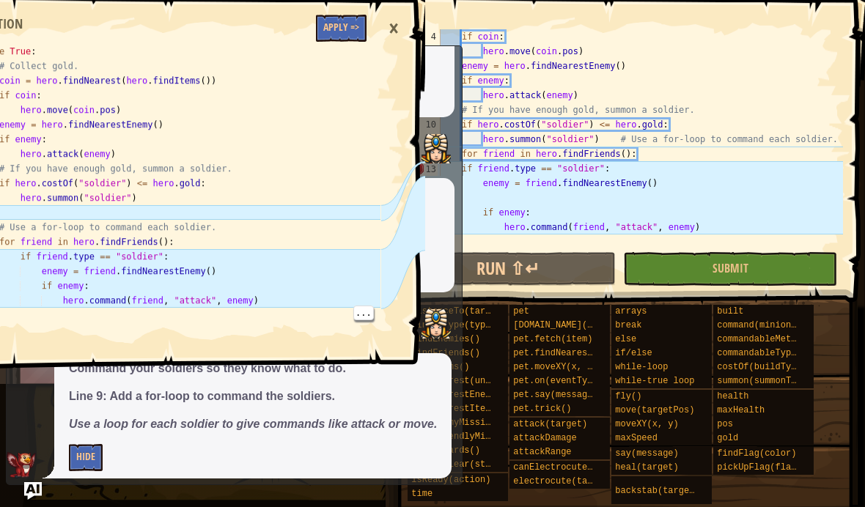
click at [42, 286] on div "while True : # Collect gold. coin = hero . findNearest ( hero . findItems ( )) …" at bounding box center [177, 212] width 405 height 337
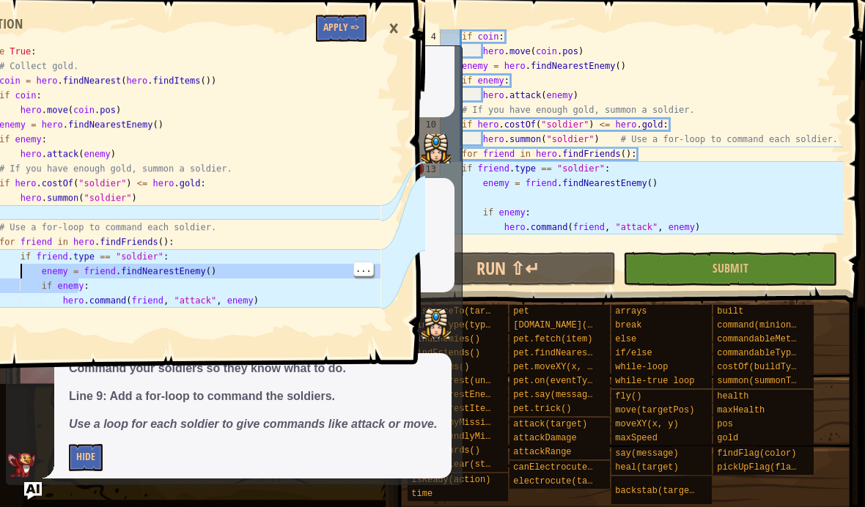
click at [51, 241] on div "while True : # Collect gold. coin = hero . findNearest ( hero . findItems ( )) …" at bounding box center [177, 212] width 405 height 337
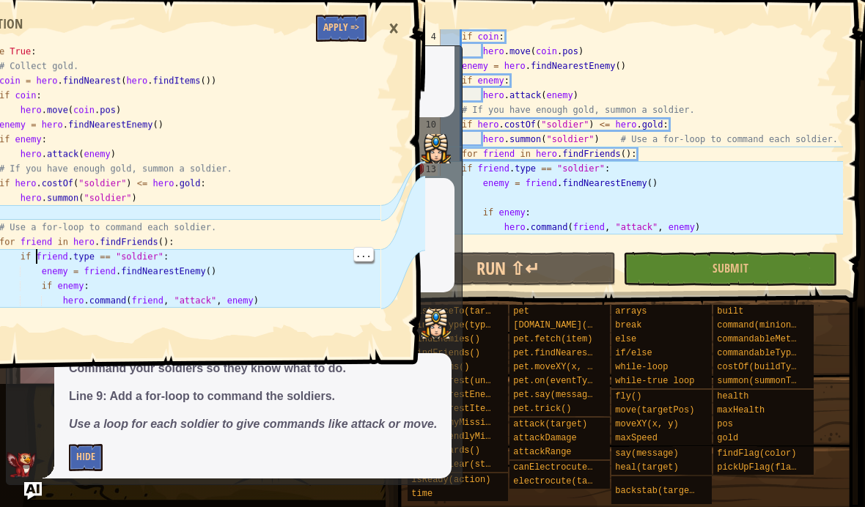
type textarea "if friend.type == "soldier": enemy = friend.findNearestEnemy()"
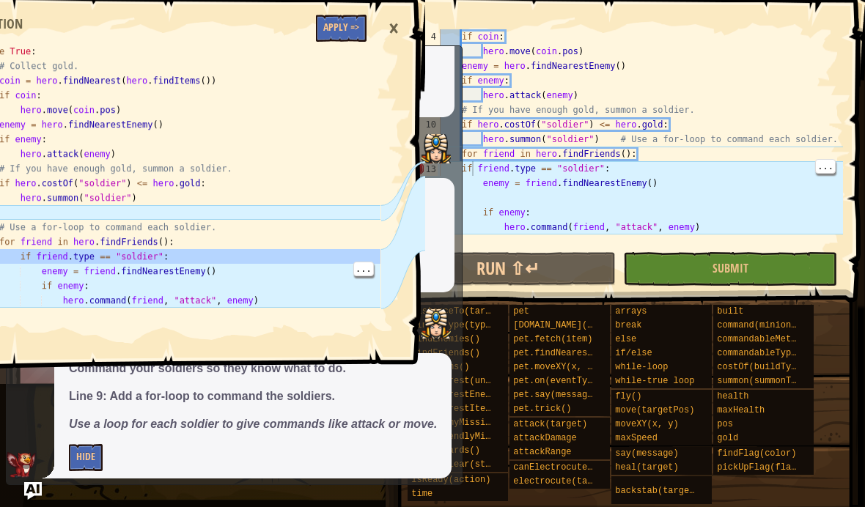
click at [457, 170] on div "x Please help me with the next part of my code. Let's collect some gold! Line 3…" at bounding box center [234, 265] width 457 height 440
click at [464, 170] on div "if coin : hero . move ( coin . pos ) enemy = hero . findNearestEnemy ( ) if ene…" at bounding box center [640, 153] width 405 height 249
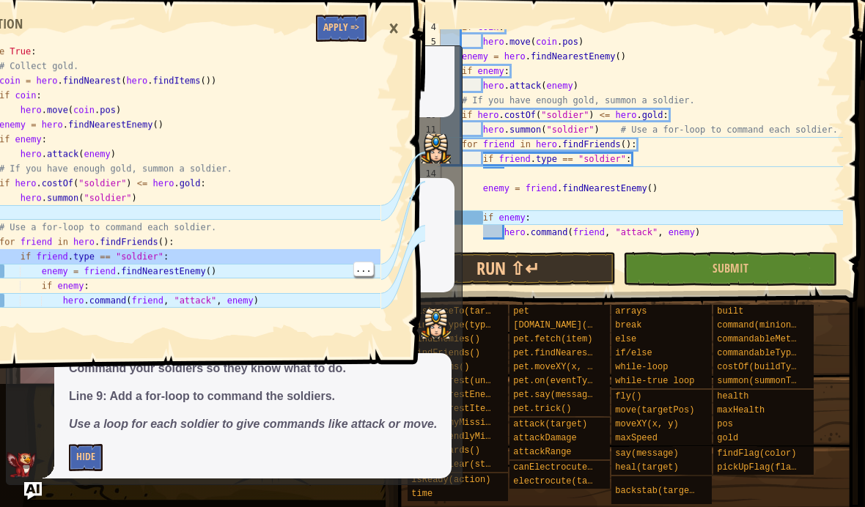
scroll to position [58, 0]
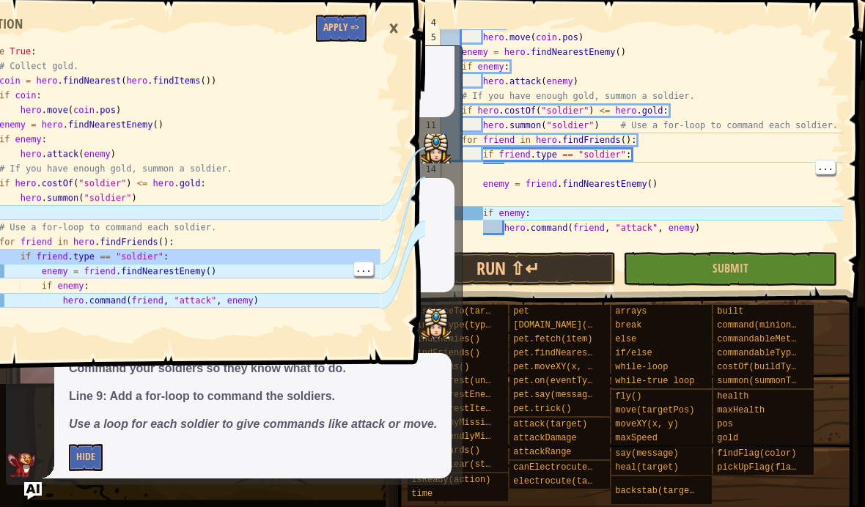
click at [478, 169] on div "if coin : hero . move ( coin . pos ) enemy = hero . findNearestEnemy ( ) if ene…" at bounding box center [640, 139] width 405 height 249
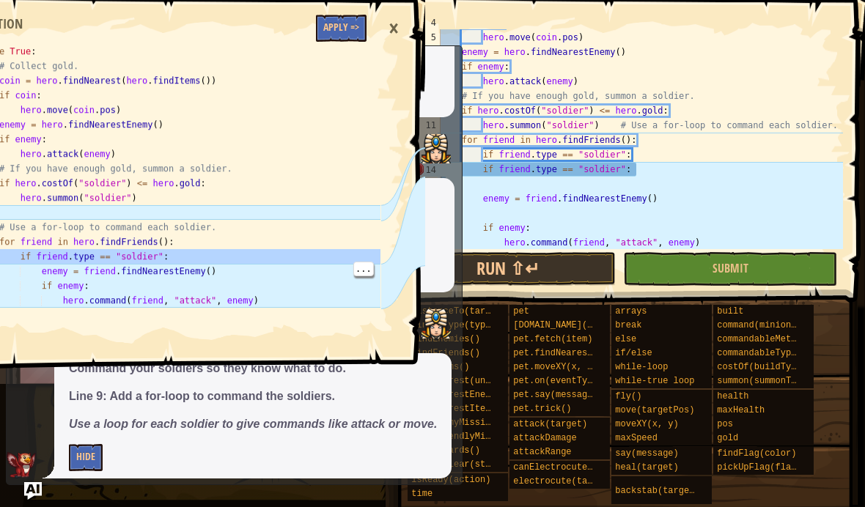
type textarea "if friend.type == "soldier":"
click at [480, 177] on div "if coin : hero . move ( coin . pos ) enemy = hero . findNearestEnemy ( ) if ene…" at bounding box center [640, 139] width 405 height 249
click at [482, 169] on div "if coin : hero . move ( coin . pos ) enemy = hero . findNearestEnemy ( ) if ene…" at bounding box center [640, 139] width 405 height 249
type textarea "if friend.type == "soldier":"
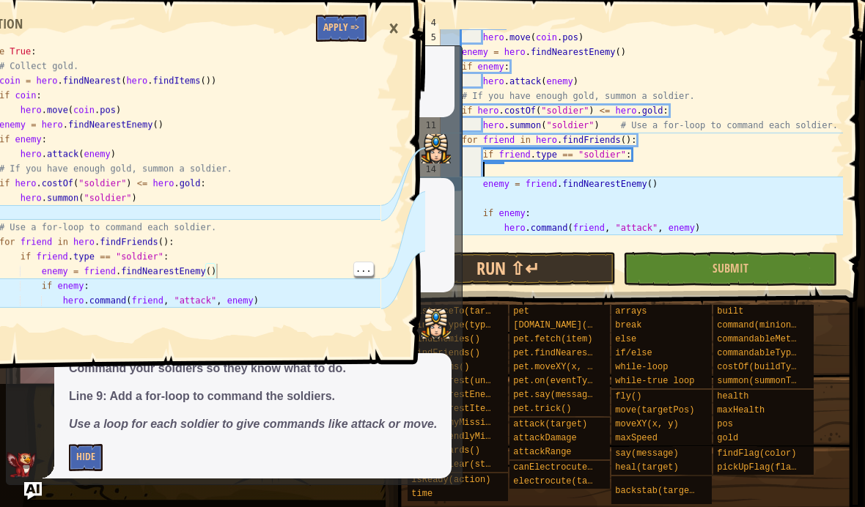
click at [257, 274] on div "while True : # Collect gold. coin = hero . findNearest ( hero . findItems ( )) …" at bounding box center [177, 212] width 405 height 337
type textarea "enemy = friend.findNearestEnemy() if enemy:"
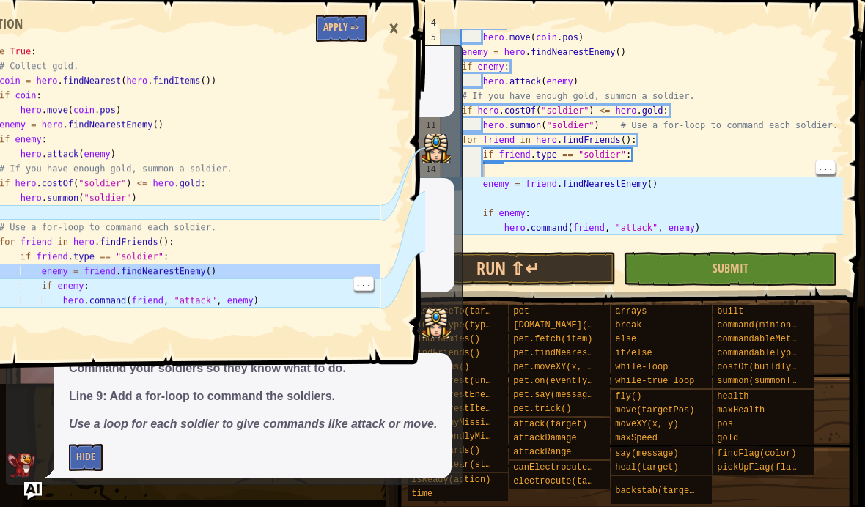
click at [523, 168] on div "if coin : hero . move ( coin . pos ) enemy = hero . findNearestEnemy ( ) if ene…" at bounding box center [640, 139] width 405 height 249
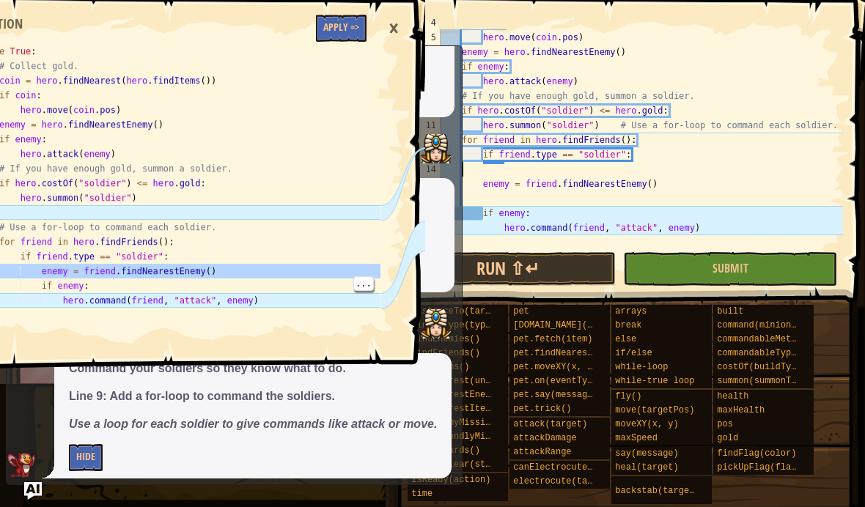
paste textarea
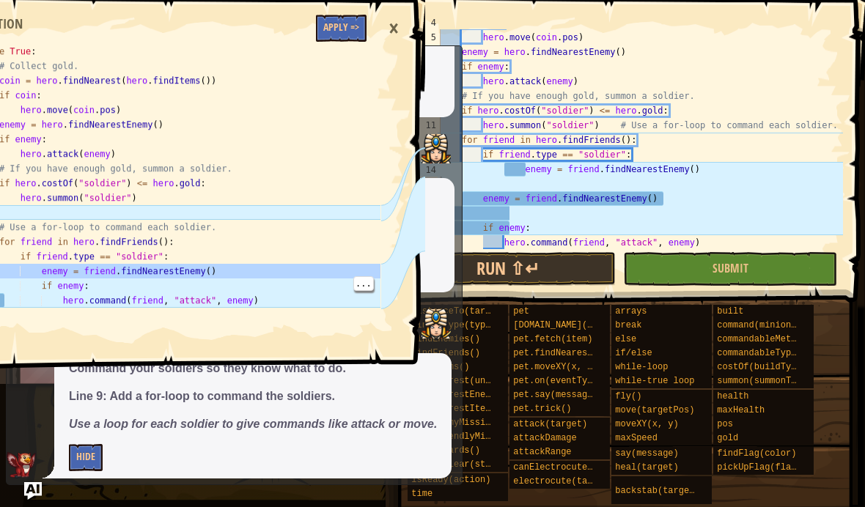
click at [561, 256] on button "Run ⇧↵" at bounding box center [508, 269] width 215 height 34
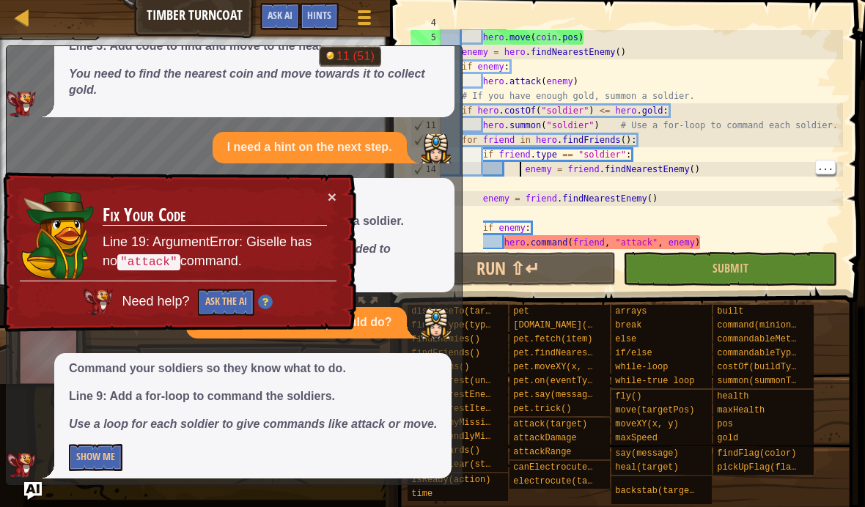
click at [525, 169] on div "if coin : hero . move ( coin . pos ) enemy = hero . findNearestEnemy ( ) if ene…" at bounding box center [640, 139] width 405 height 249
type textarea "enemy = friend.findNearestEnemy()"
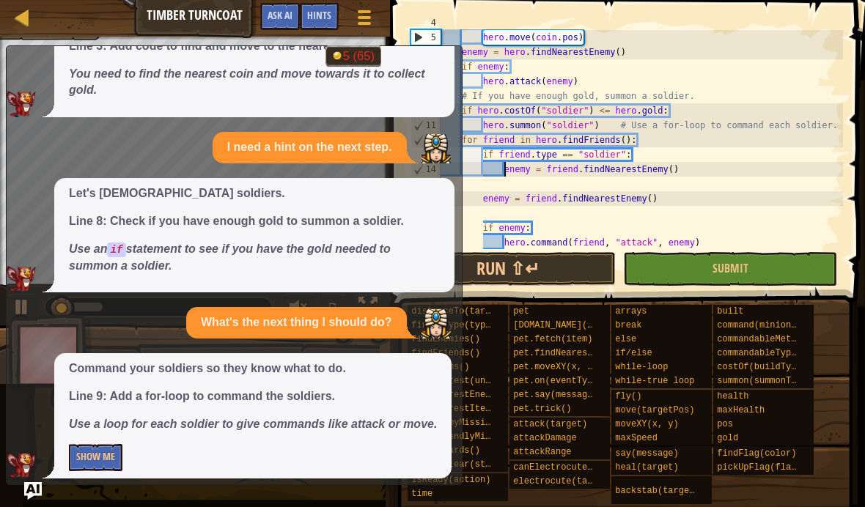
click at [86, 454] on button "Show Me" at bounding box center [96, 457] width 54 height 27
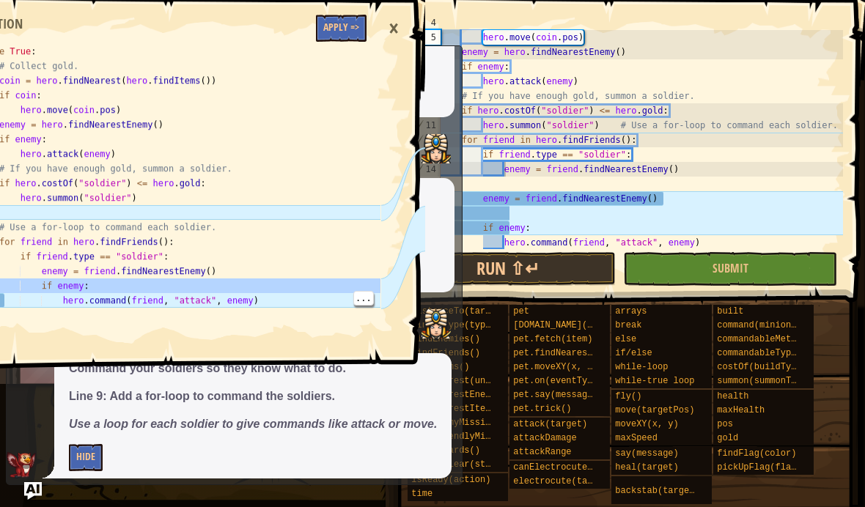
type textarea "if enemy: hero.command(friend, "attack", enemy)"
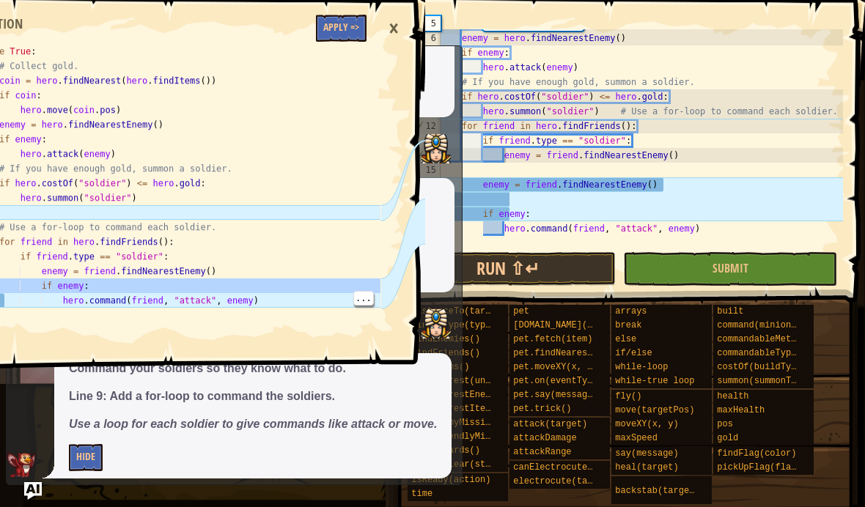
scroll to position [73, 0]
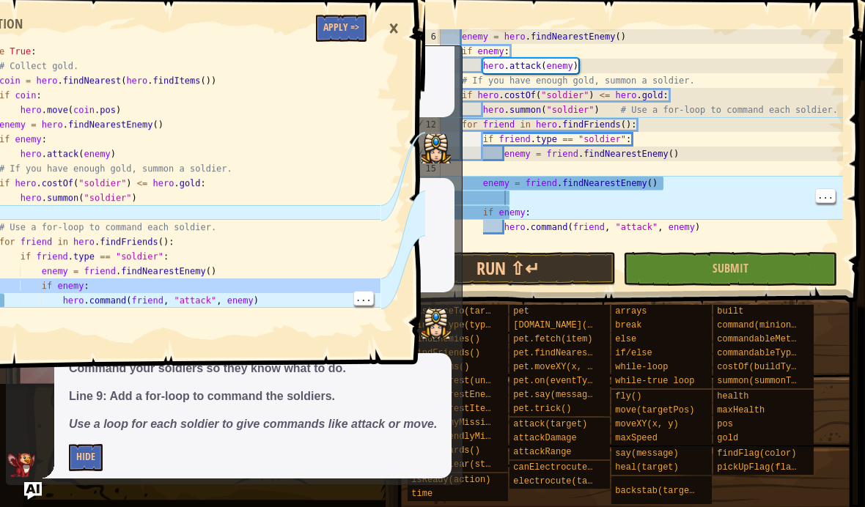
click at [595, 194] on div "enemy = hero . findNearestEnemy ( ) if enemy : hero . attack ( enemy ) # If you…" at bounding box center [640, 153] width 405 height 249
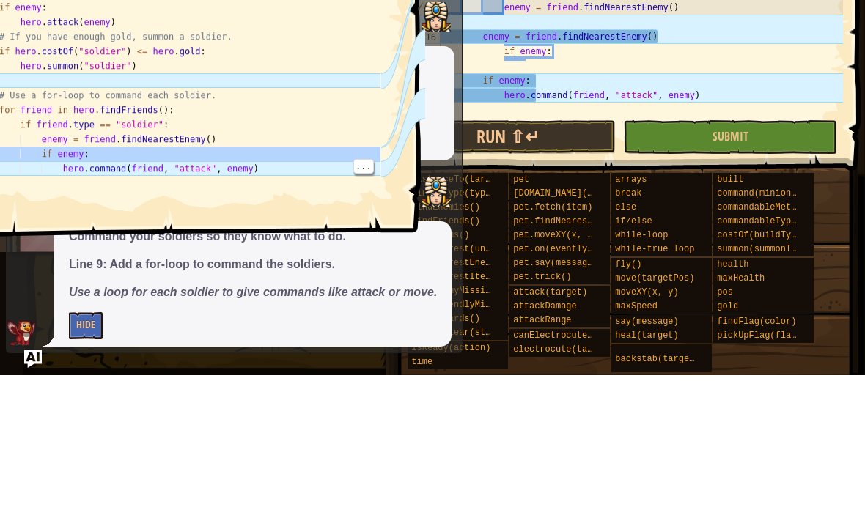
scroll to position [73, 0]
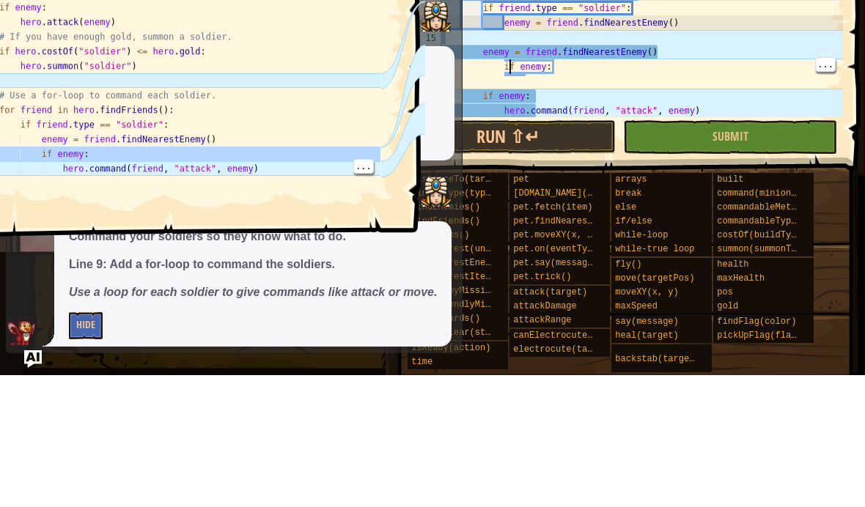
click at [512, 70] on div "hero . move ( coin . pos ) enemy = hero . findNearestEnemy ( ) if enemy : hero …" at bounding box center [640, 139] width 405 height 249
click at [503, 59] on div "hero . move ( coin . pos ) enemy = hero . findNearestEnemy ( ) if enemy : hero …" at bounding box center [640, 139] width 405 height 249
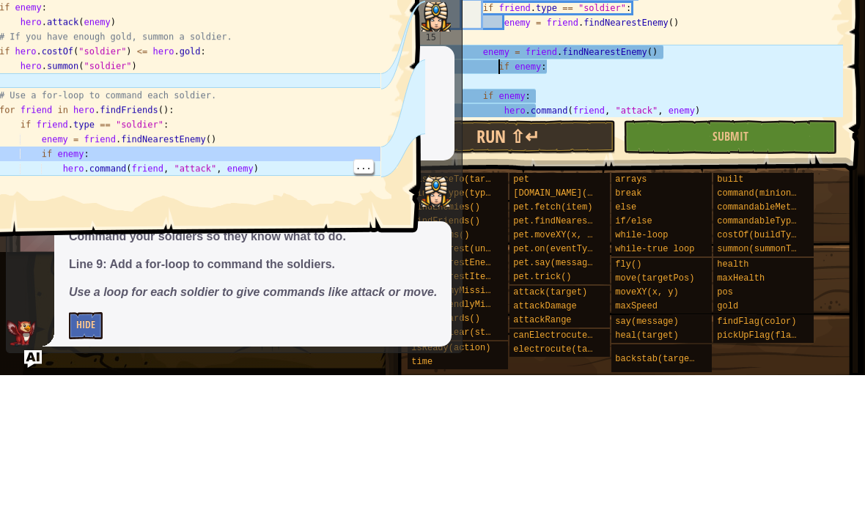
type textarea "if enemy:"
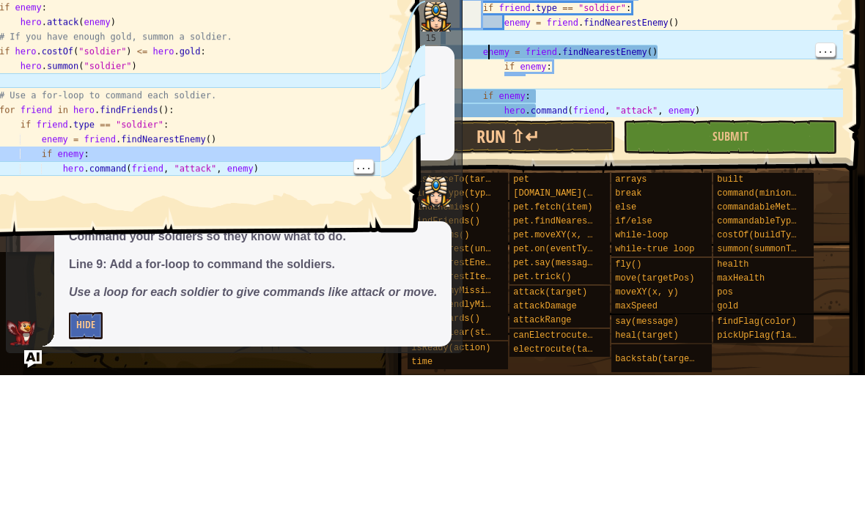
click at [487, 55] on div "hero . move ( coin . pos ) enemy = hero . findNearestEnemy ( ) if enemy : hero …" at bounding box center [640, 139] width 405 height 249
click at [489, 56] on div "hero . move ( coin . pos ) enemy = hero . findNearestEnemy ( ) if enemy : hero …" at bounding box center [640, 139] width 405 height 249
click at [486, 54] on div "hero . move ( coin . pos ) enemy = hero . findNearestEnemy ( ) if enemy : hero …" at bounding box center [640, 139] width 405 height 249
click at [482, 54] on div "hero . move ( coin . pos ) enemy = hero . findNearestEnemy ( ) if enemy : hero …" at bounding box center [640, 139] width 405 height 249
type textarea "enemy = friend.findNearestEnemy()"
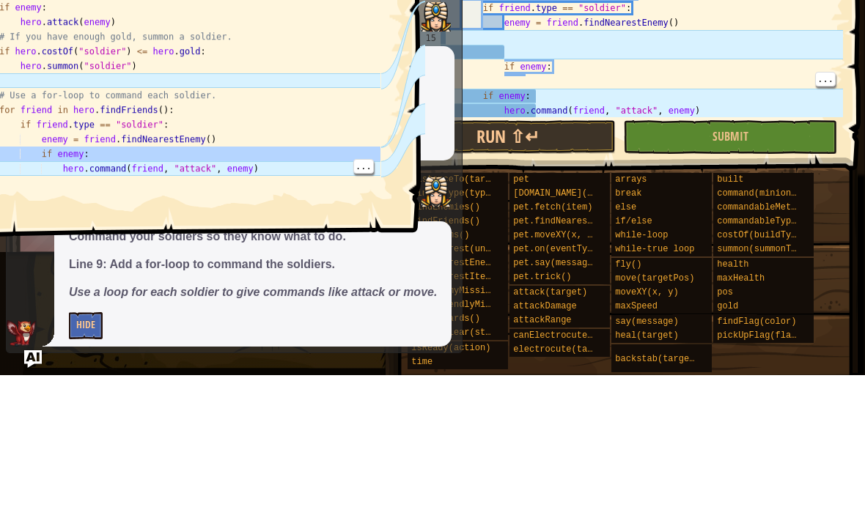
scroll to position [88, 0]
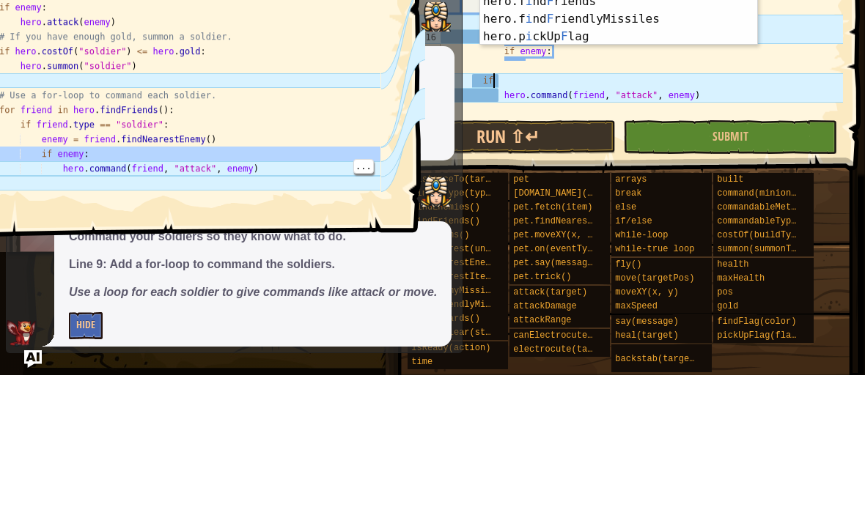
type textarea "i"
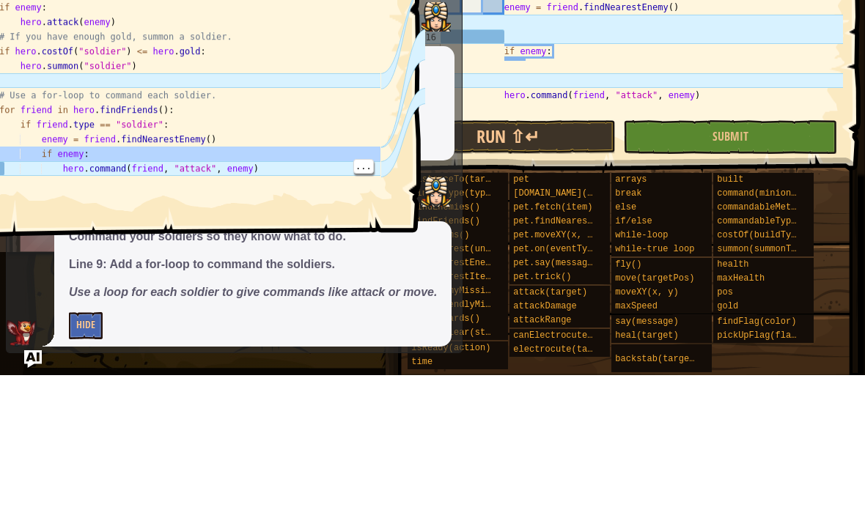
paste textarea "if enemy:"
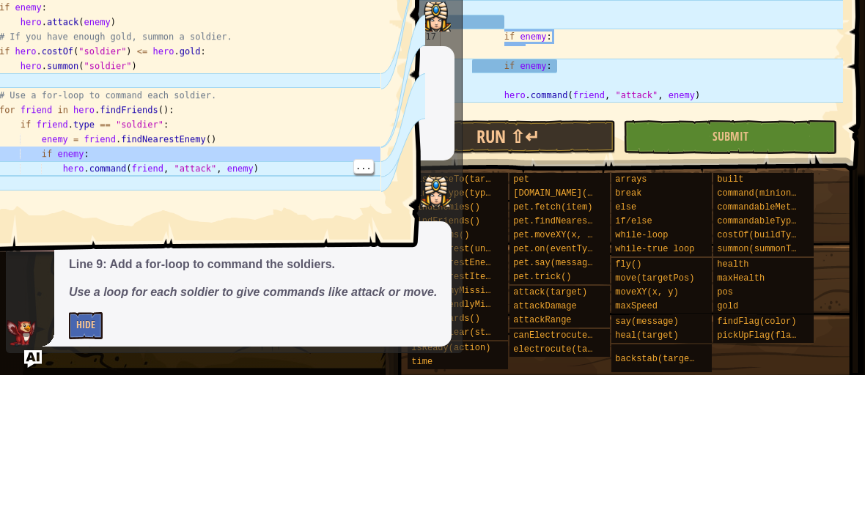
scroll to position [103, 0]
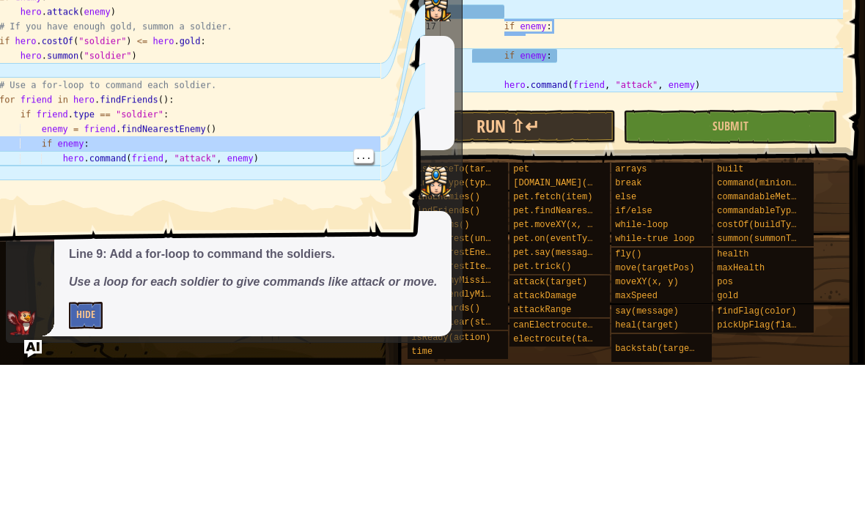
type textarea "if enemy:"
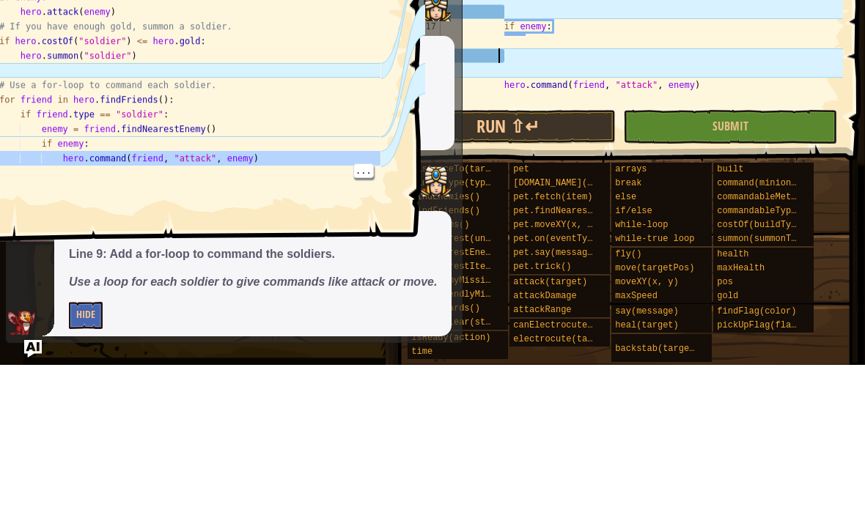
type textarea "hero.command(friend, "attack", enemy)"
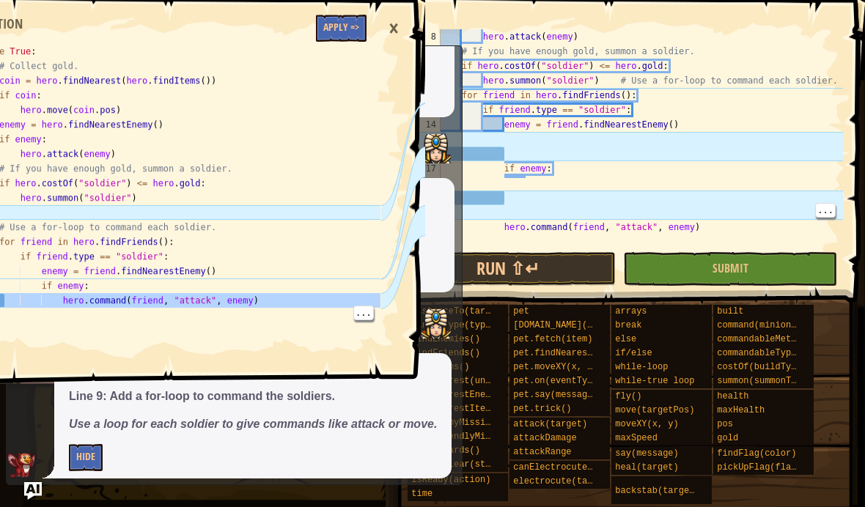
click at [502, 235] on div "hero . attack ( enemy ) # If you have enough gold, summon a soldier. if hero . …" at bounding box center [640, 153] width 405 height 249
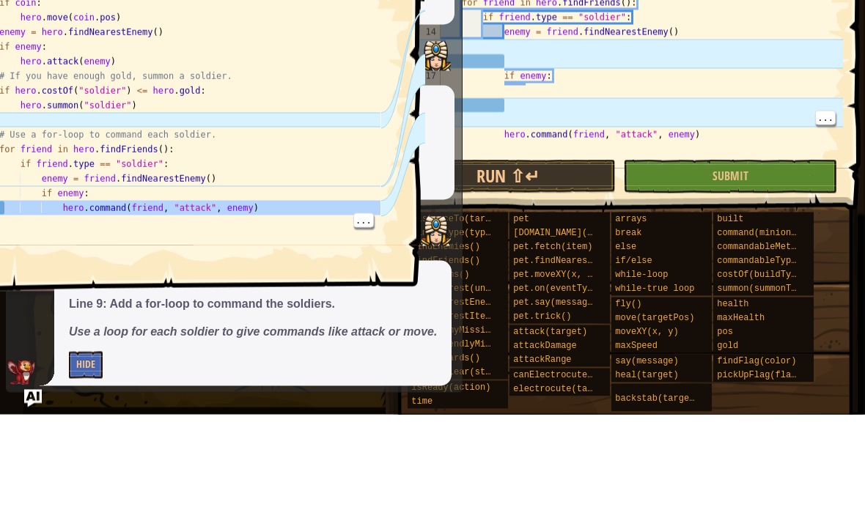
click at [503, 123] on div "hero . attack ( enemy ) # If you have enough gold, summon a soldier. if hero . …" at bounding box center [640, 153] width 405 height 249
type textarea "hero.command(friend, "attack", enemy)"
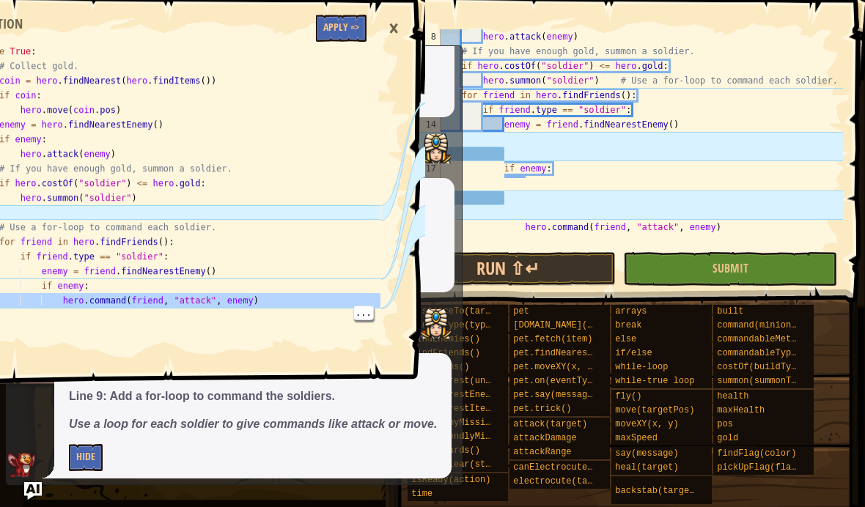
click at [567, 259] on button "Run ⇧↵" at bounding box center [508, 269] width 215 height 34
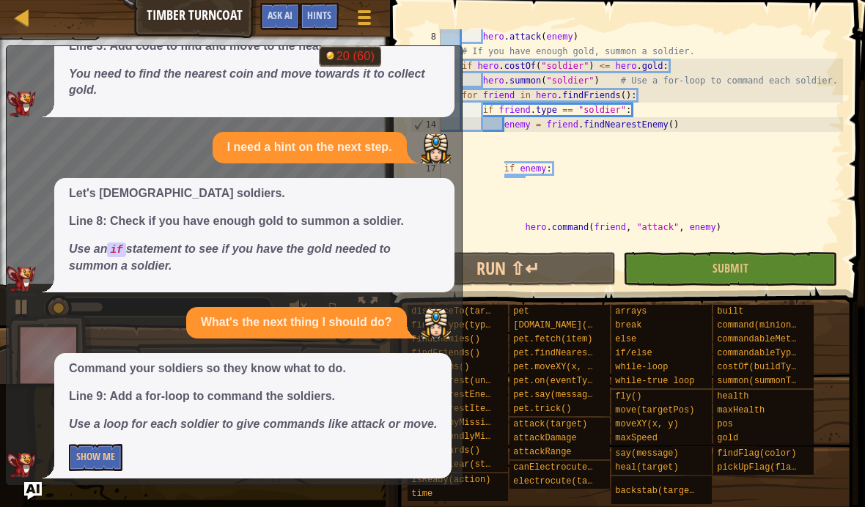
click at [40, 484] on img "Ask AI" at bounding box center [33, 491] width 18 height 18
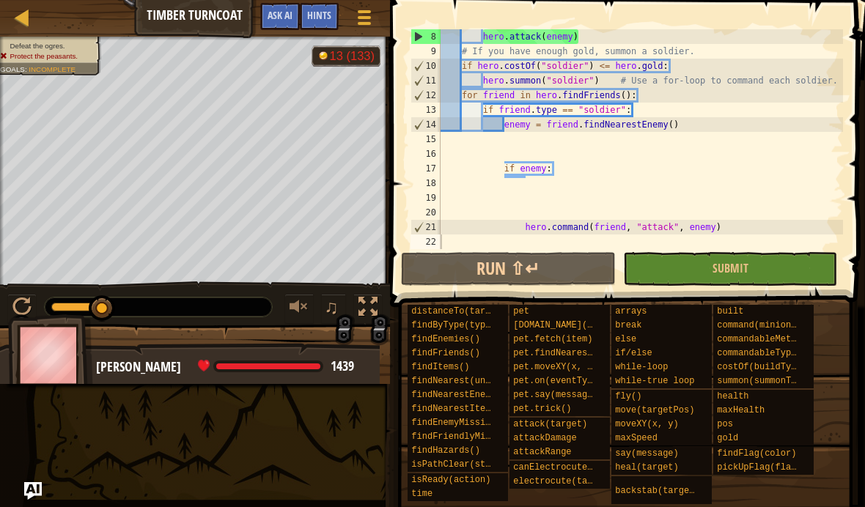
click at [273, 24] on button "Ask AI" at bounding box center [280, 16] width 40 height 27
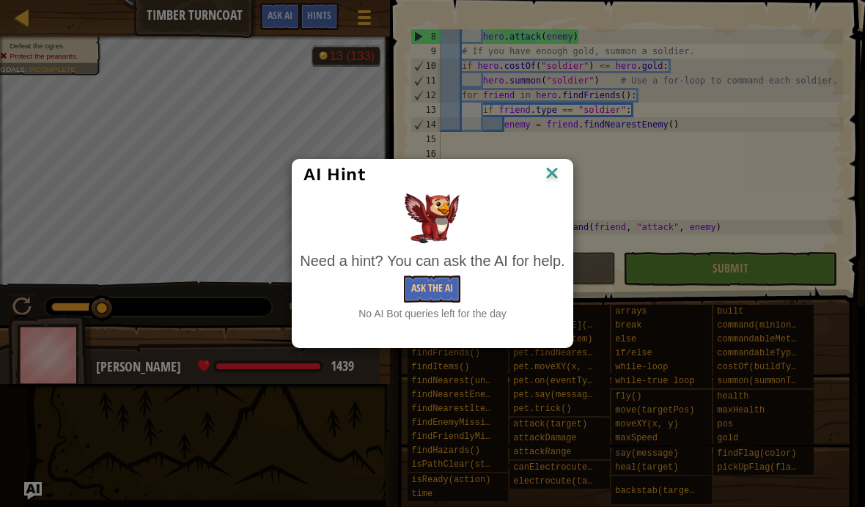
click at [554, 167] on img at bounding box center [551, 174] width 19 height 22
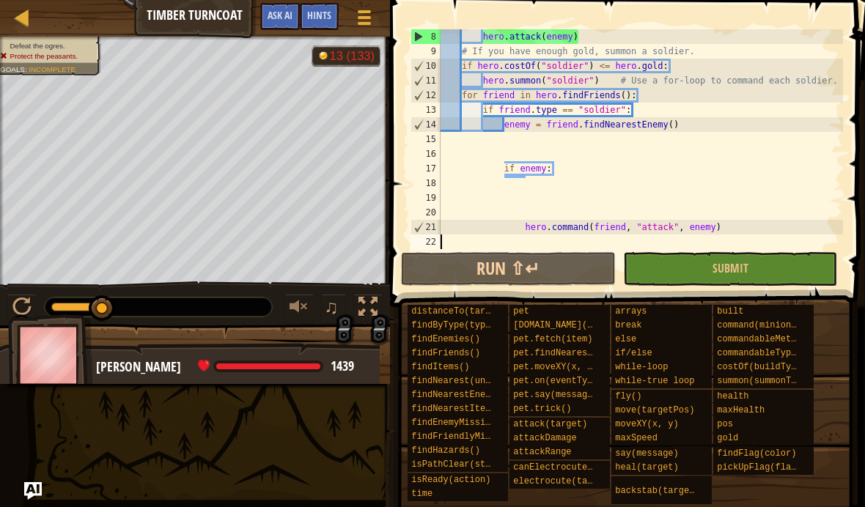
click at [486, 262] on button "Run ⇧↵" at bounding box center [508, 269] width 215 height 34
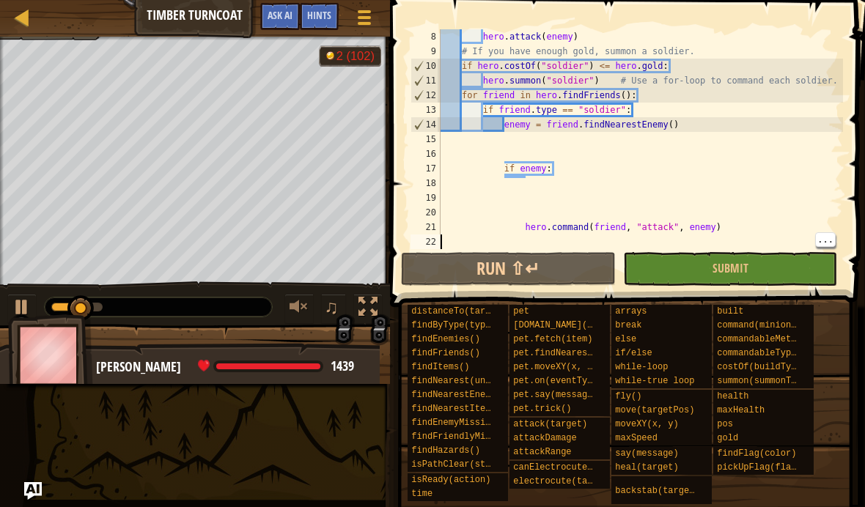
click at [556, 280] on button "Run ⇧↵" at bounding box center [508, 269] width 215 height 34
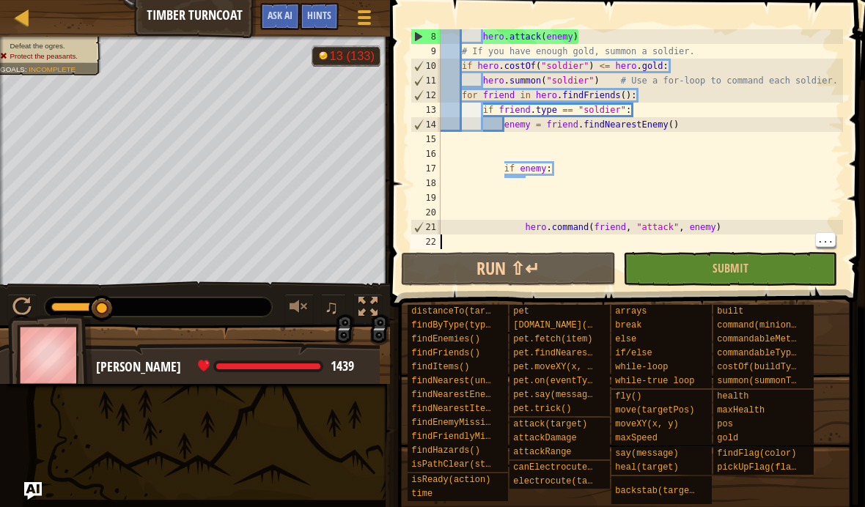
click at [589, 270] on button "Run ⇧↵" at bounding box center [508, 269] width 215 height 34
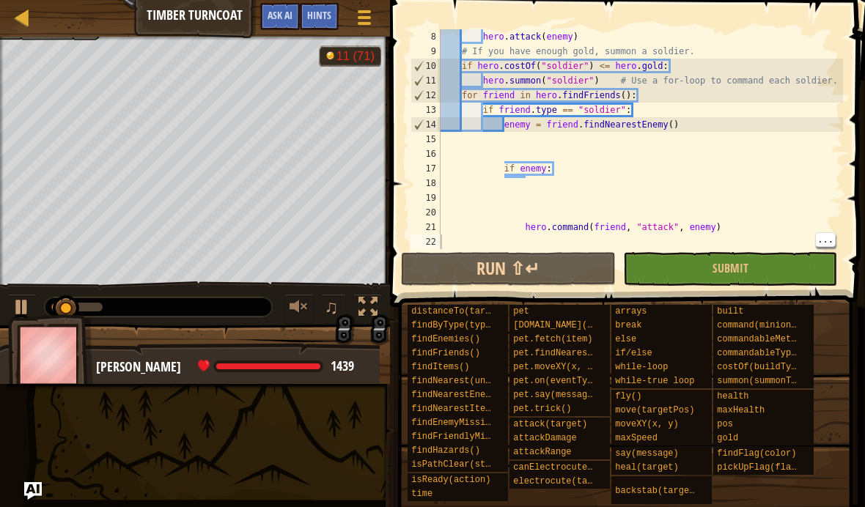
click at [325, 21] on span "Hints" at bounding box center [319, 15] width 24 height 14
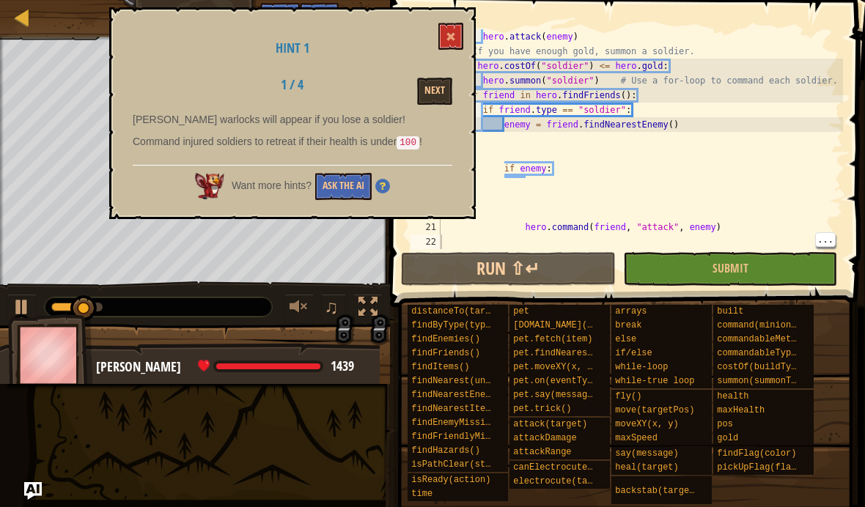
click at [335, 182] on button "Ask the AI" at bounding box center [343, 186] width 56 height 27
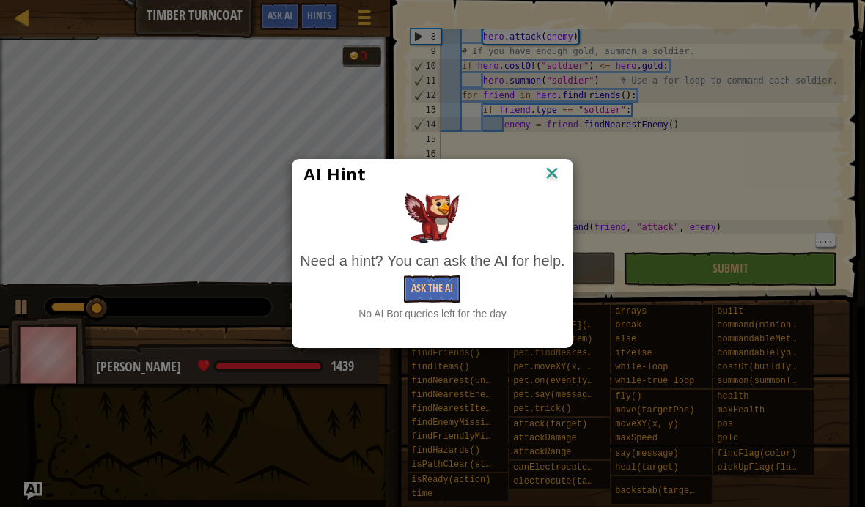
click at [429, 298] on button "Ask the AI" at bounding box center [432, 289] width 56 height 27
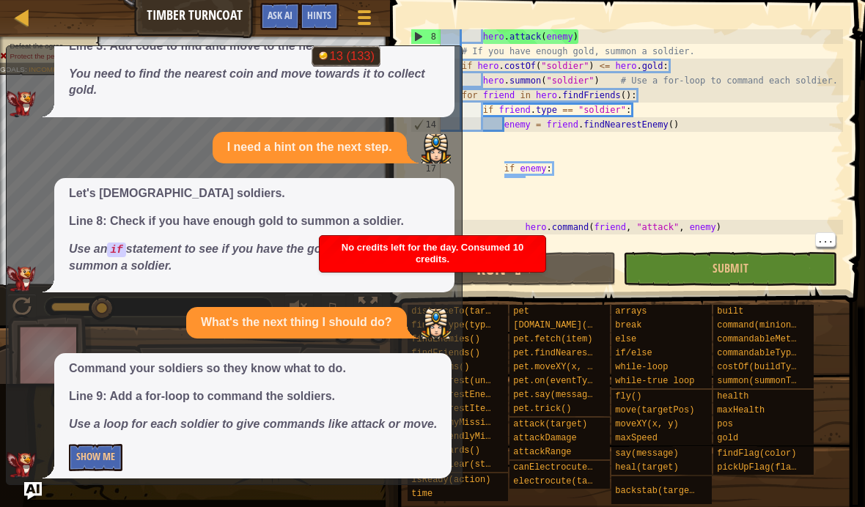
click at [87, 432] on div "Command your soldiers so they know what to do. Line 9: Add a for-loop to comman…" at bounding box center [252, 415] width 397 height 125
click at [78, 447] on button "Show Me" at bounding box center [96, 457] width 54 height 27
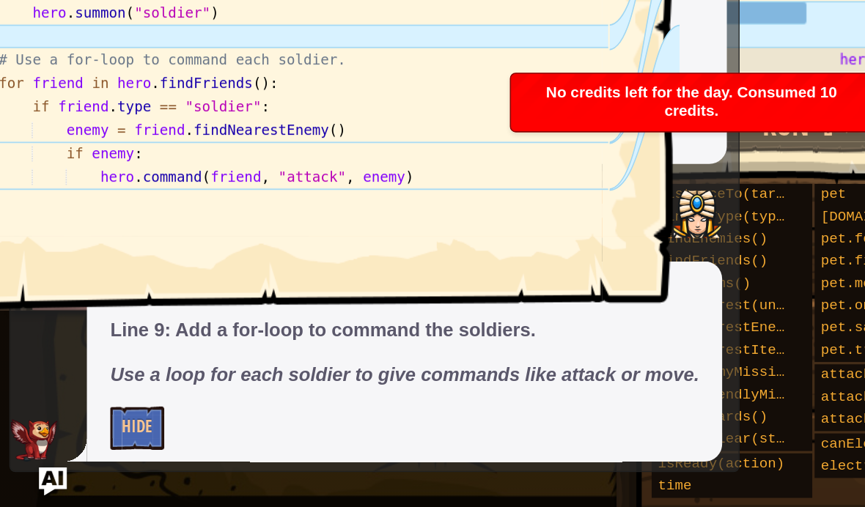
click at [93, 276] on div "hero.command(friend, "attack", enemy) 1 2 3 4 5 6 7 8 9 10 11 12 13 14 15 16 17…" at bounding box center [184, 253] width 479 height 507
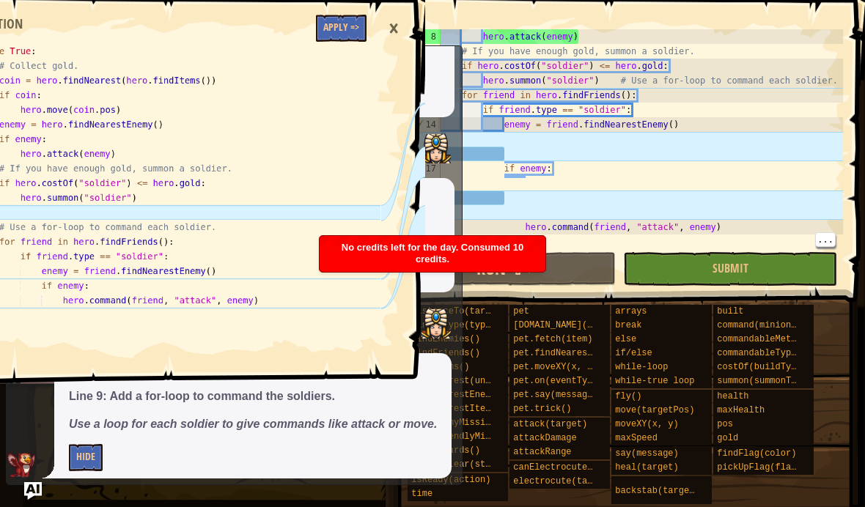
click at [526, 199] on div "hero . attack ( enemy ) # If you have enough gold, summon a soldier. if hero . …" at bounding box center [640, 153] width 405 height 249
click at [537, 203] on div "hero . attack ( enemy ) # If you have enough gold, summon a soldier. if hero . …" at bounding box center [640, 153] width 405 height 249
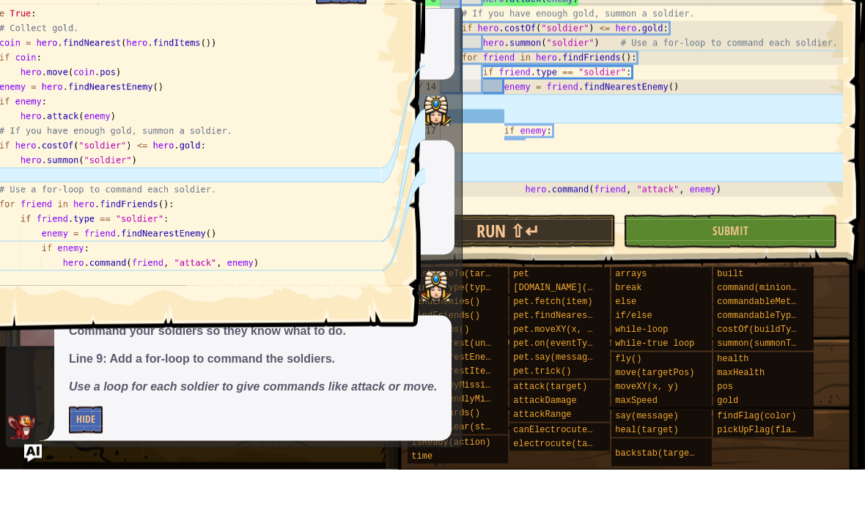
scroll to position [88, 0]
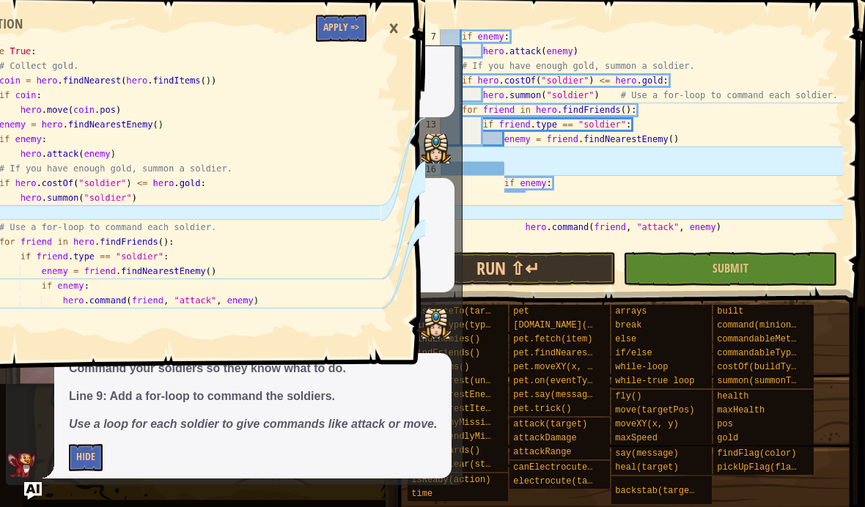
click at [537, 226] on div "if enemy : hero . attack ( enemy ) # If you have enough gold, summon a soldier.…" at bounding box center [640, 153] width 405 height 249
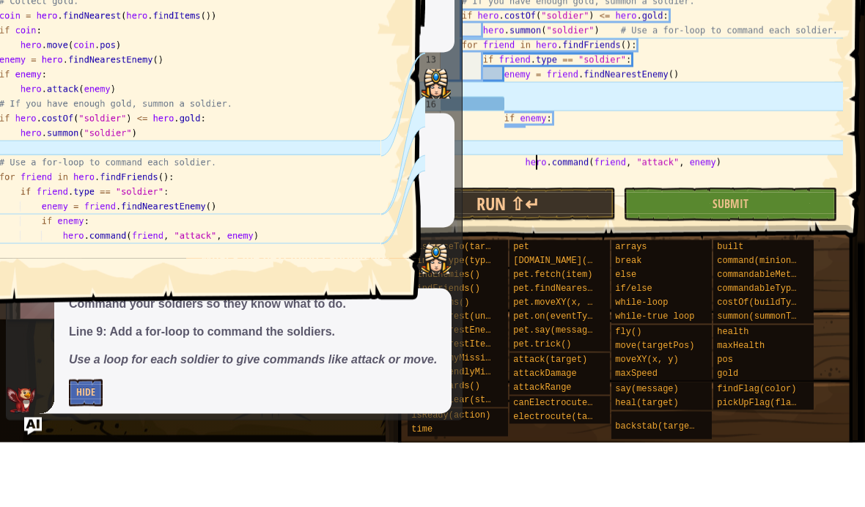
click at [526, 160] on div "if enemy : hero . attack ( enemy ) # If you have enough gold, summon a soldier.…" at bounding box center [640, 153] width 405 height 249
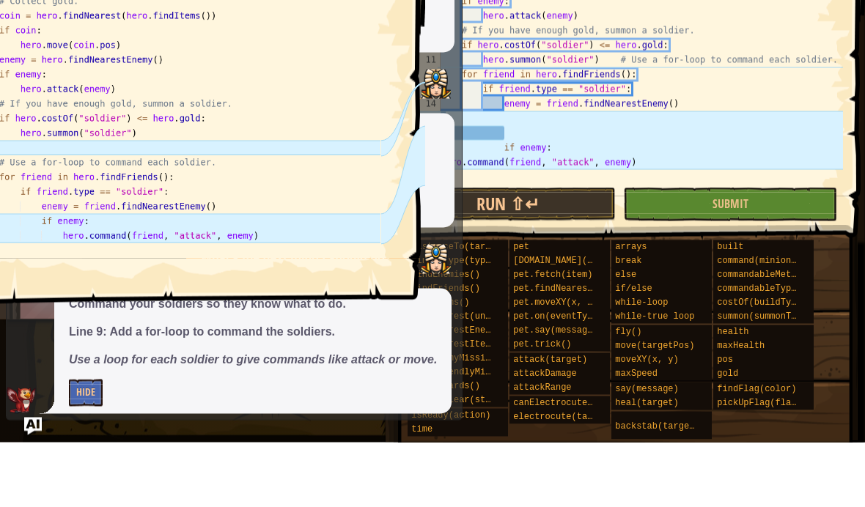
scroll to position [59, 0]
type textarea "hero.command(friend, "attack", enemy)"
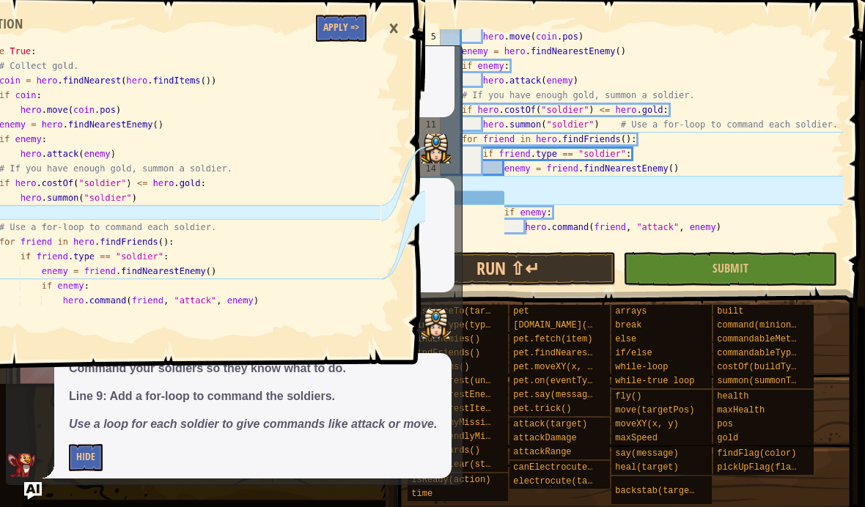
click at [583, 269] on button "Run ⇧↵" at bounding box center [508, 269] width 215 height 34
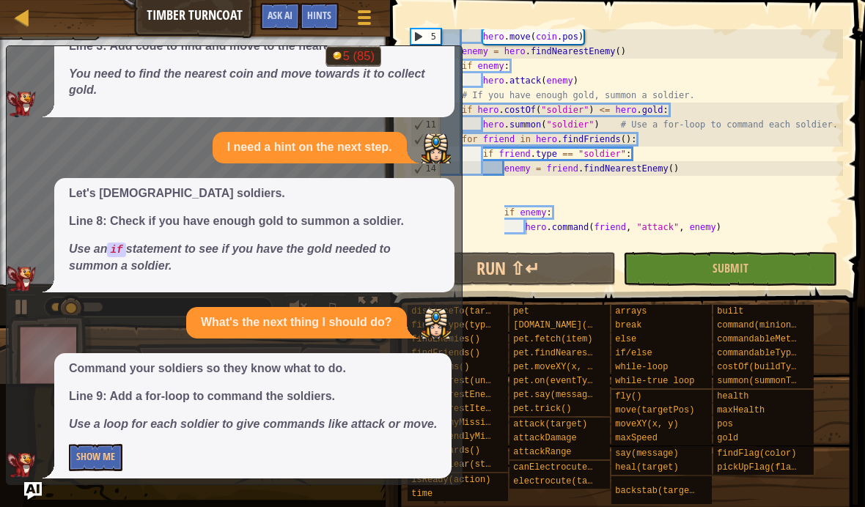
click at [32, 498] on img "Ask AI" at bounding box center [33, 491] width 18 height 18
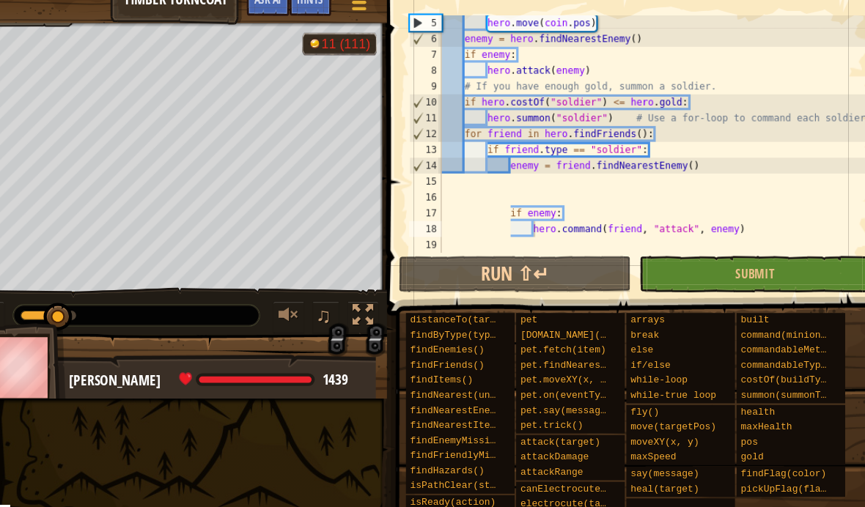
click at [515, 252] on button "Run ⇧↵" at bounding box center [508, 269] width 215 height 34
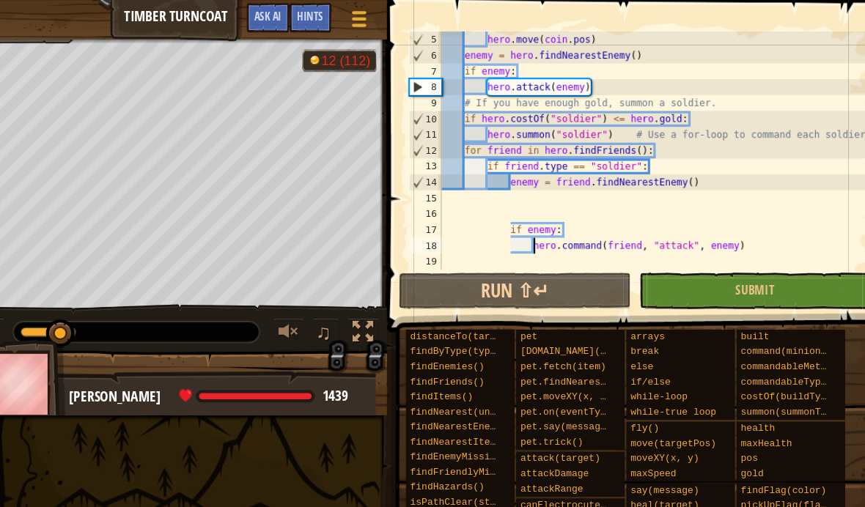
click at [521, 265] on button "Run ⇧↵" at bounding box center [508, 269] width 215 height 34
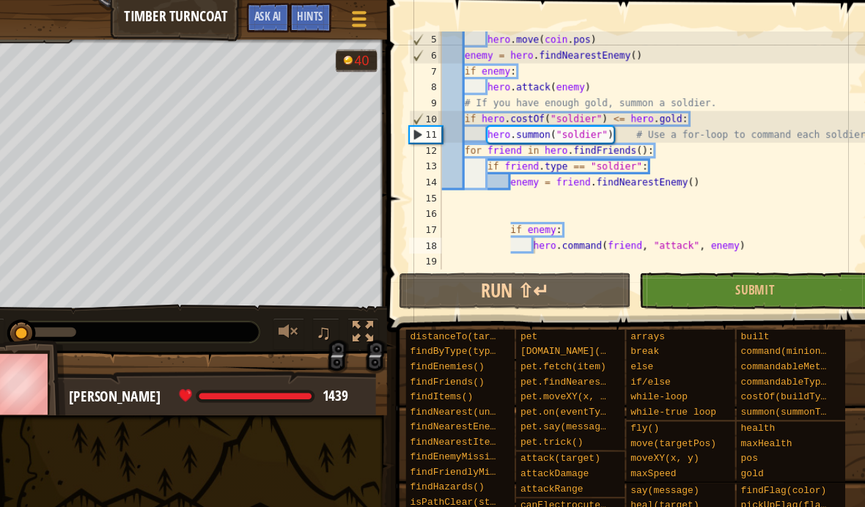
click at [728, 425] on div "pos" at bounding box center [759, 425] width 92 height 14
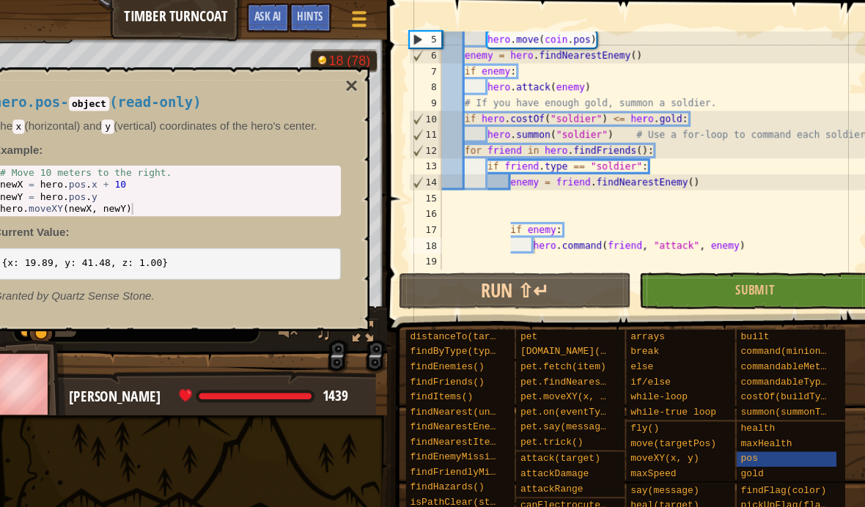
click at [351, 80] on button "×" at bounding box center [357, 79] width 12 height 21
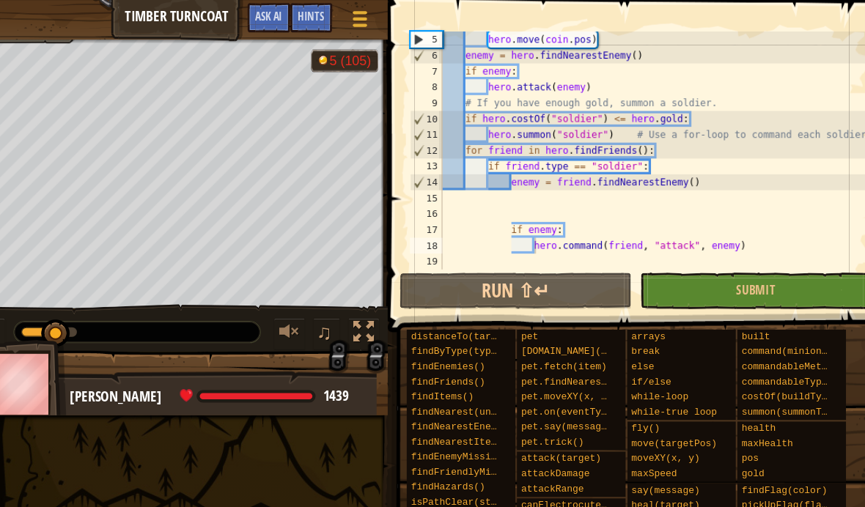
click at [534, 270] on button "Run ⇧↵" at bounding box center [508, 269] width 215 height 34
click at [260, 28] on button "Ask AI" at bounding box center [280, 16] width 40 height 27
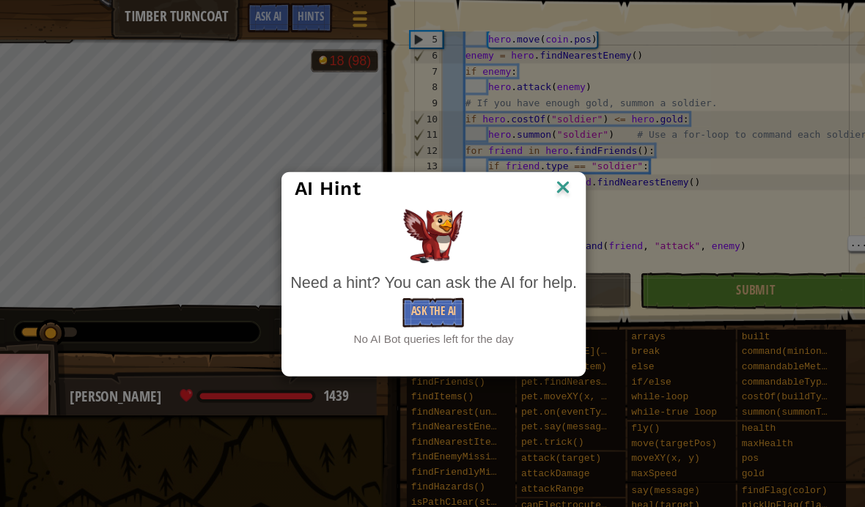
click at [542, 185] on img at bounding box center [551, 174] width 19 height 22
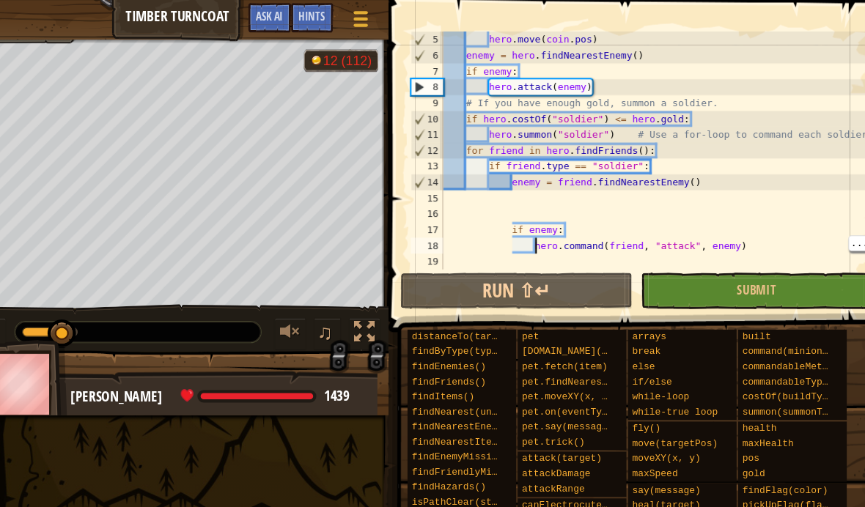
click at [539, 258] on button "Run ⇧↵" at bounding box center [508, 269] width 215 height 34
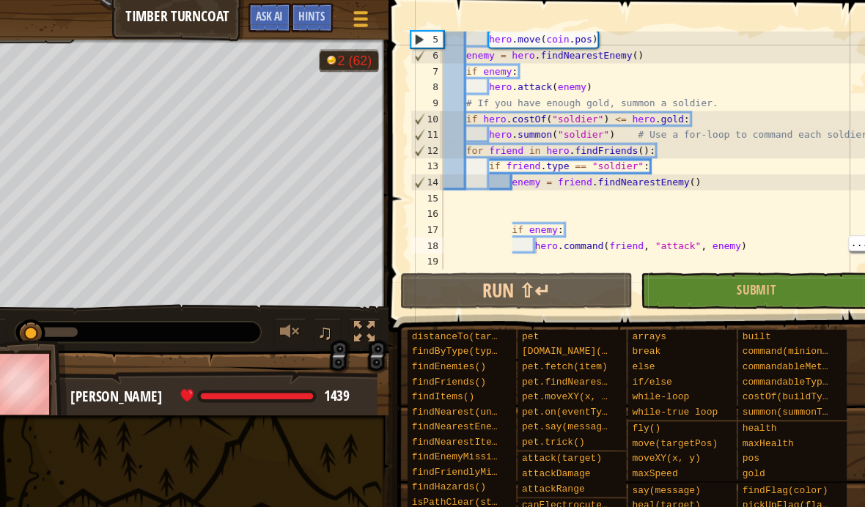
click at [268, 15] on span "Ask AI" at bounding box center [280, 15] width 25 height 14
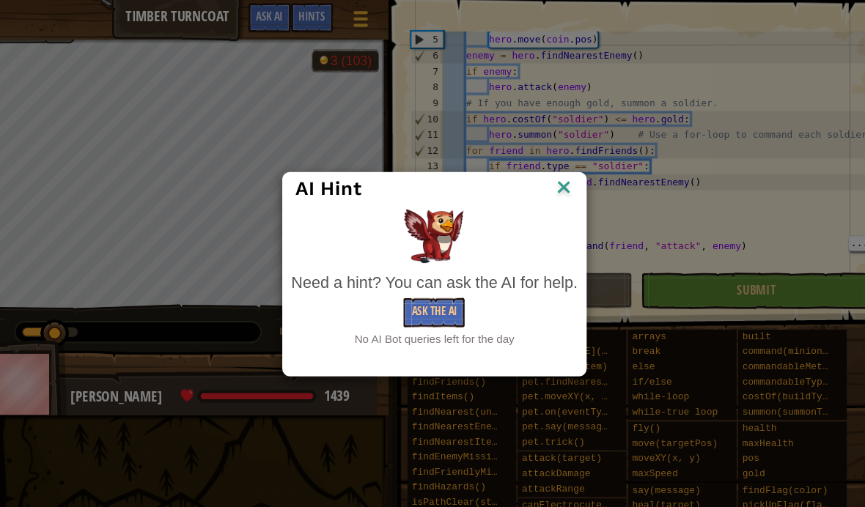
click at [525, 158] on div "AI Hint Need a hint? You can ask the AI for help. Ask the AI No AI Bot queries …" at bounding box center [432, 253] width 865 height 507
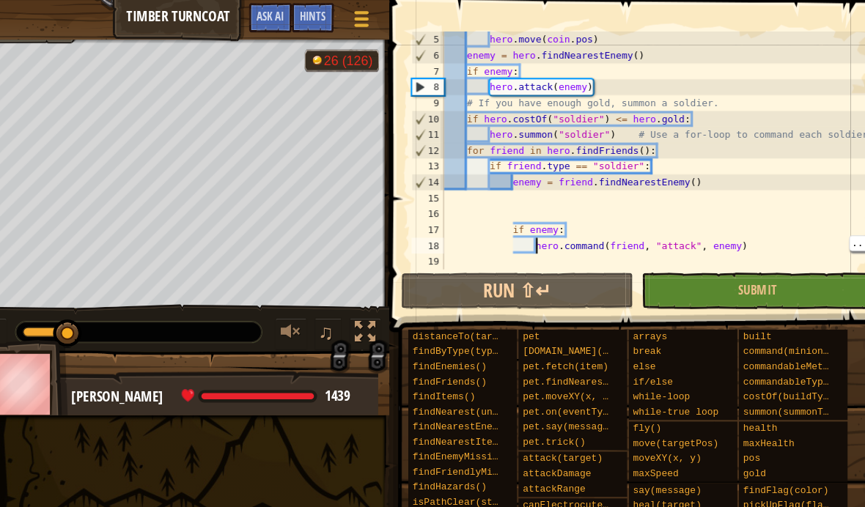
click at [493, 271] on button "Run ⇧↵" at bounding box center [508, 269] width 215 height 34
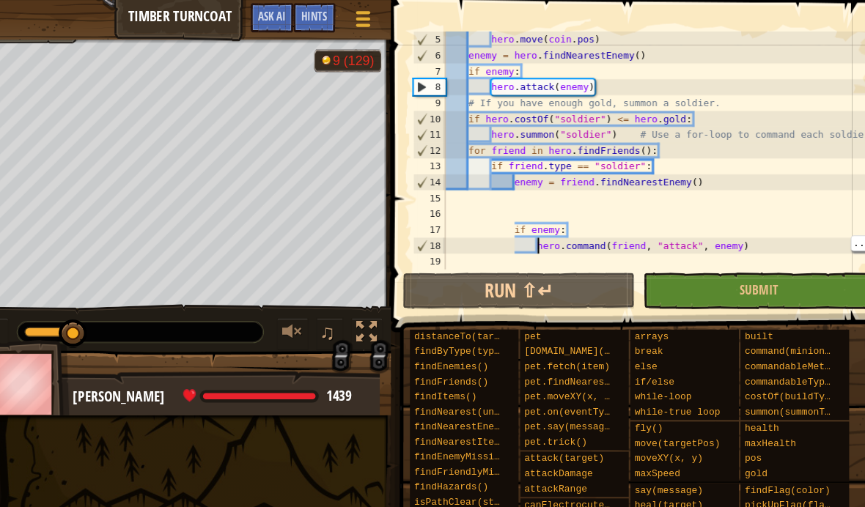
click at [545, 267] on button "Run ⇧↵" at bounding box center [508, 269] width 215 height 34
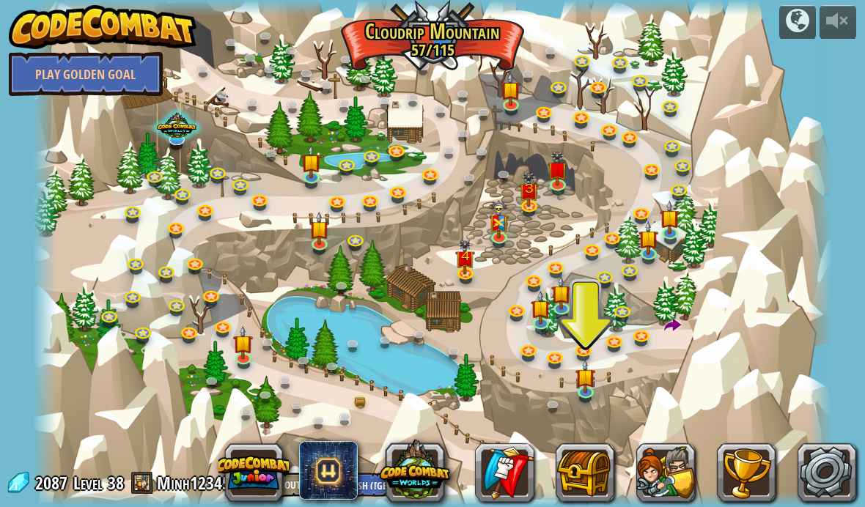
click at [224, 155] on div at bounding box center [433, 253] width 800 height 507
click at [315, 157] on img at bounding box center [311, 162] width 20 height 34
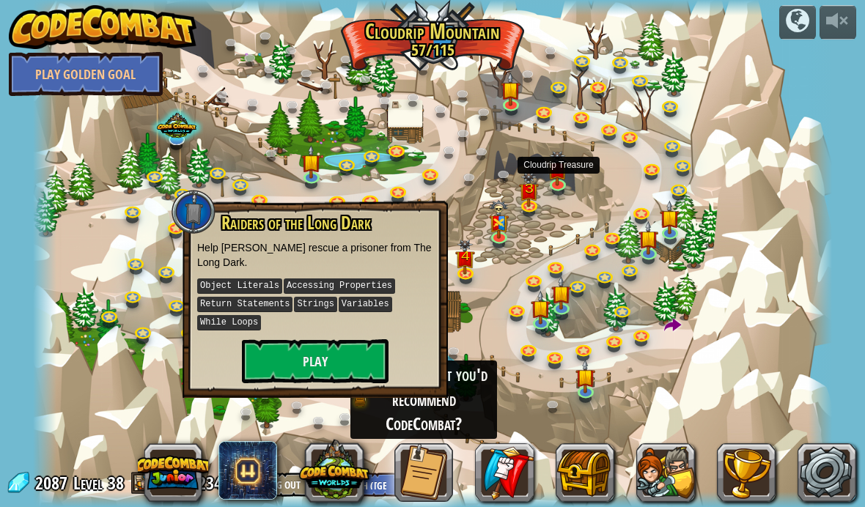
click at [565, 184] on img at bounding box center [558, 168] width 20 height 35
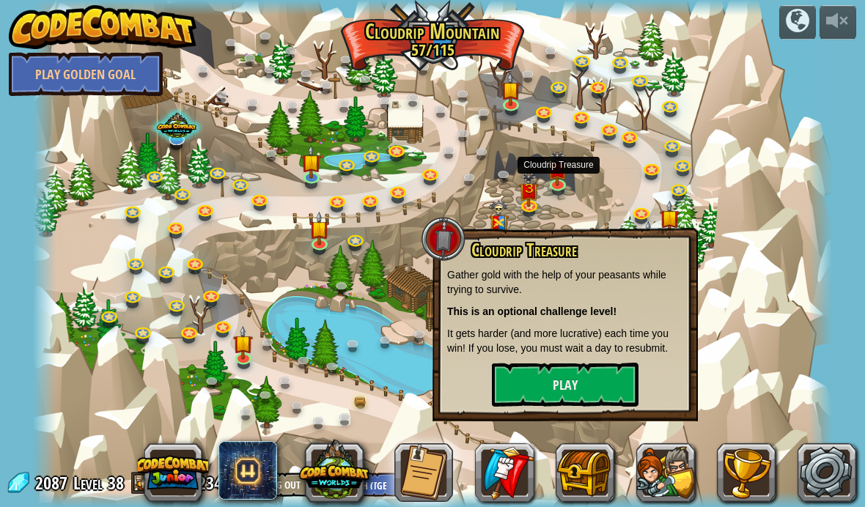
click at [556, 166] on img at bounding box center [558, 168] width 20 height 35
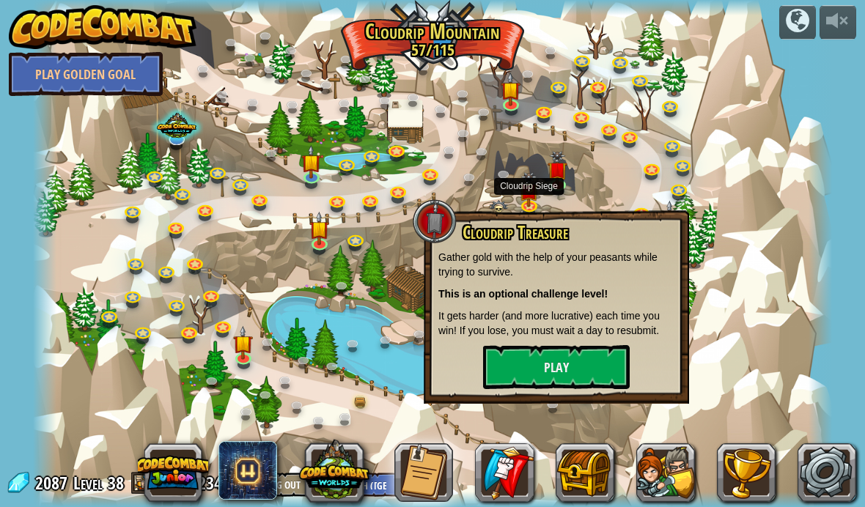
click at [542, 203] on link at bounding box center [530, 207] width 29 height 22
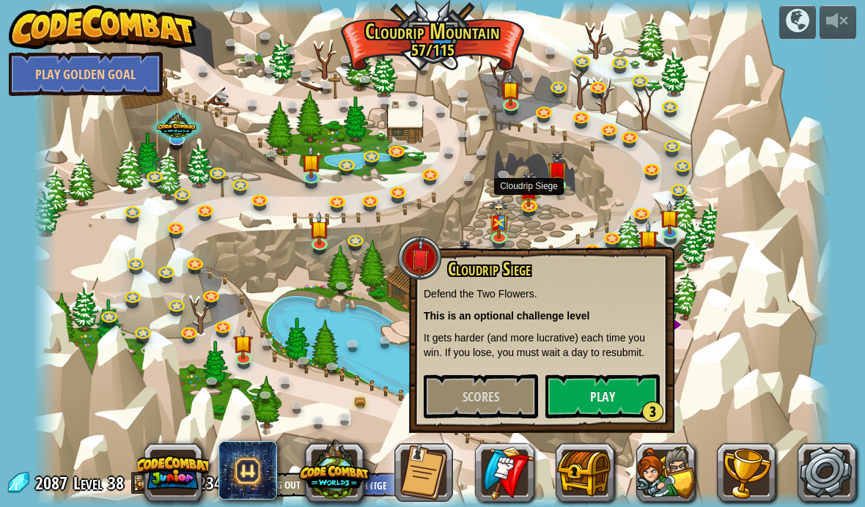
click at [670, 219] on img at bounding box center [670, 218] width 20 height 34
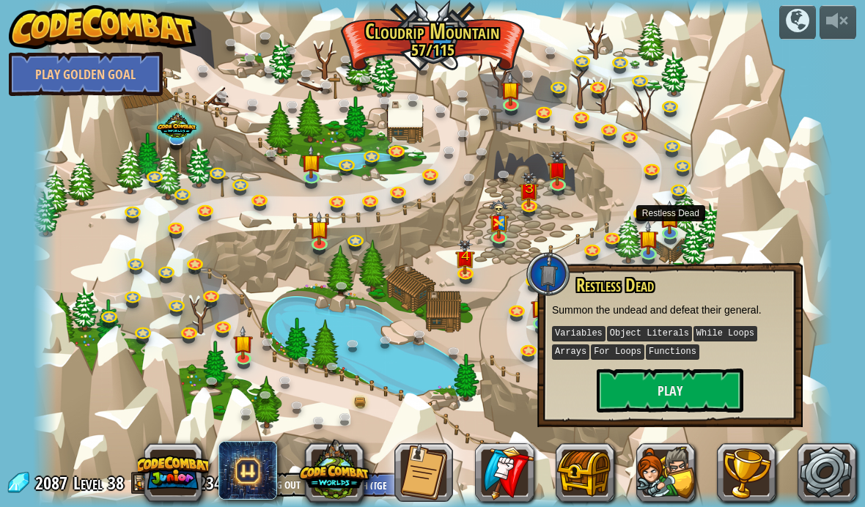
click at [517, 93] on img at bounding box center [511, 89] width 20 height 34
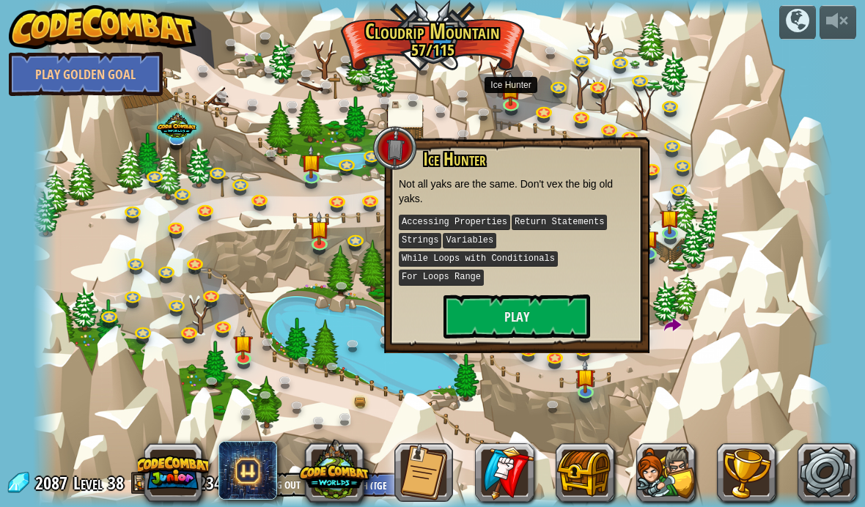
click at [525, 305] on button "Play" at bounding box center [516, 317] width 147 height 44
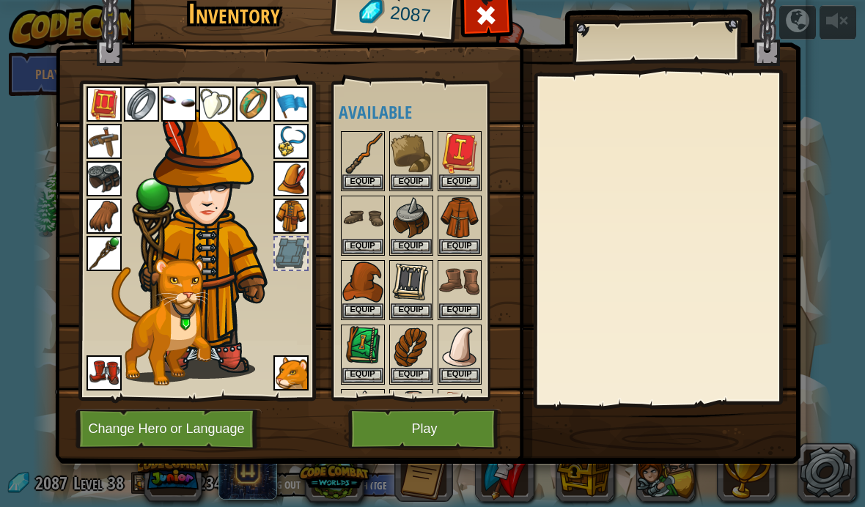
click at [379, 439] on button "Play" at bounding box center [424, 429] width 153 height 40
click at [439, 418] on button "Play" at bounding box center [424, 429] width 153 height 40
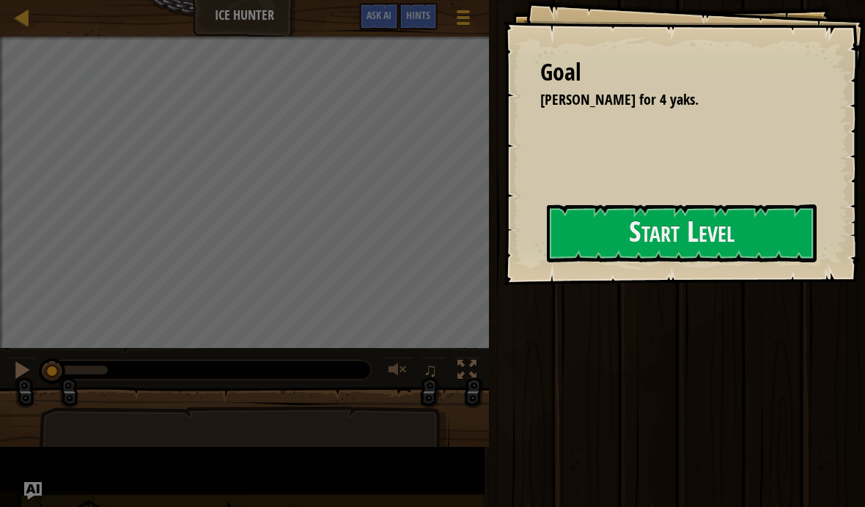
click at [547, 262] on button "Start Level" at bounding box center [682, 233] width 270 height 58
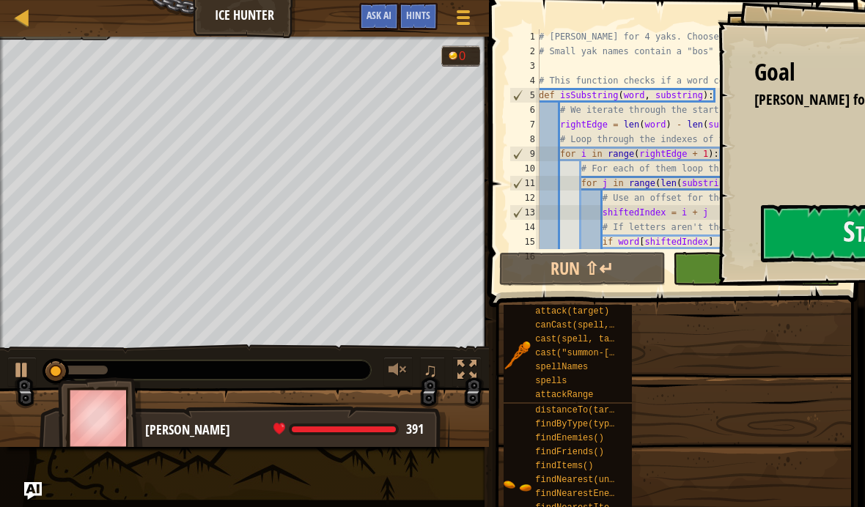
click at [374, 18] on span "Ask AI" at bounding box center [378, 15] width 25 height 14
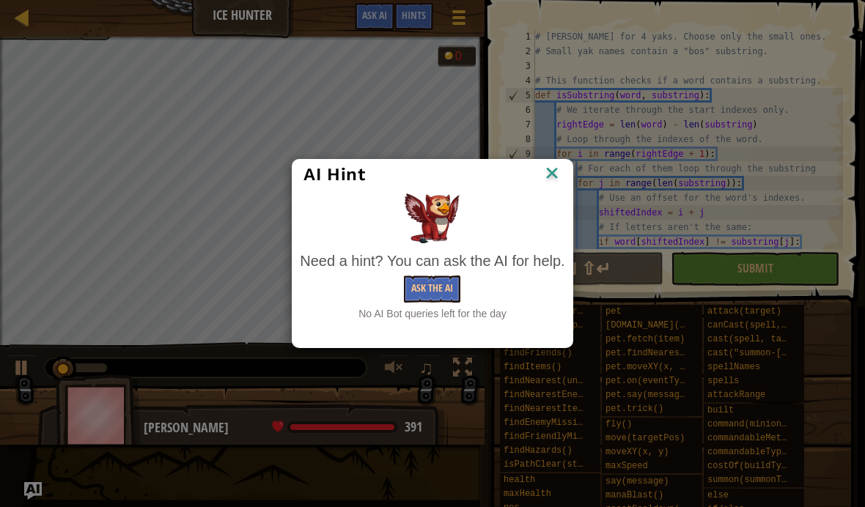
click at [551, 180] on img at bounding box center [551, 174] width 19 height 22
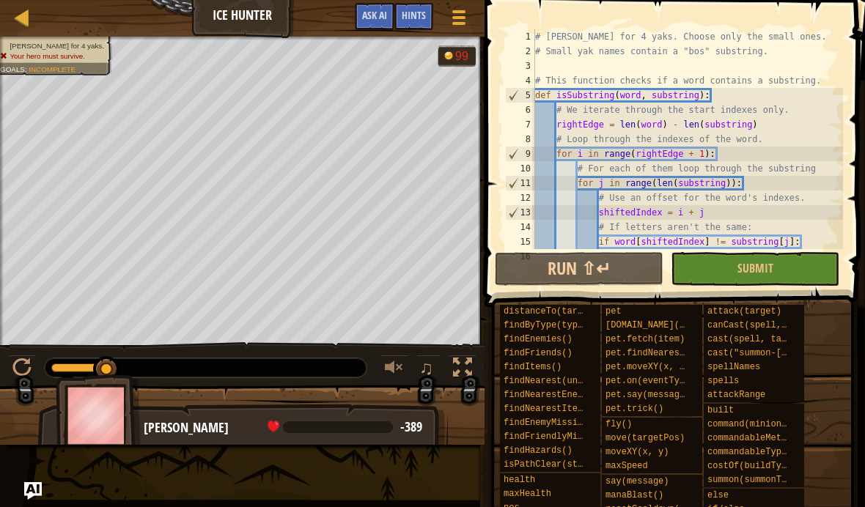
click at [621, 276] on button "Run ⇧↵" at bounding box center [579, 269] width 169 height 34
click at [556, 265] on button "Run ⇧↵" at bounding box center [579, 269] width 169 height 34
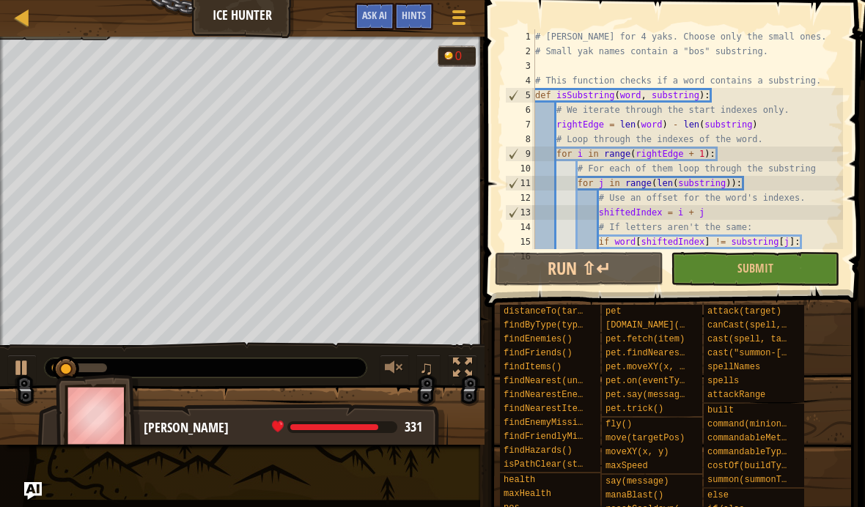
click at [387, 3] on button "Ask AI" at bounding box center [375, 16] width 40 height 27
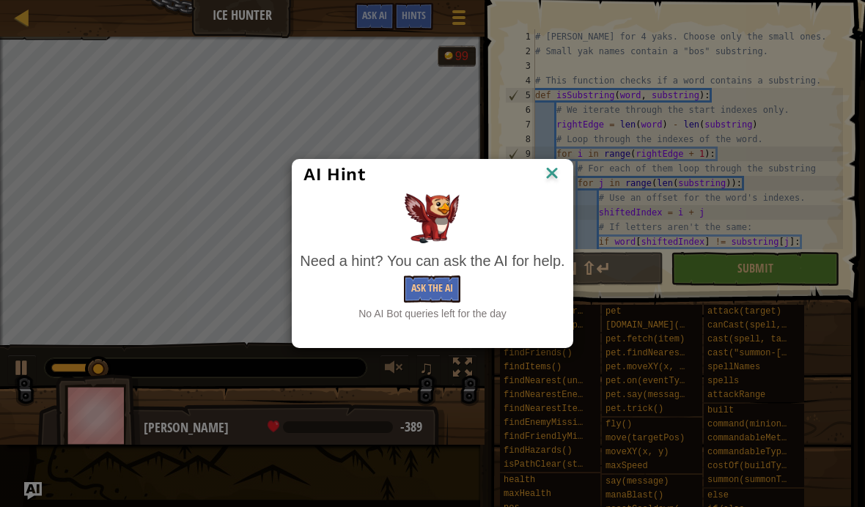
click at [542, 161] on div "AI Hint" at bounding box center [431, 175] width 279 height 30
click at [552, 174] on img at bounding box center [551, 174] width 19 height 22
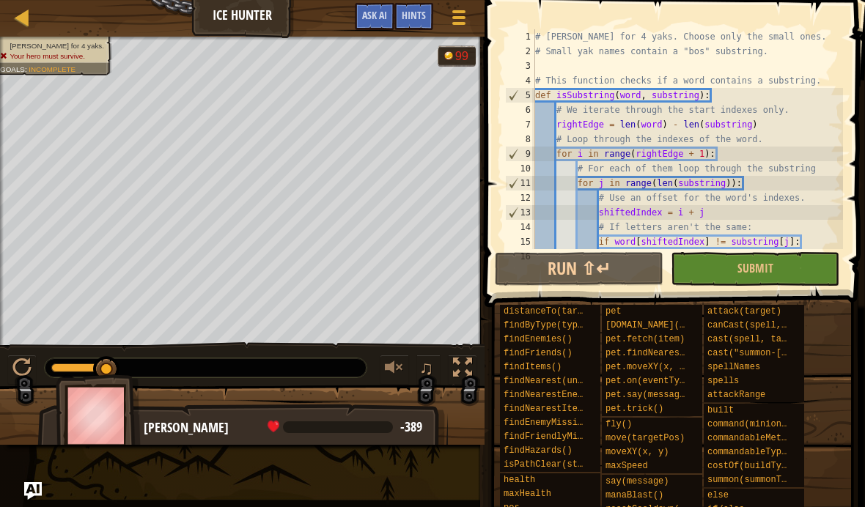
click at [607, 281] on button "Run ⇧↵" at bounding box center [579, 269] width 169 height 34
click at [794, 284] on button "Submit" at bounding box center [755, 269] width 169 height 34
click at [805, 265] on button "Submit" at bounding box center [755, 269] width 169 height 34
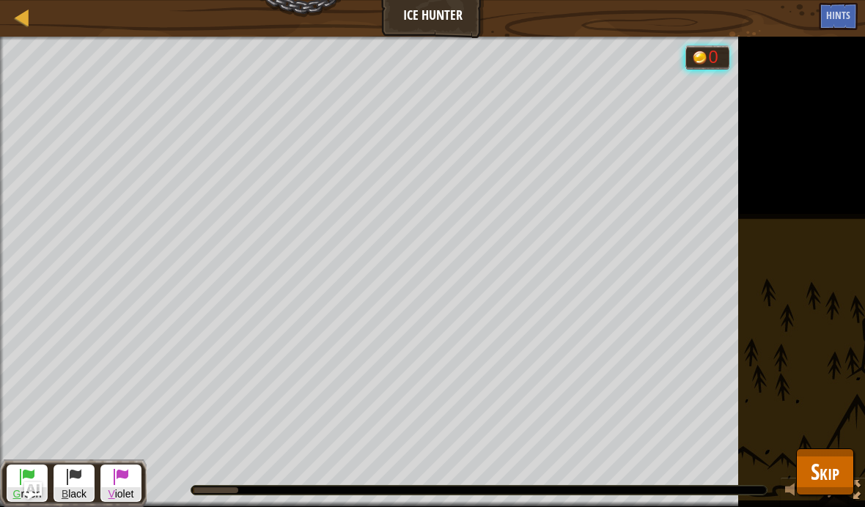
click at [788, 259] on div "Hunt for 4 yaks. Your hero must survive. Goals : Running... G reen B lack V iol…" at bounding box center [432, 272] width 865 height 471
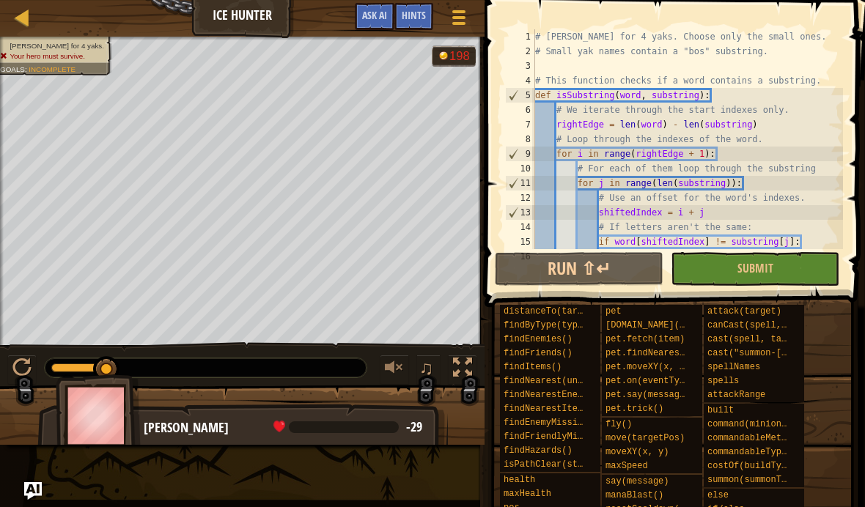
click at [369, 15] on span "Ask AI" at bounding box center [374, 15] width 25 height 14
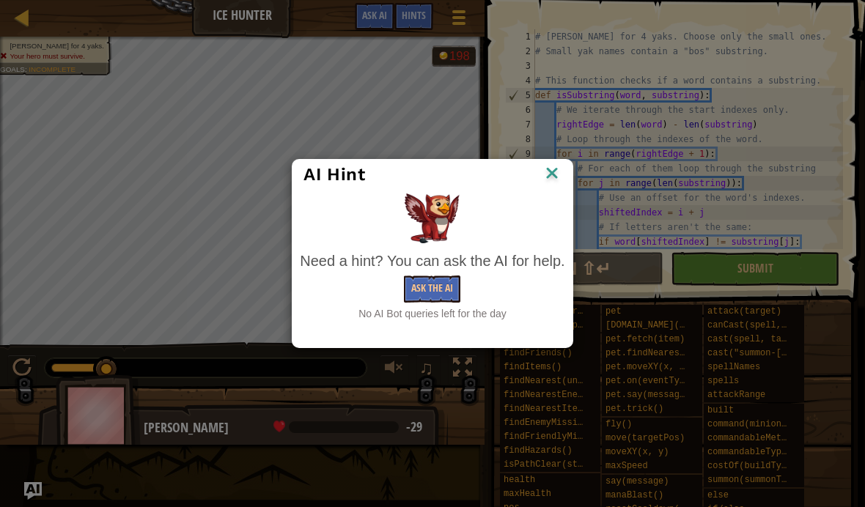
click at [545, 169] on img at bounding box center [551, 174] width 19 height 22
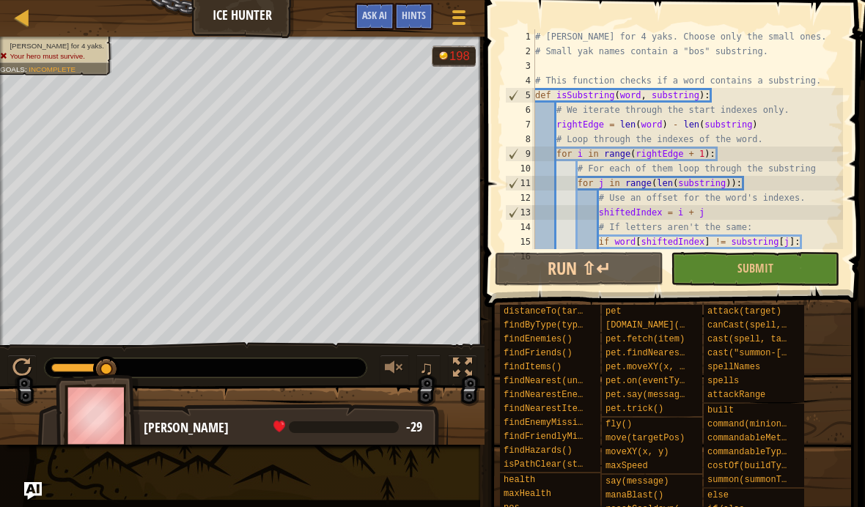
type textarea "for j in range(len(substring)):"
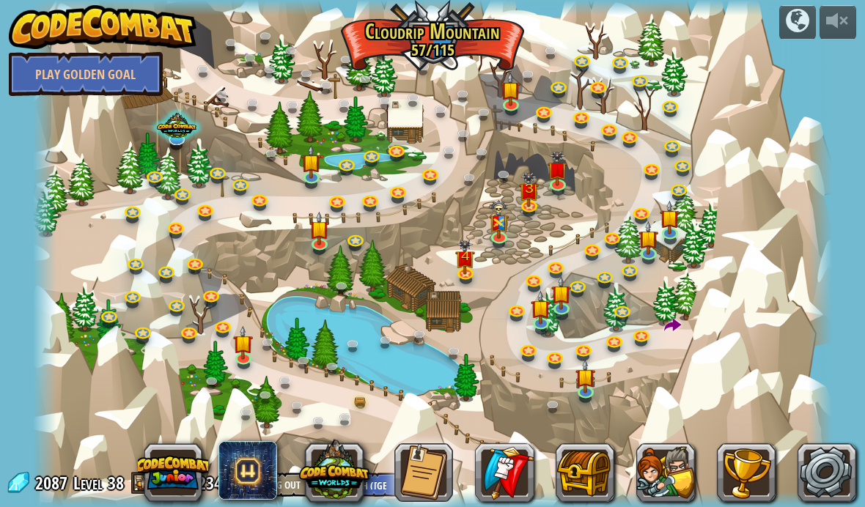
click at [678, 311] on div at bounding box center [433, 253] width 800 height 507
click at [528, 197] on img at bounding box center [529, 189] width 20 height 35
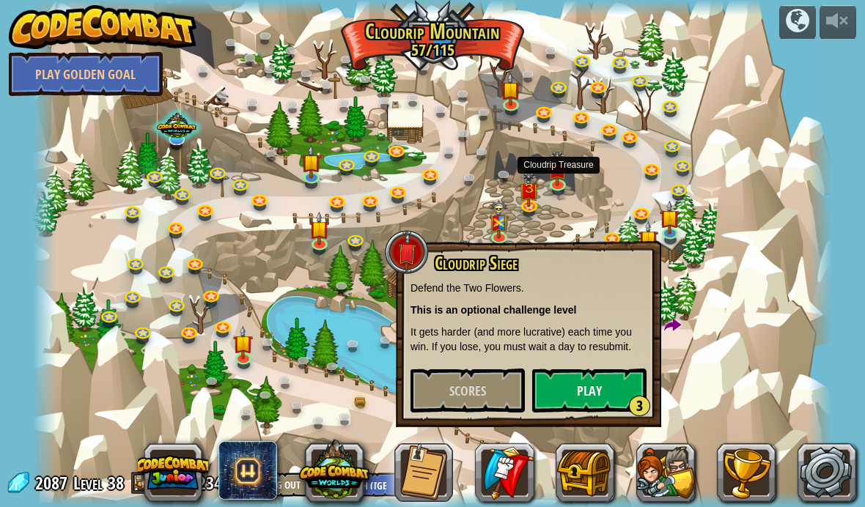
click at [562, 167] on img at bounding box center [558, 168] width 20 height 35
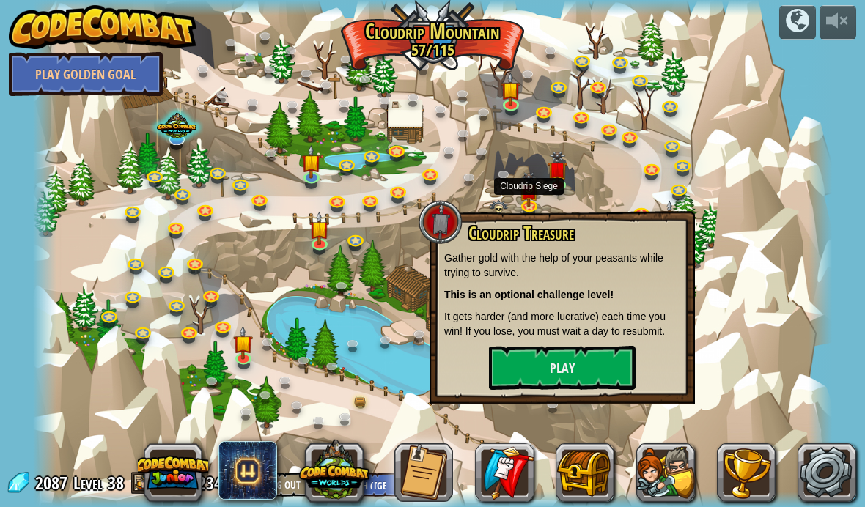
click at [534, 188] on img at bounding box center [529, 189] width 20 height 35
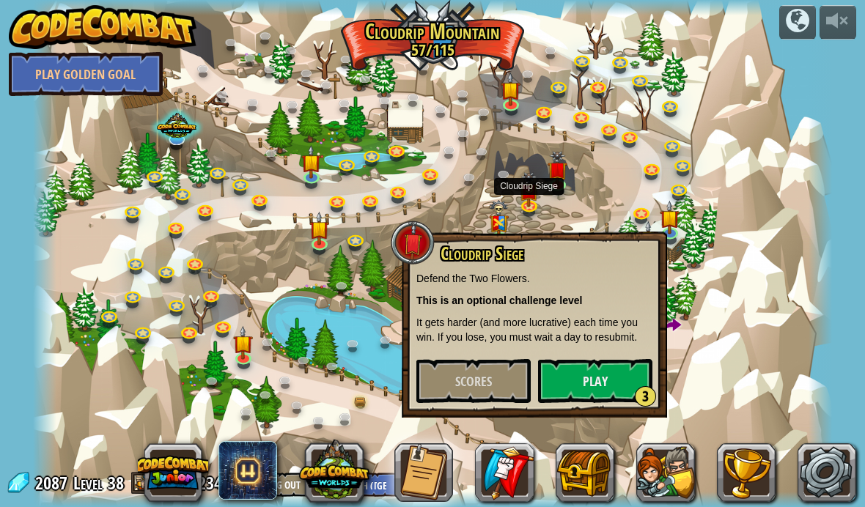
click at [567, 162] on img at bounding box center [558, 168] width 20 height 35
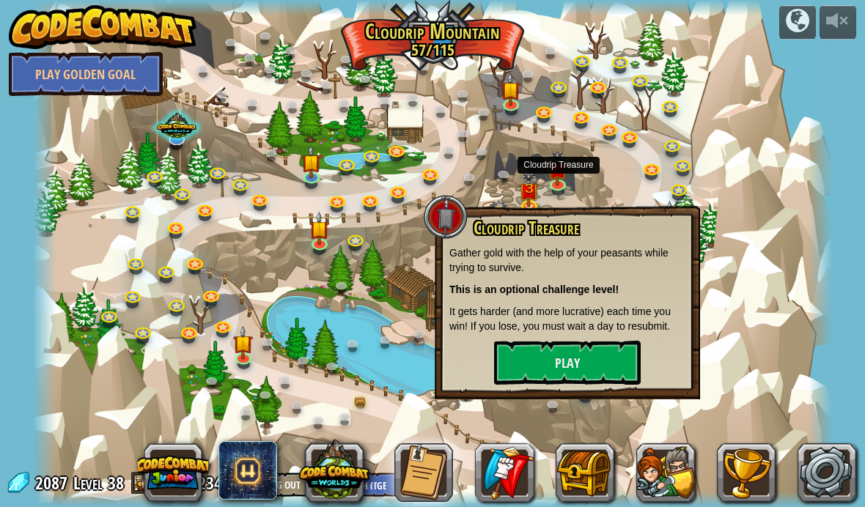
click at [525, 111] on div at bounding box center [433, 253] width 800 height 507
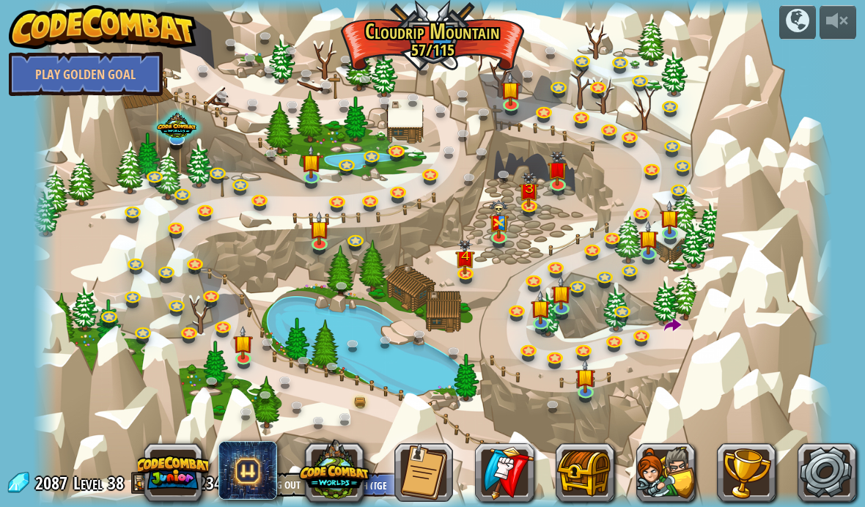
click at [525, 111] on link at bounding box center [512, 106] width 29 height 22
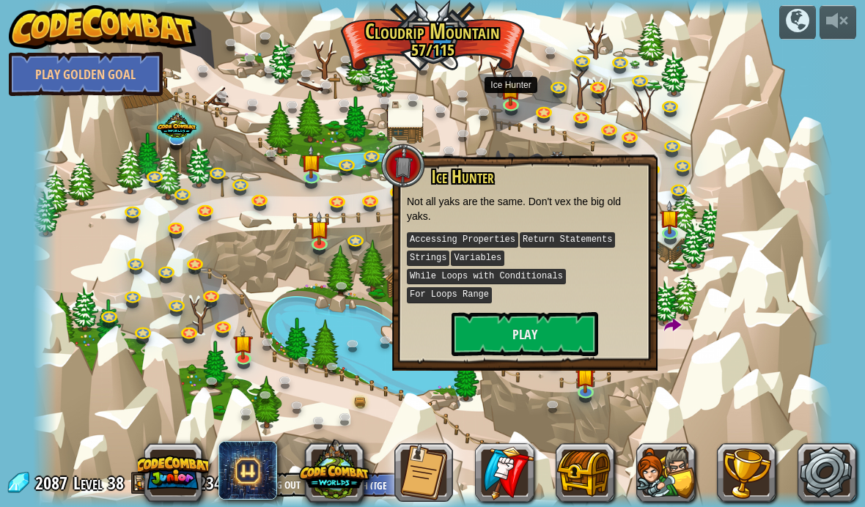
click at [611, 120] on link at bounding box center [610, 131] width 29 height 22
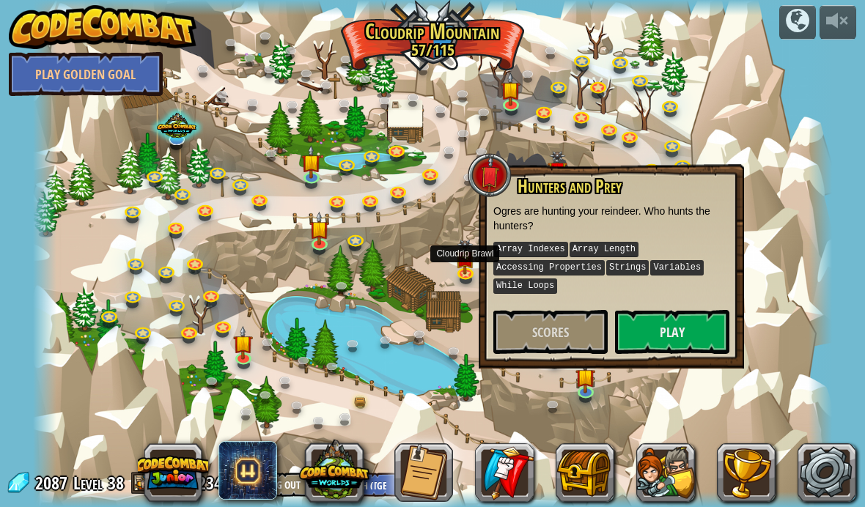
click at [459, 248] on img at bounding box center [466, 257] width 20 height 35
